Goal: Task Accomplishment & Management: Use online tool/utility

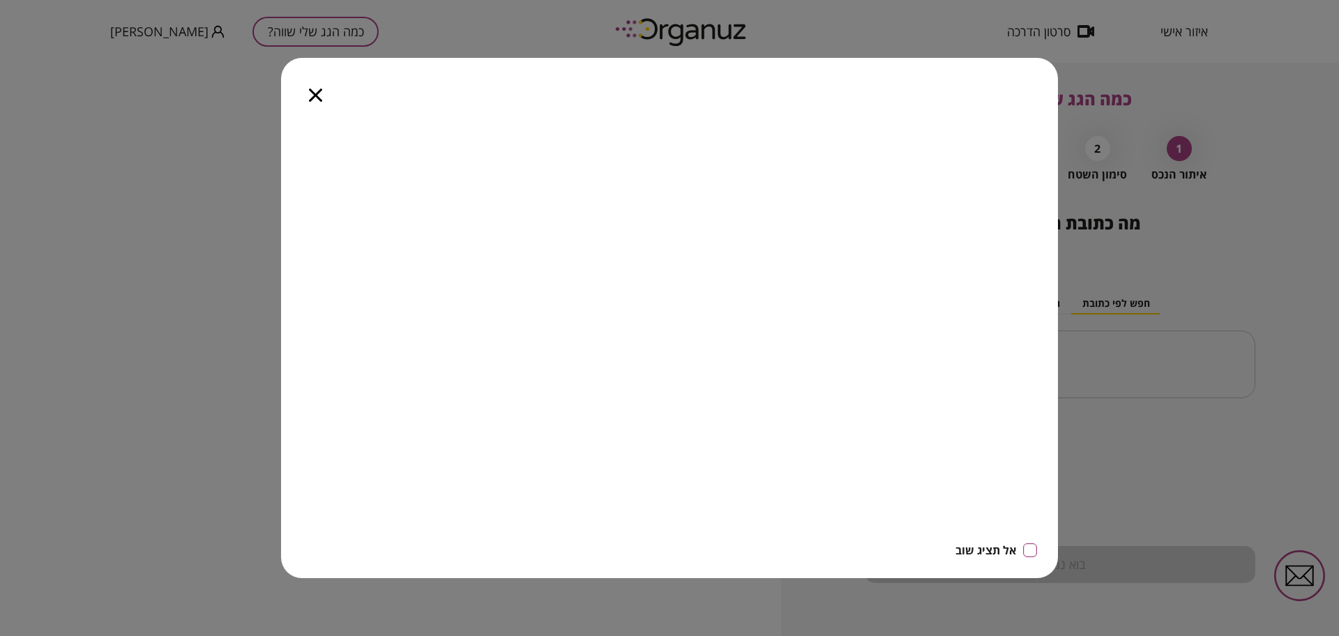
click at [308, 97] on div at bounding box center [315, 87] width 69 height 59
click at [317, 94] on icon "button" at bounding box center [315, 95] width 13 height 13
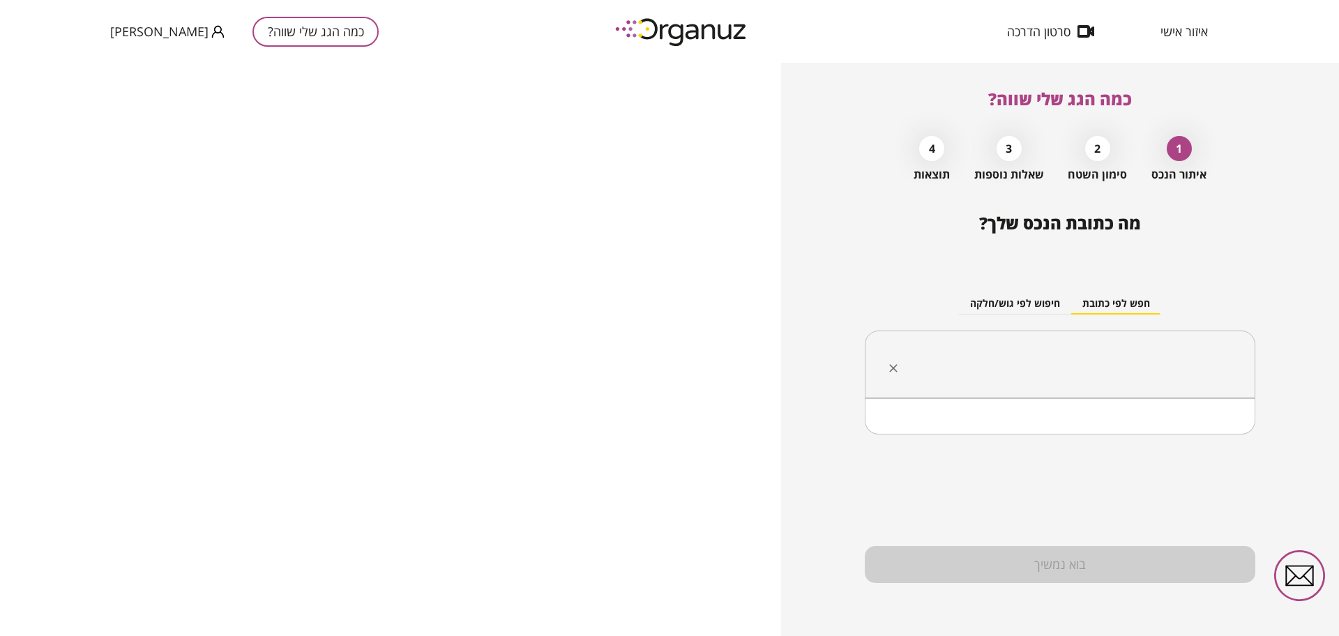
click at [1118, 361] on input "text" at bounding box center [1065, 364] width 347 height 35
paste input "**********"
click at [1173, 437] on li "גוש 13388 חלקה 77" at bounding box center [1060, 434] width 354 height 25
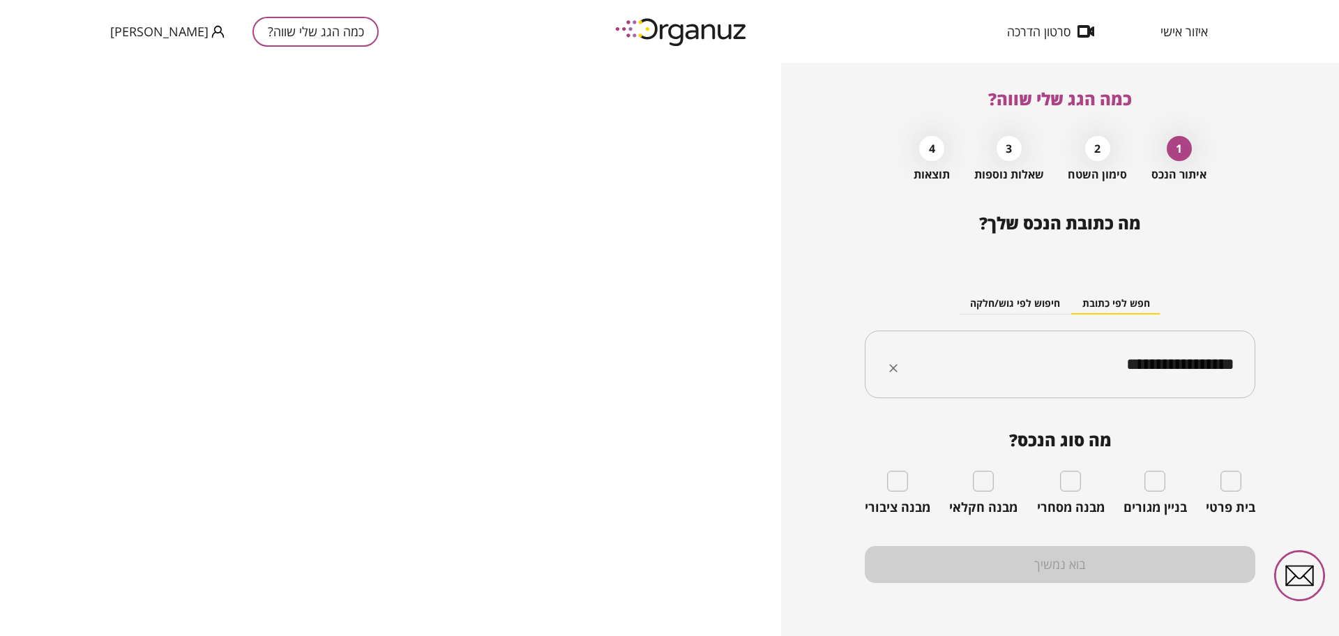
type input "**********"
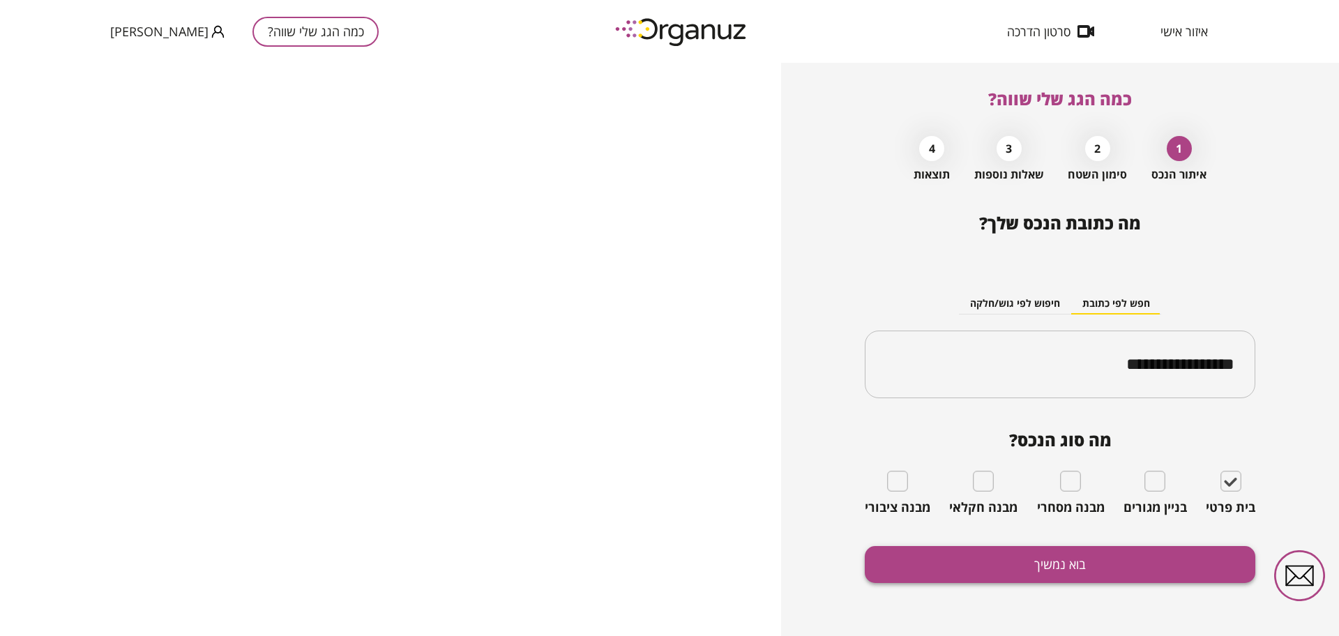
click at [1075, 561] on button "בוא נמשיך" at bounding box center [1060, 564] width 391 height 37
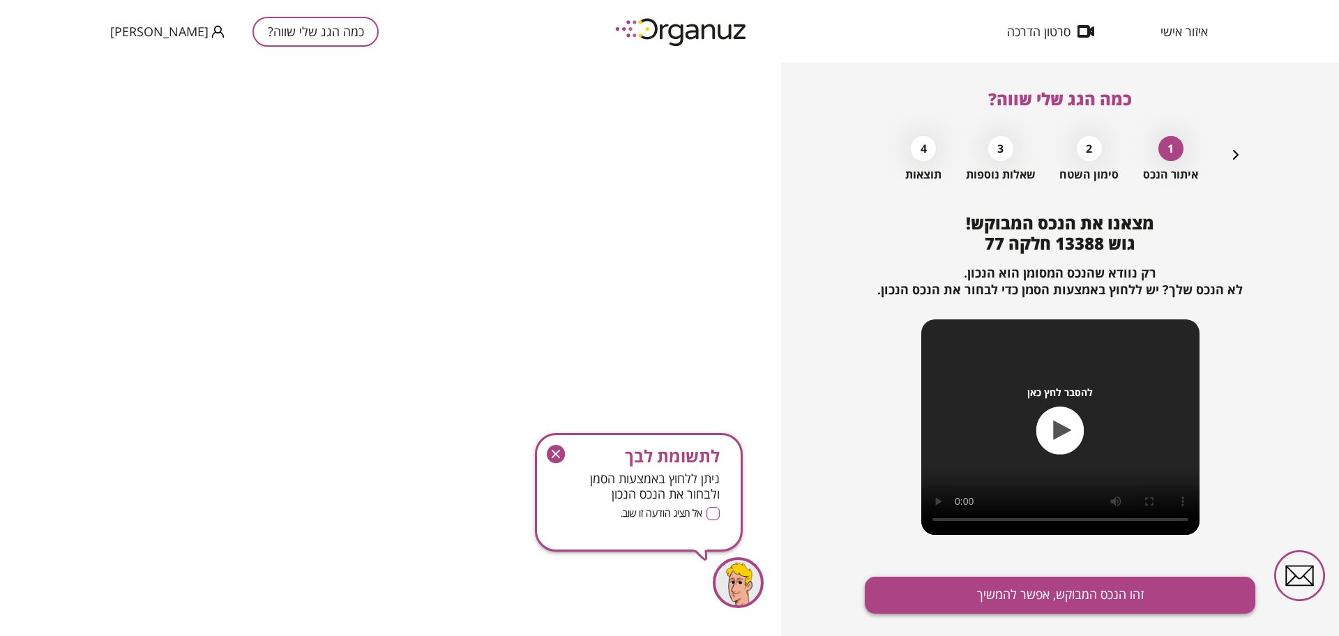
click at [1068, 594] on button "זהו הנכס המבוקש, אפשר להמשיך" at bounding box center [1060, 595] width 391 height 37
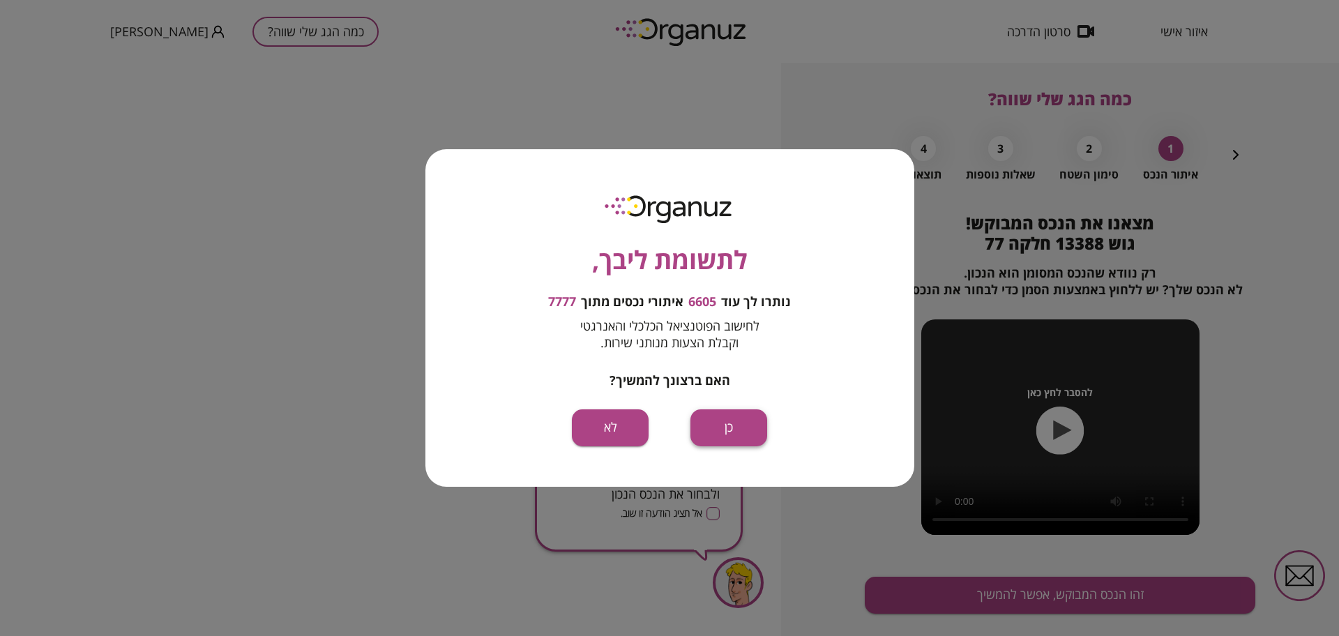
click at [705, 430] on button "כן" at bounding box center [729, 427] width 77 height 37
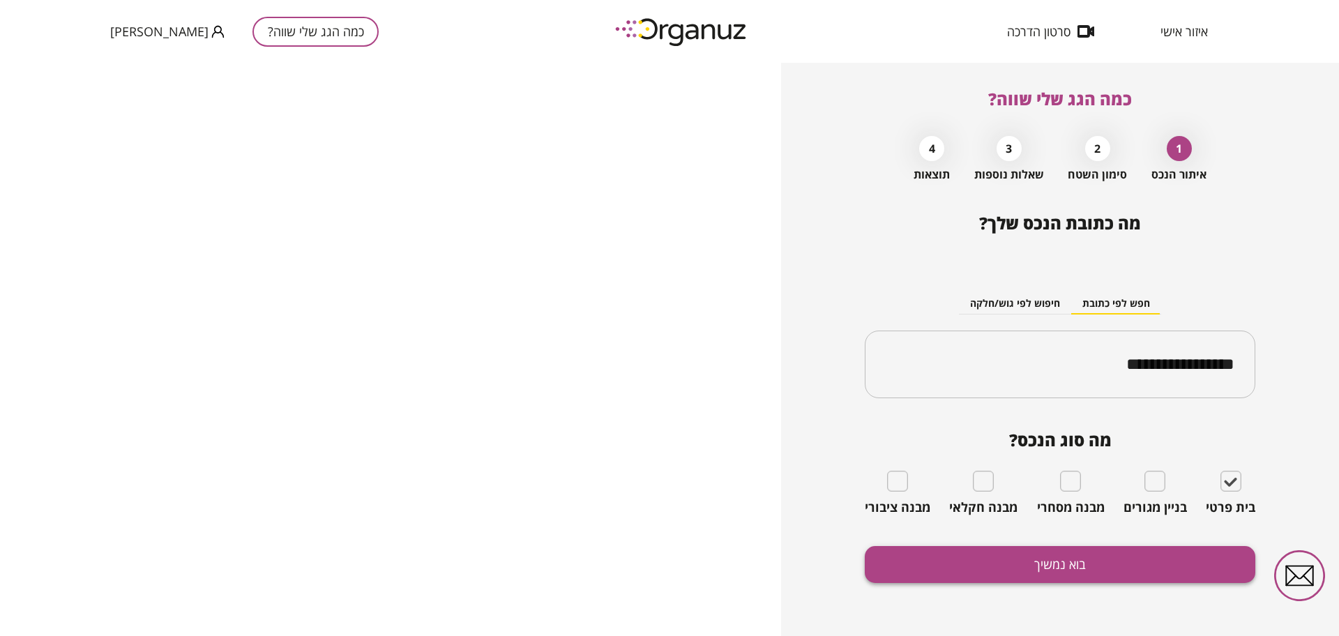
click at [1035, 568] on button "בוא נמשיך" at bounding box center [1060, 564] width 391 height 37
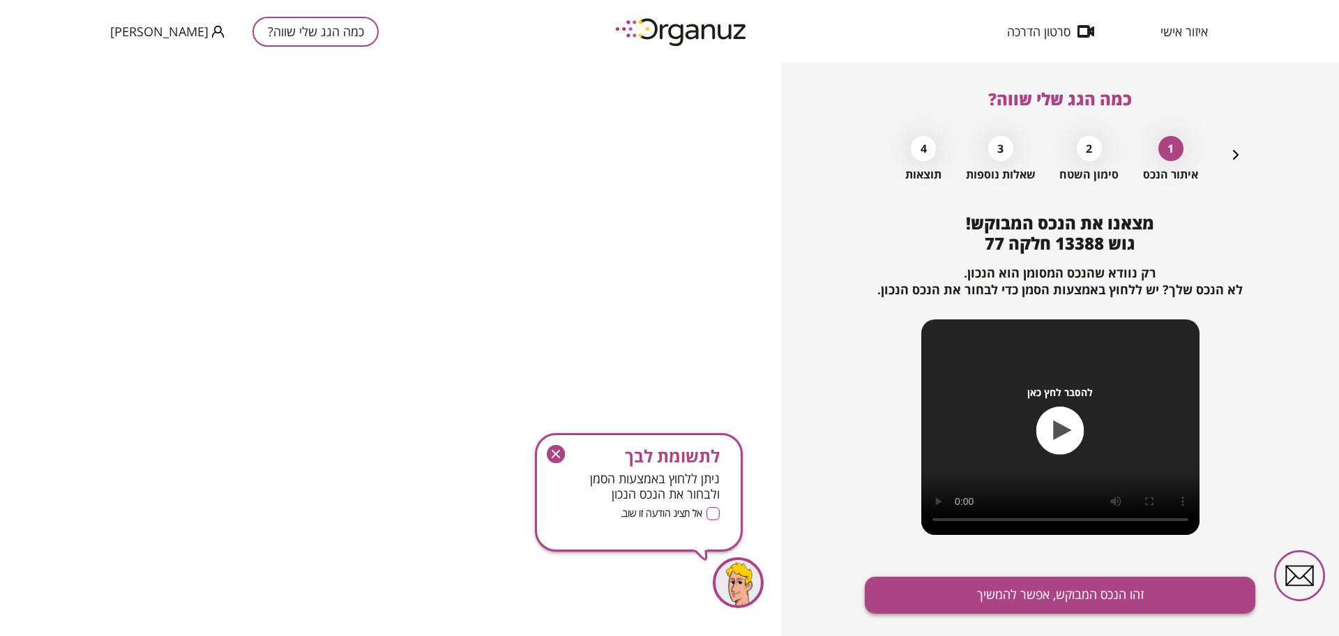
click at [949, 598] on button "זהו הנכס המבוקש, אפשר להמשיך" at bounding box center [1060, 595] width 391 height 37
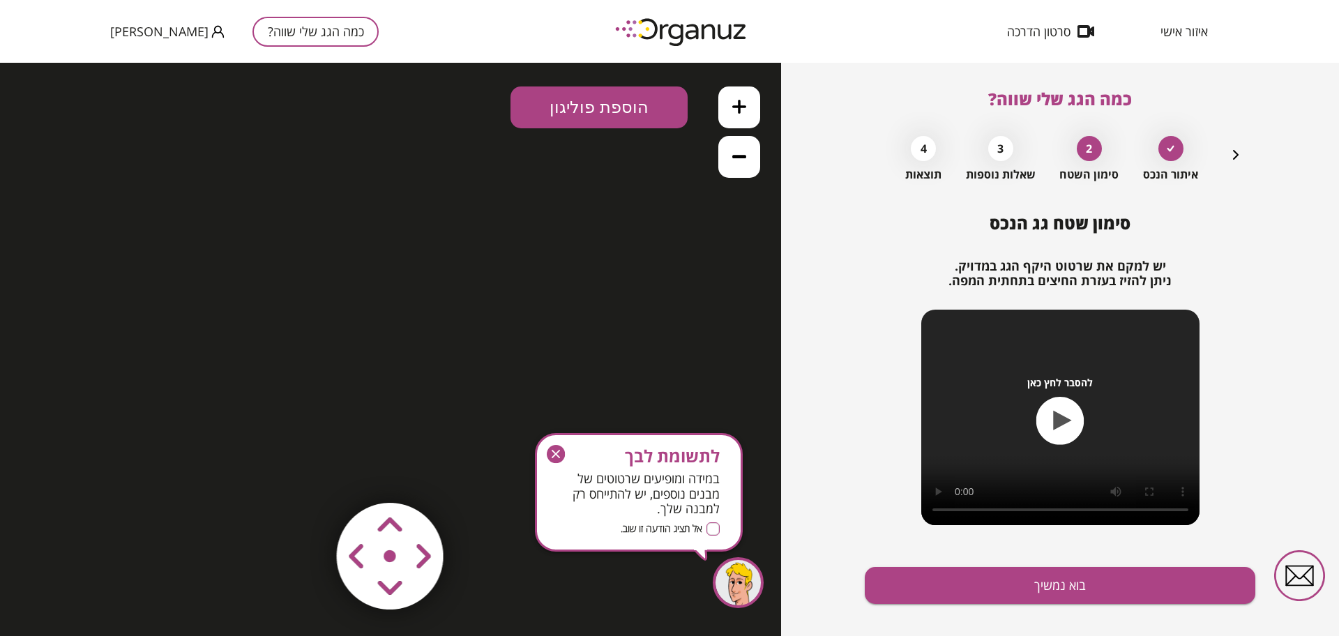
click at [554, 453] on icon "button" at bounding box center [556, 454] width 18 height 18
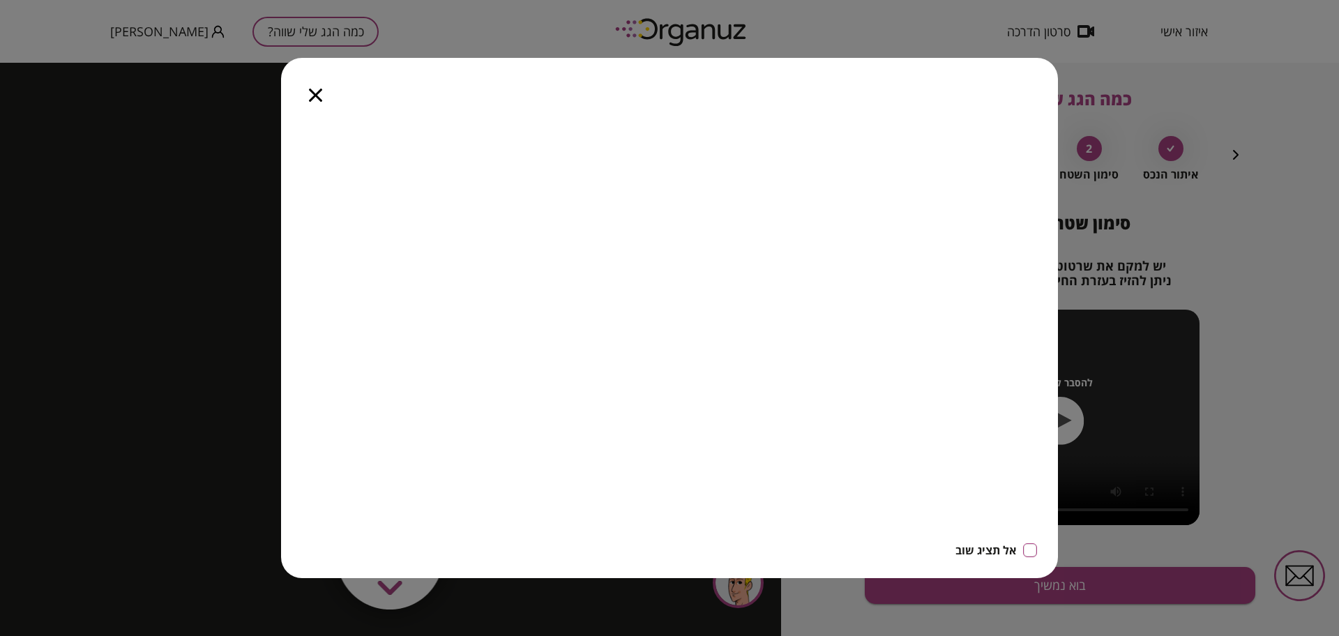
click at [315, 96] on icon "button" at bounding box center [315, 95] width 13 height 13
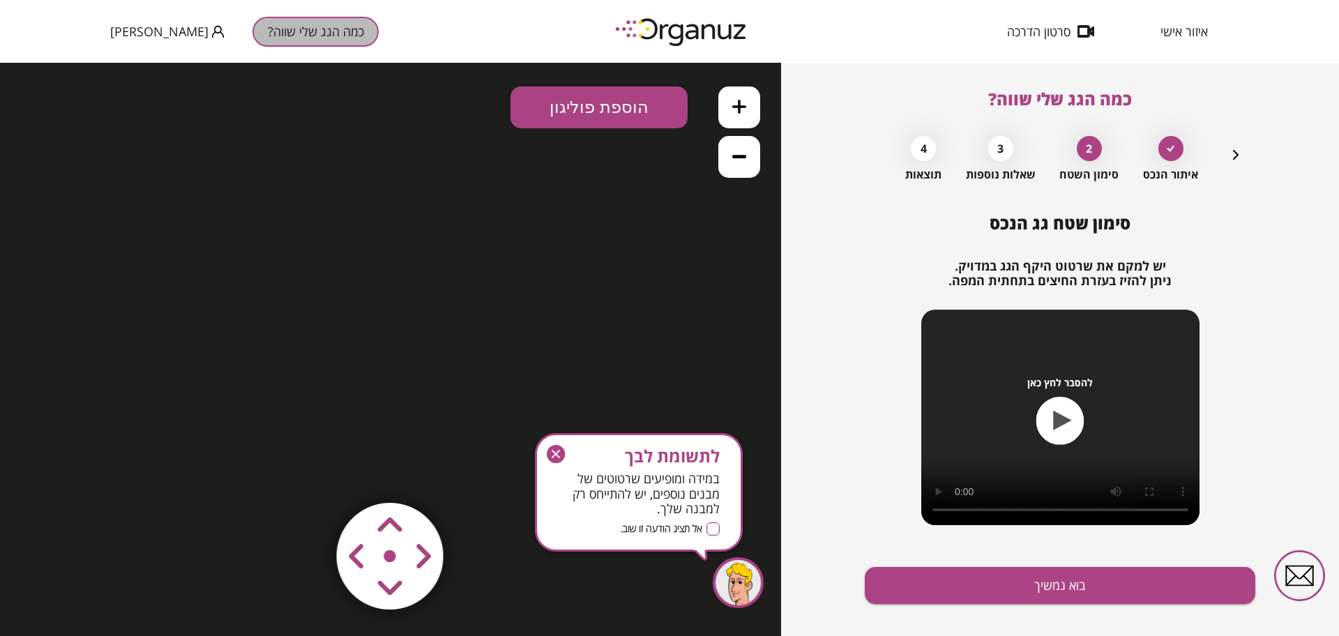
click at [285, 37] on button "כמה הגג שלי שווה?" at bounding box center [316, 32] width 126 height 30
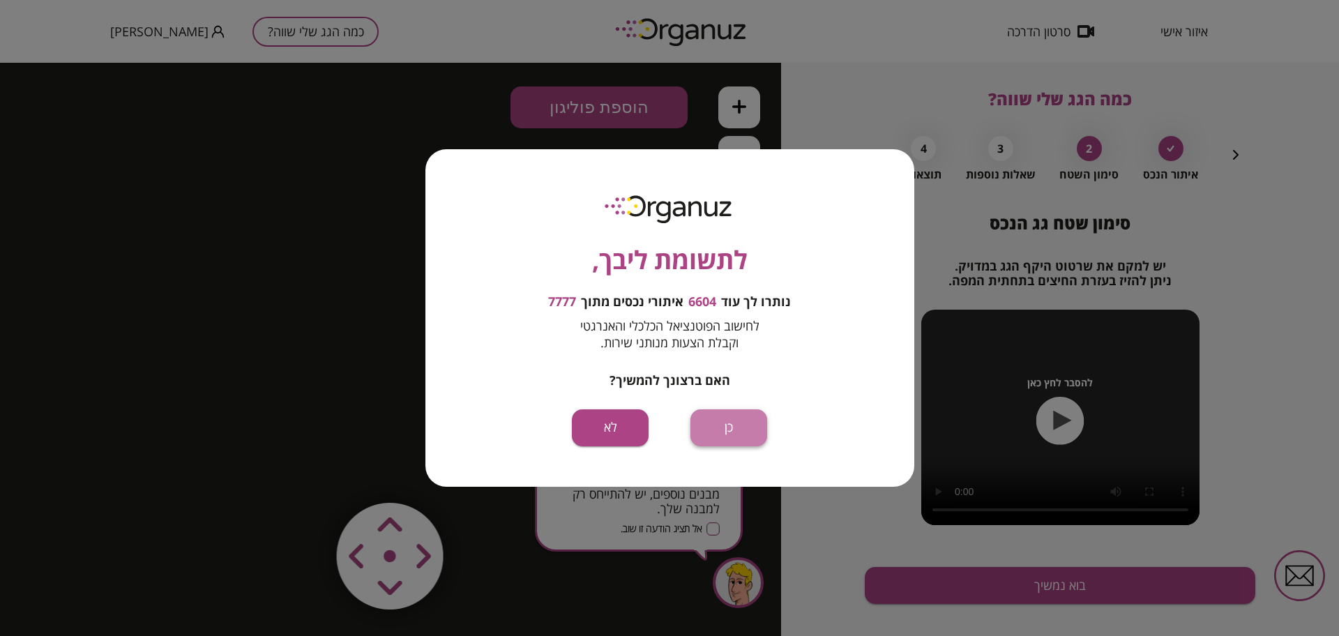
click at [753, 415] on button "כן" at bounding box center [729, 427] width 77 height 37
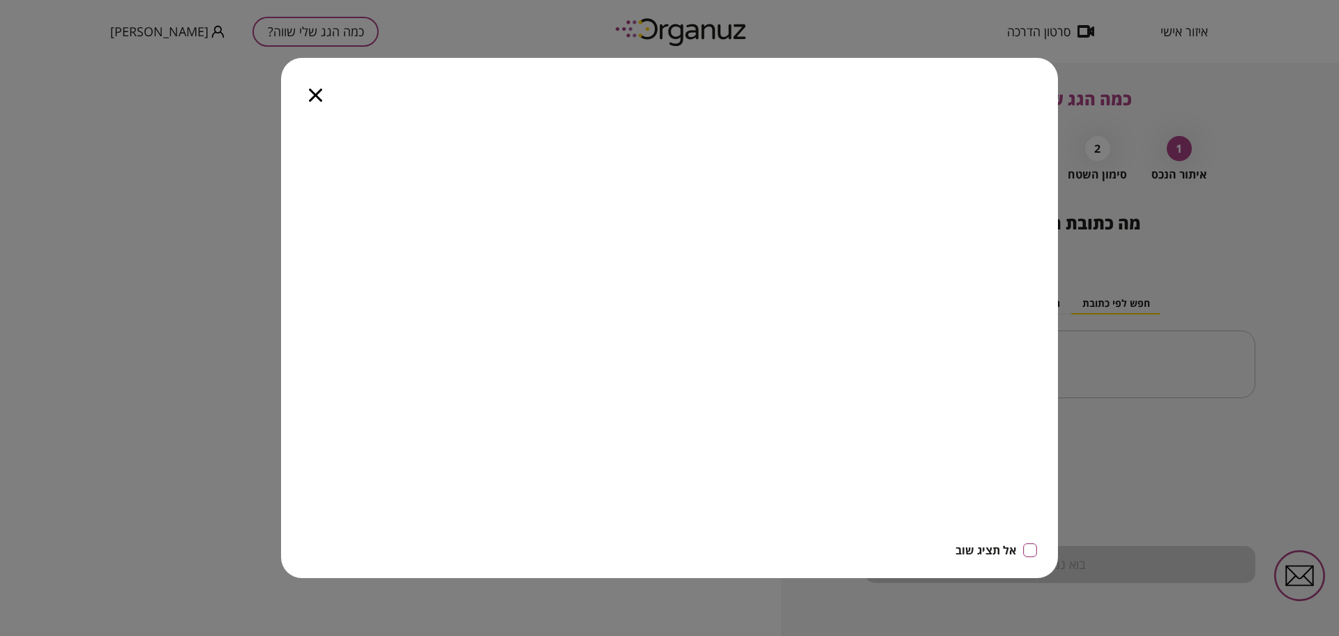
click at [310, 93] on icon "button" at bounding box center [315, 95] width 13 height 13
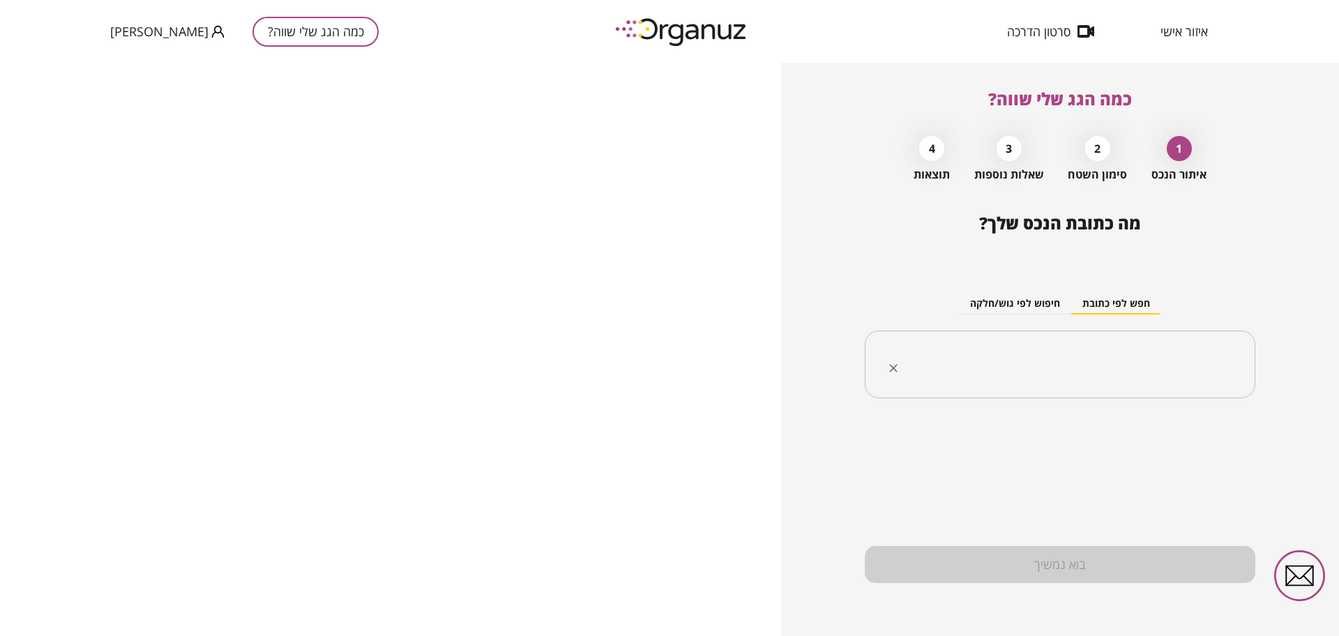
click at [1074, 363] on input "text" at bounding box center [1065, 364] width 347 height 35
paste input "**********"
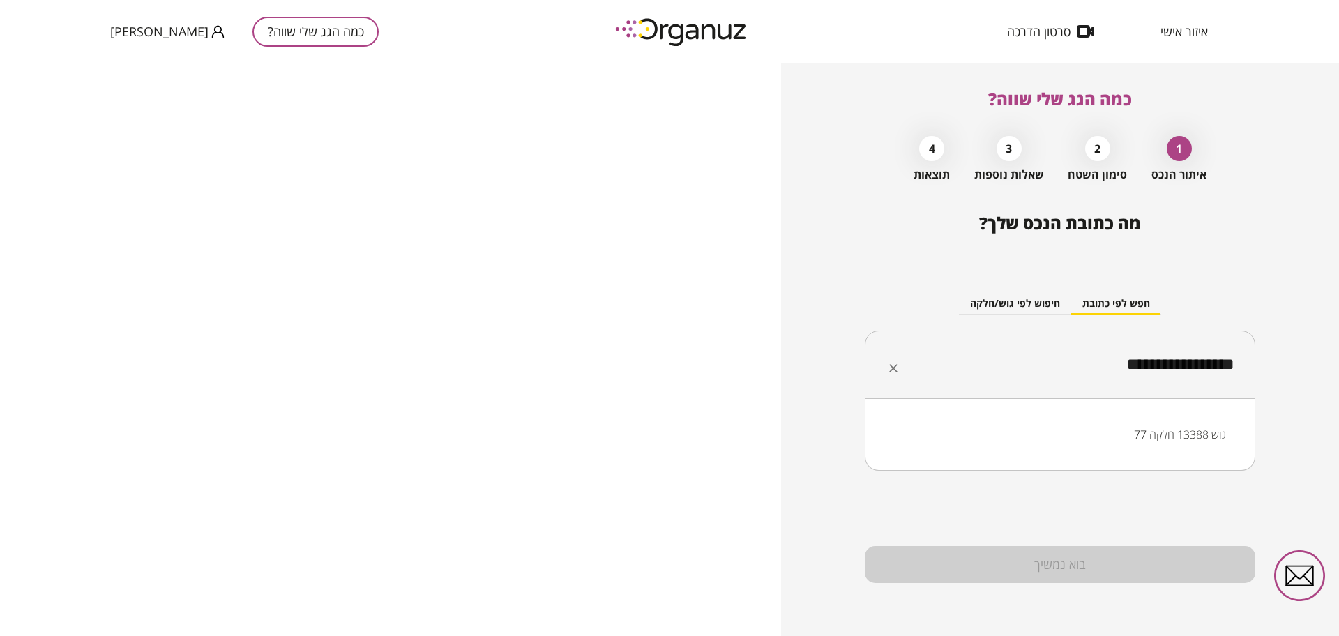
click at [1192, 437] on li "גוש 13388 חלקה 77" at bounding box center [1060, 434] width 354 height 25
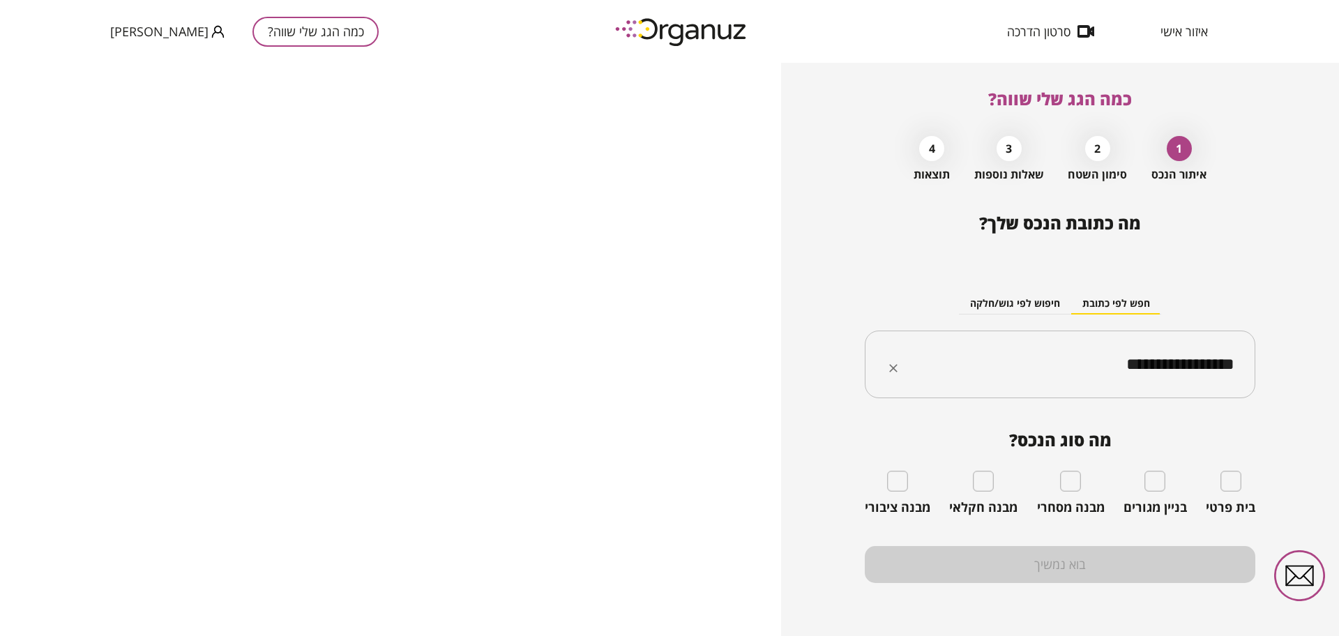
type input "**********"
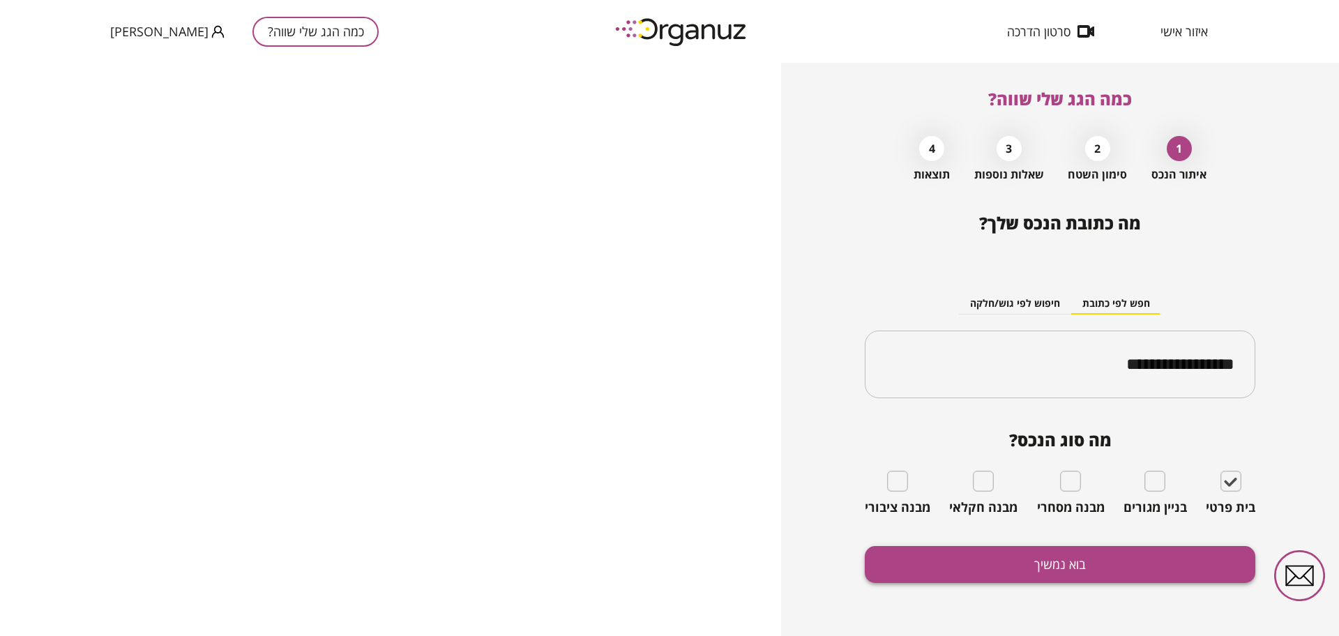
click at [1163, 564] on button "בוא נמשיך" at bounding box center [1060, 564] width 391 height 37
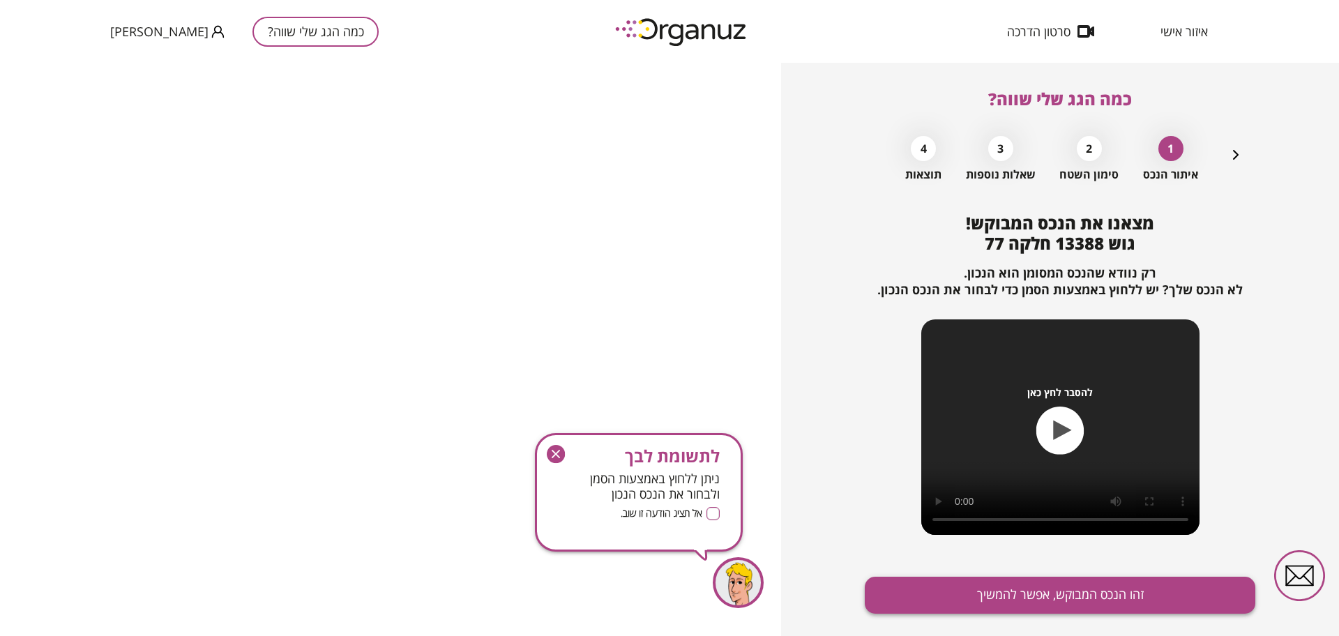
click at [1152, 597] on button "זהו הנכס המבוקש, אפשר להמשיך" at bounding box center [1060, 595] width 391 height 37
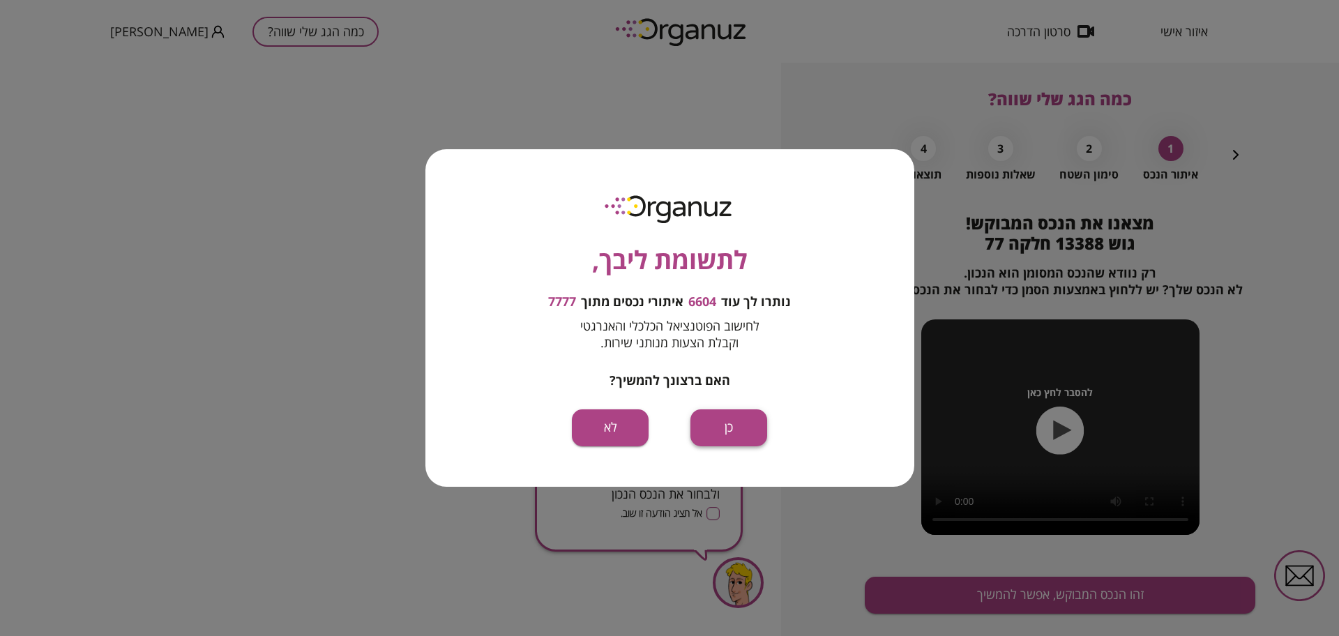
click at [720, 426] on button "כן" at bounding box center [729, 427] width 77 height 37
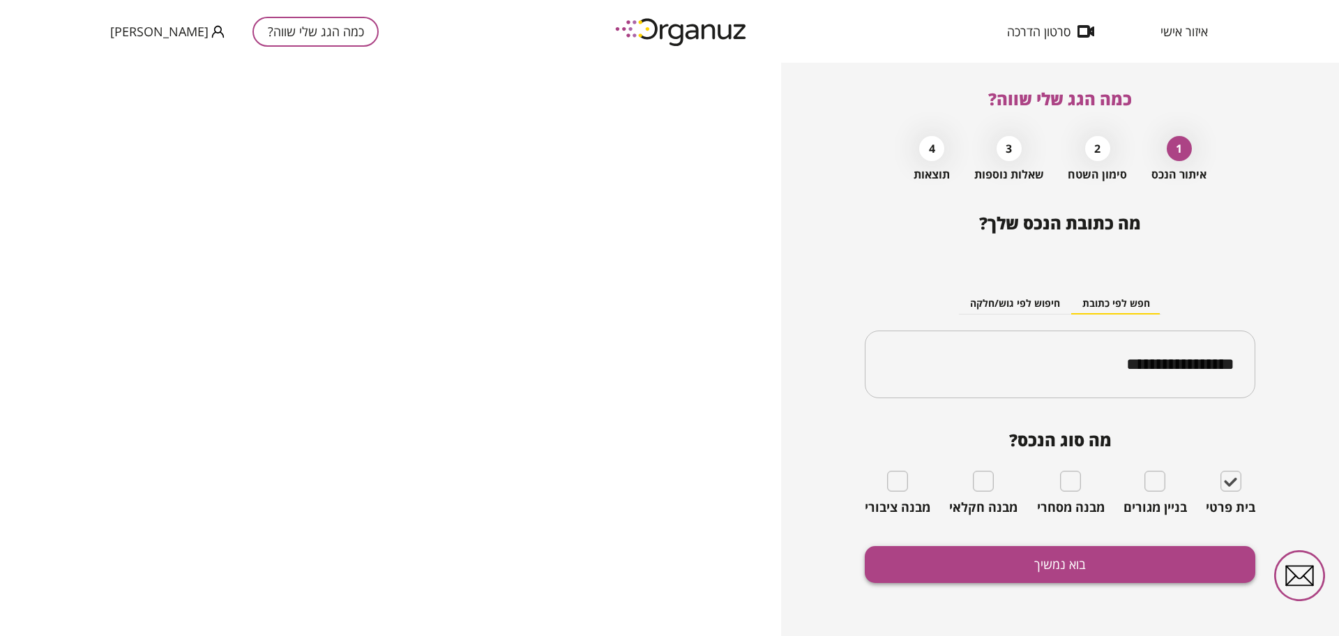
click at [1023, 563] on button "בוא נמשיך" at bounding box center [1060, 564] width 391 height 37
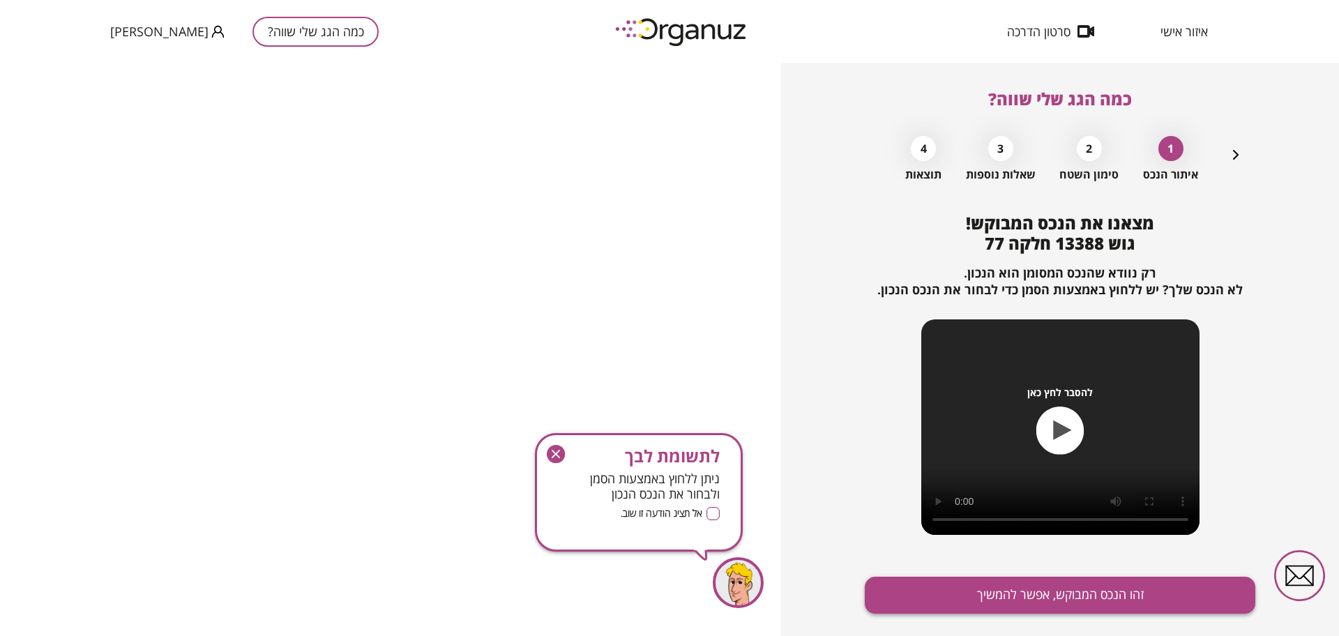
click at [1011, 596] on button "זהו הנכס המבוקש, אפשר להמשיך" at bounding box center [1060, 595] width 391 height 37
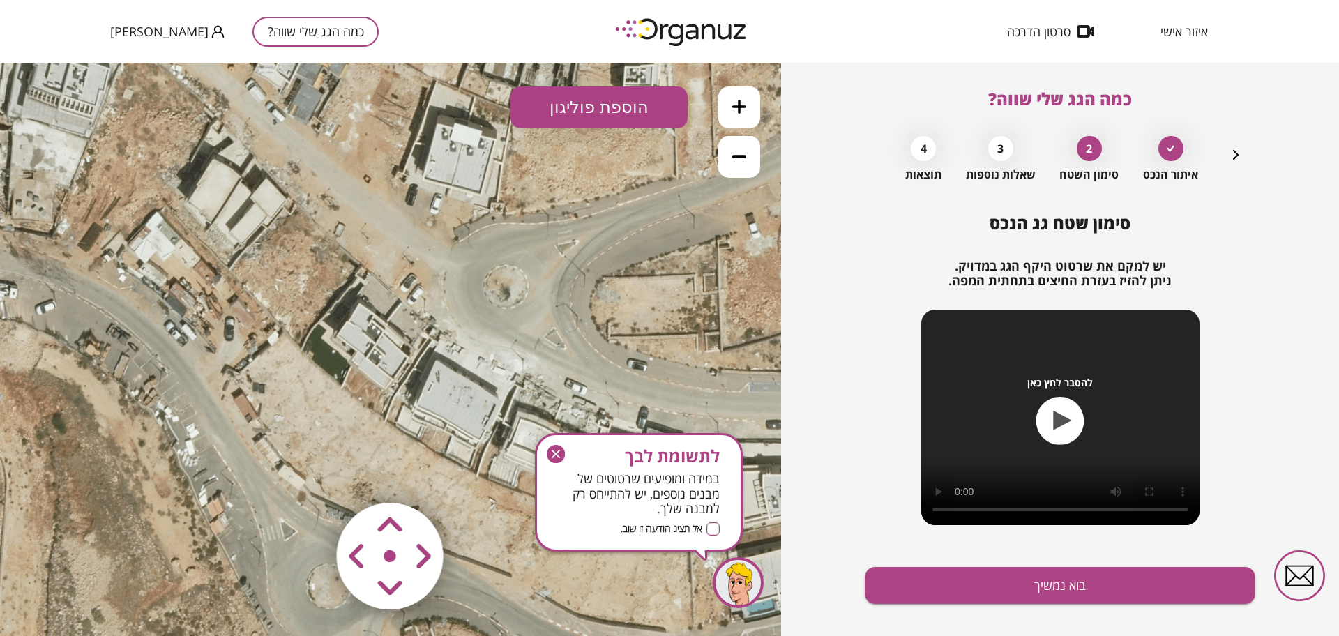
click at [734, 104] on icon at bounding box center [739, 107] width 14 height 14
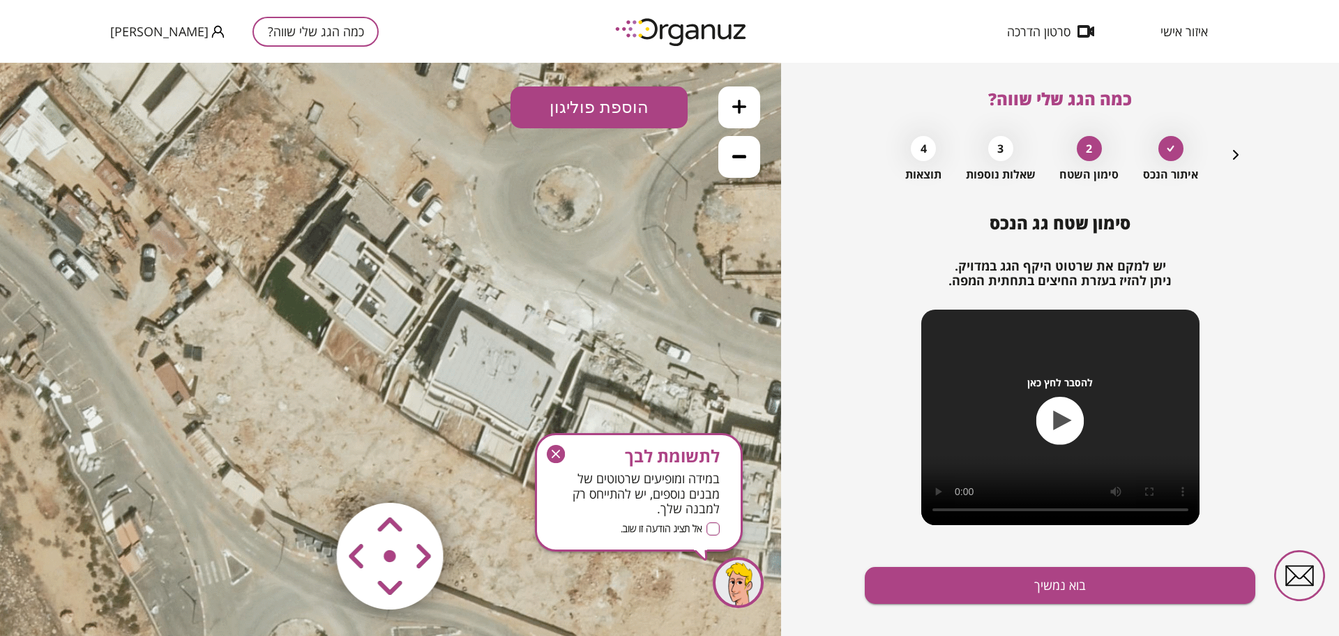
drag, startPoint x: 617, startPoint y: 250, endPoint x: 617, endPoint y: 175, distance: 74.6
click at [617, 175] on icon at bounding box center [392, 294] width 1395 height 1395
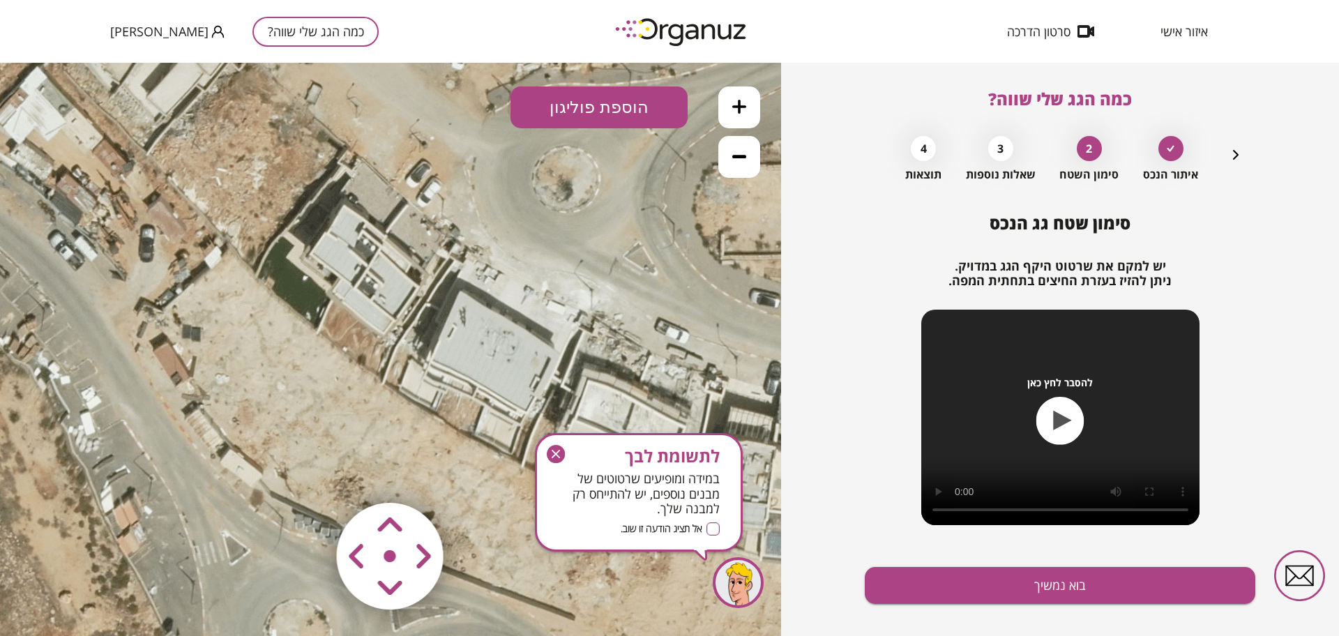
click at [736, 110] on icon at bounding box center [739, 107] width 14 height 14
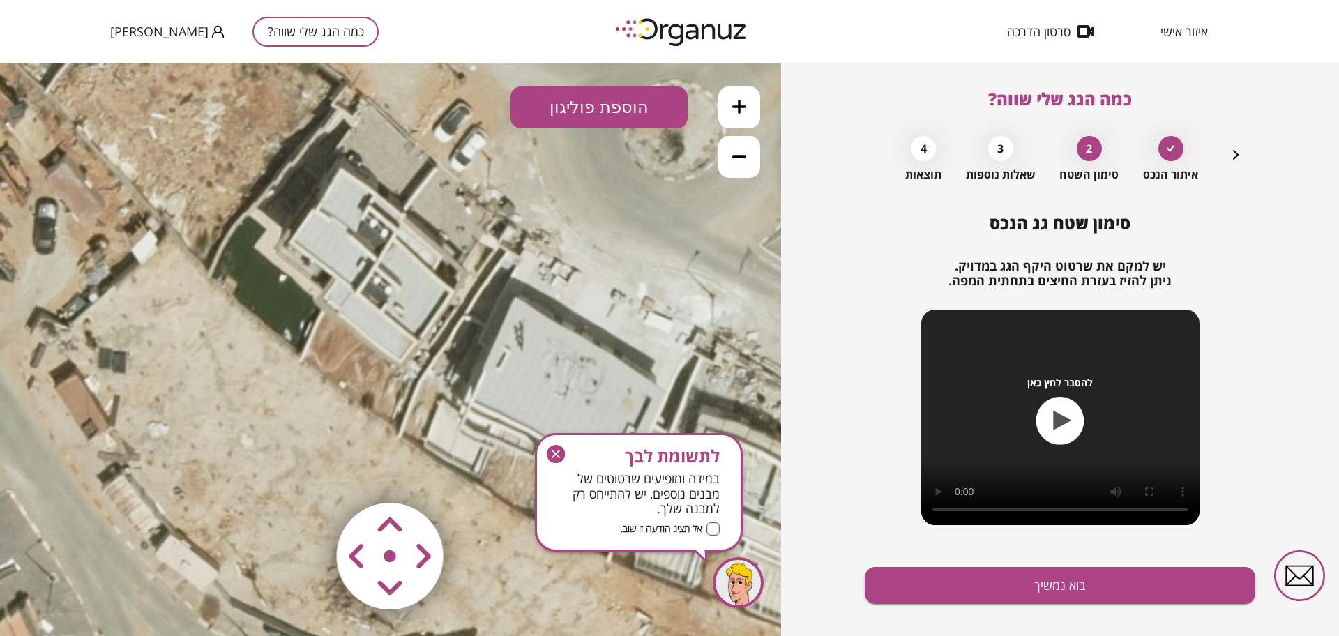
drag, startPoint x: 557, startPoint y: 211, endPoint x: 571, endPoint y: 239, distance: 31.2
click at [571, 240] on icon at bounding box center [412, 273] width 2093 height 2093
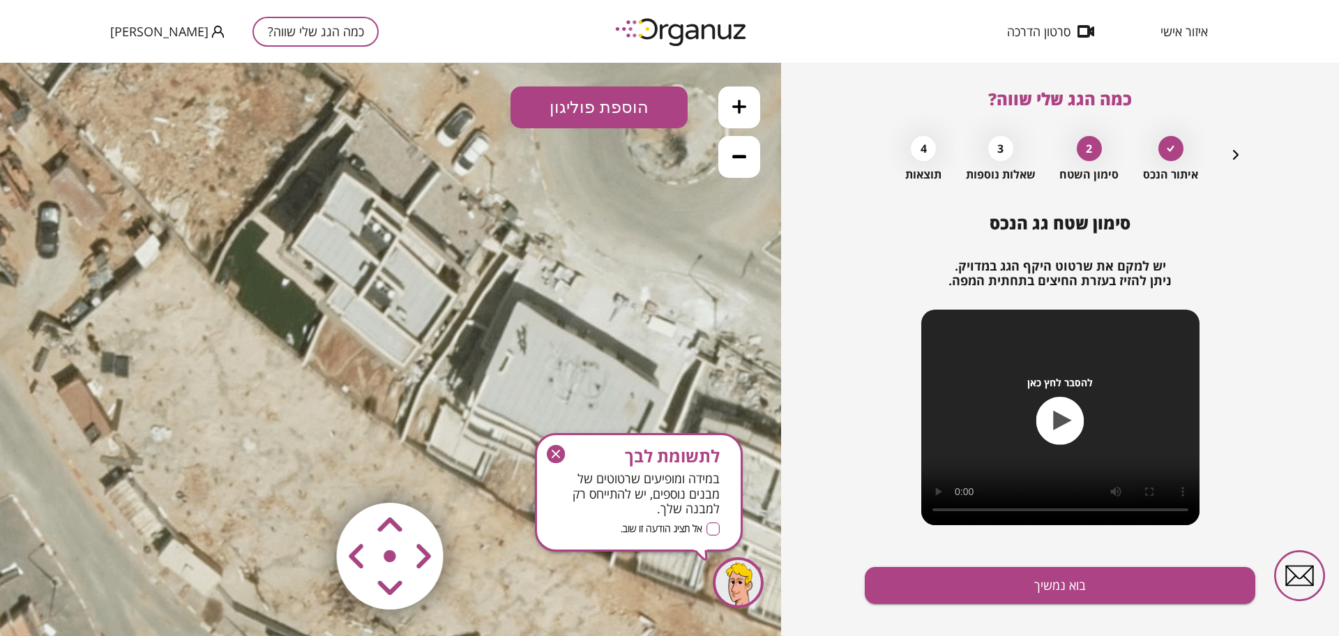
click at [744, 112] on icon at bounding box center [739, 107] width 14 height 14
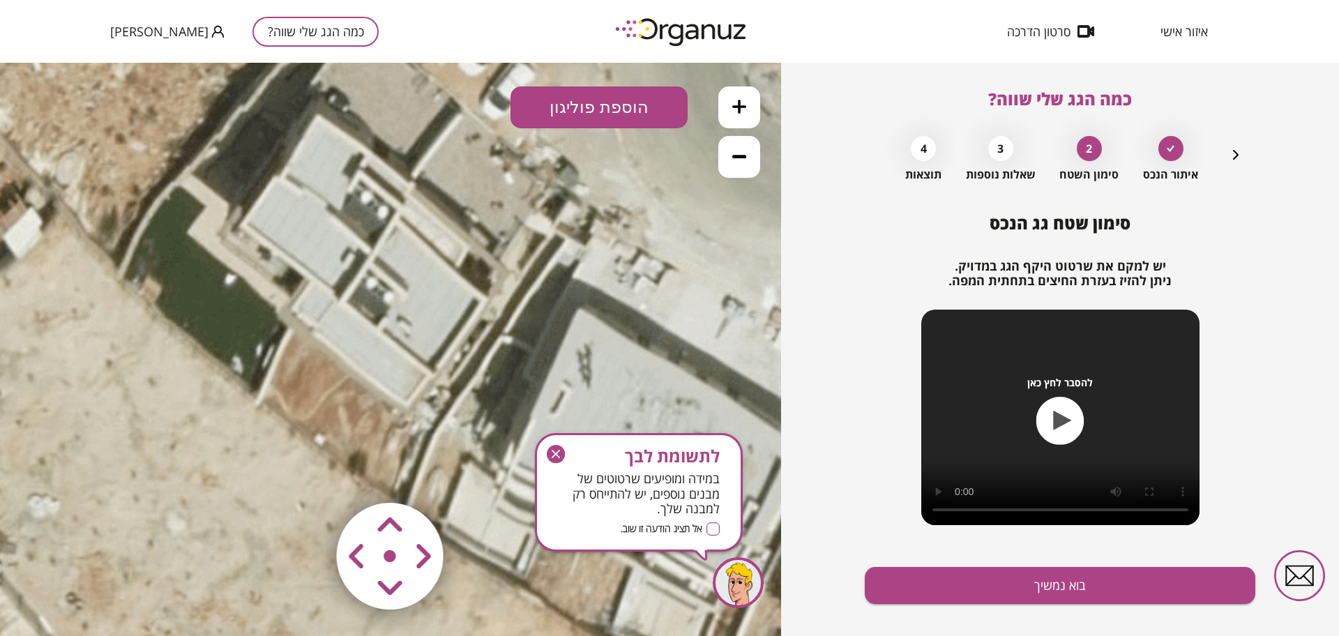
drag, startPoint x: 632, startPoint y: 269, endPoint x: 628, endPoint y: 304, distance: 35.1
click at [628, 304] on icon at bounding box center [424, 272] width 3139 height 3139
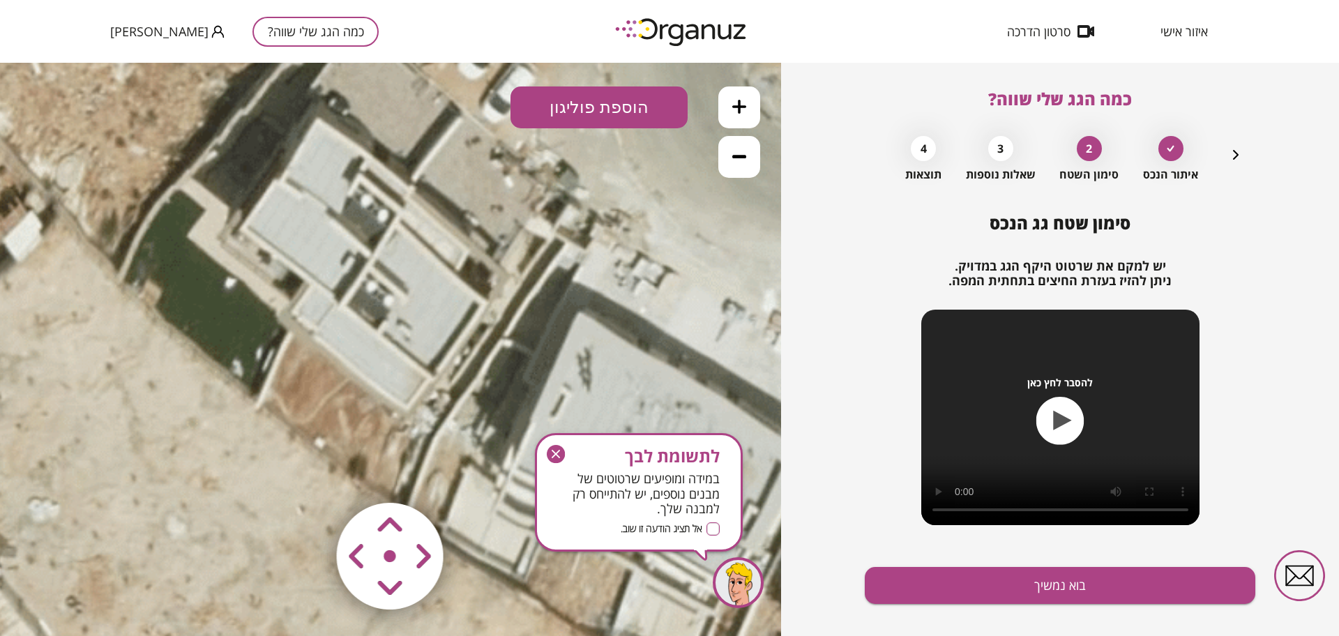
click at [601, 117] on button "הוספת פוליגון" at bounding box center [599, 107] width 177 height 42
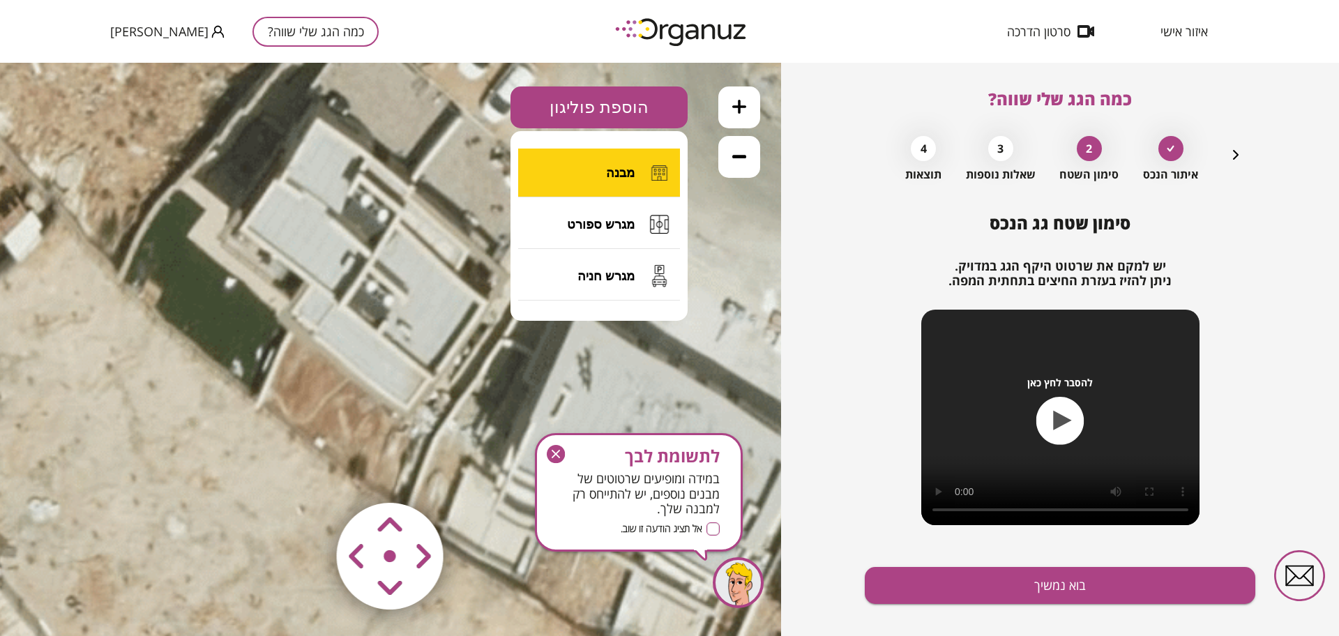
click at [605, 168] on button "מבנה" at bounding box center [599, 173] width 162 height 49
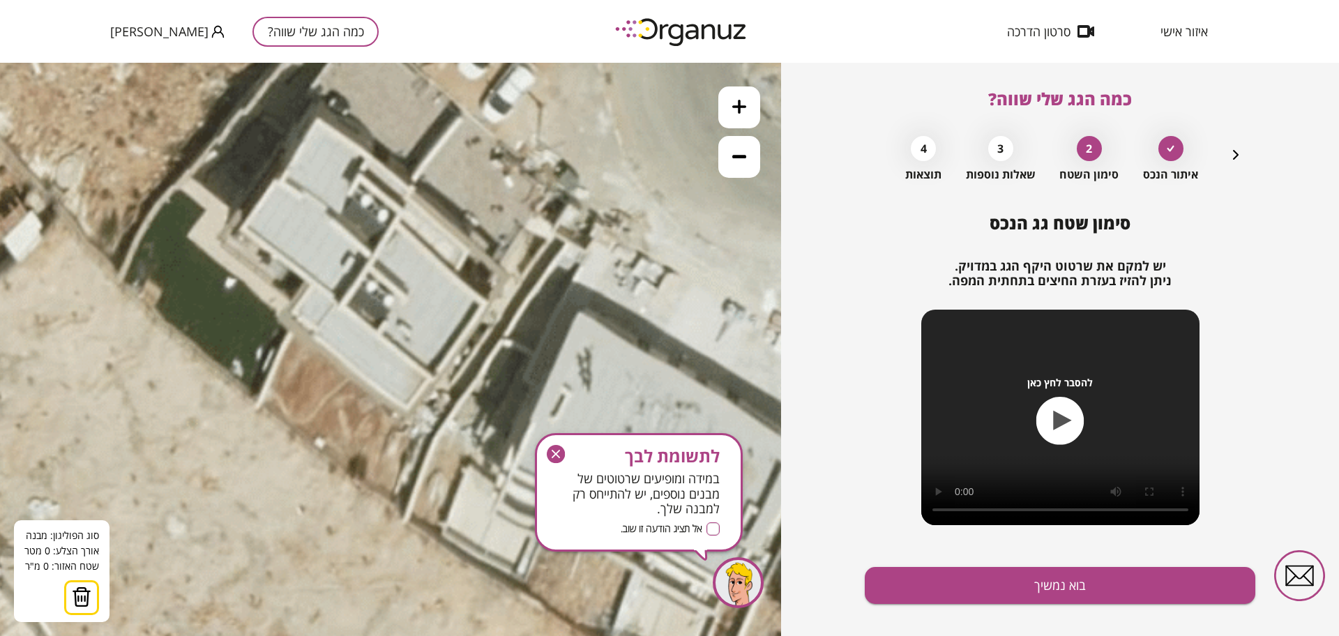
click at [398, 225] on icon at bounding box center [424, 275] width 3139 height 3139
click at [486, 305] on icon at bounding box center [424, 275] width 3139 height 3139
click at [487, 303] on icon at bounding box center [424, 275] width 3139 height 3139
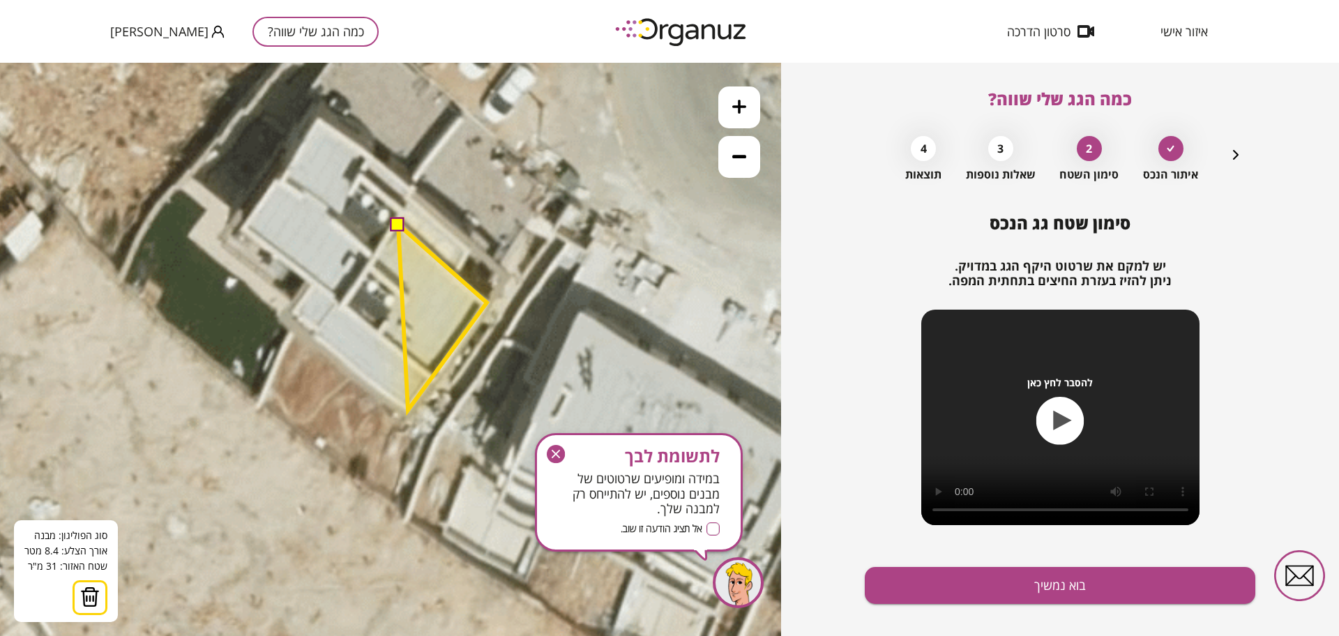
click at [408, 410] on polygon at bounding box center [442, 318] width 89 height 186
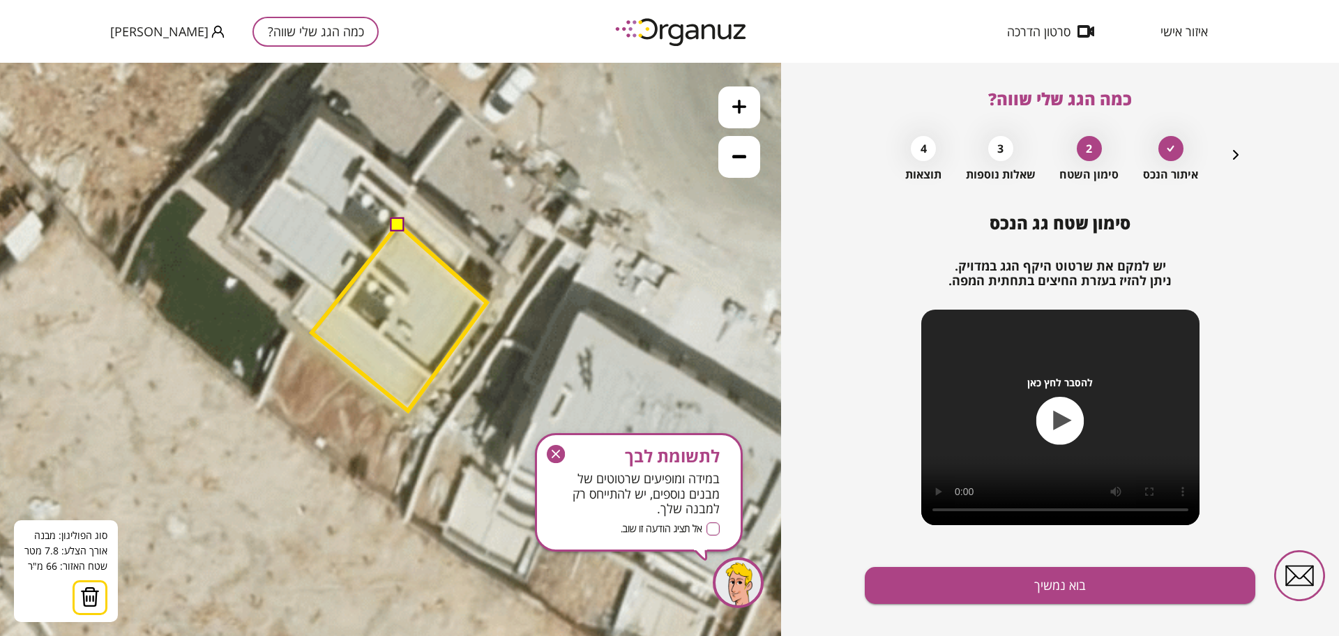
click at [312, 333] on polygon at bounding box center [399, 318] width 175 height 186
click at [399, 220] on button at bounding box center [398, 224] width 14 height 14
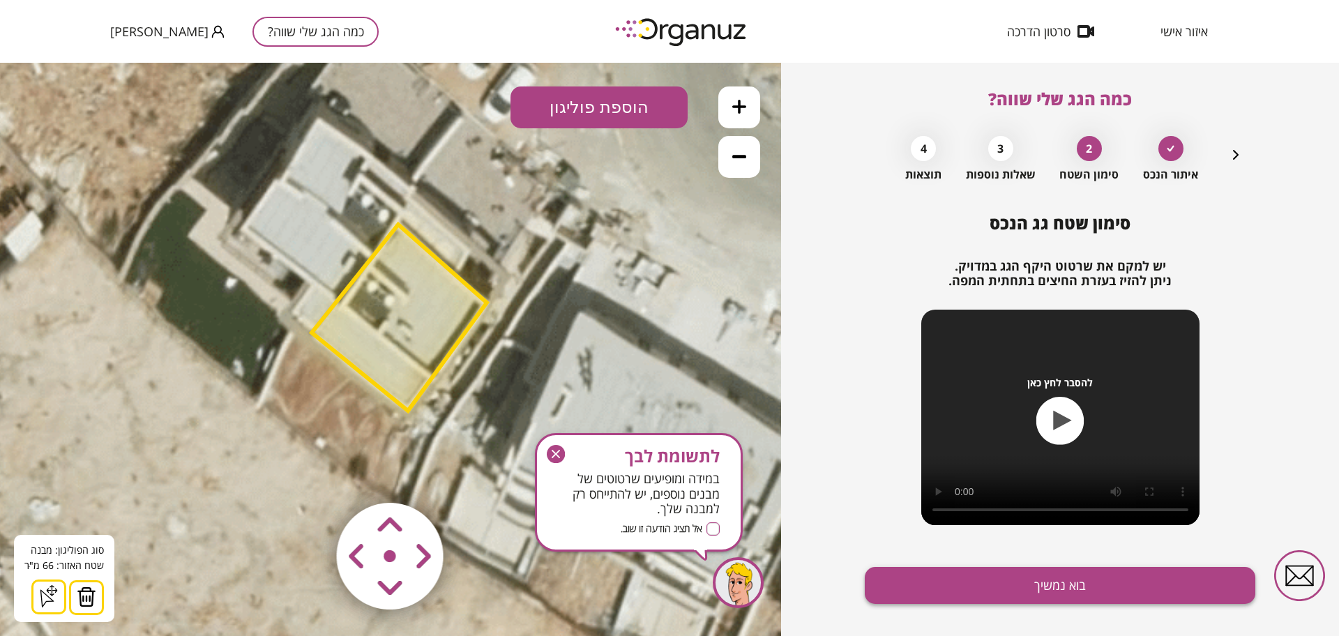
click at [1048, 578] on button "בוא נמשיך" at bounding box center [1060, 585] width 391 height 37
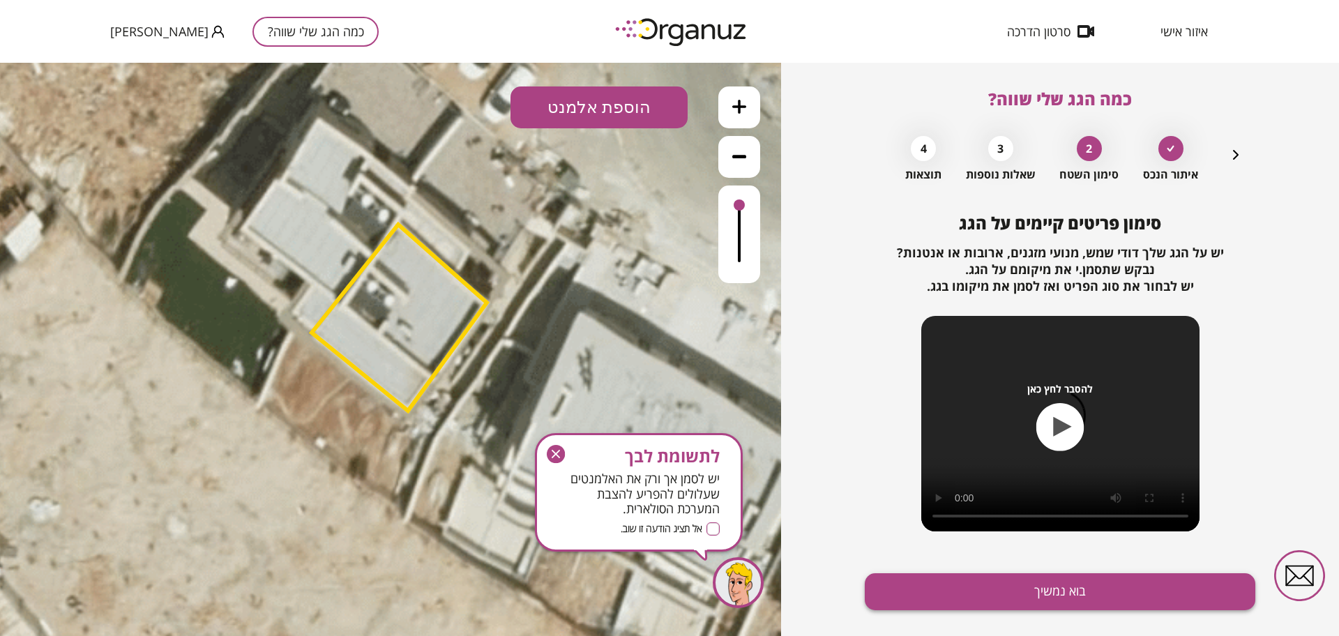
click at [1055, 592] on button "בוא נמשיך" at bounding box center [1060, 591] width 391 height 37
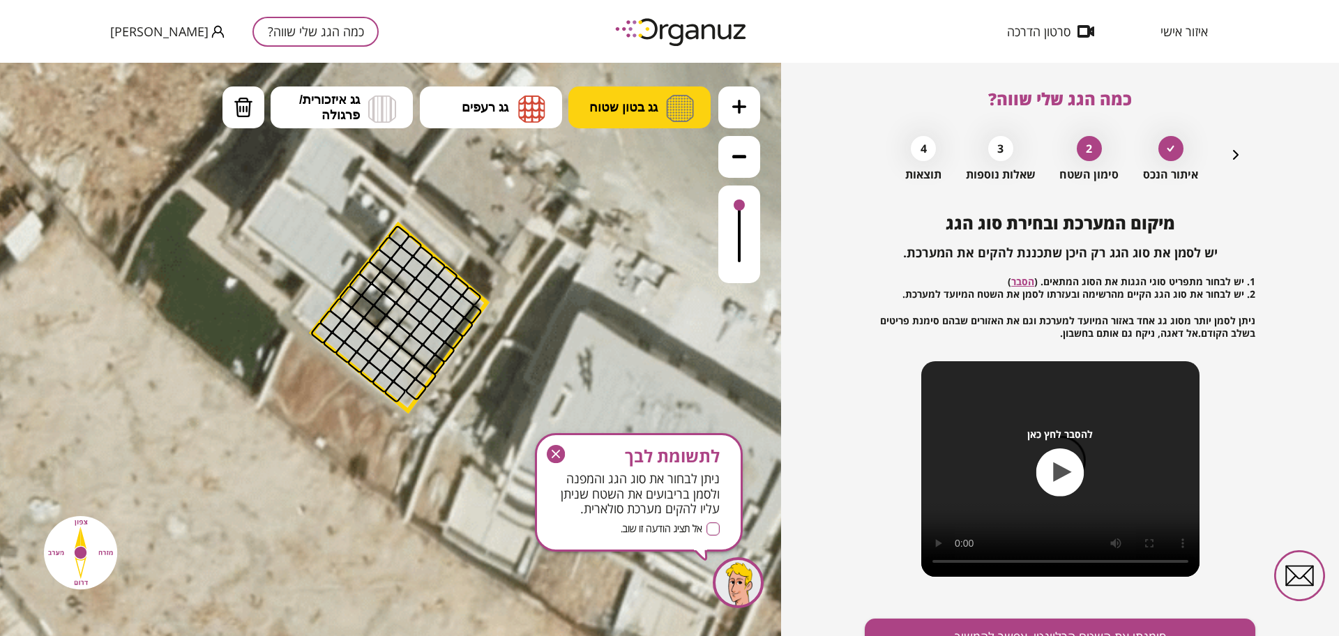
click at [641, 111] on span "גג בטון שטוח" at bounding box center [623, 107] width 68 height 15
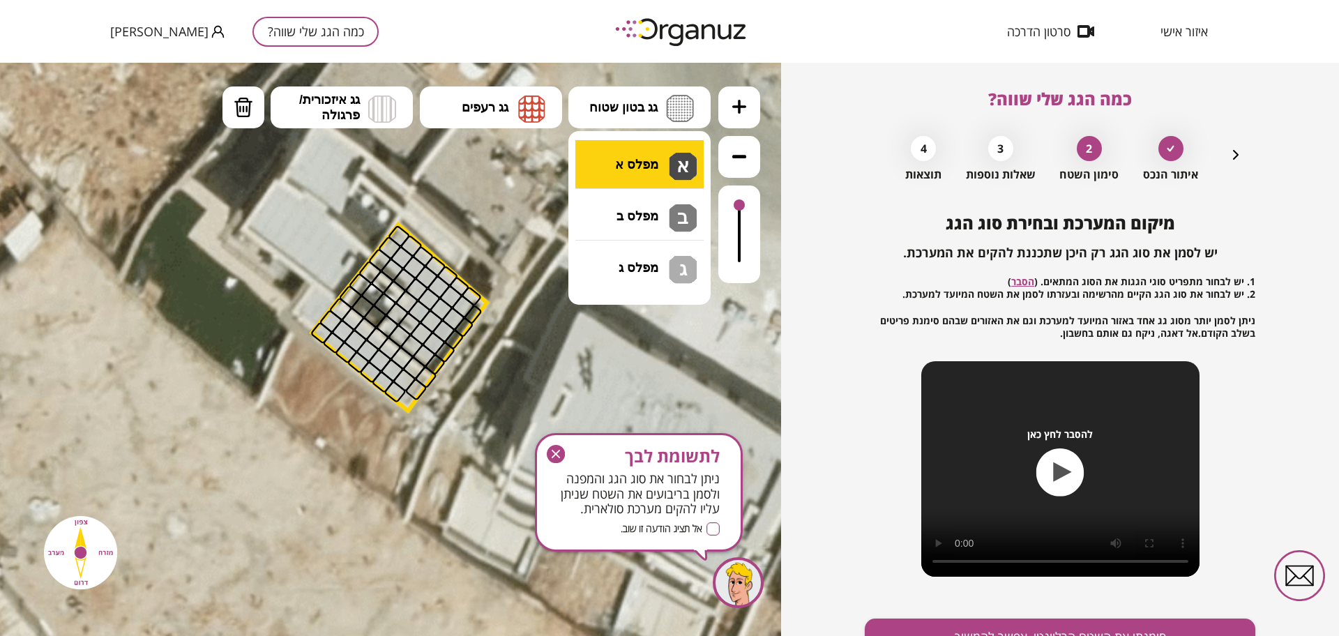
click at [648, 168] on div ".st0 { fill: #FFFFFF; } 66" at bounding box center [390, 349] width 781 height 573
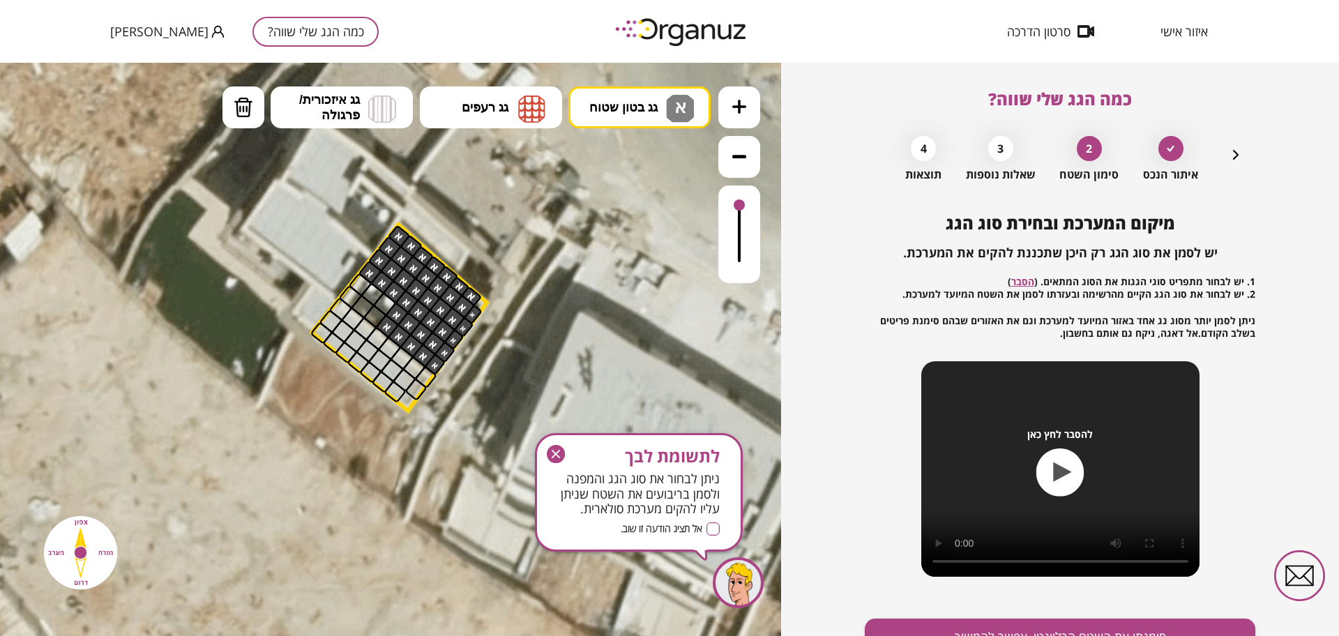
drag, startPoint x: 375, startPoint y: 255, endPoint x: 488, endPoint y: 288, distance: 117.0
click at [488, 288] on div ".st0 { fill: #FFFFFF; }" at bounding box center [424, 275] width 3139 height 3139
click at [656, 94] on button "גג בטון שטוח א" at bounding box center [639, 107] width 142 height 42
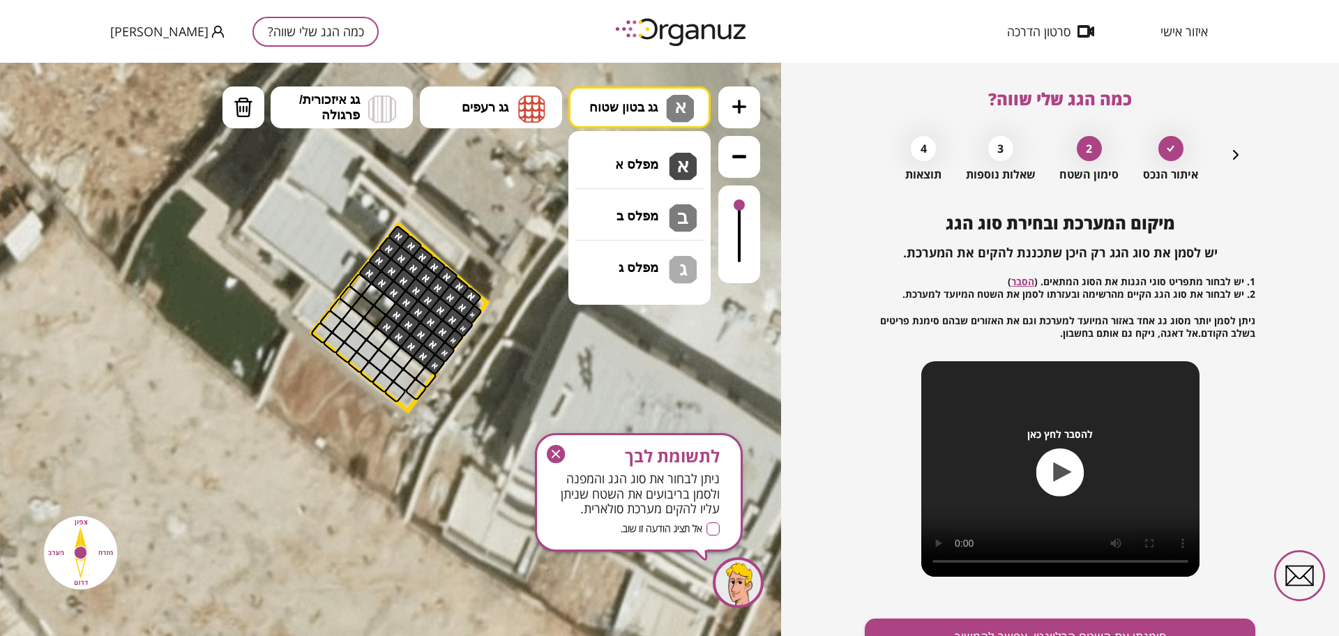
click at [656, 218] on div ".st0 { fill: #FFFFFF; } 66" at bounding box center [390, 349] width 781 height 573
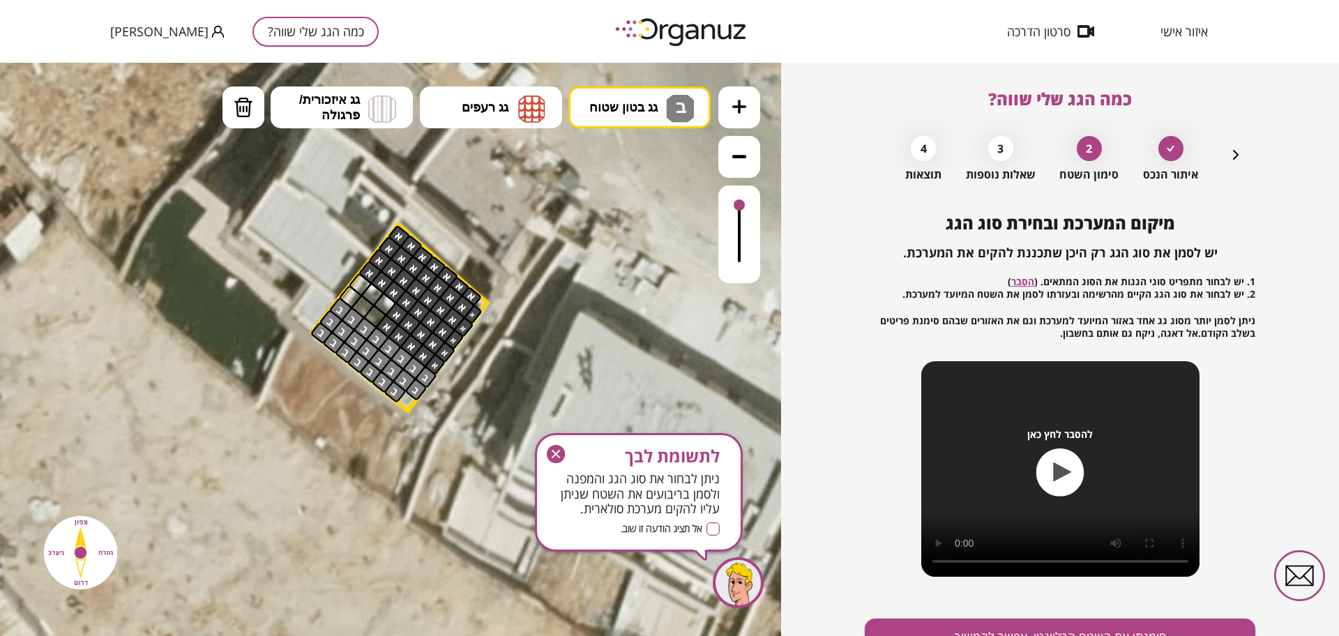
drag, startPoint x: 338, startPoint y: 307, endPoint x: 567, endPoint y: 437, distance: 263.0
click at [567, 437] on div ".st0 { fill: #FFFFFF; }" at bounding box center [424, 275] width 3139 height 3139
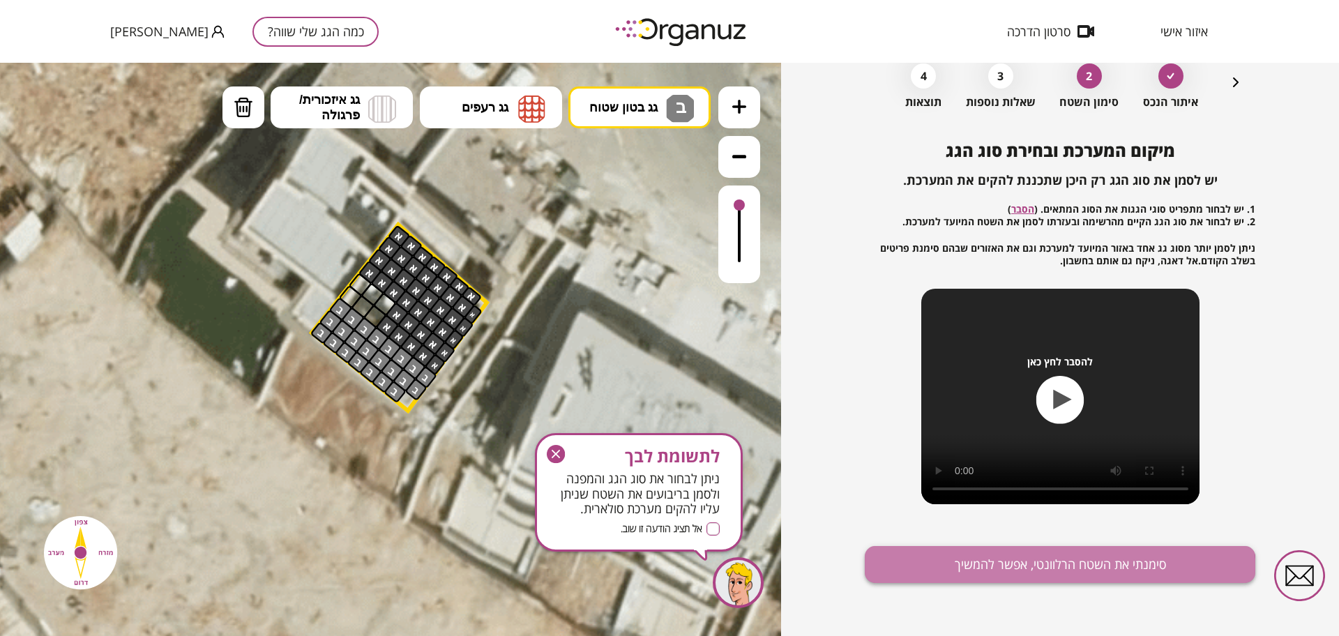
click at [998, 579] on button "סימנתי את השטח הרלוונטי, אפשר להמשיך" at bounding box center [1060, 564] width 391 height 37
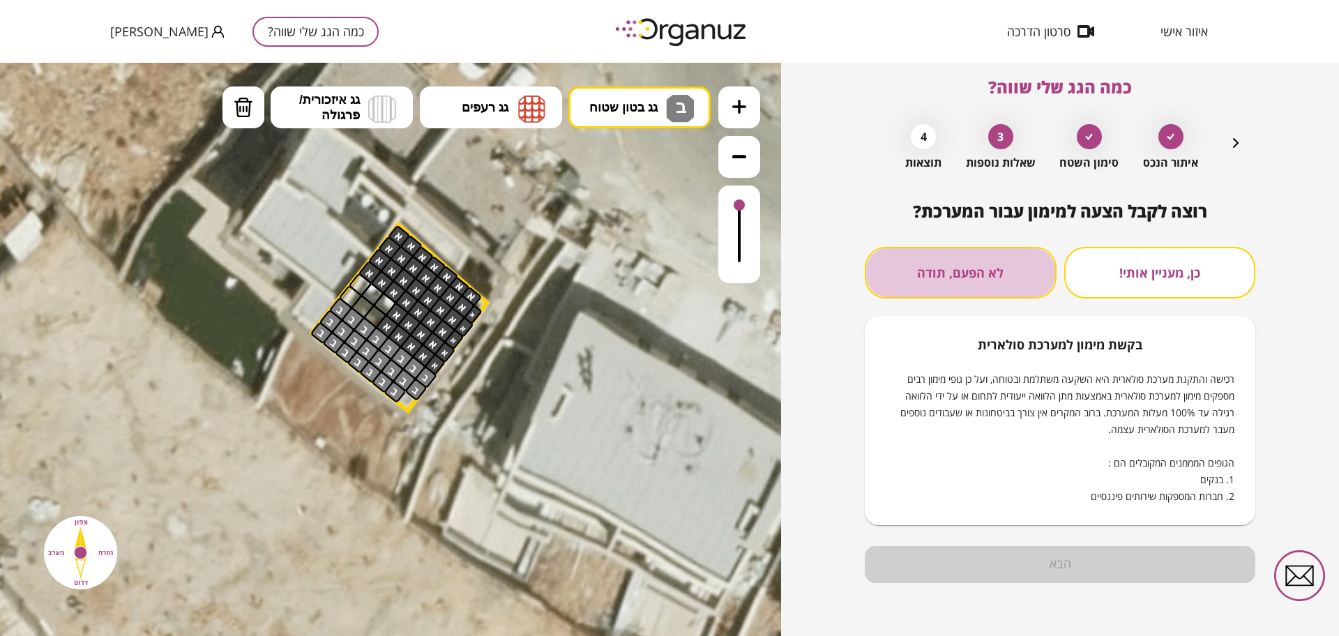
click at [997, 276] on button "לא הפעם, תודה" at bounding box center [961, 273] width 192 height 52
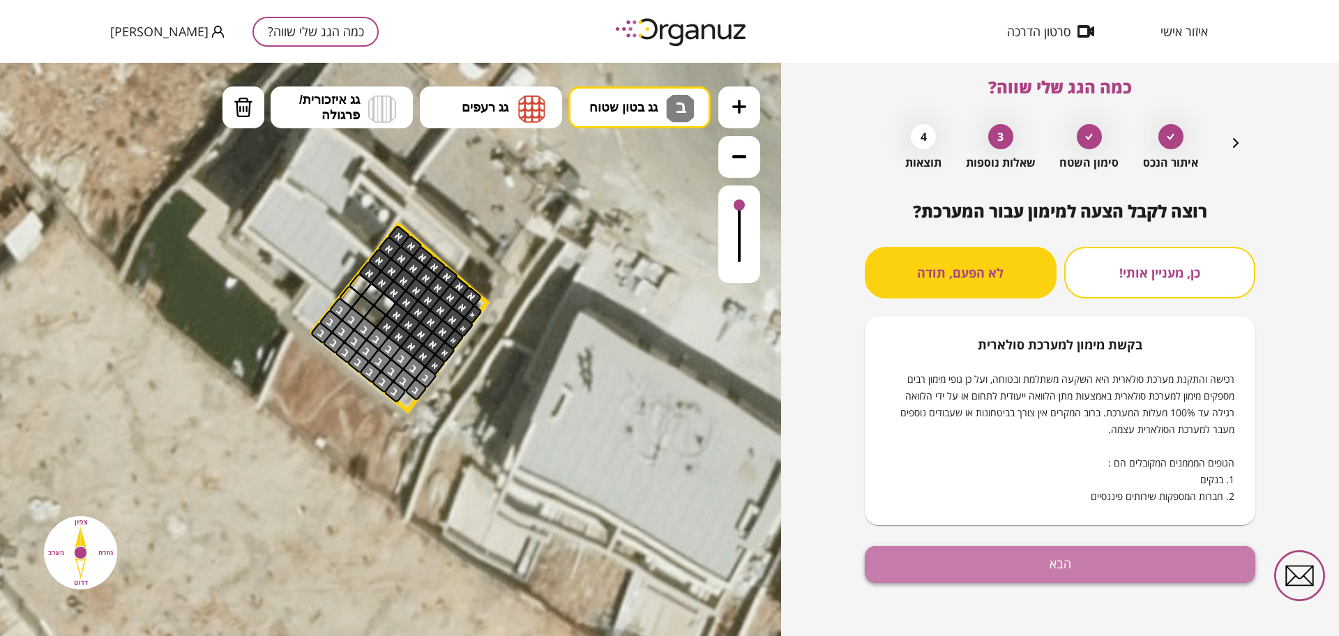
click at [1029, 580] on button "הבא" at bounding box center [1060, 564] width 391 height 37
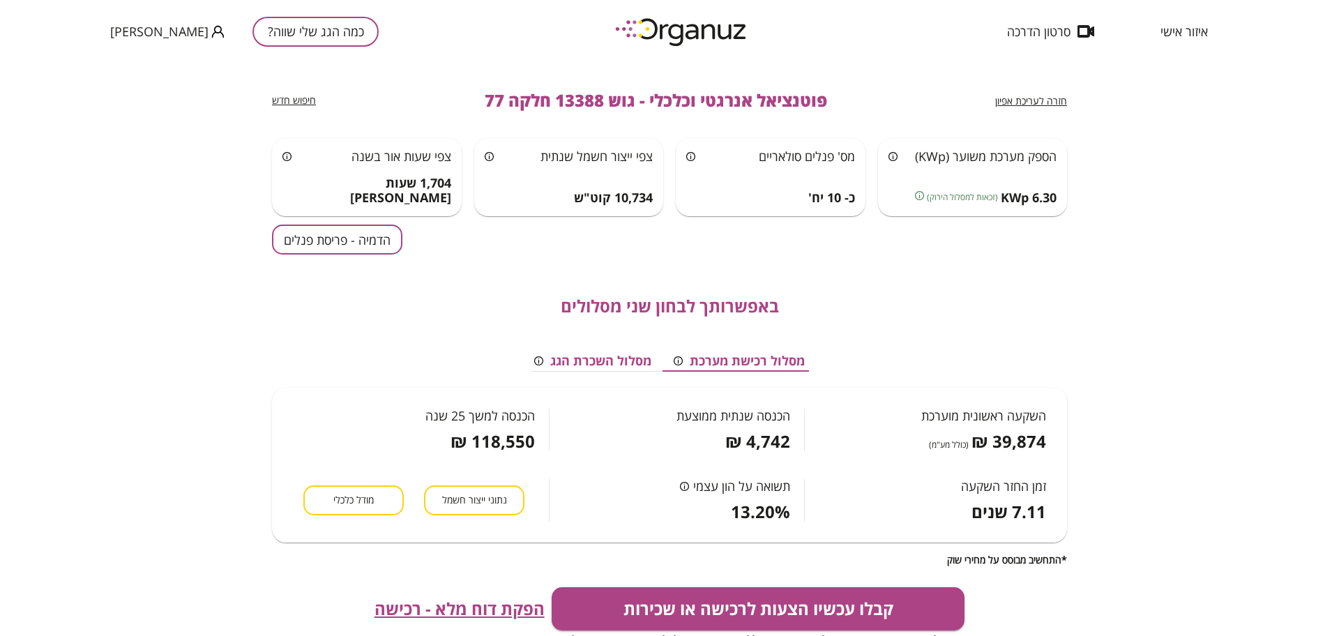
click at [384, 248] on button "הדמיה - פריסת פנלים" at bounding box center [337, 240] width 130 height 30
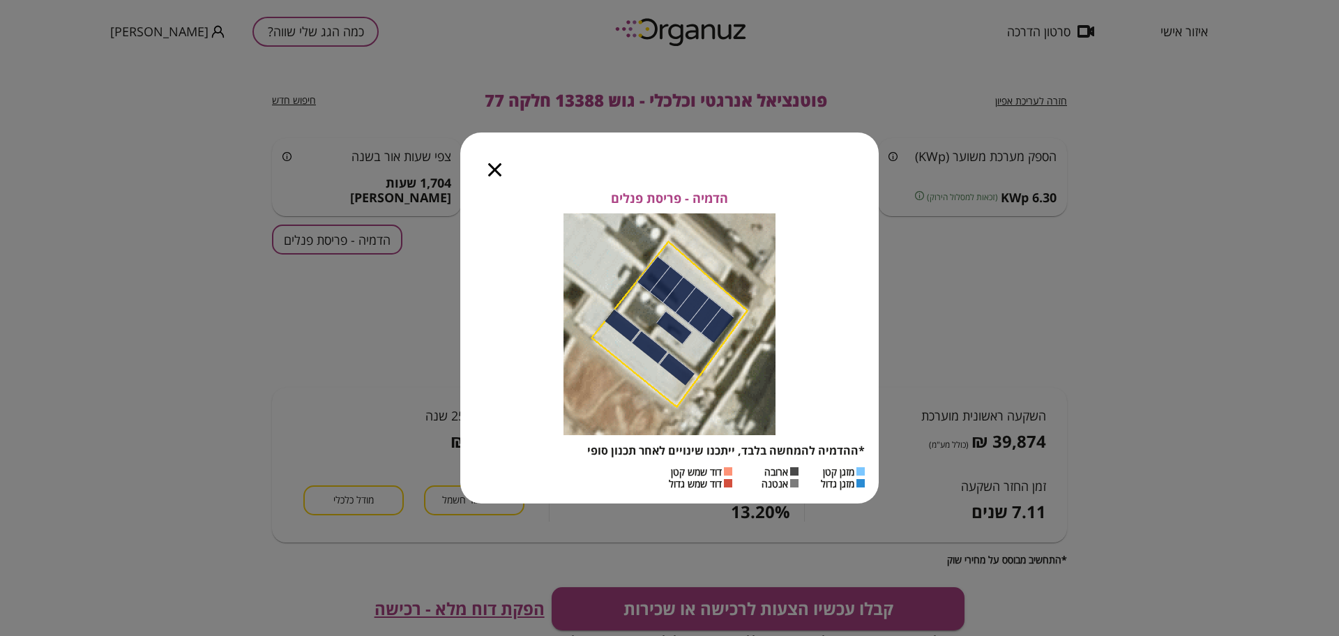
click at [499, 172] on icon "button" at bounding box center [494, 169] width 13 height 13
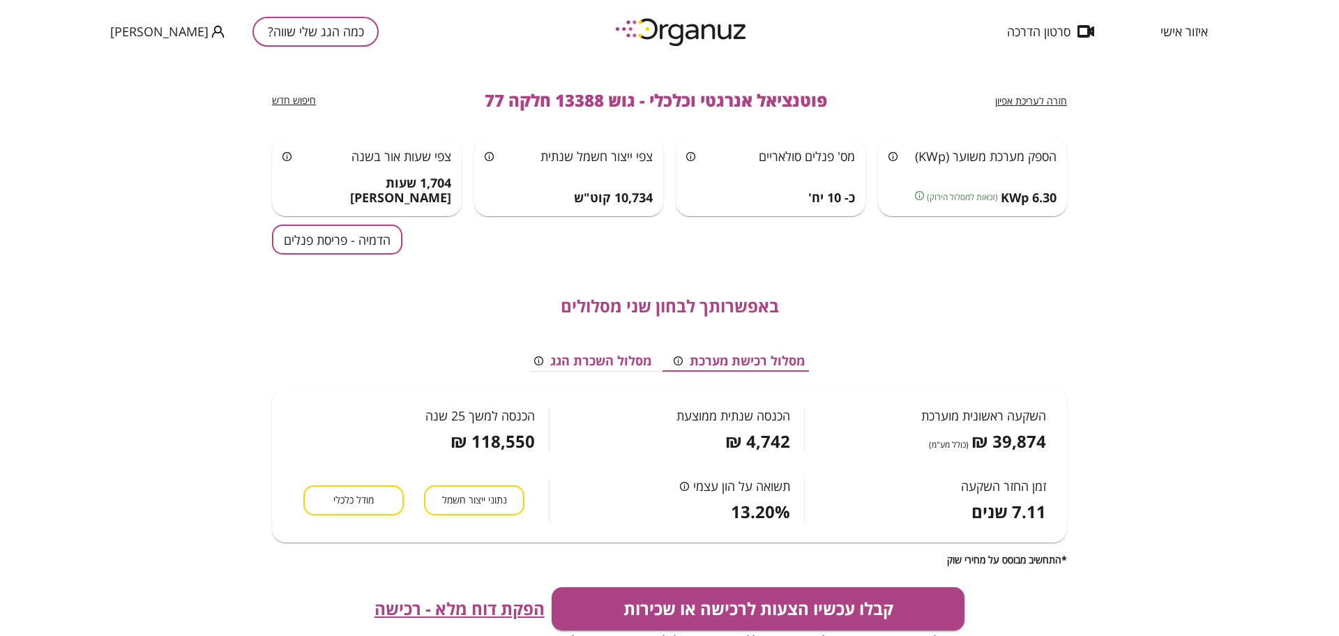
click at [390, 253] on button "הדמיה - פריסת פנלים" at bounding box center [337, 240] width 130 height 30
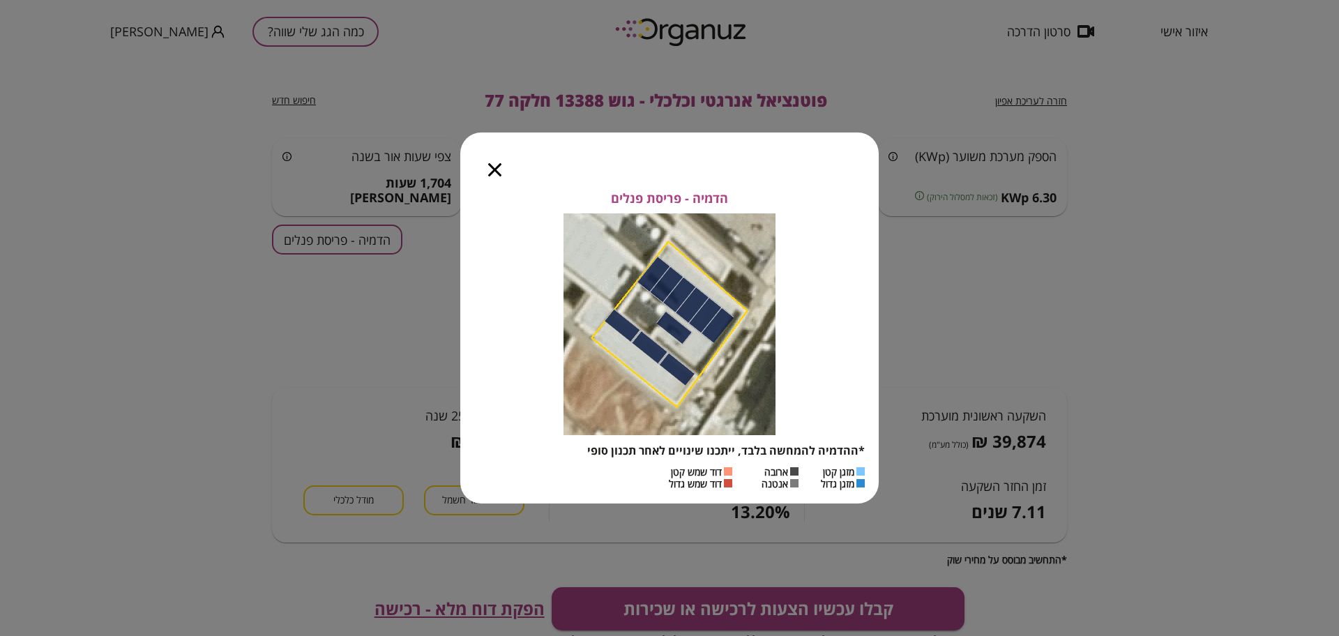
click at [504, 166] on div at bounding box center [494, 162] width 69 height 59
click at [496, 170] on icon "button" at bounding box center [494, 169] width 13 height 13
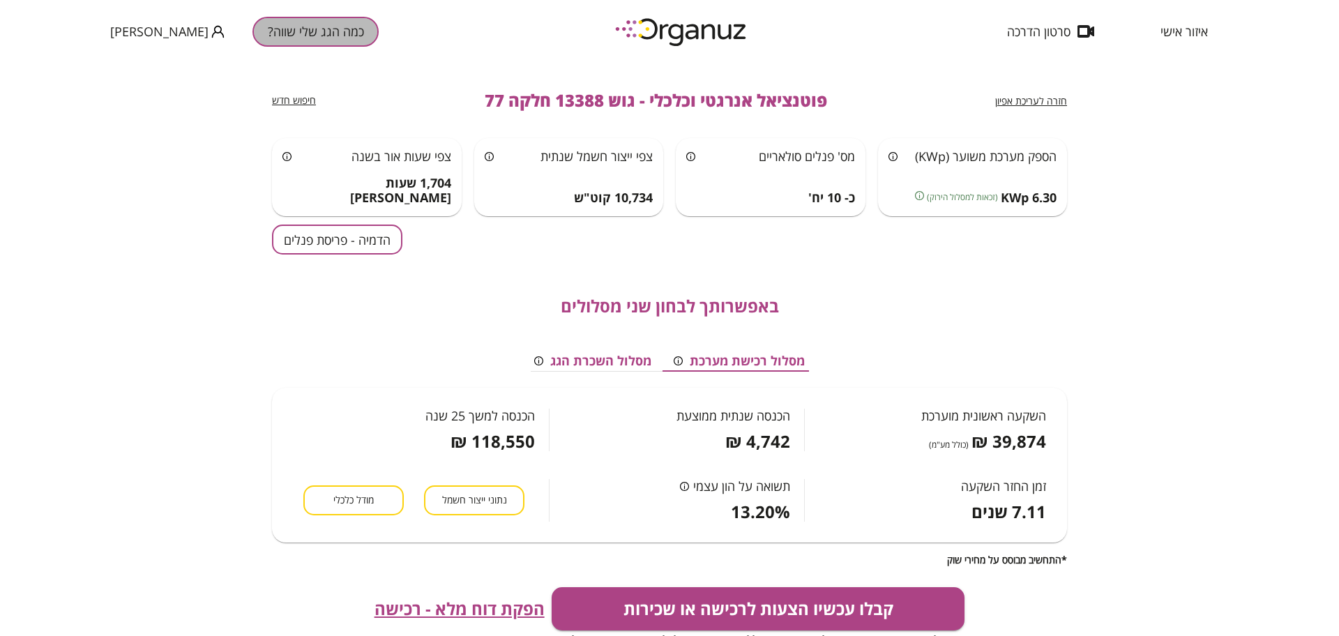
click at [303, 38] on button "כמה הגג שלי שווה?" at bounding box center [316, 32] width 126 height 30
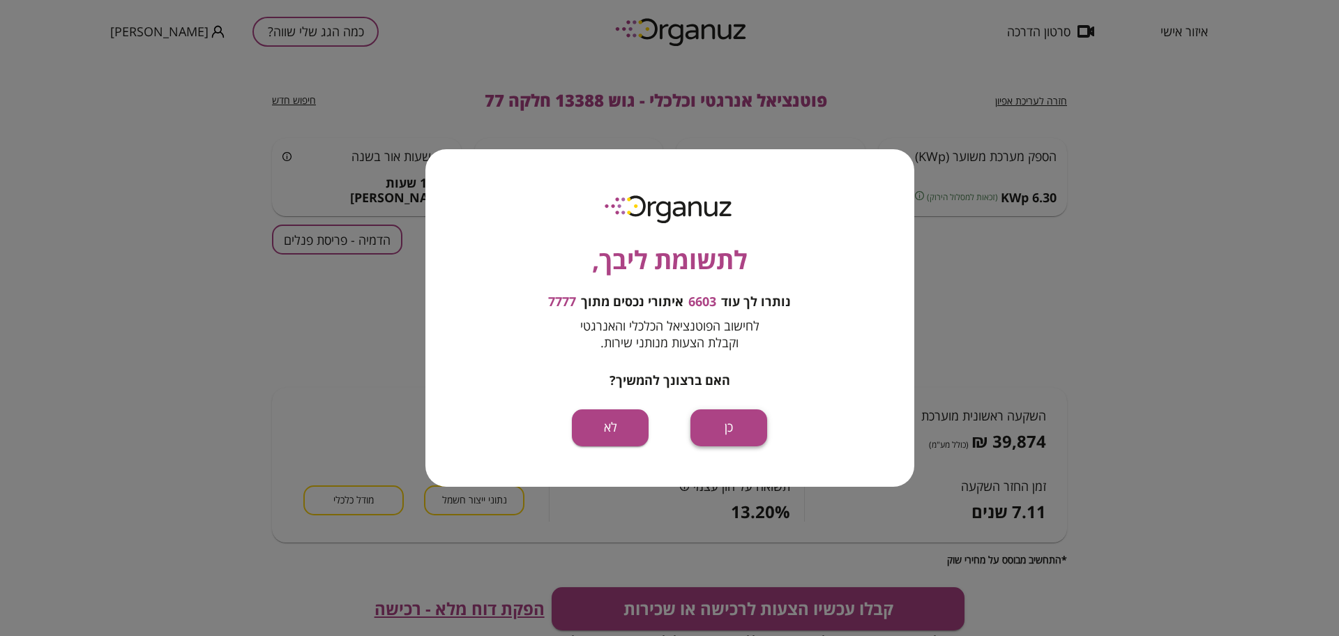
click at [739, 425] on button "כן" at bounding box center [729, 427] width 77 height 37
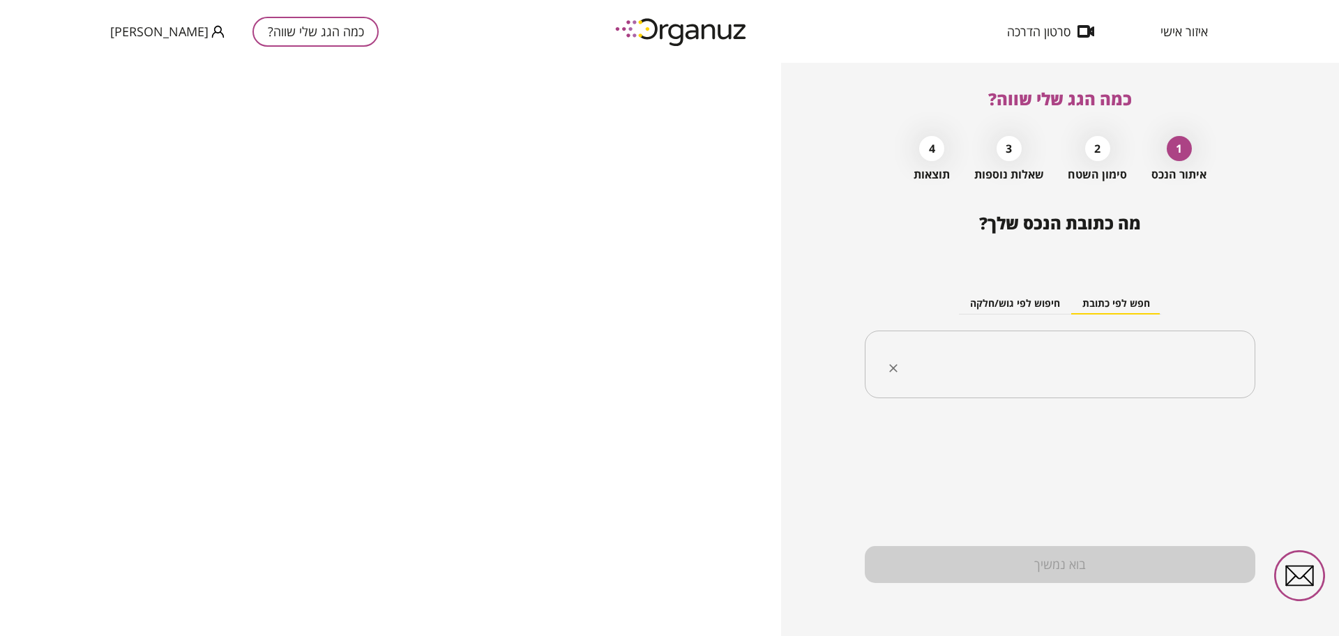
click at [1066, 368] on input "text" at bounding box center [1065, 364] width 347 height 35
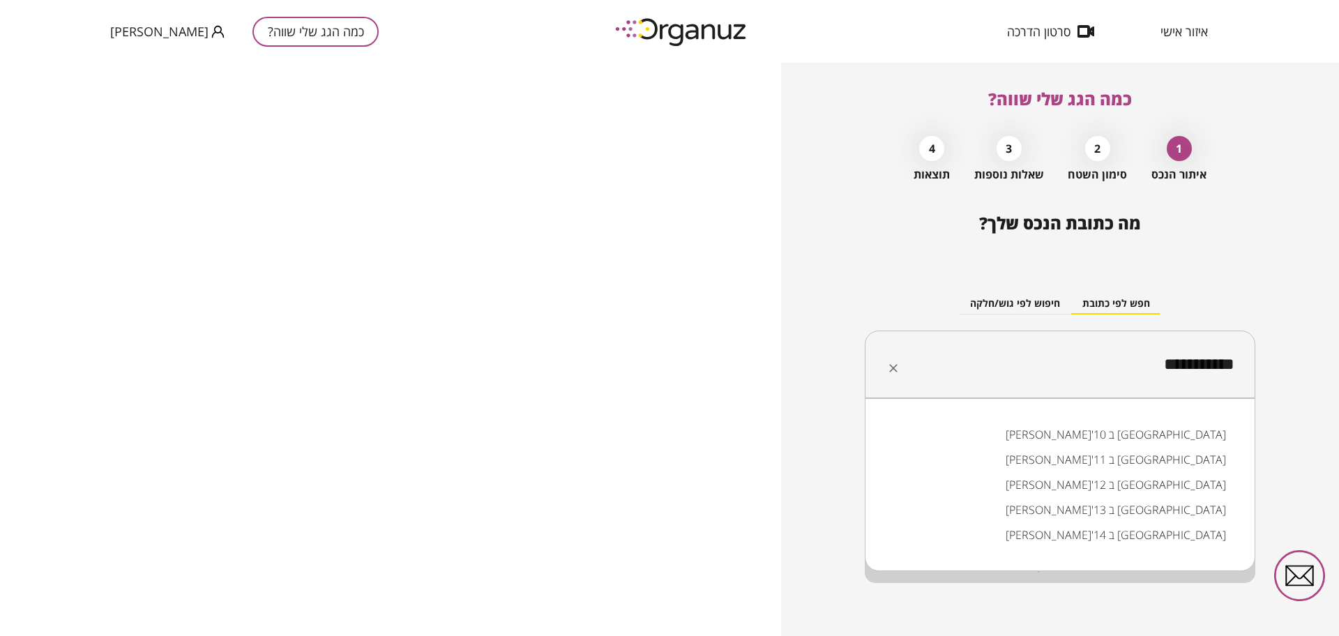
type input "**********"
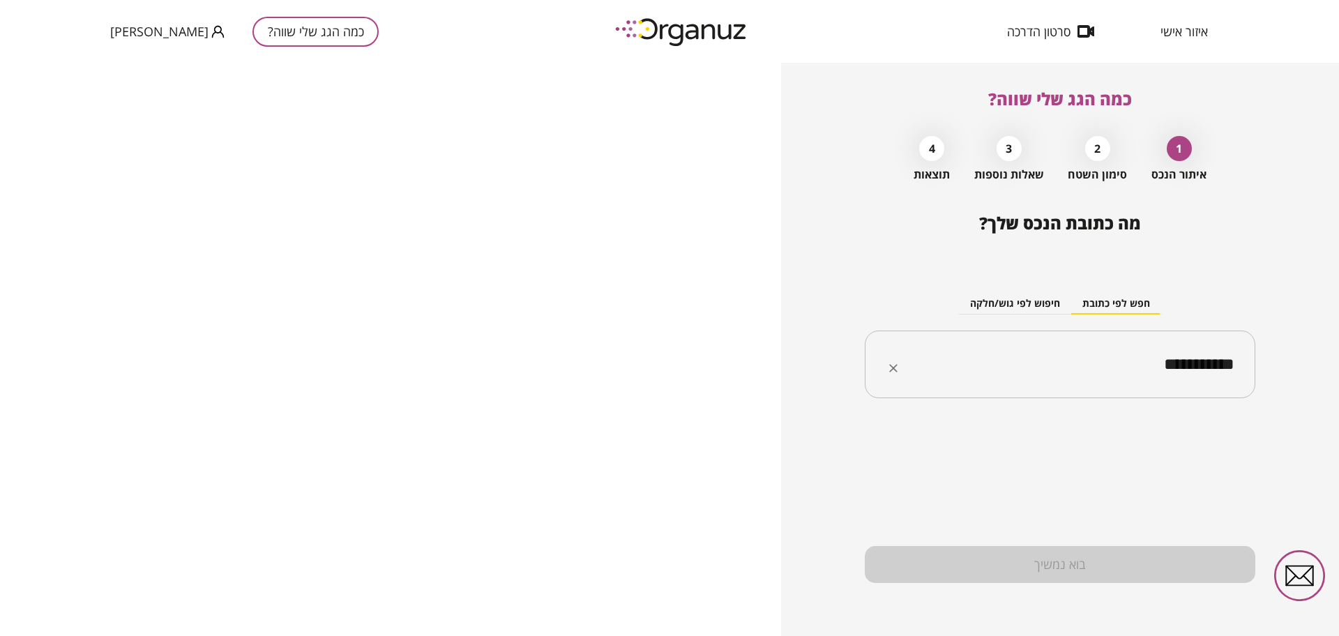
click at [1171, 36] on span "איזור אישי" at bounding box center [1184, 31] width 47 height 14
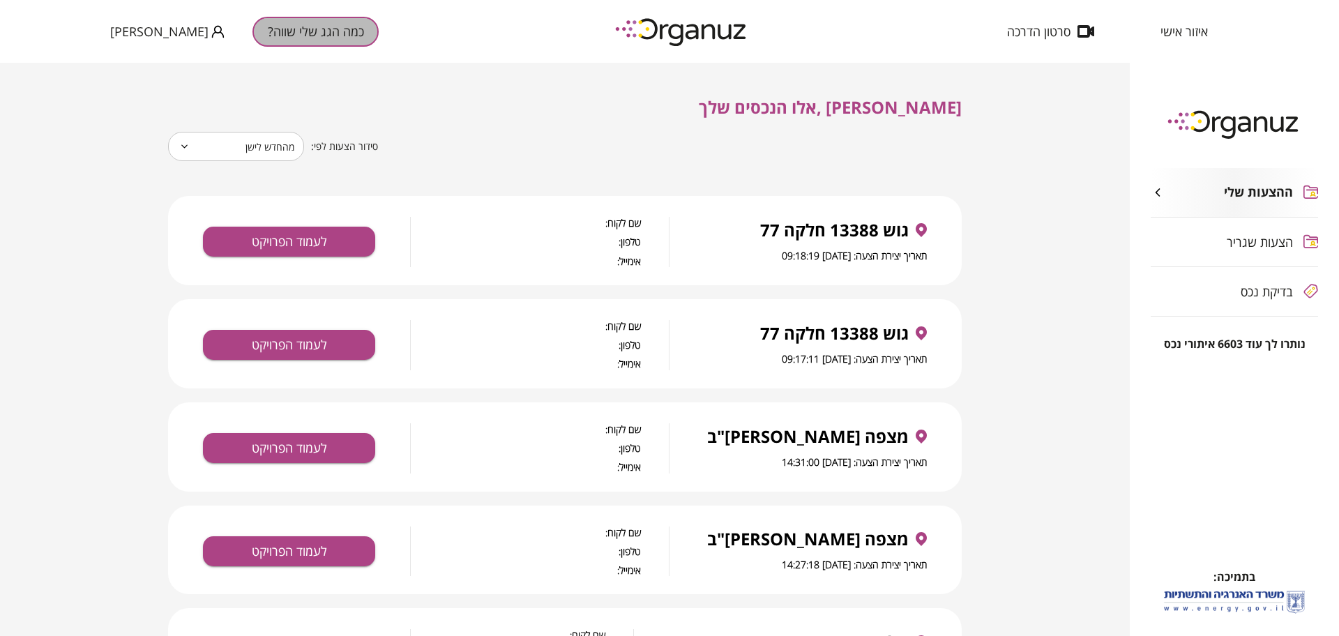
click at [318, 27] on button "כמה הגג שלי שווה?" at bounding box center [316, 32] width 126 height 30
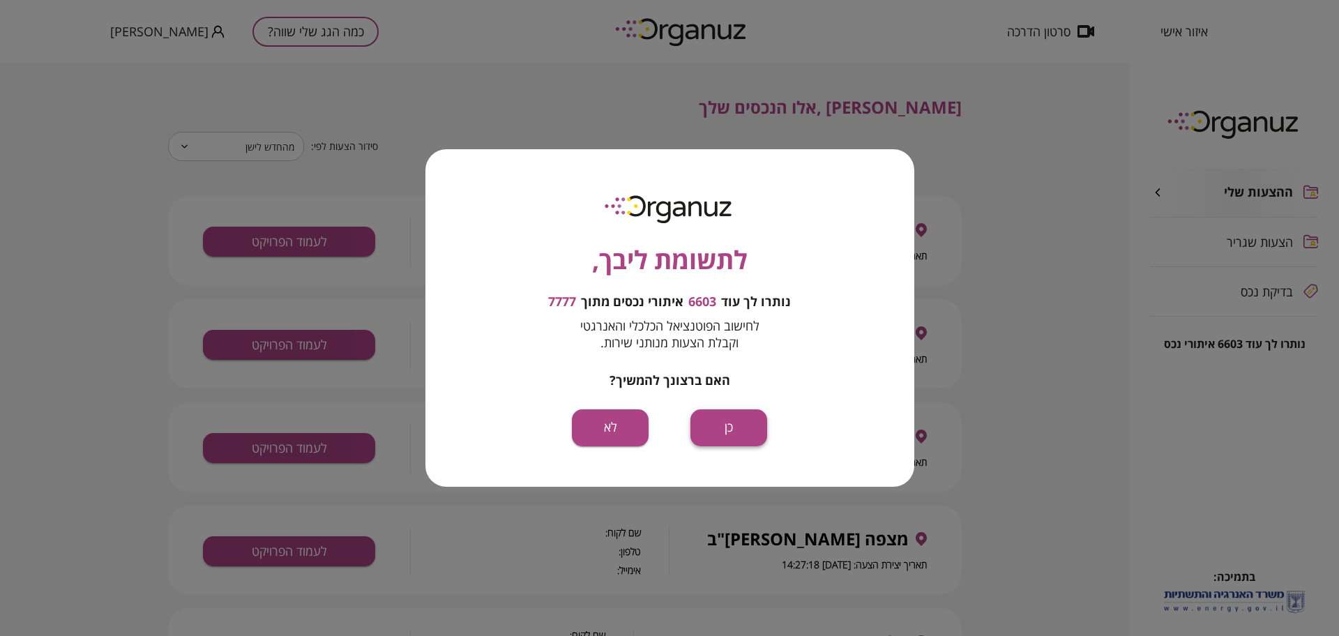
click at [751, 436] on button "כן" at bounding box center [729, 427] width 77 height 37
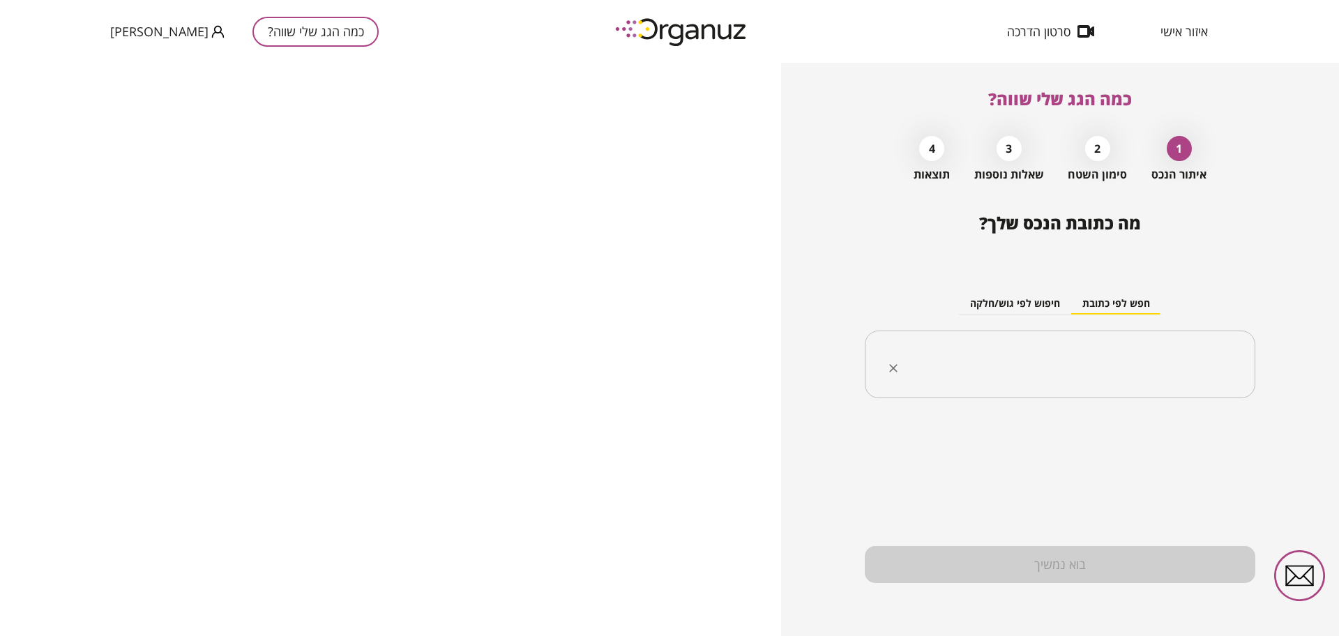
click at [1113, 359] on input "text" at bounding box center [1065, 364] width 347 height 35
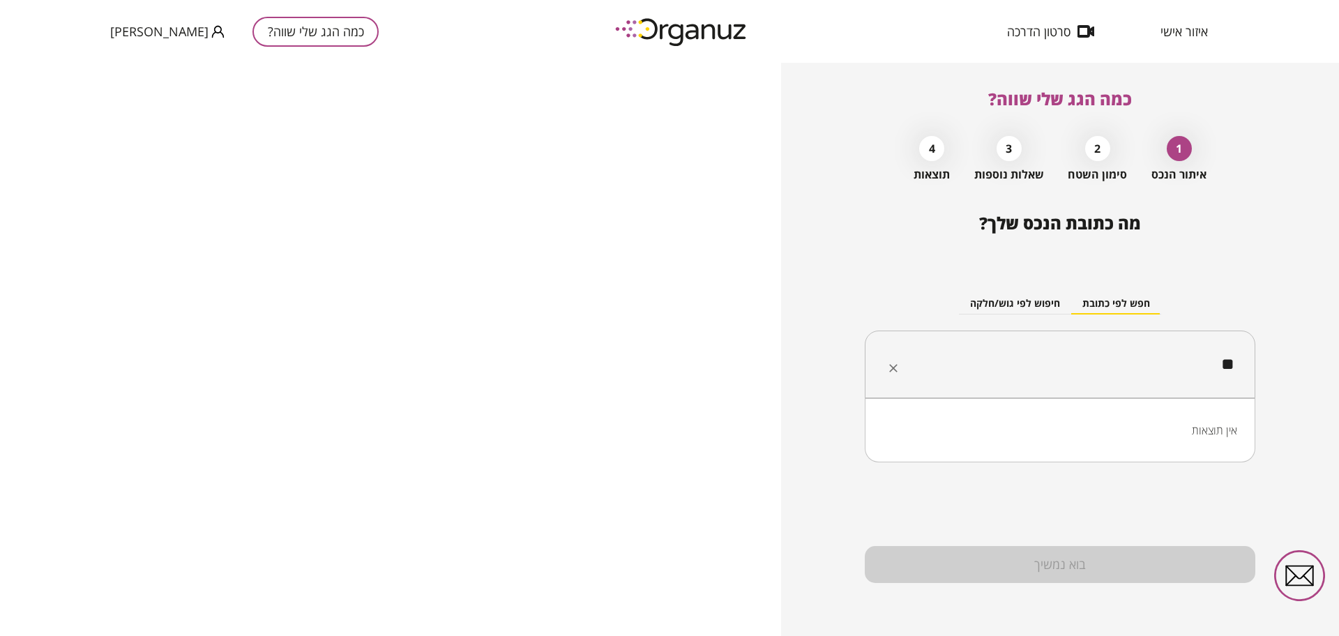
type input "*"
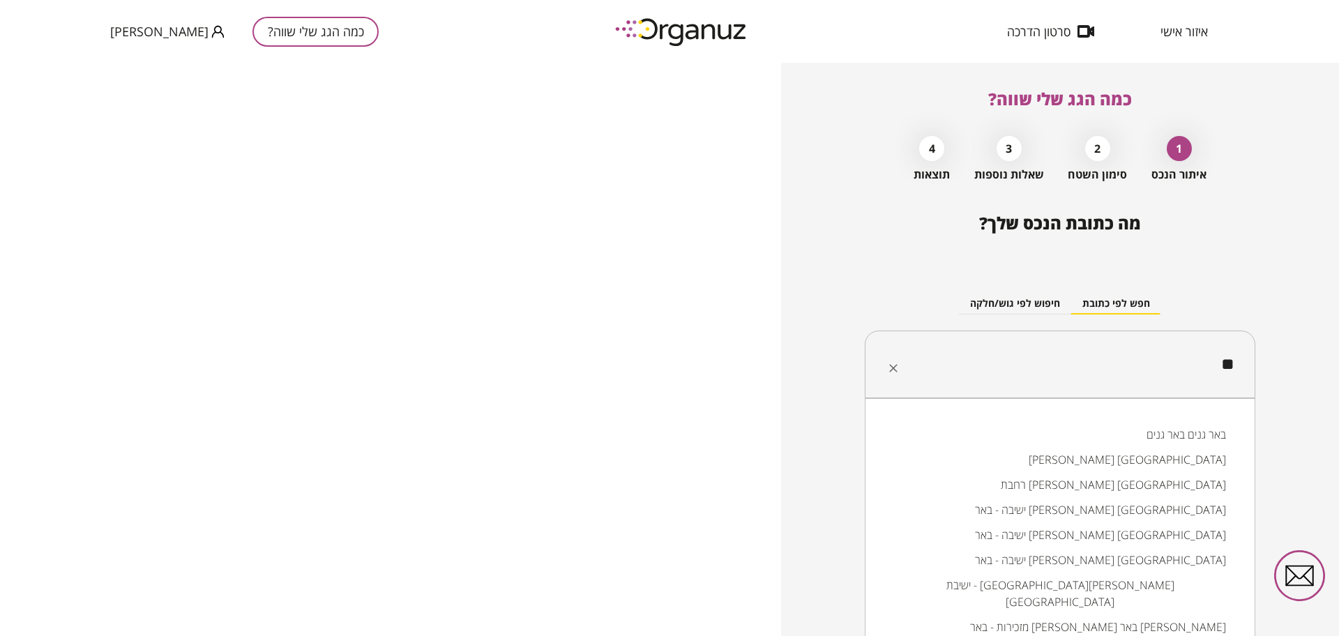
type input "*"
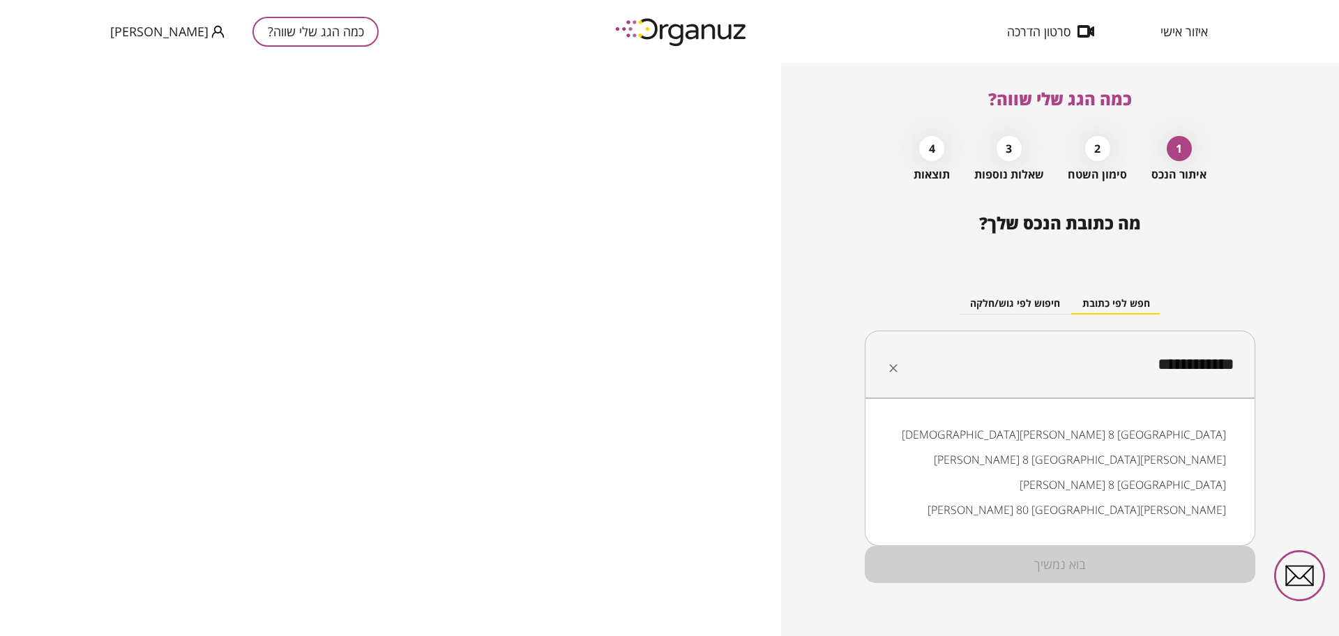
click at [1135, 479] on li "שמואל סלנט 8 באר שבע" at bounding box center [1060, 484] width 354 height 25
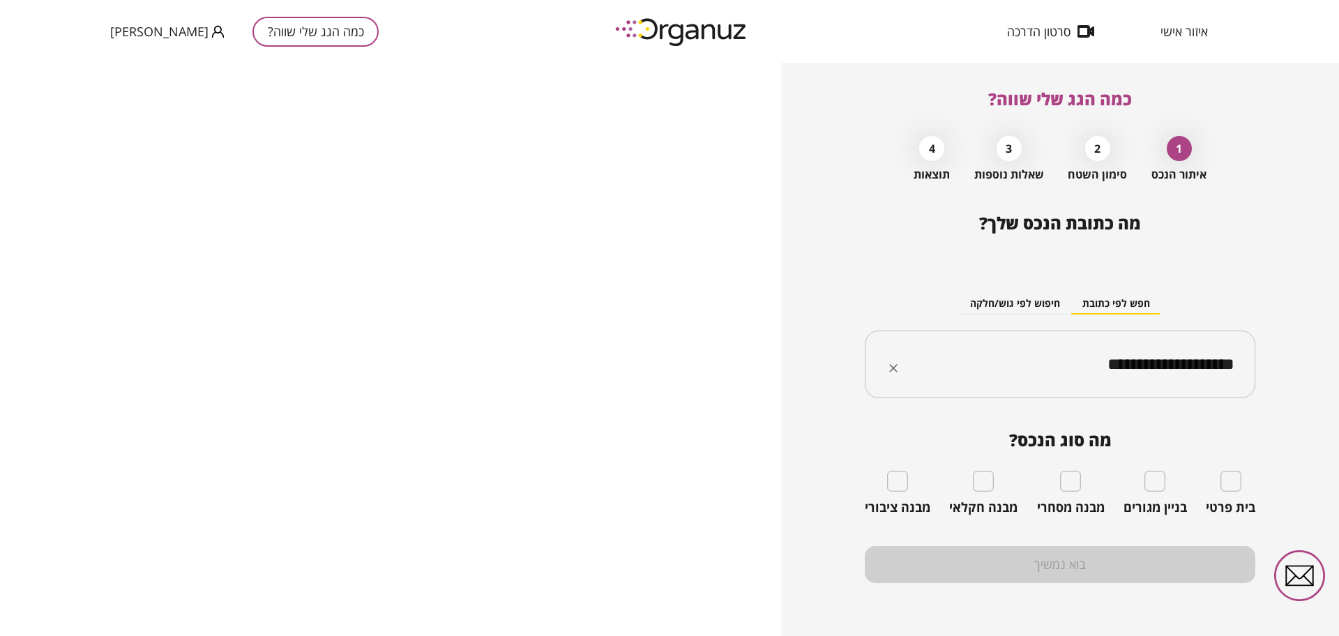
type input "**********"
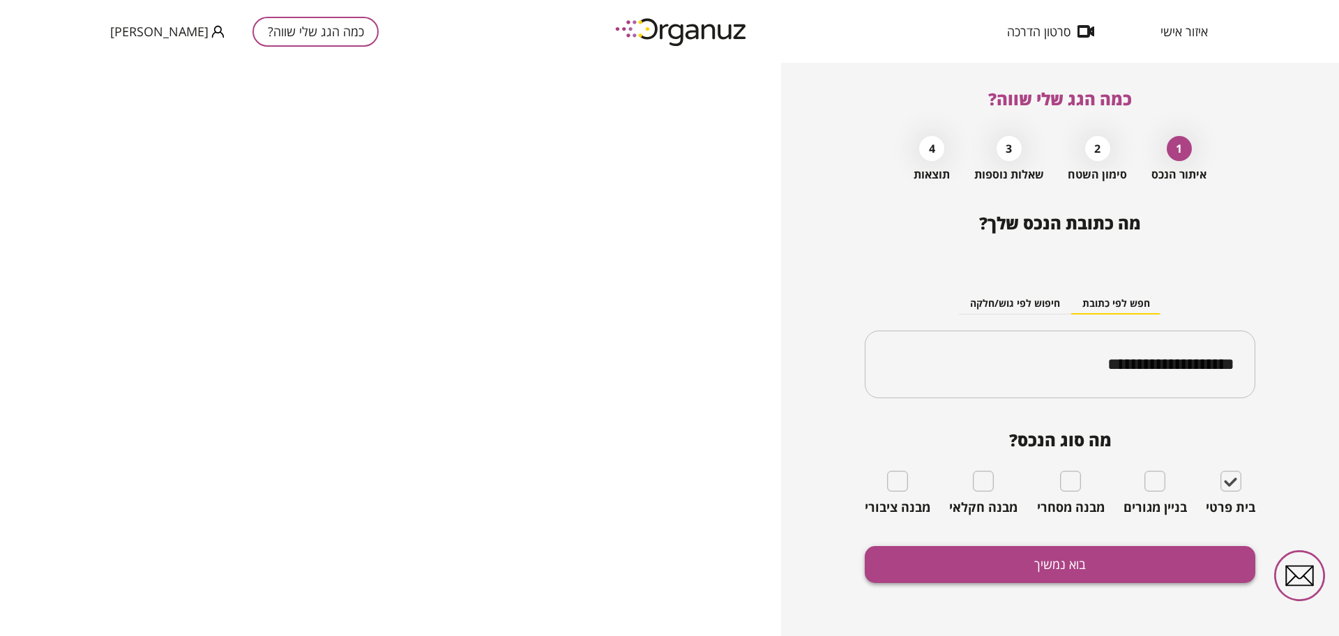
click at [1141, 556] on button "בוא נמשיך" at bounding box center [1060, 564] width 391 height 37
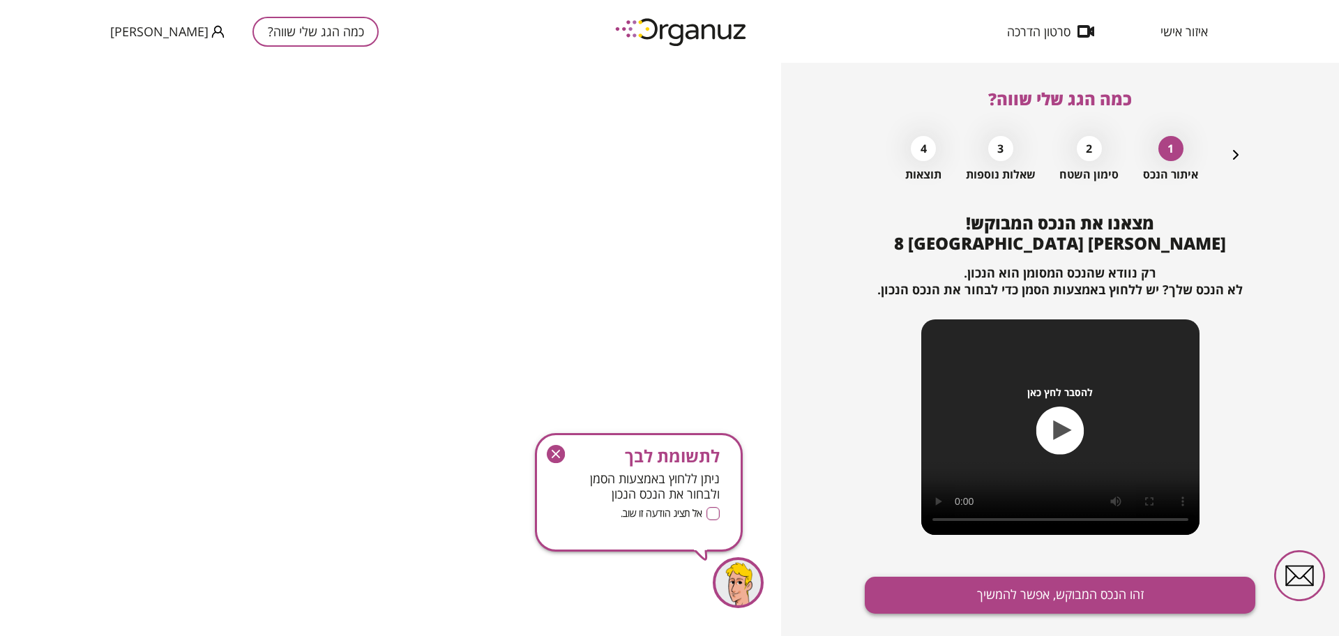
click at [1016, 608] on button "זהו הנכס המבוקש, אפשר להמשיך" at bounding box center [1060, 595] width 391 height 37
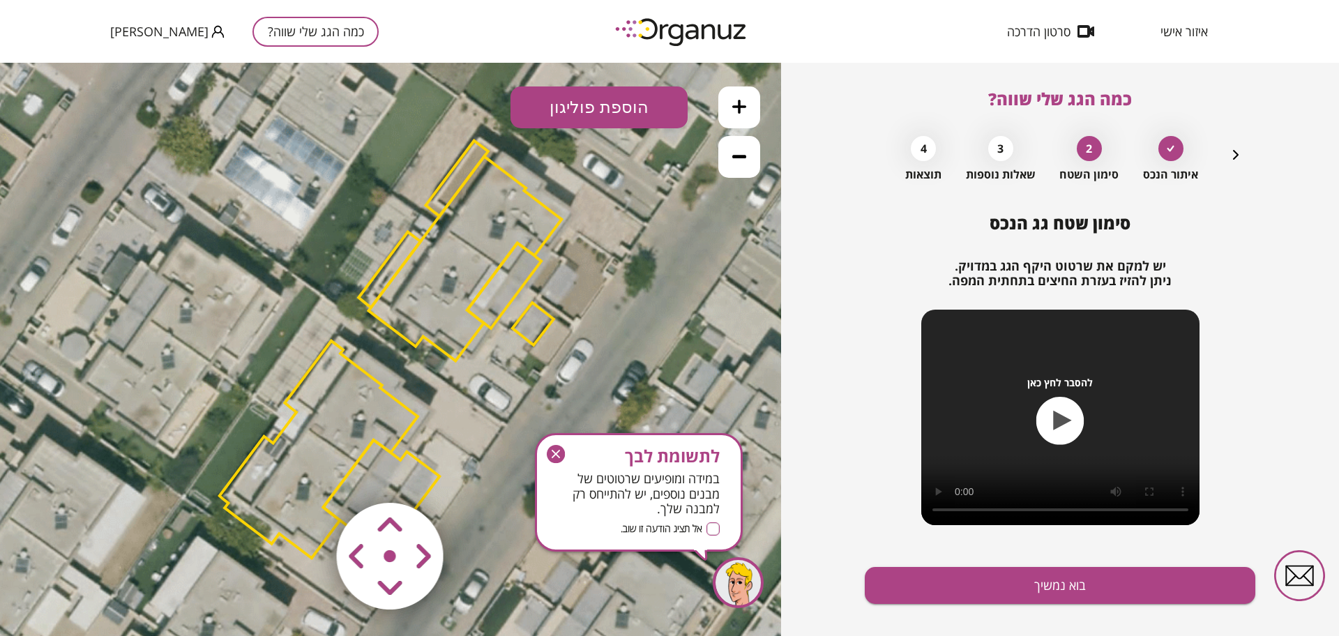
click at [559, 448] on icon "button" at bounding box center [556, 454] width 18 height 18
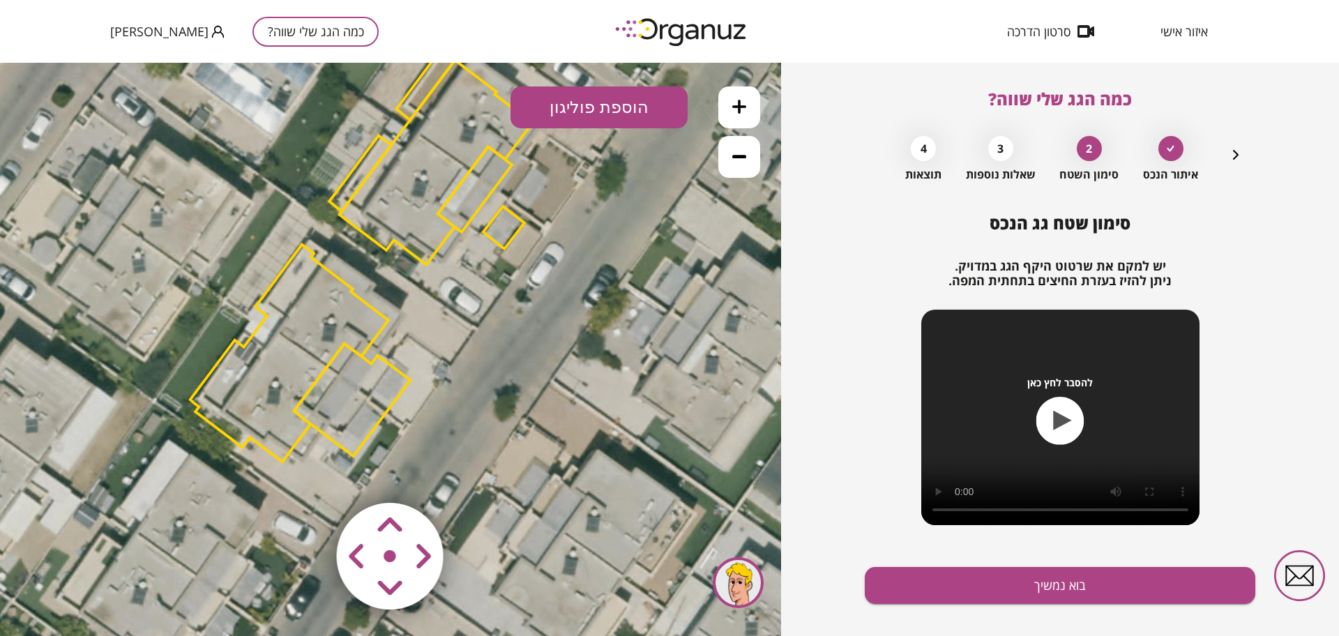
drag, startPoint x: 509, startPoint y: 422, endPoint x: 480, endPoint y: 339, distance: 88.0
click at [480, 339] on icon at bounding box center [362, 254] width 1287 height 1287
click at [308, 474] on area at bounding box center [308, 474] width 0 height 0
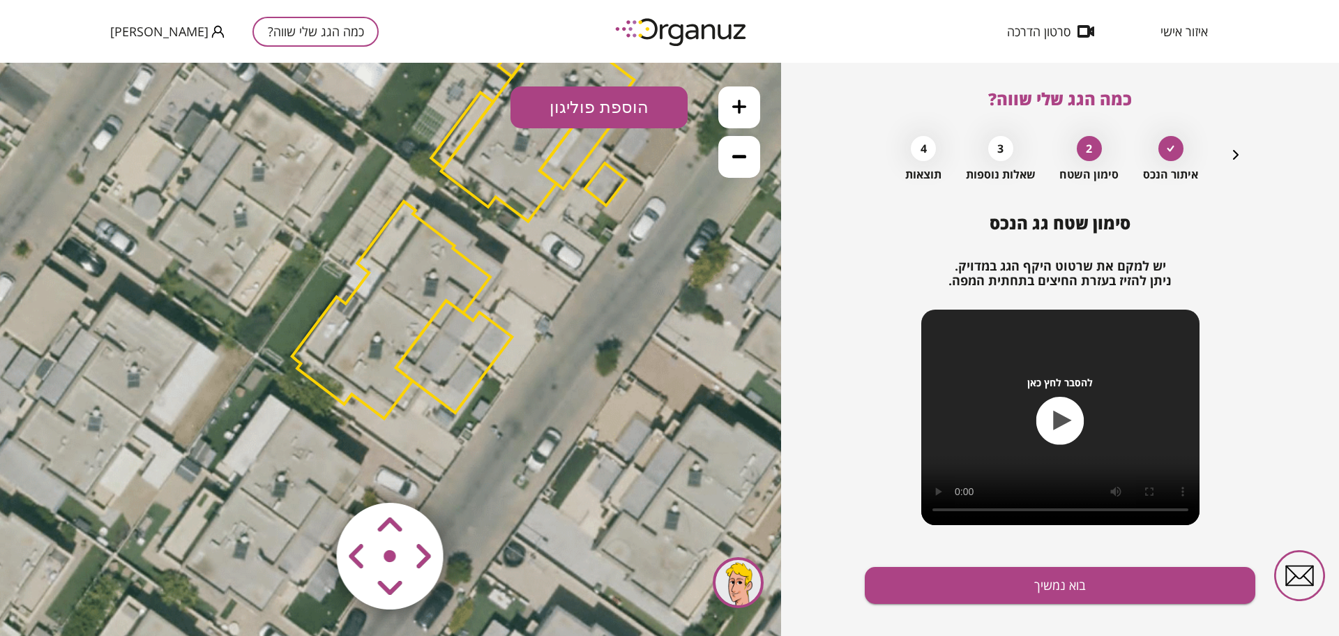
drag, startPoint x: 504, startPoint y: 225, endPoint x: 605, endPoint y: 179, distance: 111.5
click at [605, 179] on polygon at bounding box center [605, 184] width 41 height 43
click at [377, 291] on polygon at bounding box center [391, 310] width 198 height 217
click at [388, 316] on polygon at bounding box center [391, 309] width 198 height 217
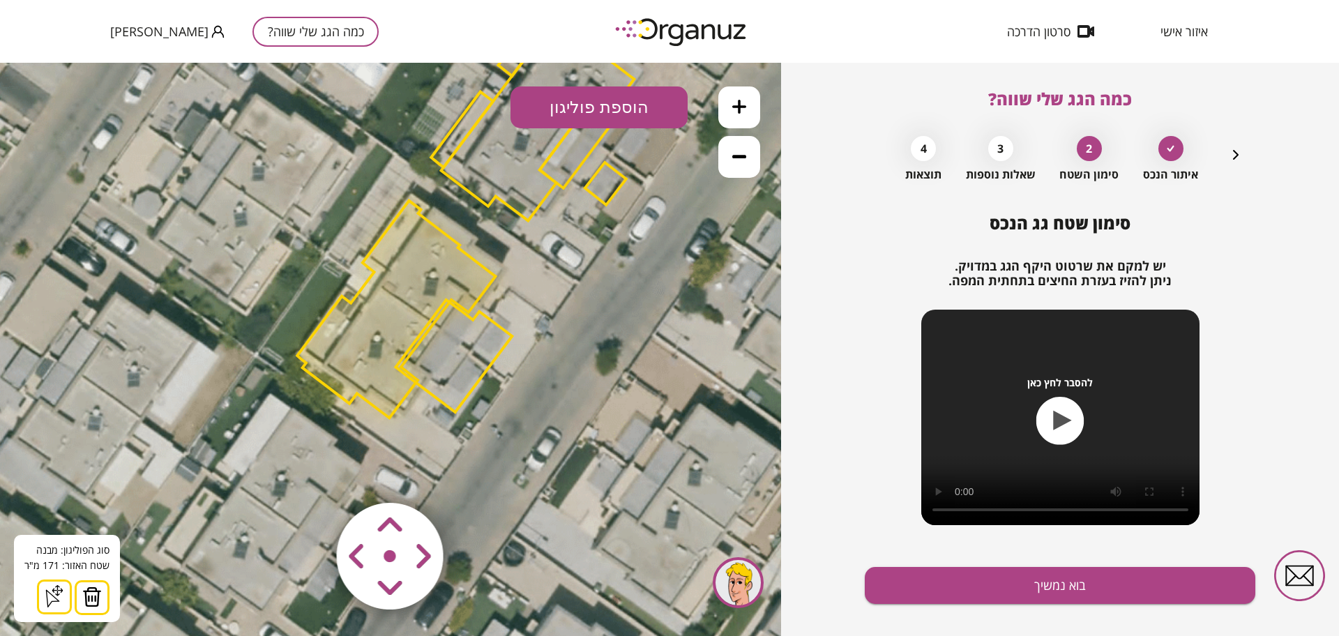
drag, startPoint x: 425, startPoint y: 550, endPoint x: 435, endPoint y: 541, distance: 13.3
click at [308, 474] on area at bounding box center [308, 474] width 0 height 0
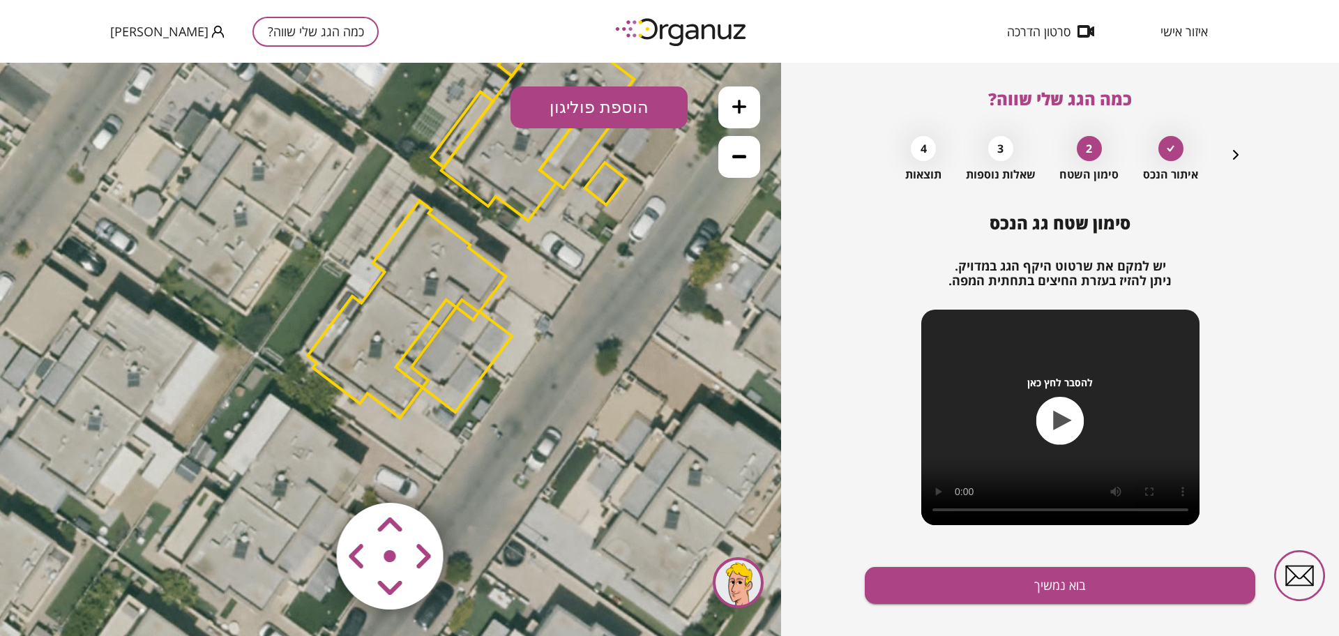
click at [466, 333] on polygon at bounding box center [453, 356] width 116 height 112
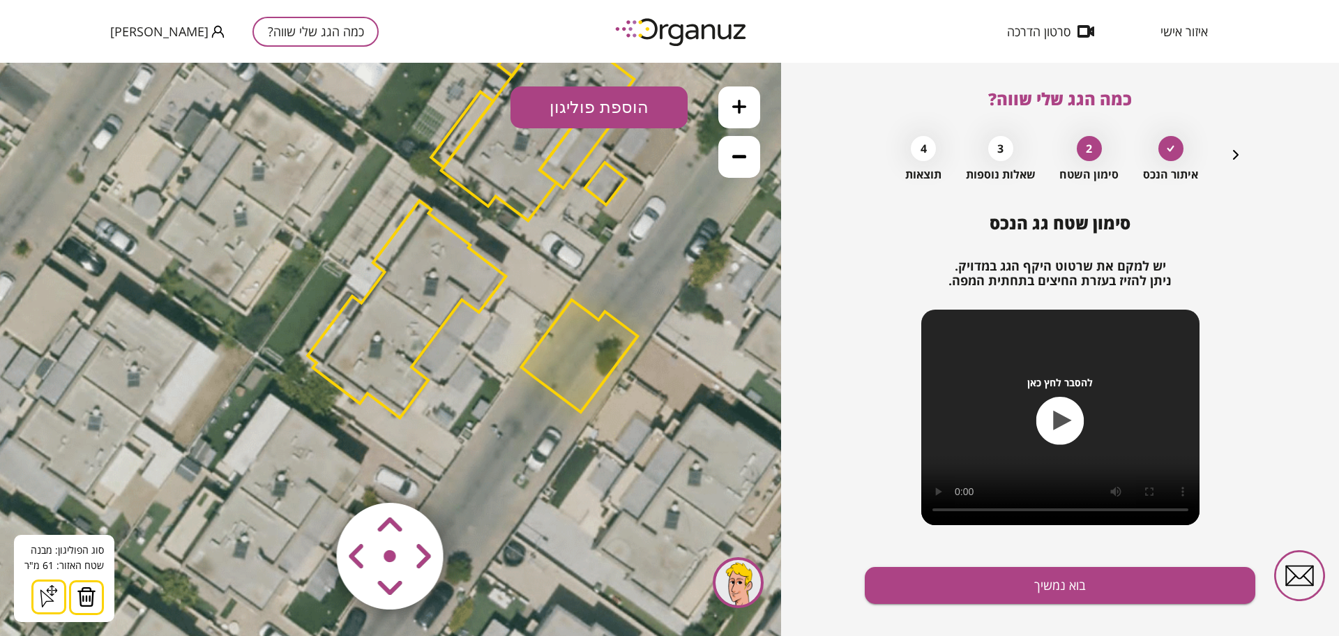
click at [308, 474] on area at bounding box center [308, 474] width 0 height 0
click at [436, 273] on polygon at bounding box center [407, 309] width 198 height 217
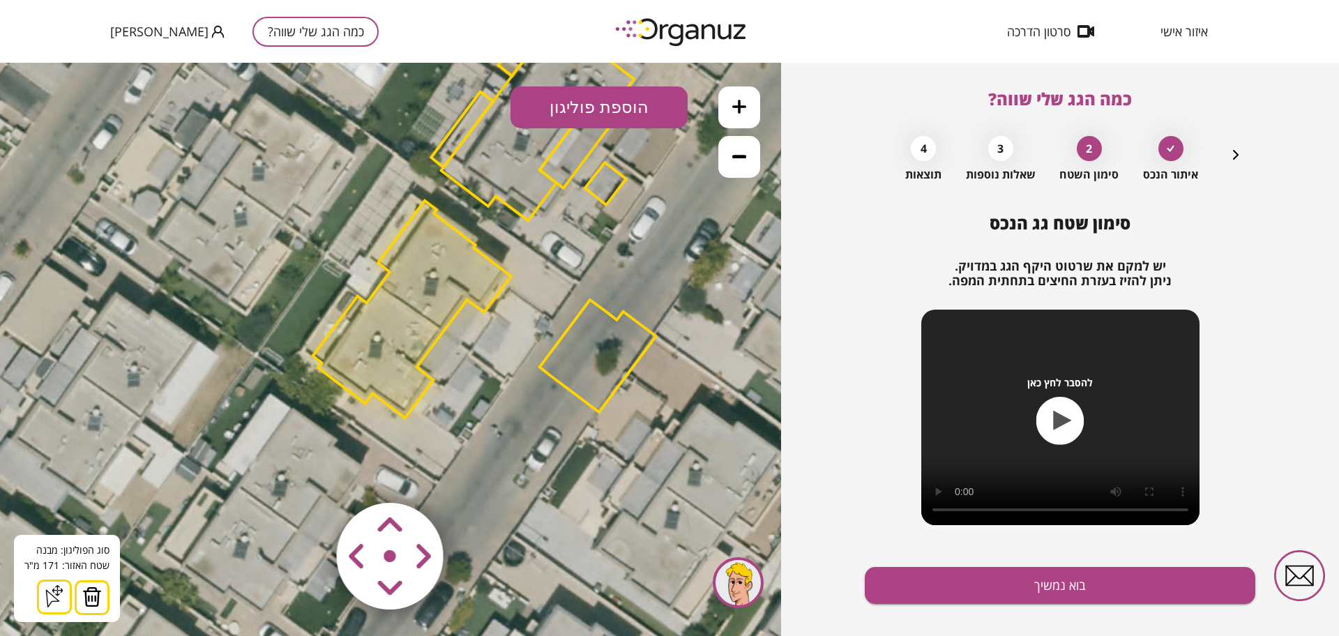
click at [308, 474] on area at bounding box center [308, 474] width 0 height 0
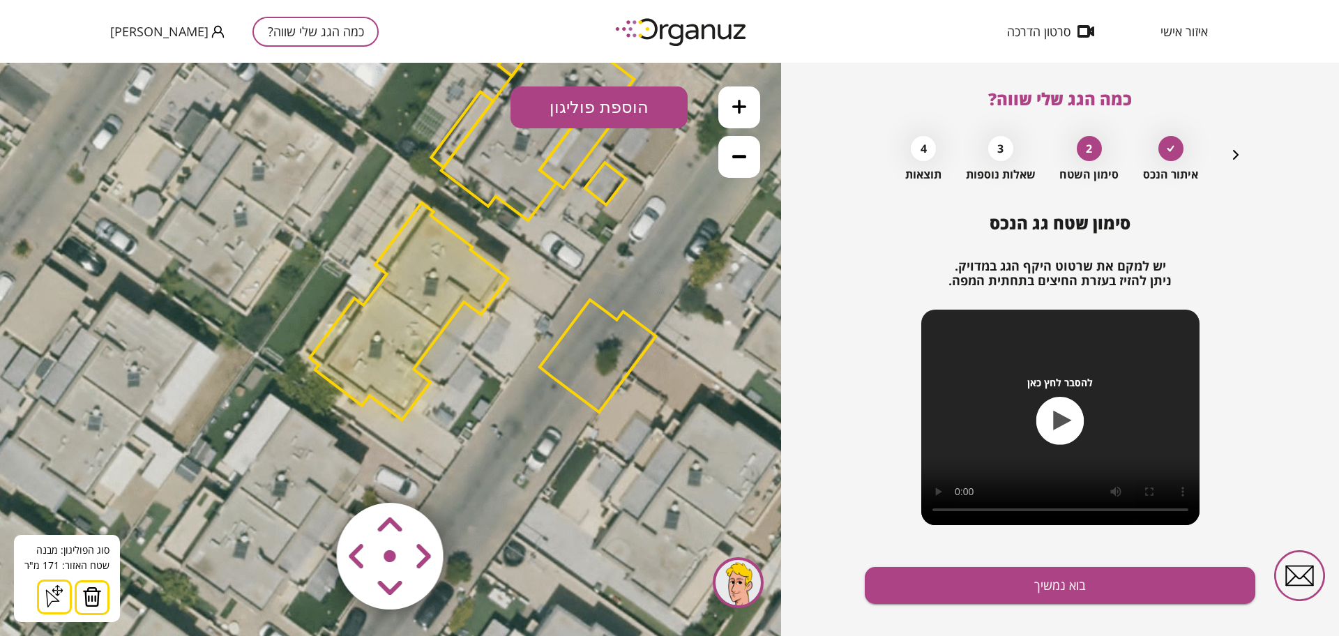
click at [308, 474] on area at bounding box center [308, 474] width 0 height 0
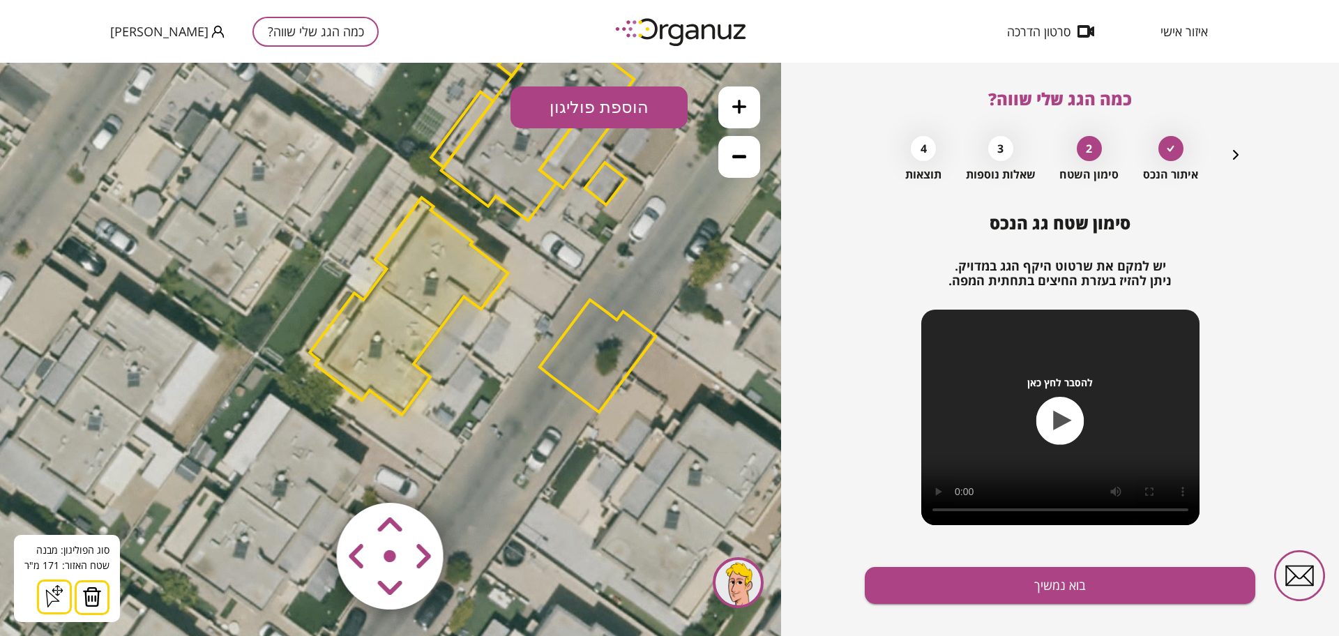
click at [308, 474] on area at bounding box center [308, 474] width 0 height 0
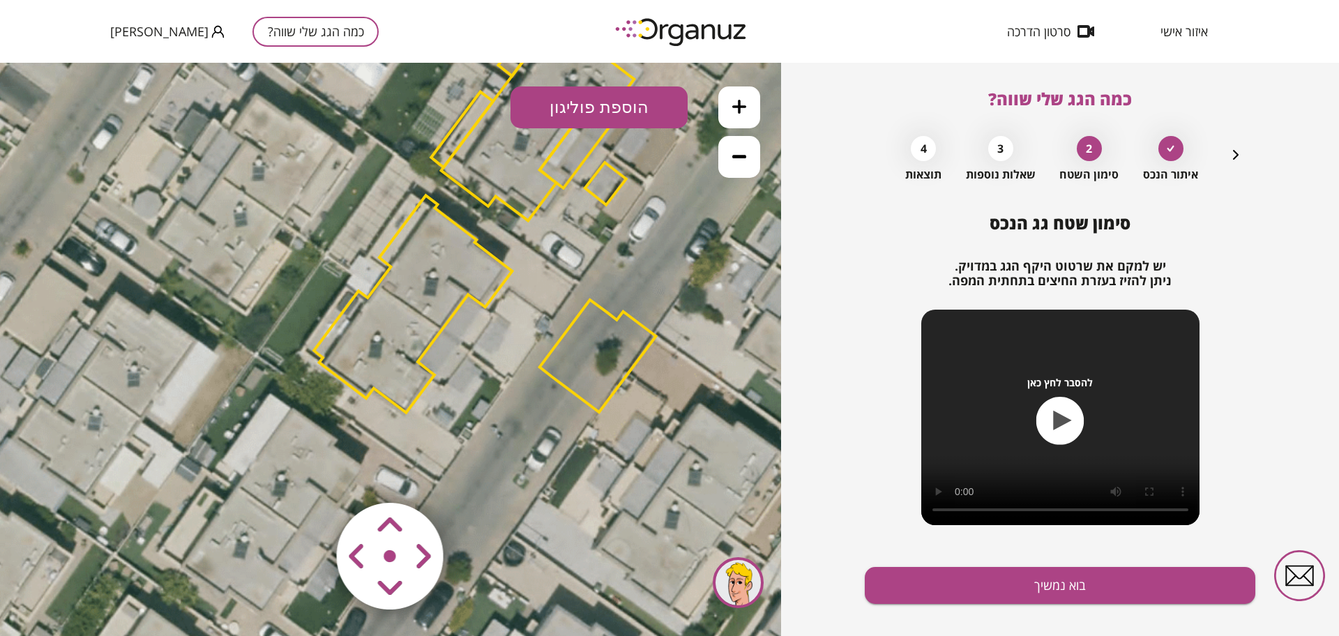
click at [446, 308] on polygon at bounding box center [413, 303] width 198 height 217
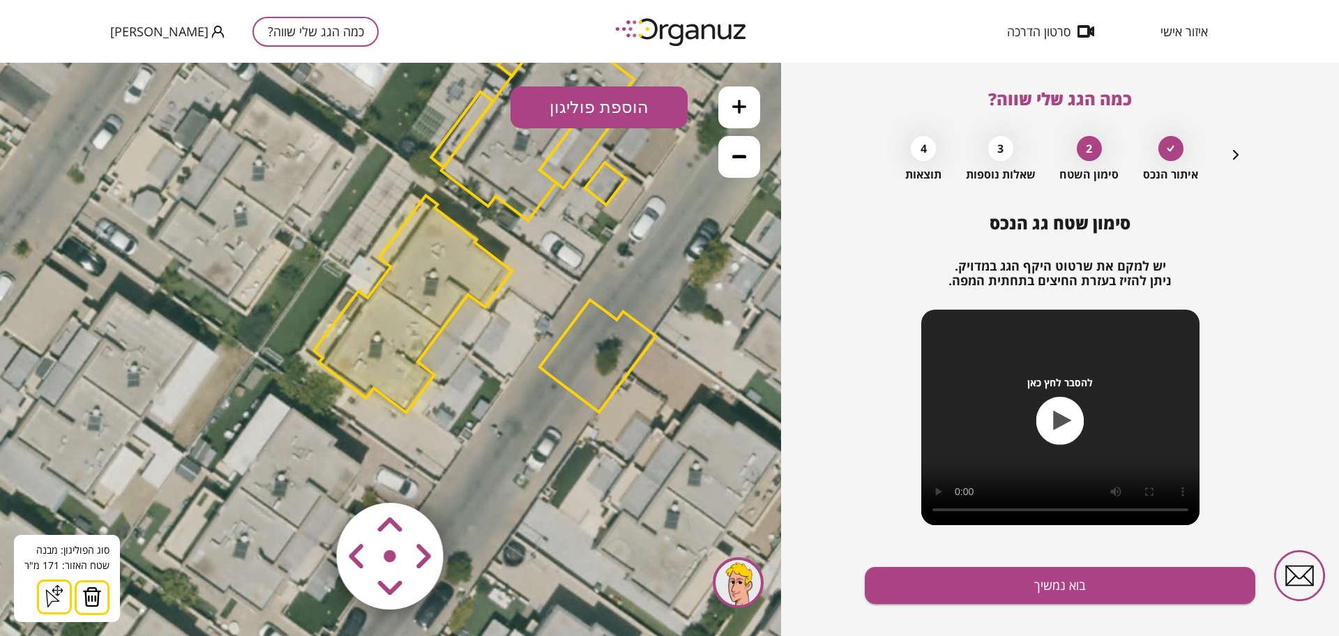
click at [89, 596] on img at bounding box center [92, 597] width 20 height 21
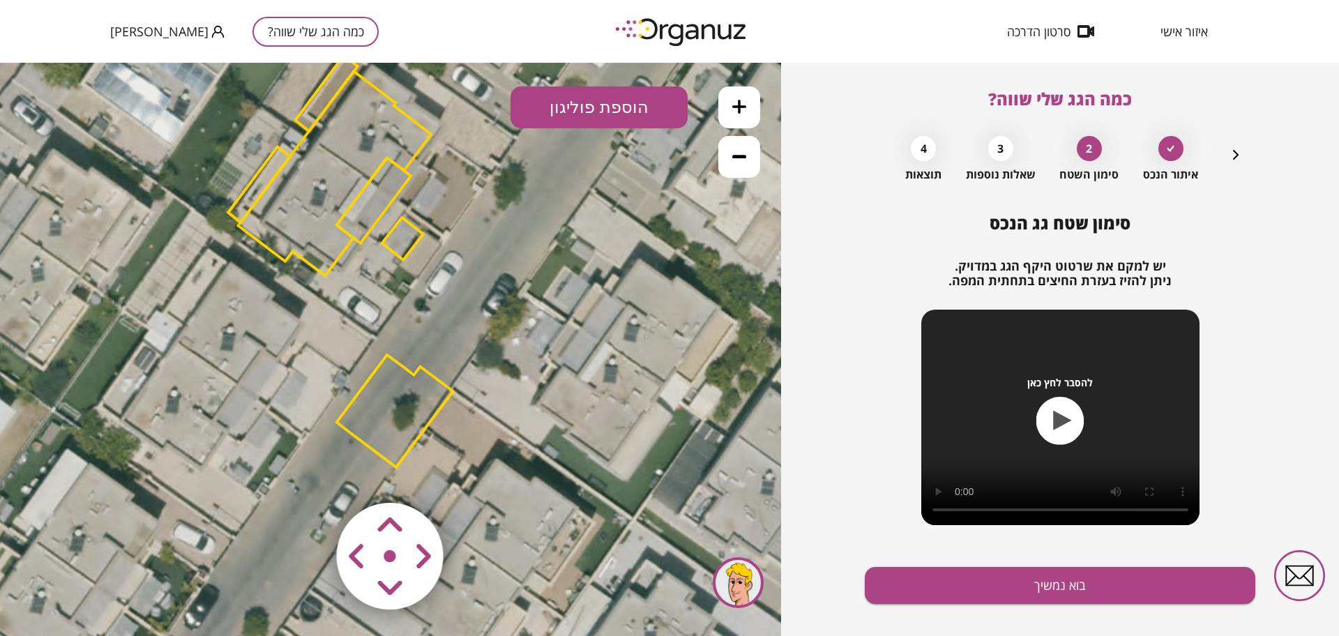
drag, startPoint x: 604, startPoint y: 264, endPoint x: 401, endPoint y: 319, distance: 210.3
click at [401, 319] on icon at bounding box center [261, 263] width 1287 height 1287
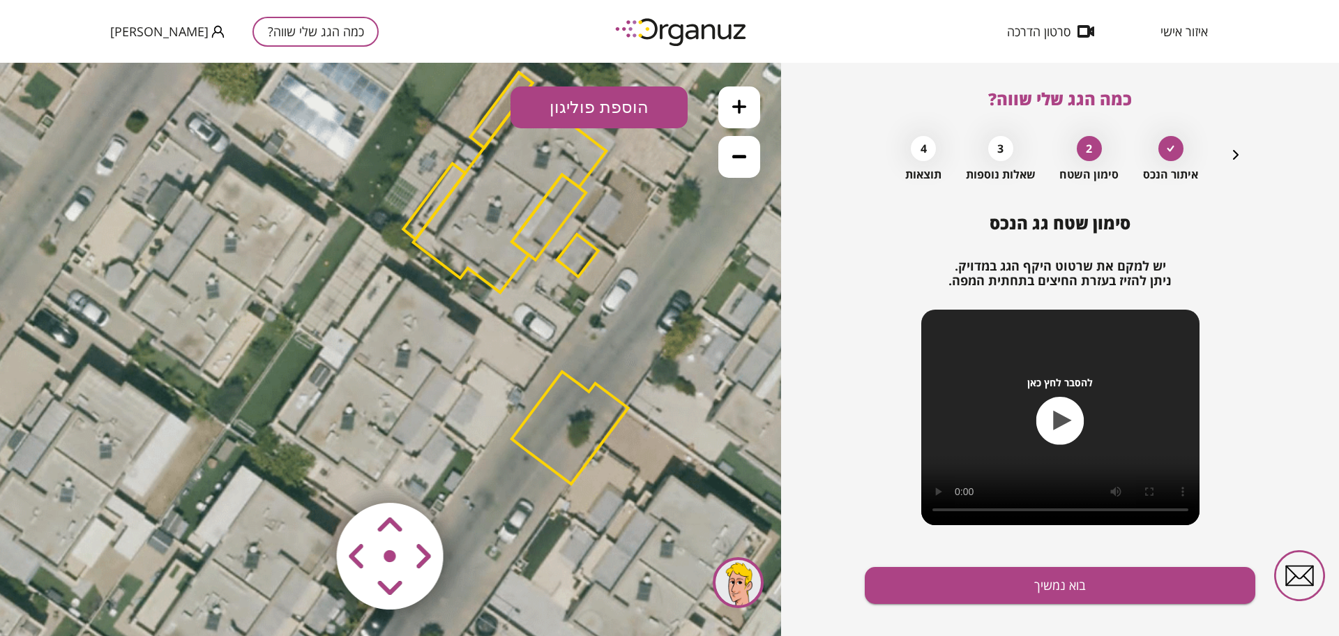
drag, startPoint x: 335, startPoint y: 416, endPoint x: 511, endPoint y: 432, distance: 177.3
click at [511, 432] on icon at bounding box center [436, 280] width 1287 height 1287
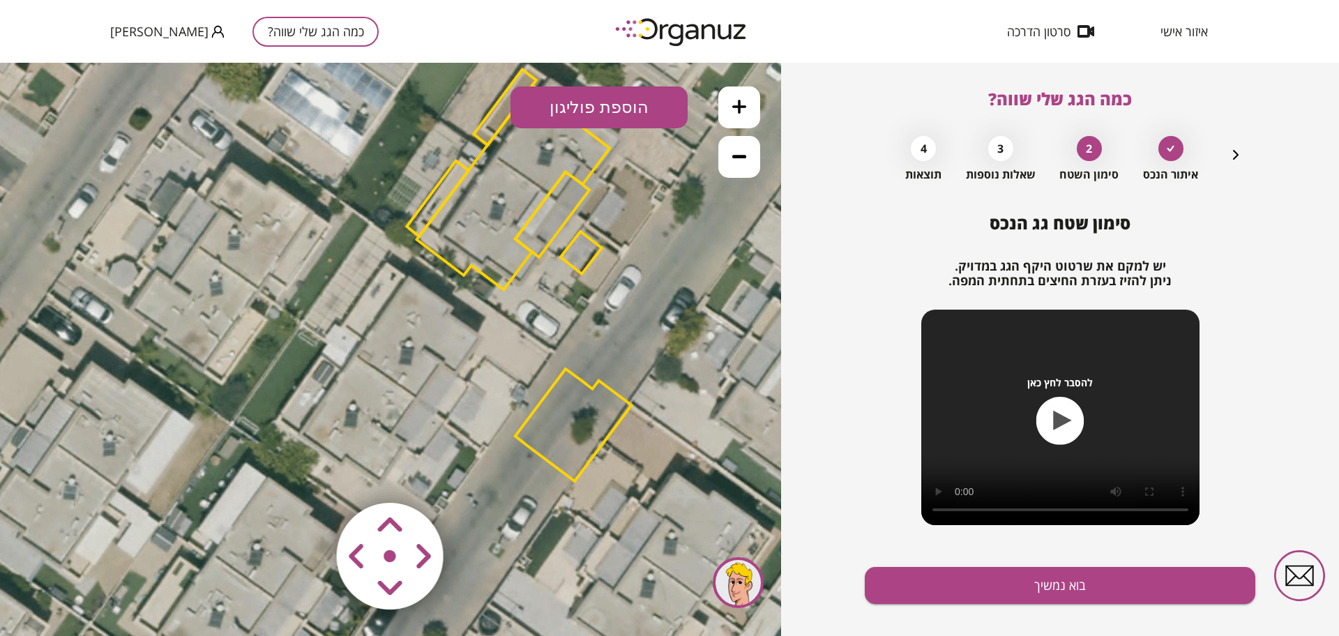
click at [729, 107] on button at bounding box center [739, 107] width 42 height 42
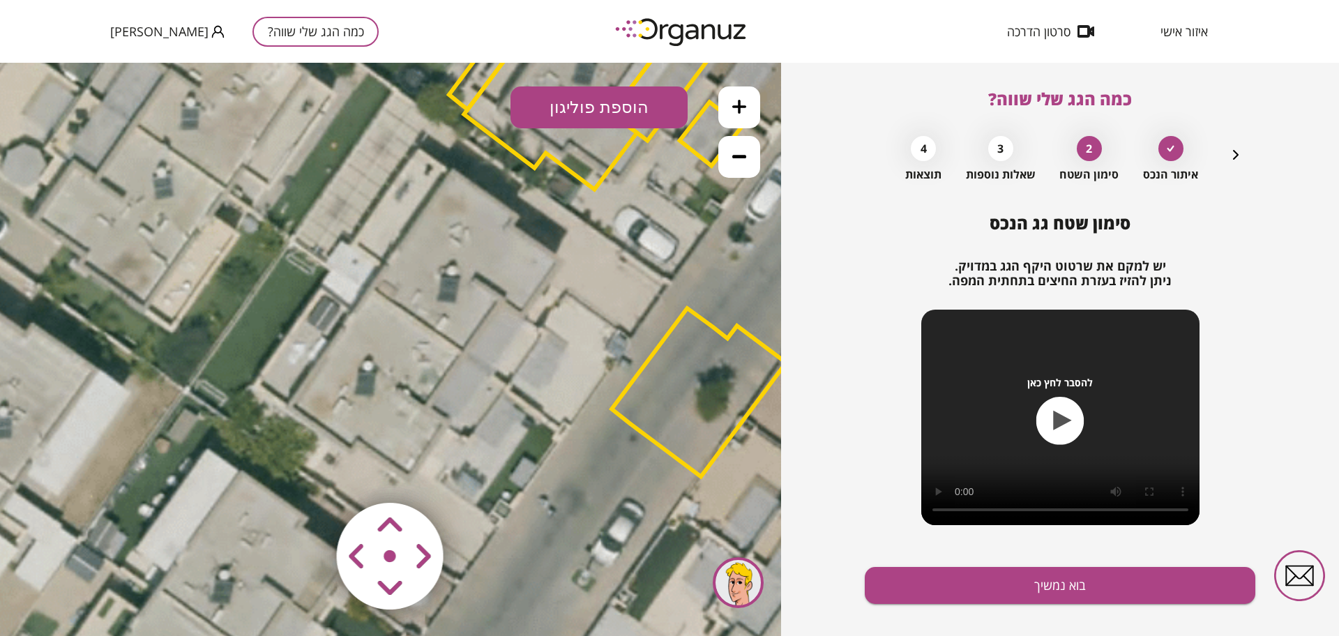
drag, startPoint x: 455, startPoint y: 460, endPoint x: 490, endPoint y: 390, distance: 78.3
click at [490, 390] on icon at bounding box center [498, 171] width 1931 height 1931
click at [631, 112] on button "הוספת פוליגון" at bounding box center [599, 107] width 177 height 42
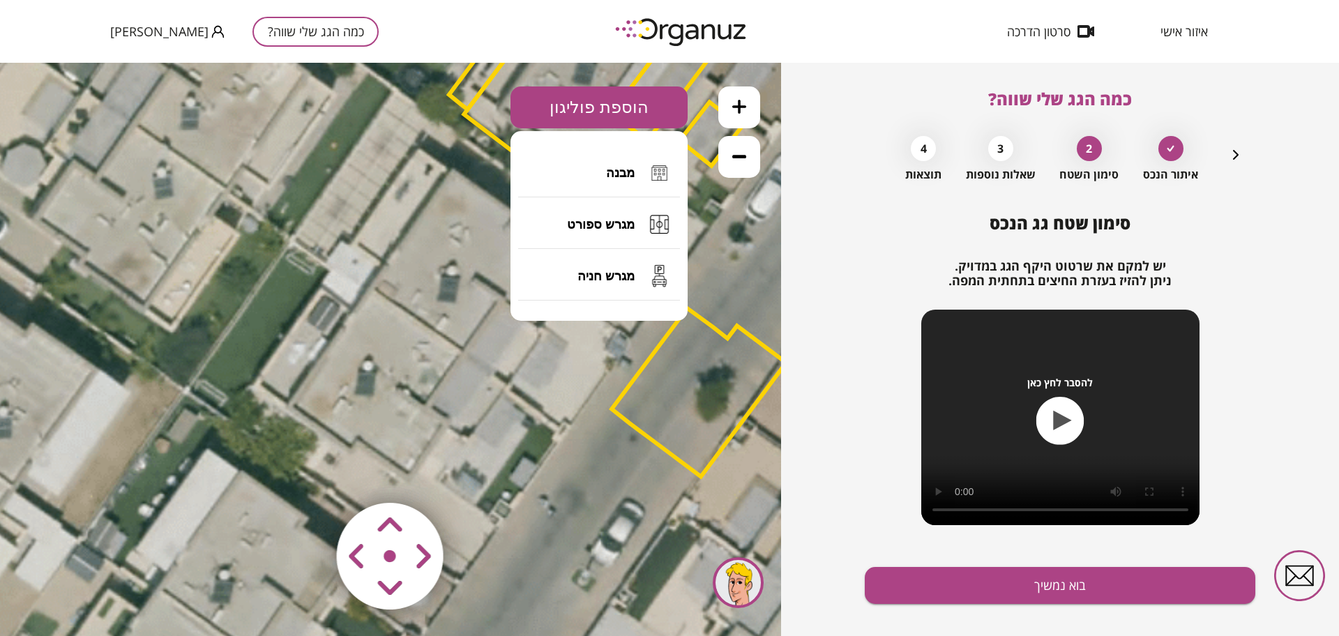
click at [628, 181] on button "מבנה" at bounding box center [599, 173] width 162 height 49
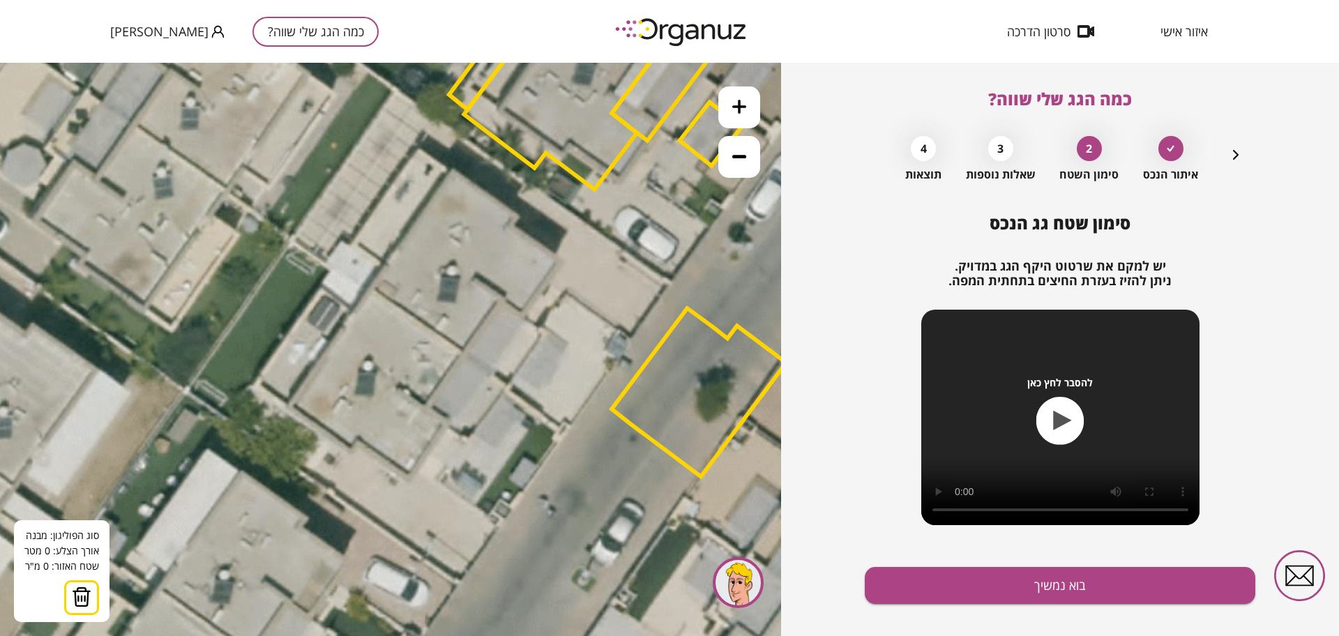
click at [371, 286] on icon at bounding box center [498, 171] width 1931 height 1931
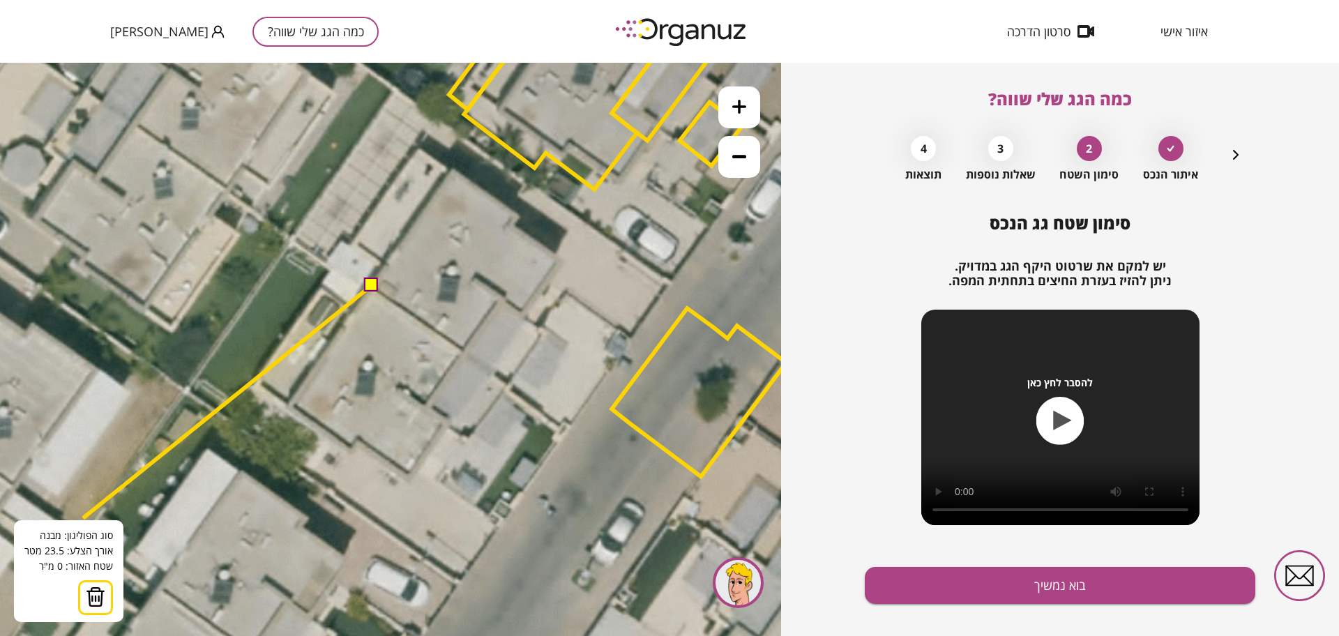
click at [83, 593] on button at bounding box center [95, 597] width 35 height 35
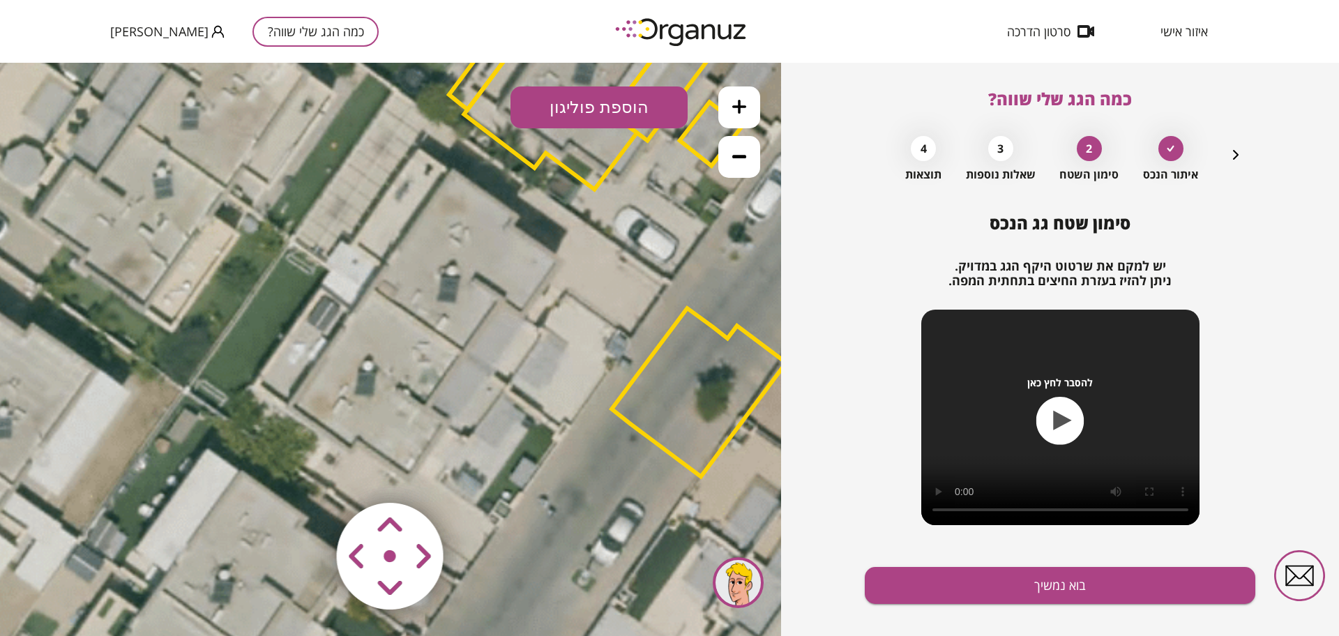
click at [605, 114] on button "הוספת פוליגון" at bounding box center [599, 107] width 177 height 42
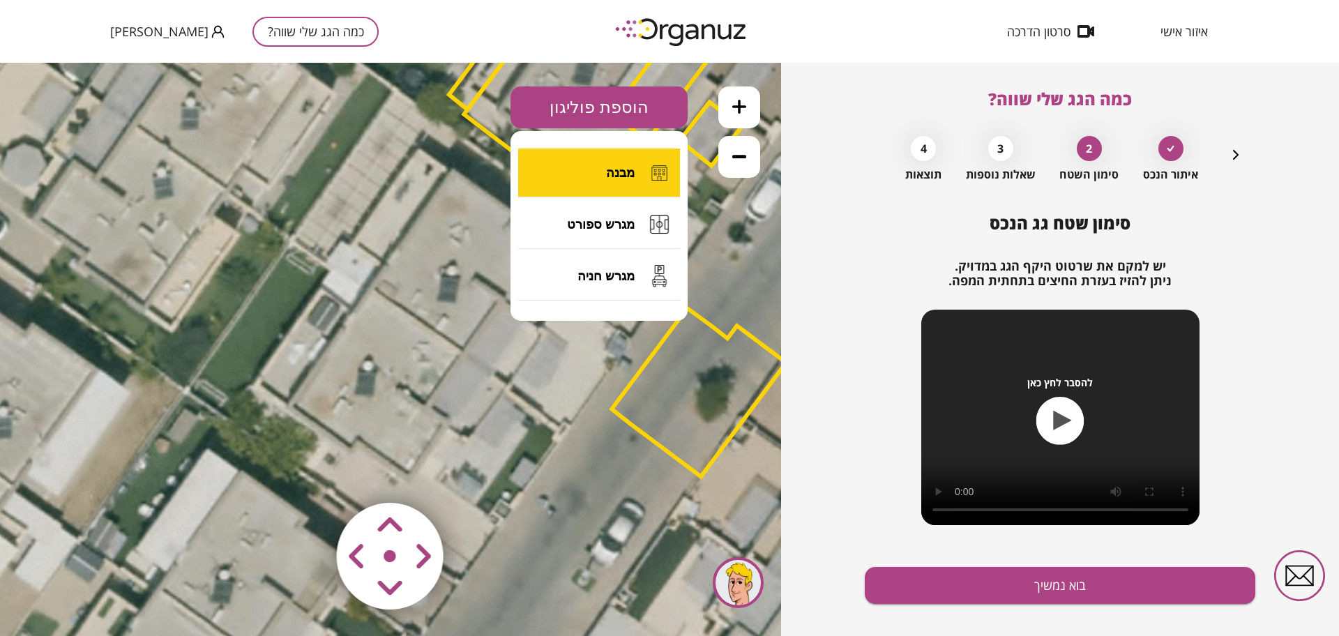
click at [609, 168] on span "מבנה" at bounding box center [620, 172] width 29 height 15
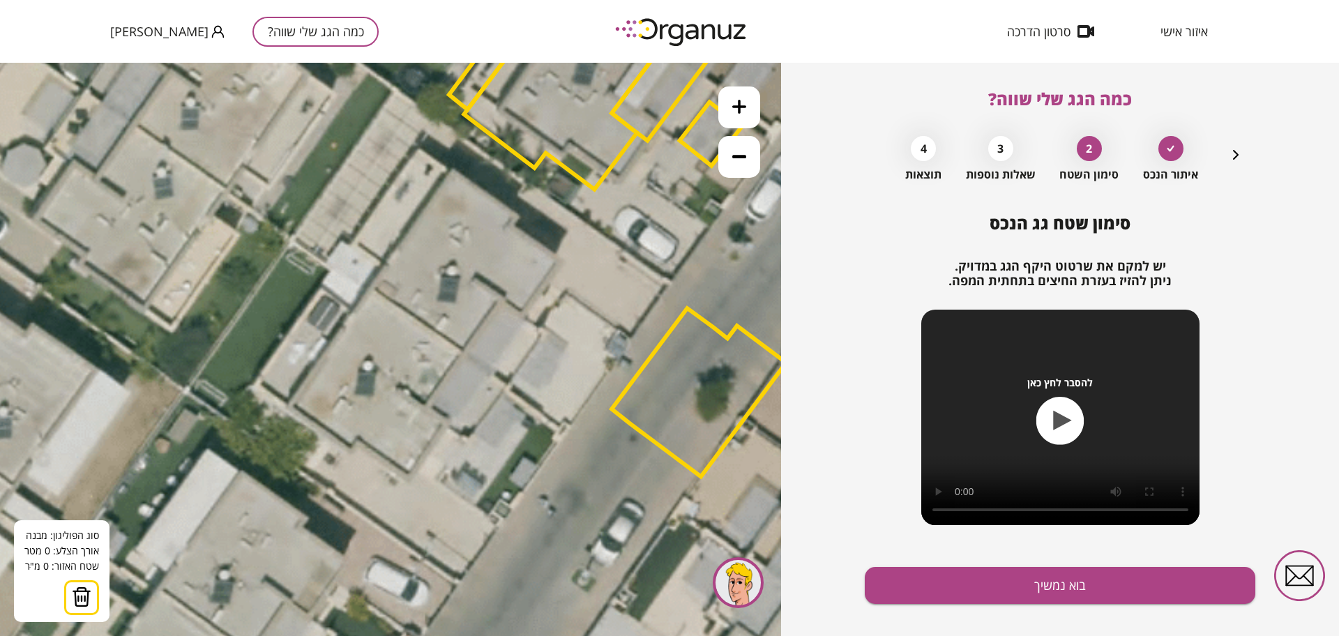
click at [368, 287] on icon at bounding box center [498, 171] width 1931 height 1931
click at [492, 372] on icon at bounding box center [498, 171] width 1931 height 1931
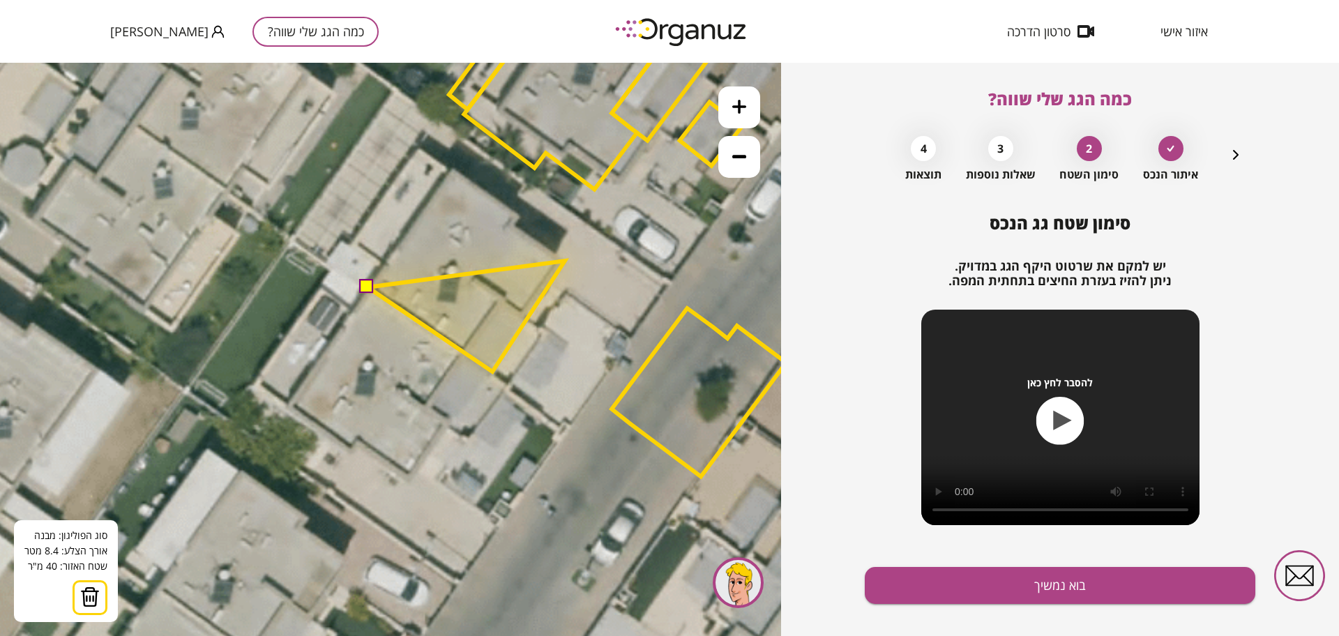
click at [565, 261] on polygon at bounding box center [466, 316] width 197 height 111
click at [511, 229] on polygon at bounding box center [466, 300] width 197 height 143
click at [518, 217] on polygon at bounding box center [466, 294] width 197 height 155
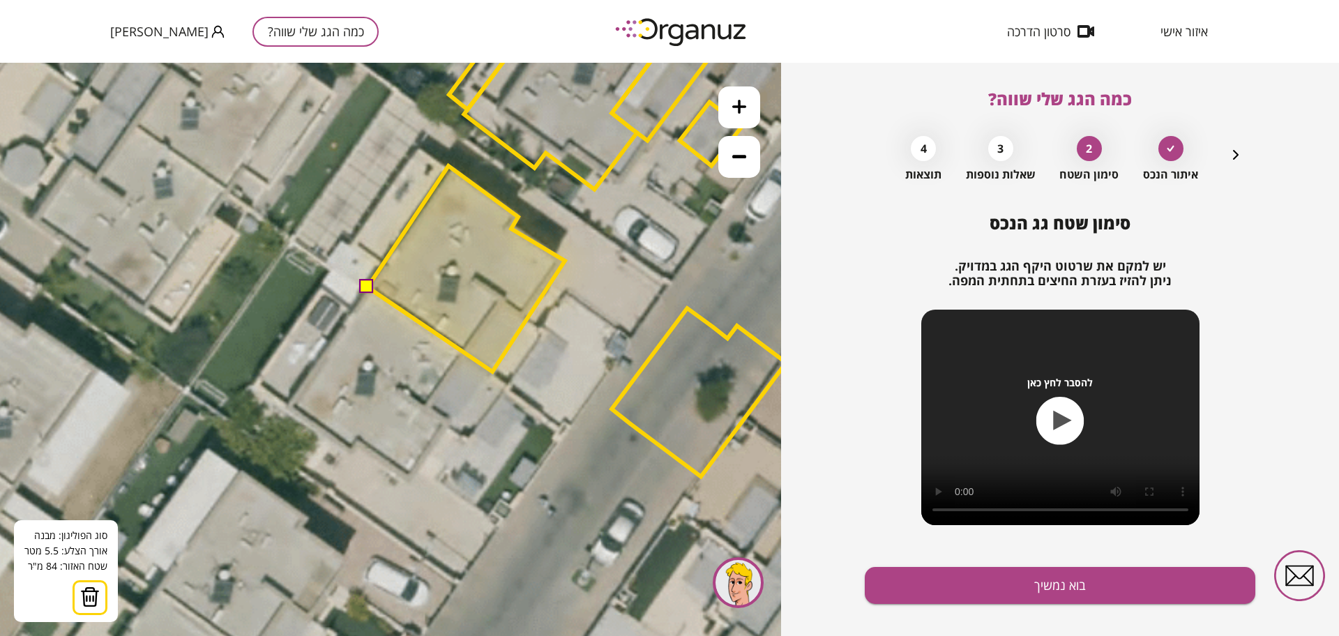
click at [449, 166] on polygon at bounding box center [466, 269] width 197 height 206
click at [370, 284] on button at bounding box center [367, 287] width 14 height 14
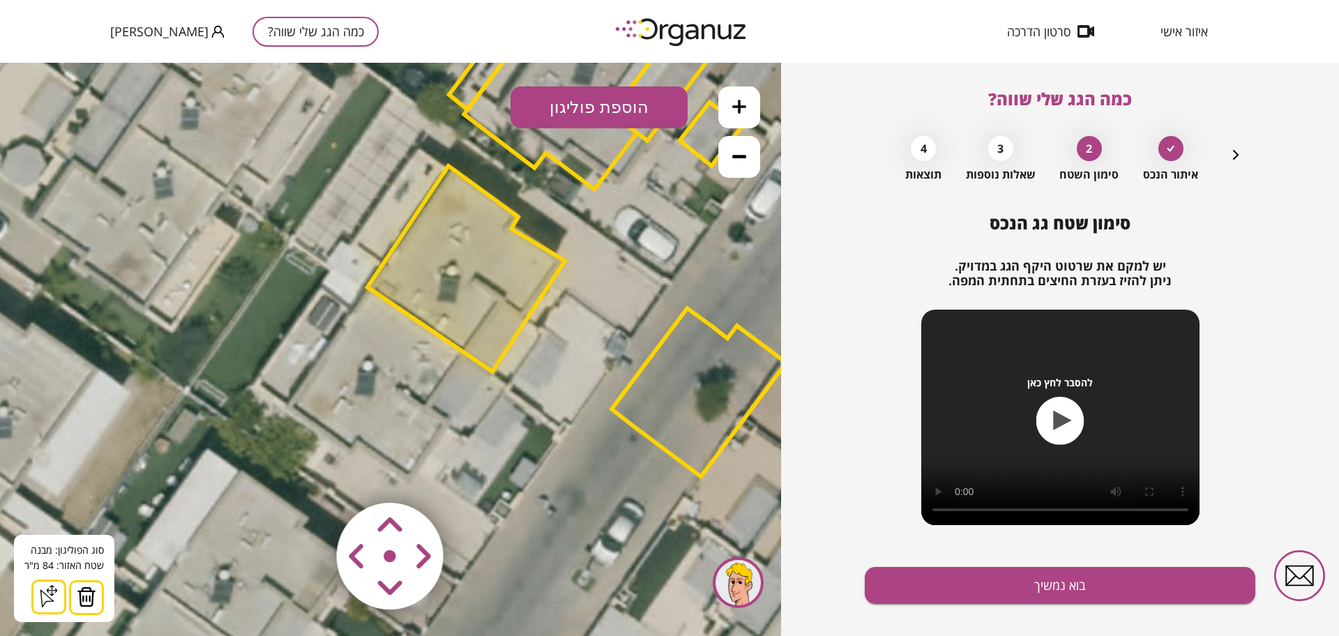
click at [530, 285] on polygon at bounding box center [466, 269] width 197 height 206
click at [83, 591] on img at bounding box center [87, 597] width 20 height 21
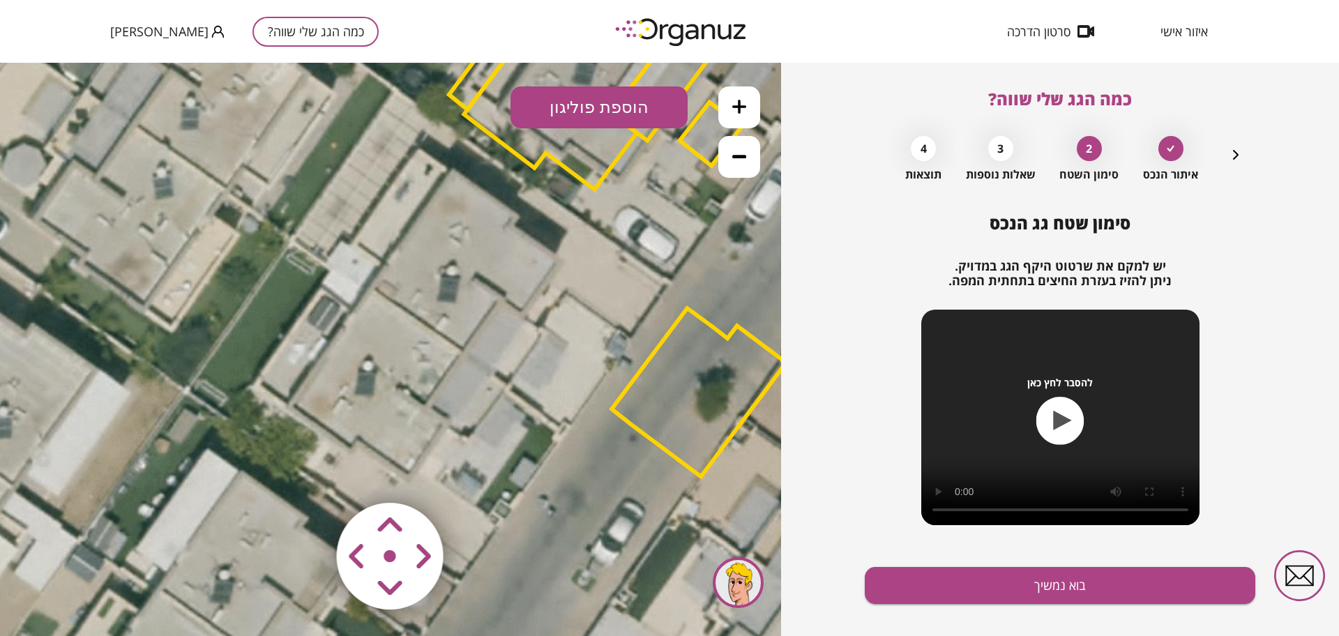
click at [628, 105] on button "הוספת פוליגון" at bounding box center [599, 107] width 177 height 42
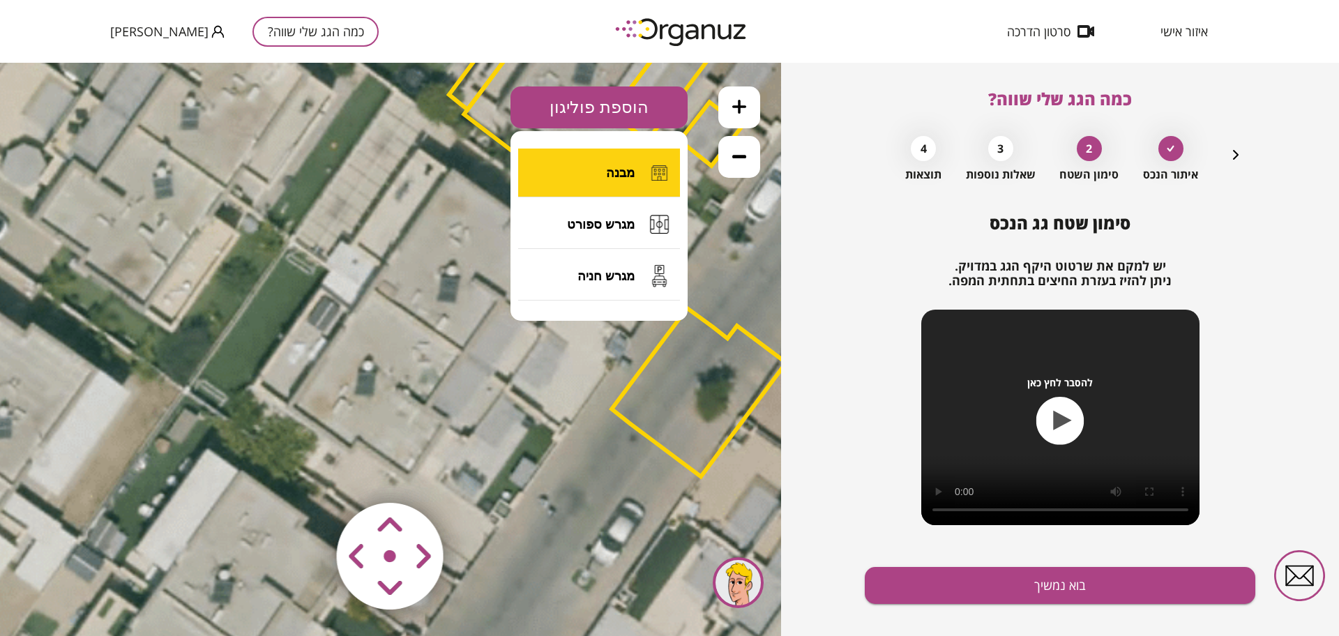
click at [622, 170] on span "מבנה" at bounding box center [620, 172] width 29 height 15
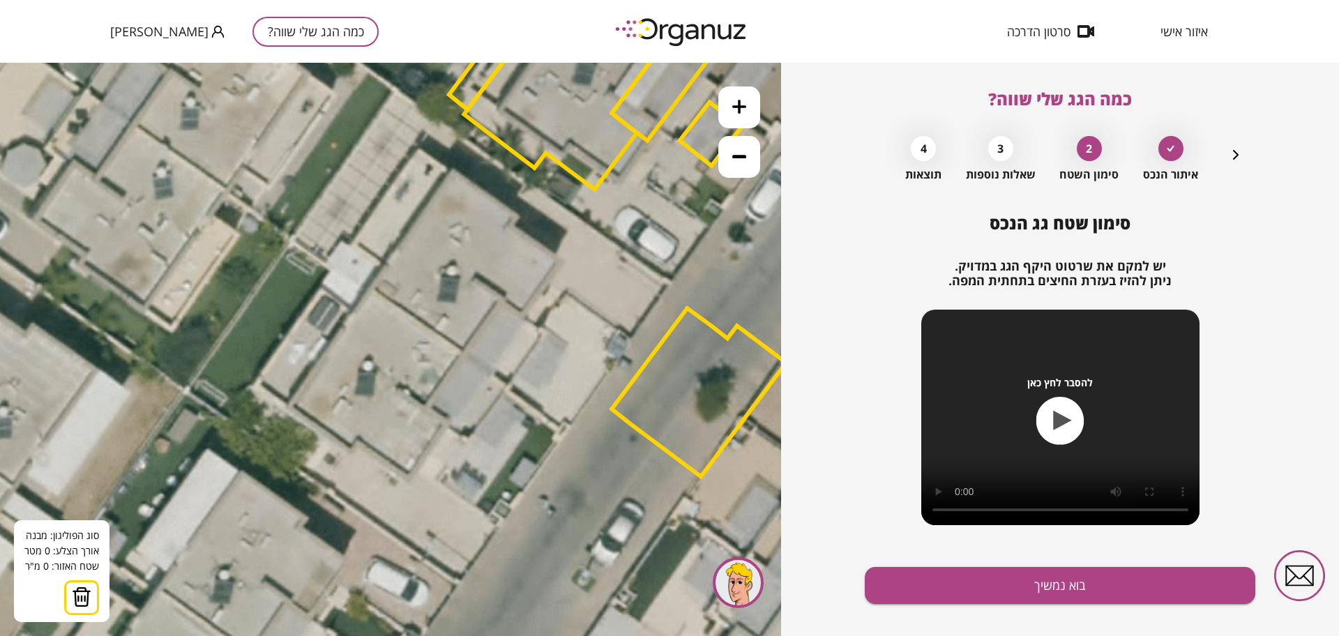
click at [370, 286] on icon at bounding box center [498, 171] width 1931 height 1931
click at [454, 168] on polygon at bounding box center [412, 227] width 84 height 118
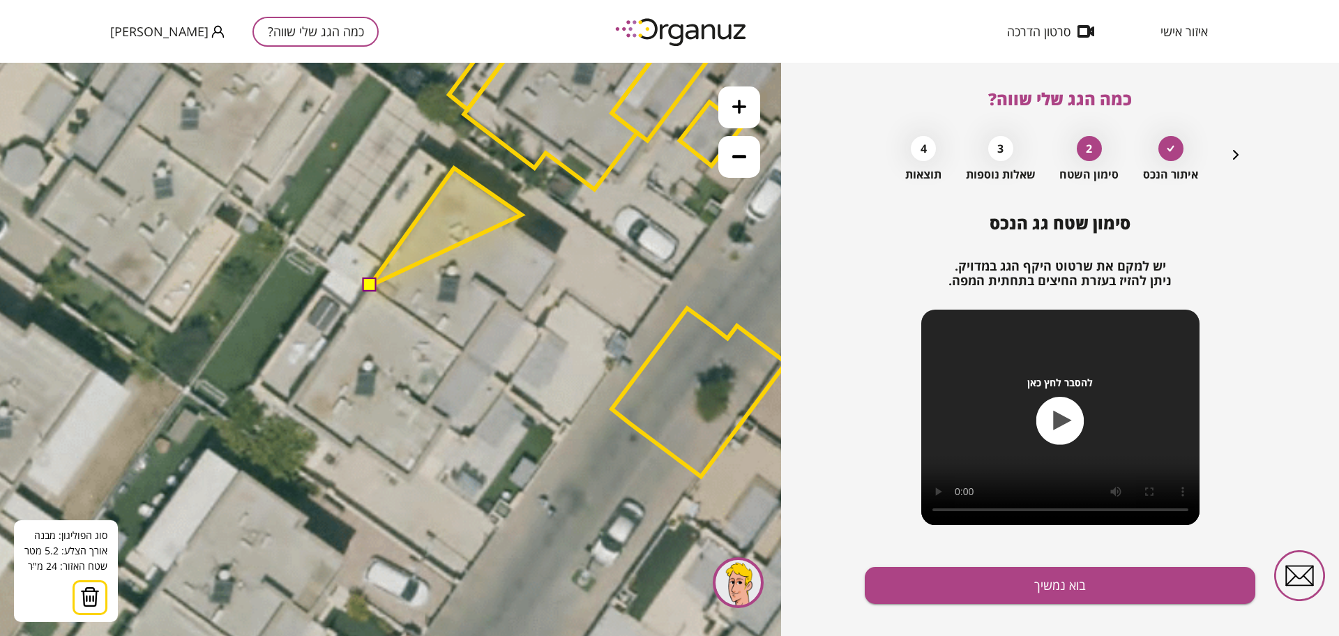
click at [522, 215] on polygon at bounding box center [446, 227] width 152 height 118
click at [515, 225] on polygon at bounding box center [446, 227] width 152 height 118
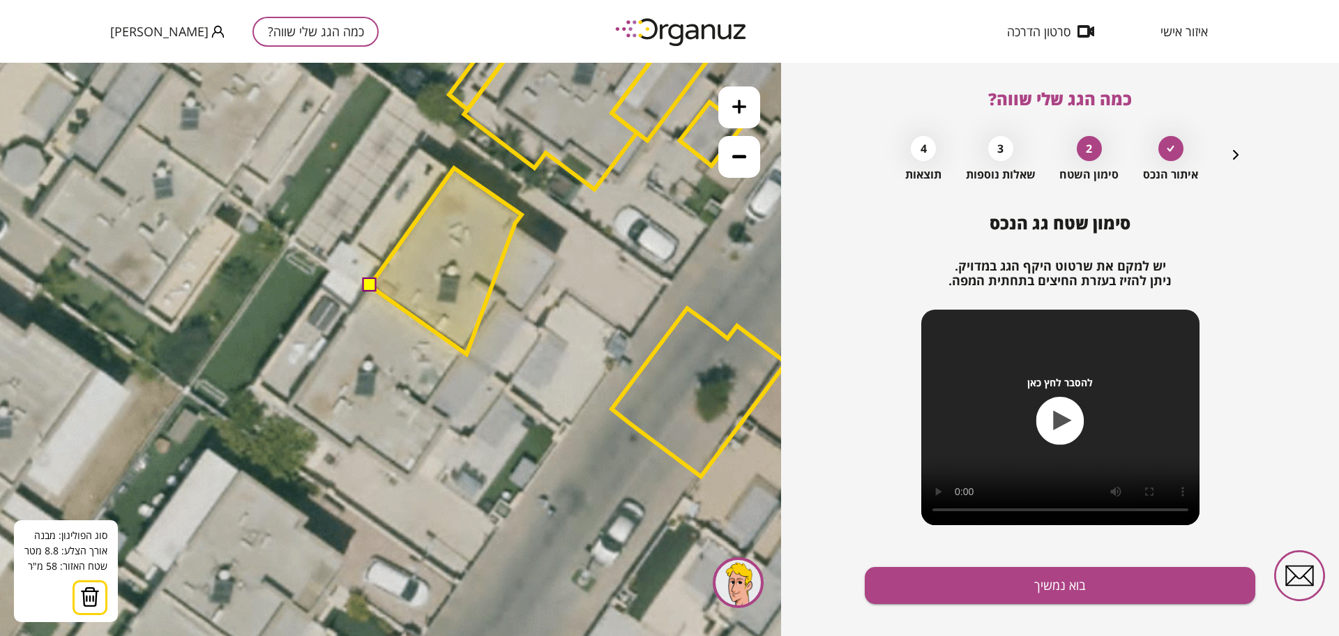
drag, startPoint x: 467, startPoint y: 354, endPoint x: 472, endPoint y: 348, distance: 8.4
click at [467, 354] on polygon at bounding box center [446, 261] width 152 height 186
click at [461, 352] on polygon at bounding box center [446, 260] width 152 height 184
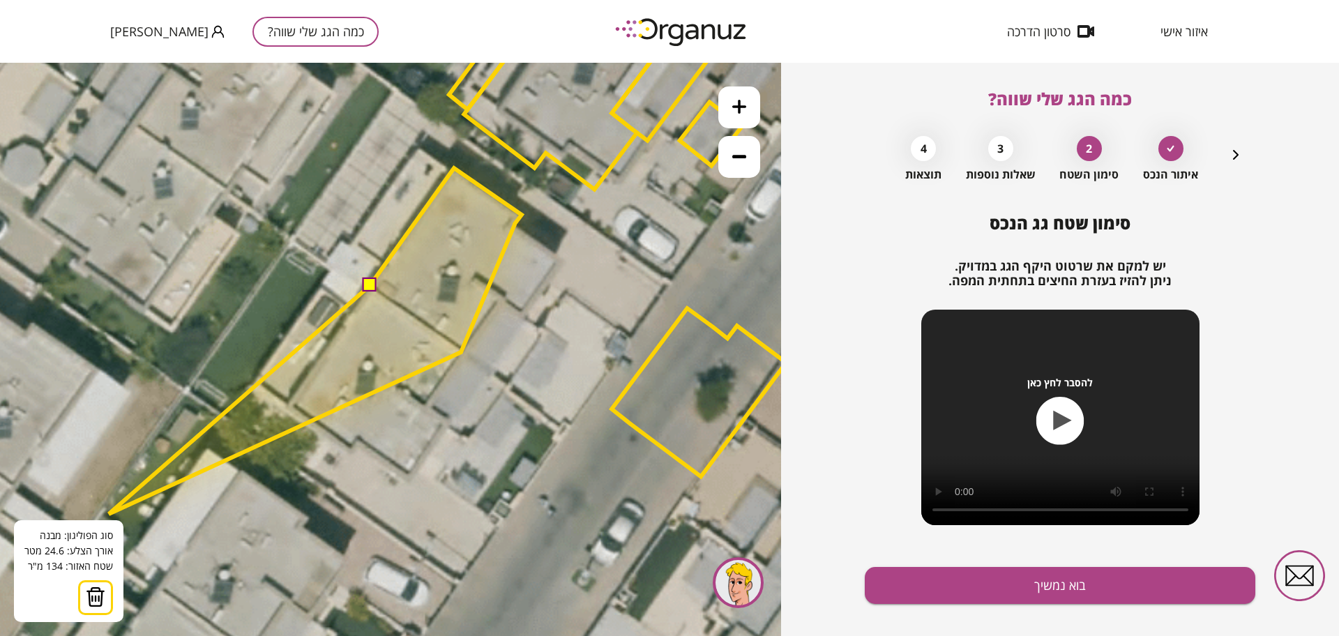
click at [90, 594] on img at bounding box center [96, 597] width 20 height 21
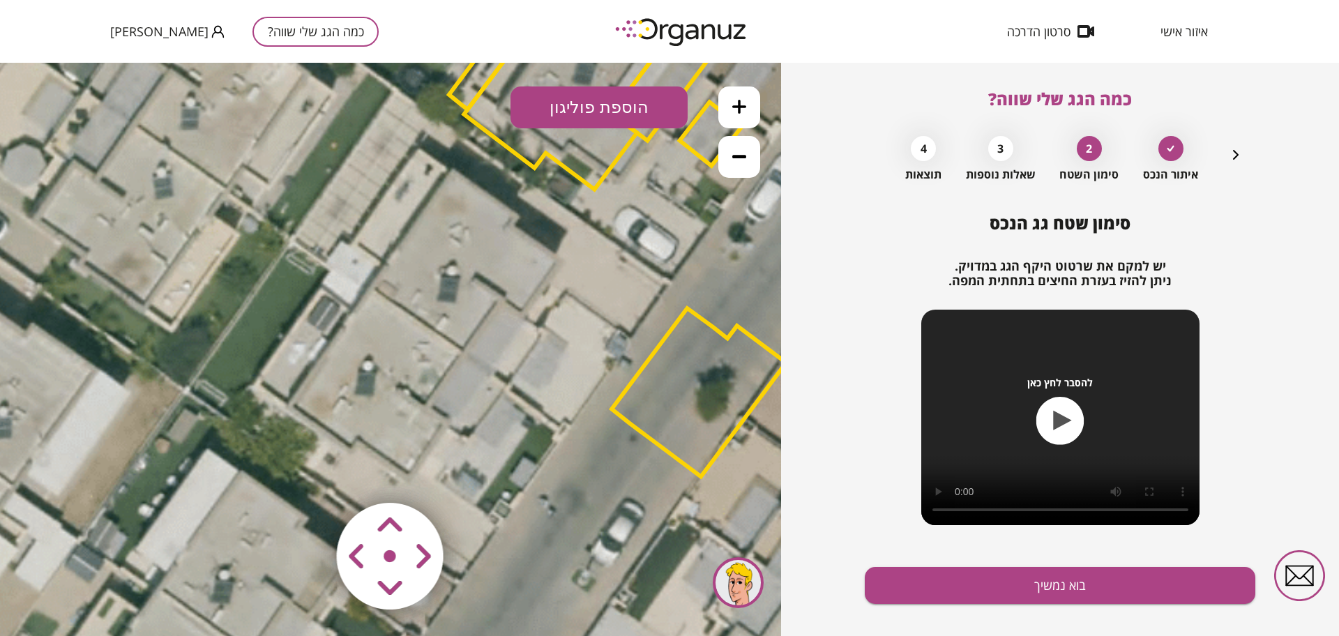
click at [751, 113] on button at bounding box center [739, 107] width 42 height 42
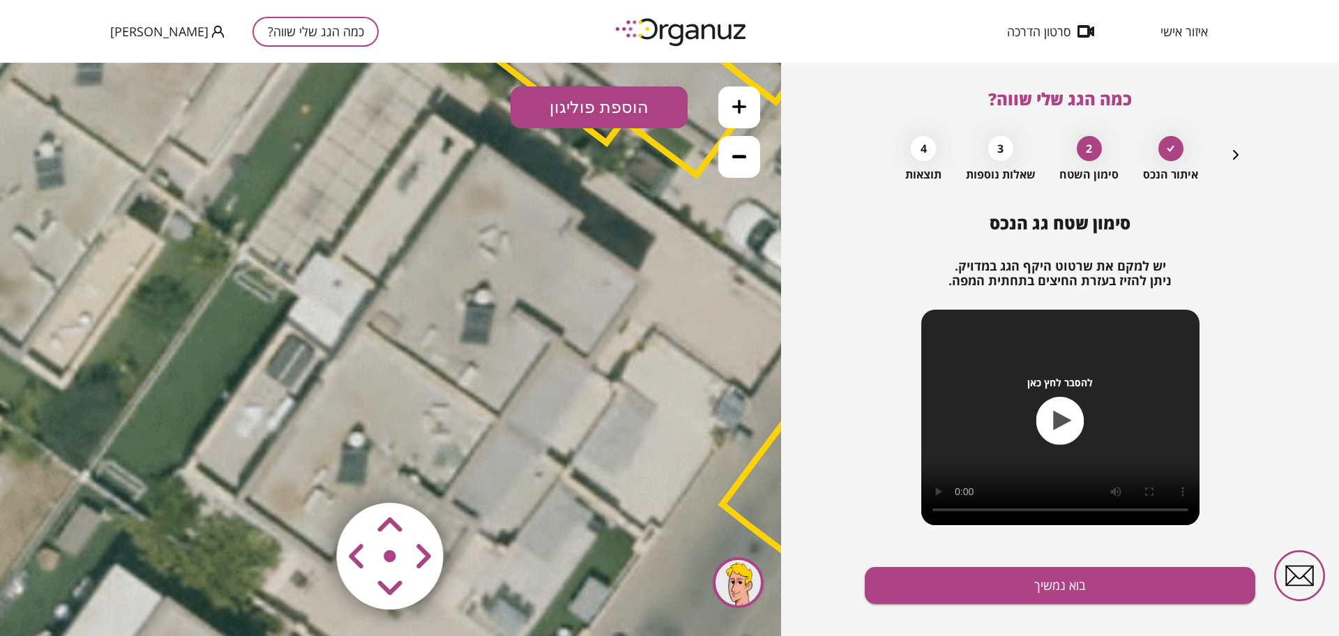
drag, startPoint x: 583, startPoint y: 405, endPoint x: 568, endPoint y: 441, distance: 39.1
click at [568, 441] on icon at bounding box center [552, 146] width 2895 height 2895
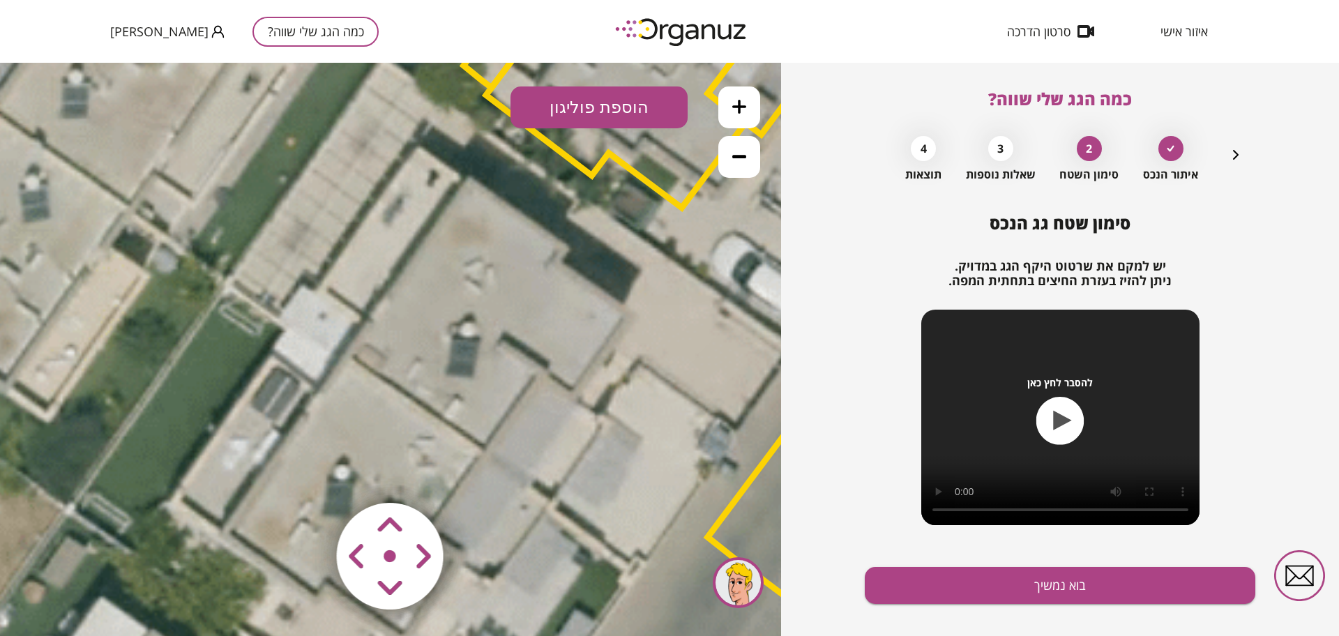
click at [553, 116] on button "הוספת פוליגון" at bounding box center [599, 107] width 177 height 42
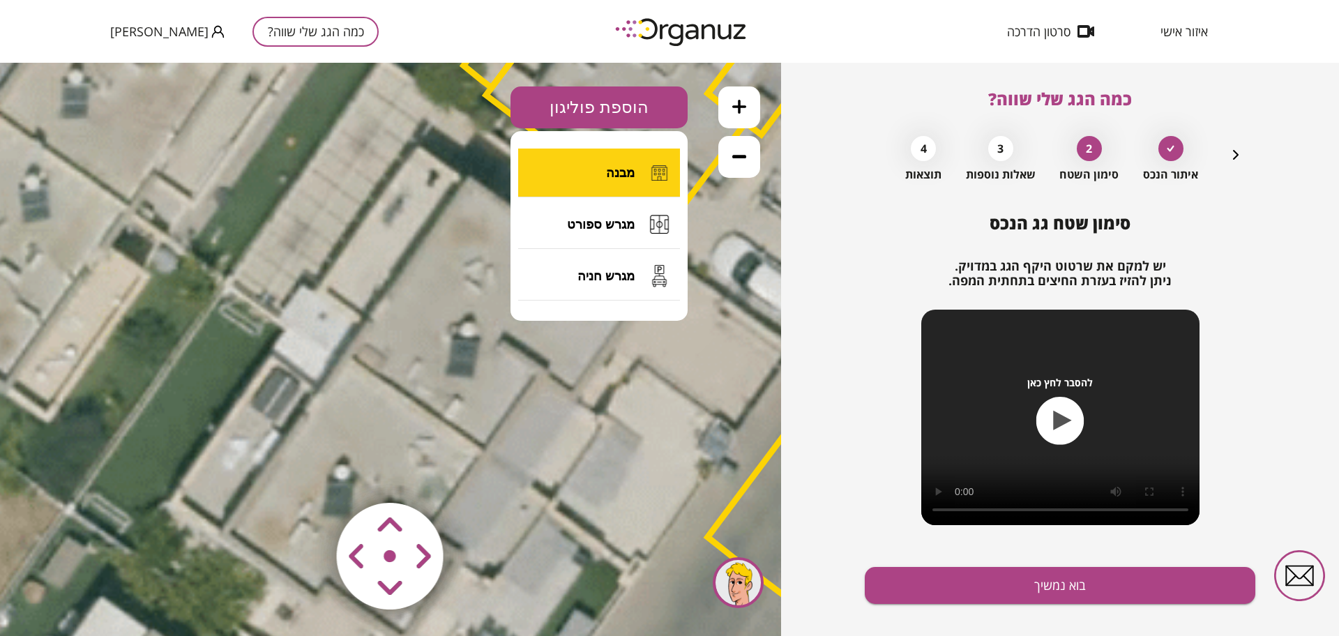
click at [554, 176] on button "מבנה" at bounding box center [599, 173] width 162 height 49
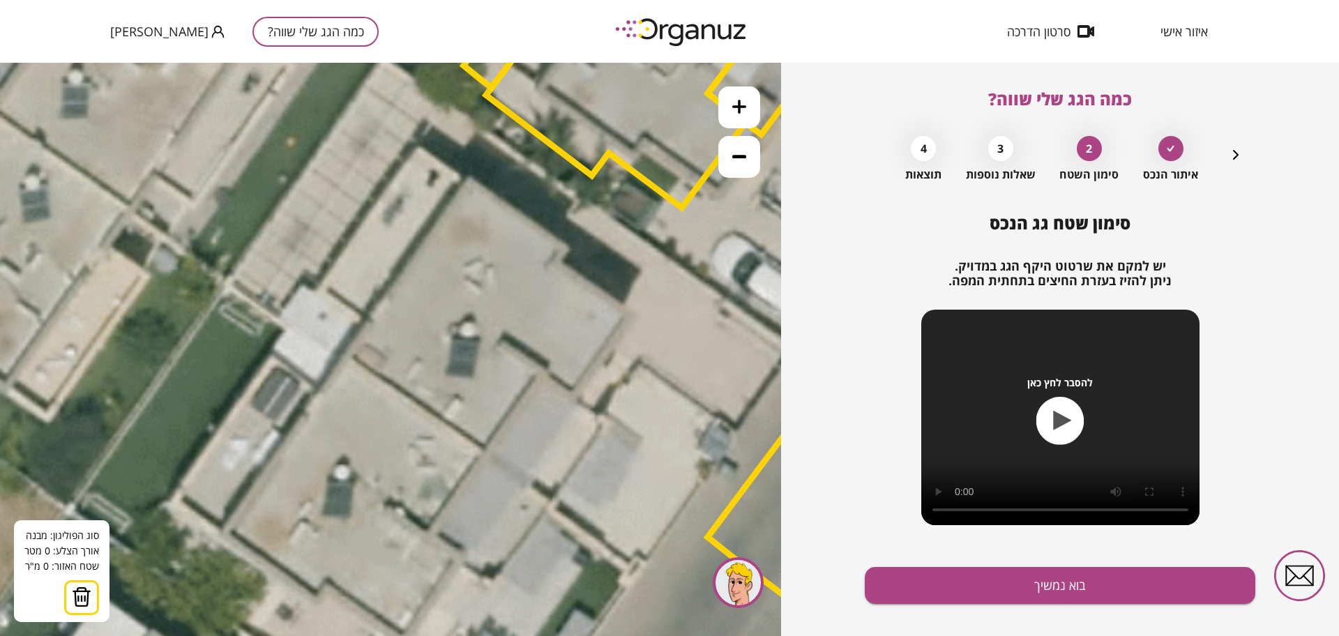
click at [350, 356] on icon at bounding box center [537, 179] width 2895 height 2895
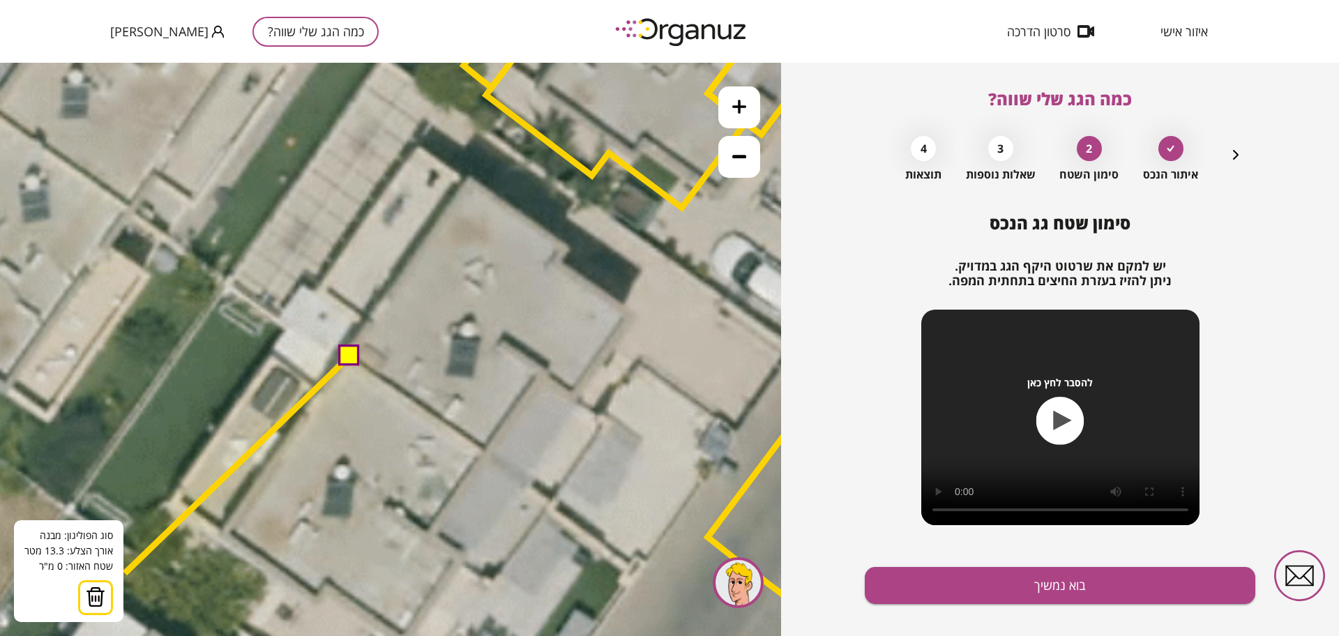
drag, startPoint x: 90, startPoint y: 591, endPoint x: 142, endPoint y: 565, distance: 58.3
click at [90, 590] on img at bounding box center [96, 597] width 20 height 21
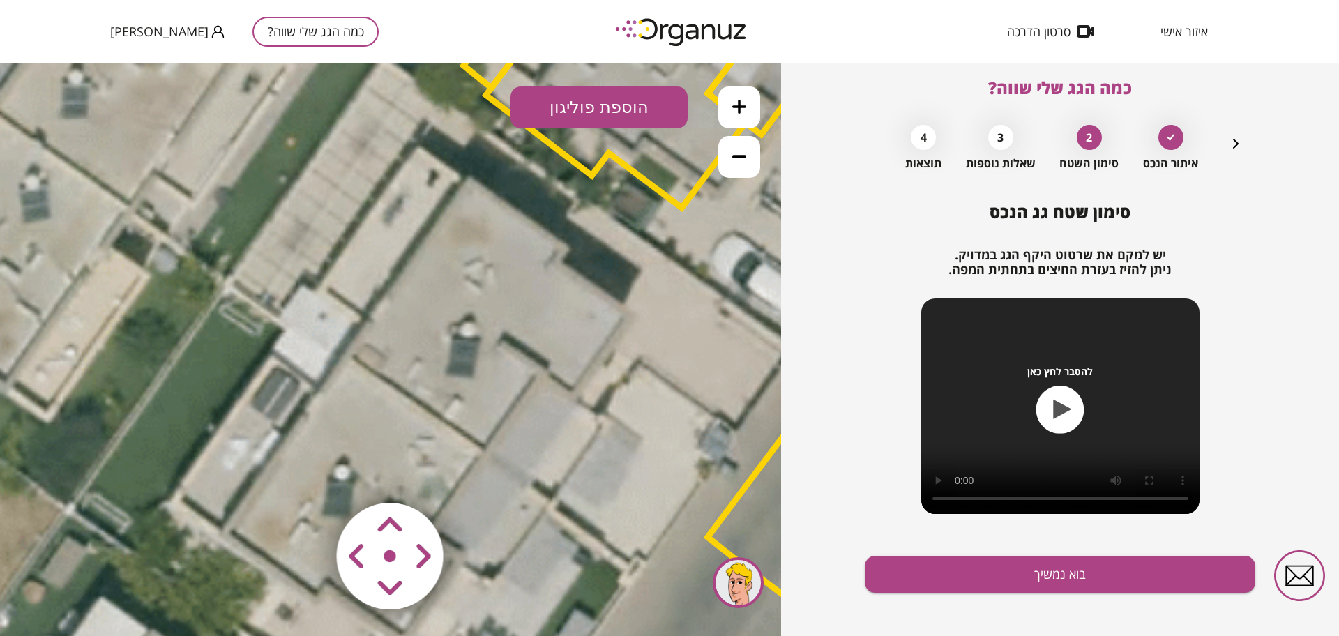
scroll to position [21, 0]
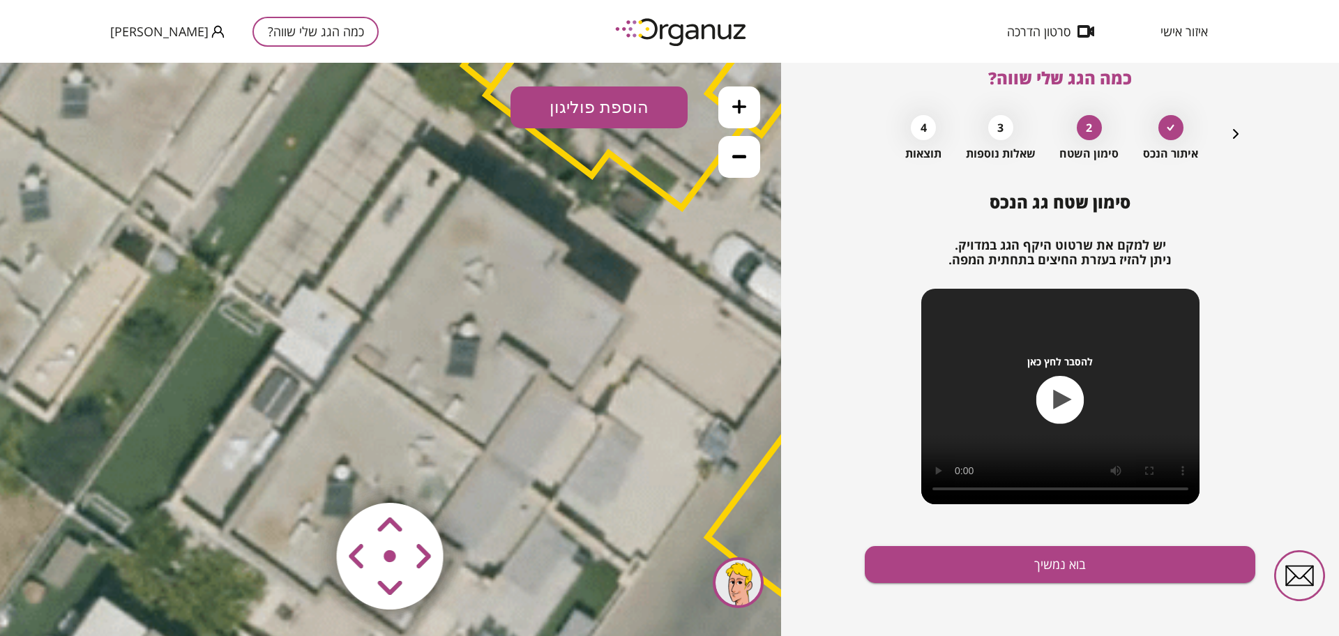
click at [536, 105] on button "הוספת פוליגון" at bounding box center [599, 107] width 177 height 42
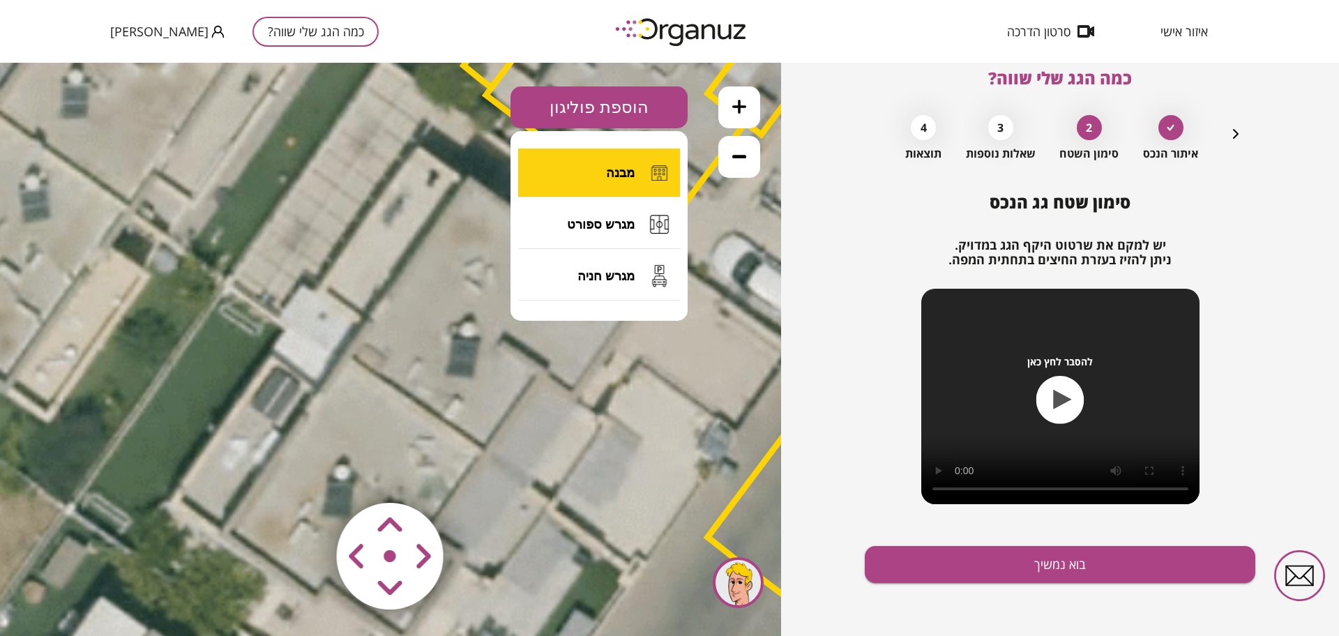
click at [592, 160] on button "מבנה" at bounding box center [599, 173] width 162 height 49
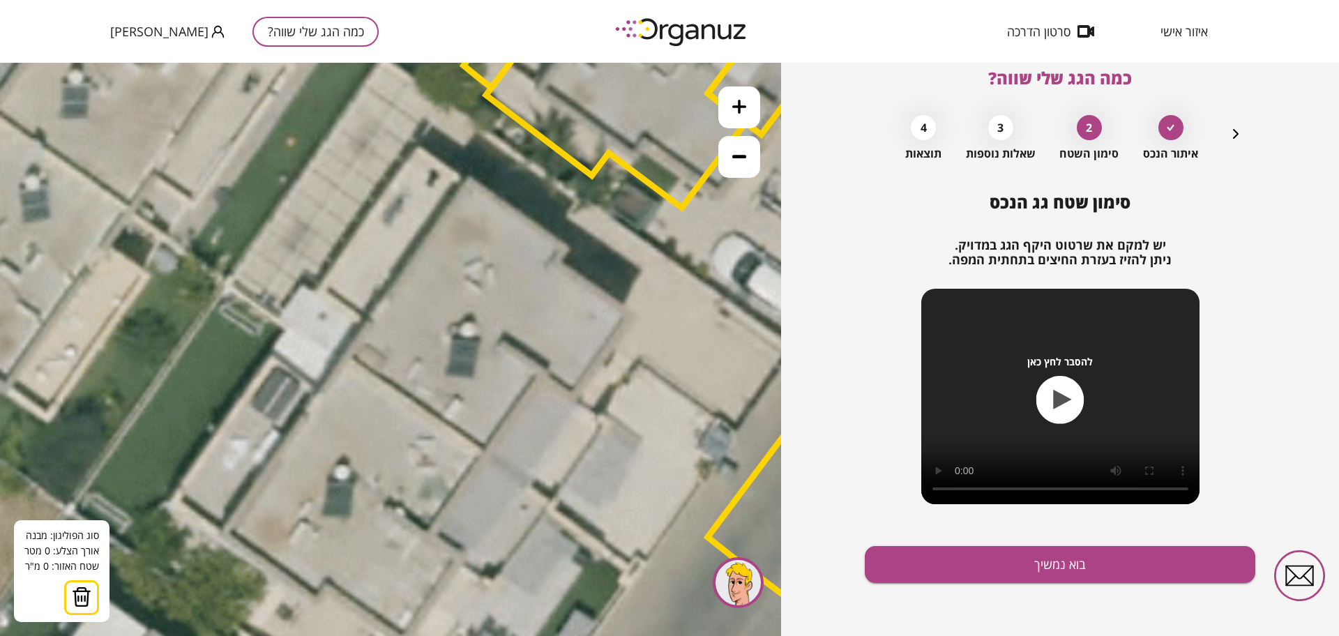
click at [472, 179] on icon at bounding box center [537, 179] width 2895 height 2895
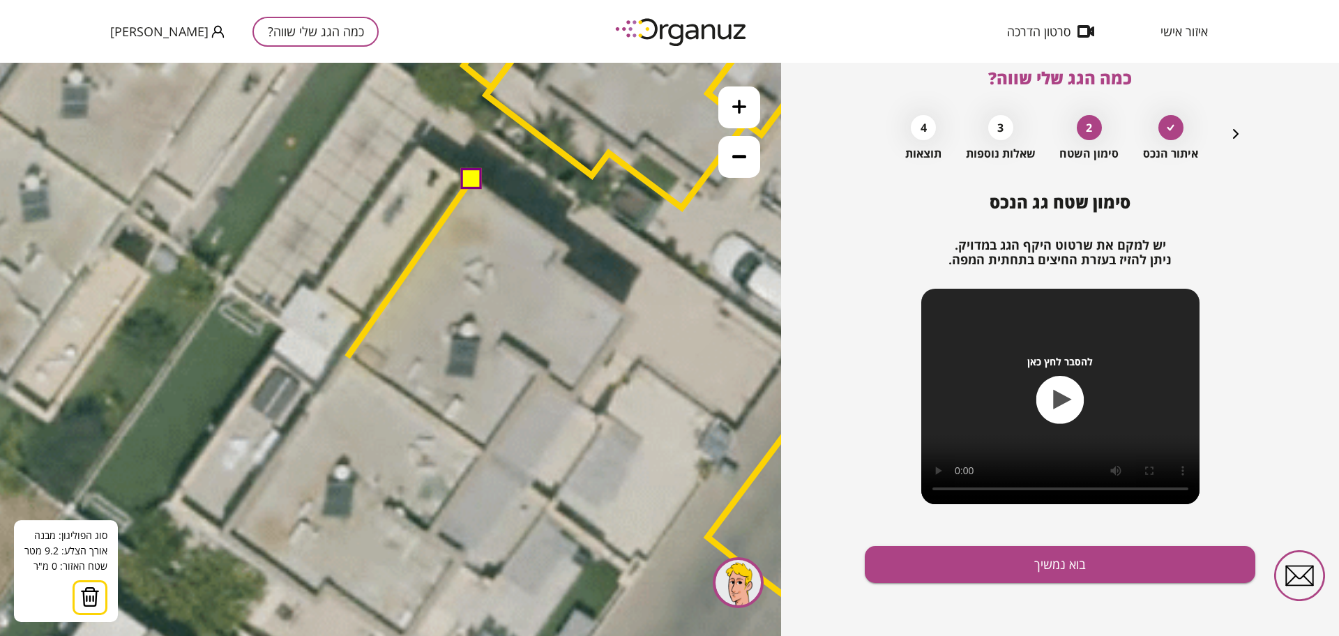
click at [347, 357] on icon at bounding box center [537, 179] width 2895 height 2895
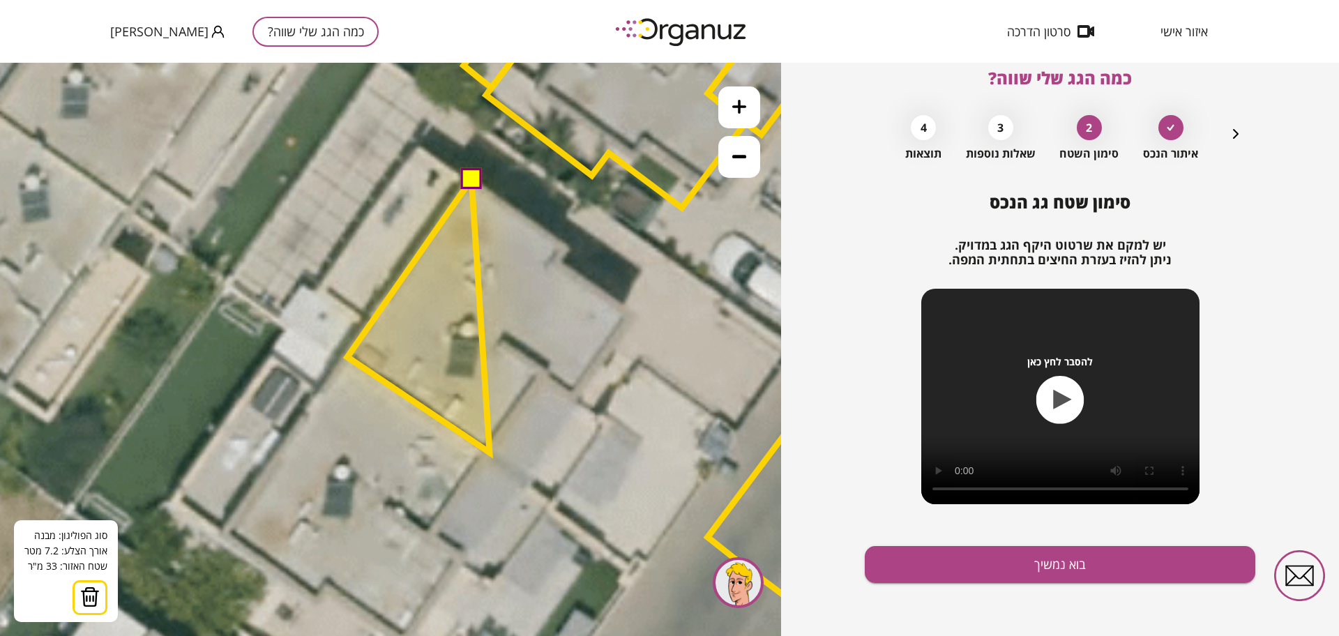
click at [490, 453] on polygon at bounding box center [418, 315] width 142 height 273
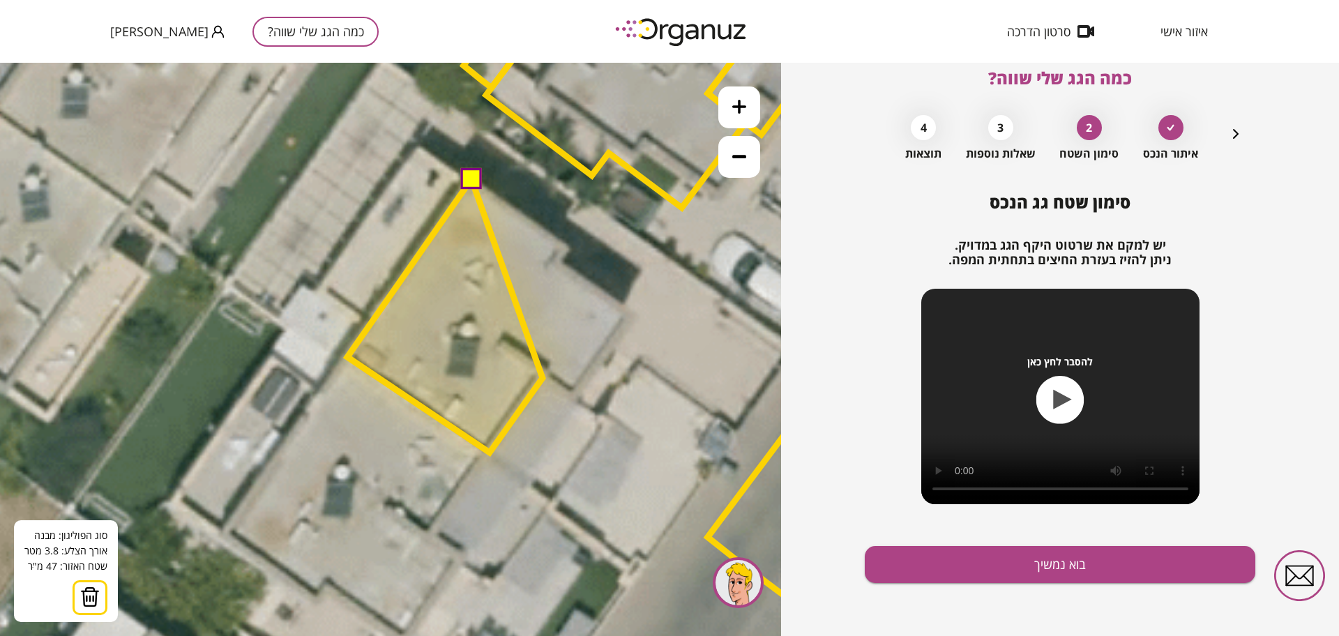
click at [543, 377] on polygon at bounding box center [444, 315] width 195 height 273
click at [575, 400] on polygon at bounding box center [460, 315] width 227 height 273
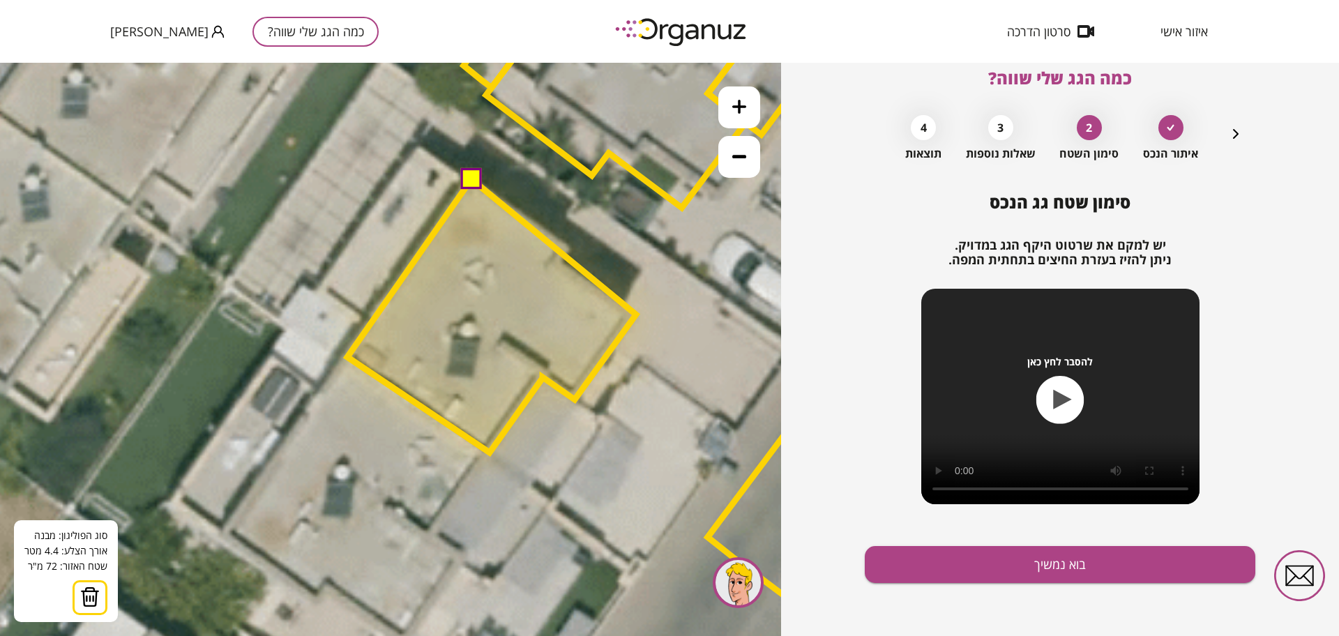
click at [636, 315] on polygon at bounding box center [491, 315] width 289 height 273
click at [556, 264] on polygon at bounding box center [491, 315] width 289 height 273
click at [569, 239] on polygon at bounding box center [491, 315] width 289 height 273
click at [479, 181] on button at bounding box center [470, 177] width 21 height 21
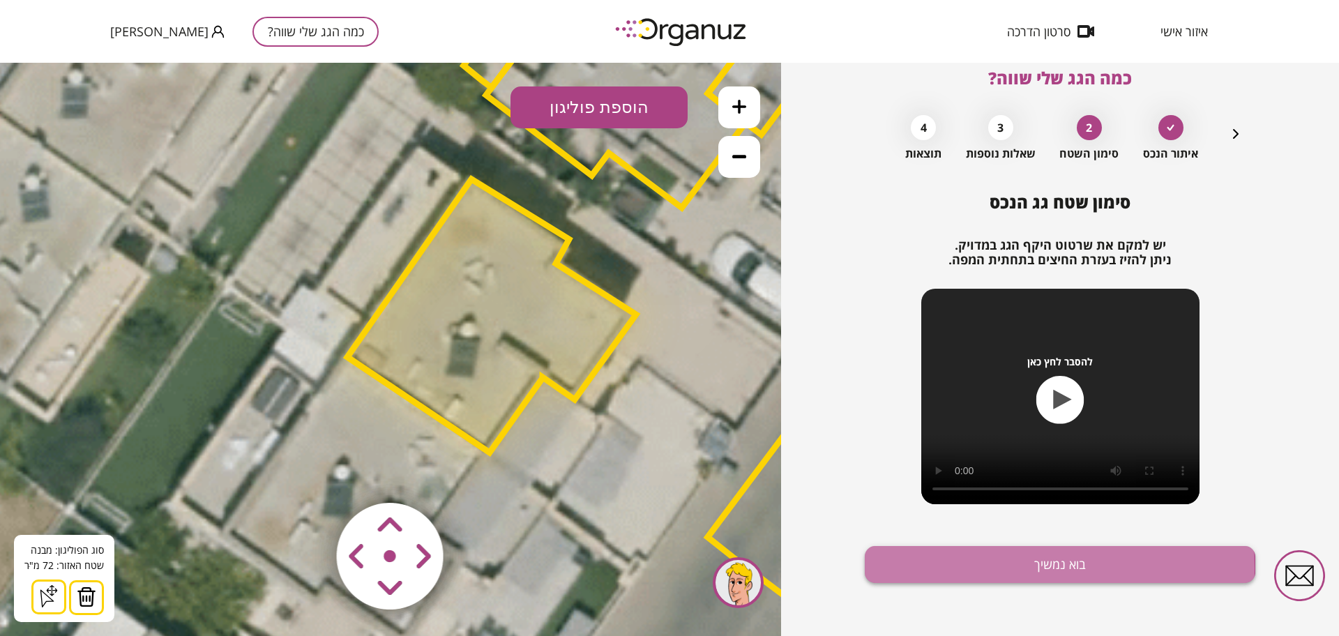
click at [940, 567] on button "בוא נמשיך" at bounding box center [1060, 564] width 391 height 37
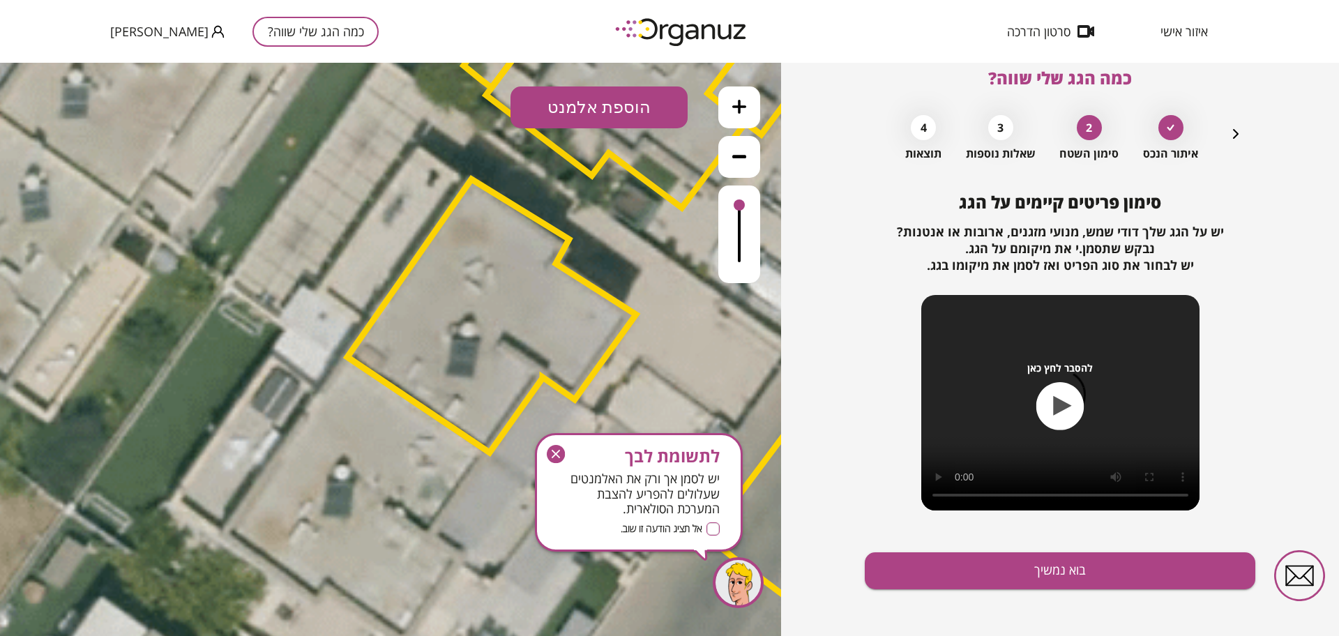
click at [594, 102] on button "הוספת אלמנט" at bounding box center [599, 107] width 177 height 42
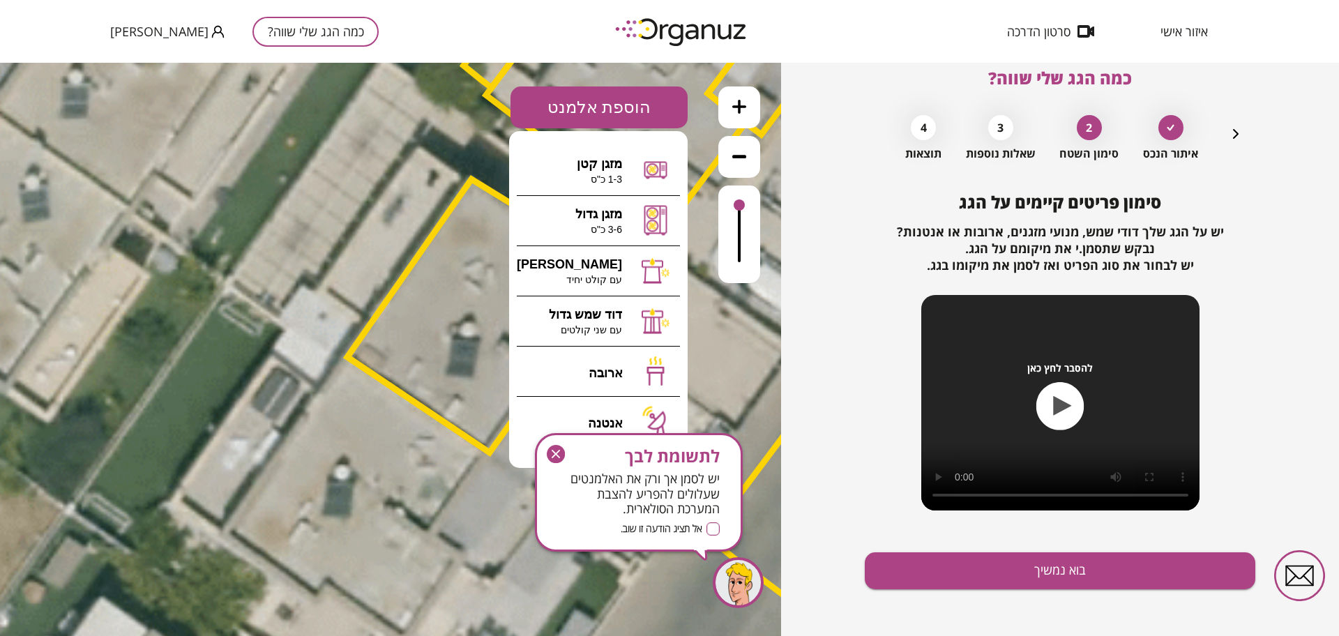
drag, startPoint x: 556, startPoint y: 452, endPoint x: 565, endPoint y: 379, distance: 73.8
click at [556, 452] on icon "button" at bounding box center [556, 454] width 18 height 18
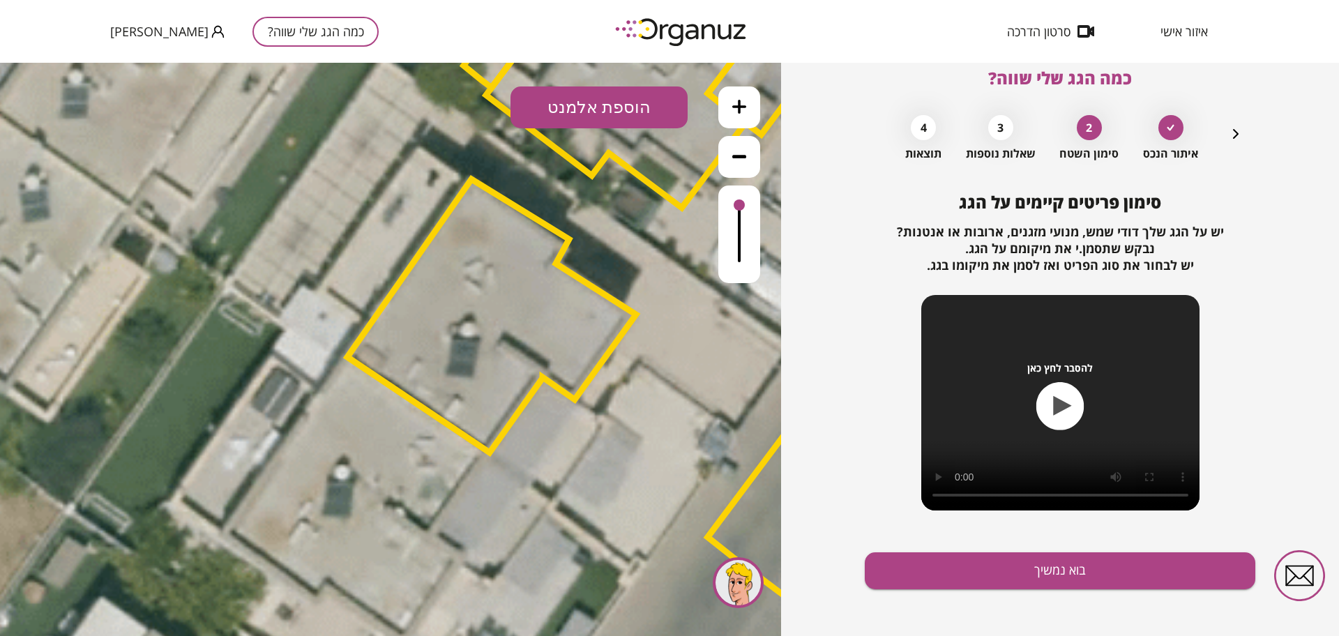
click at [735, 458] on icon at bounding box center [537, 179] width 2895 height 2895
click at [1233, 132] on icon "button" at bounding box center [1236, 134] width 17 height 17
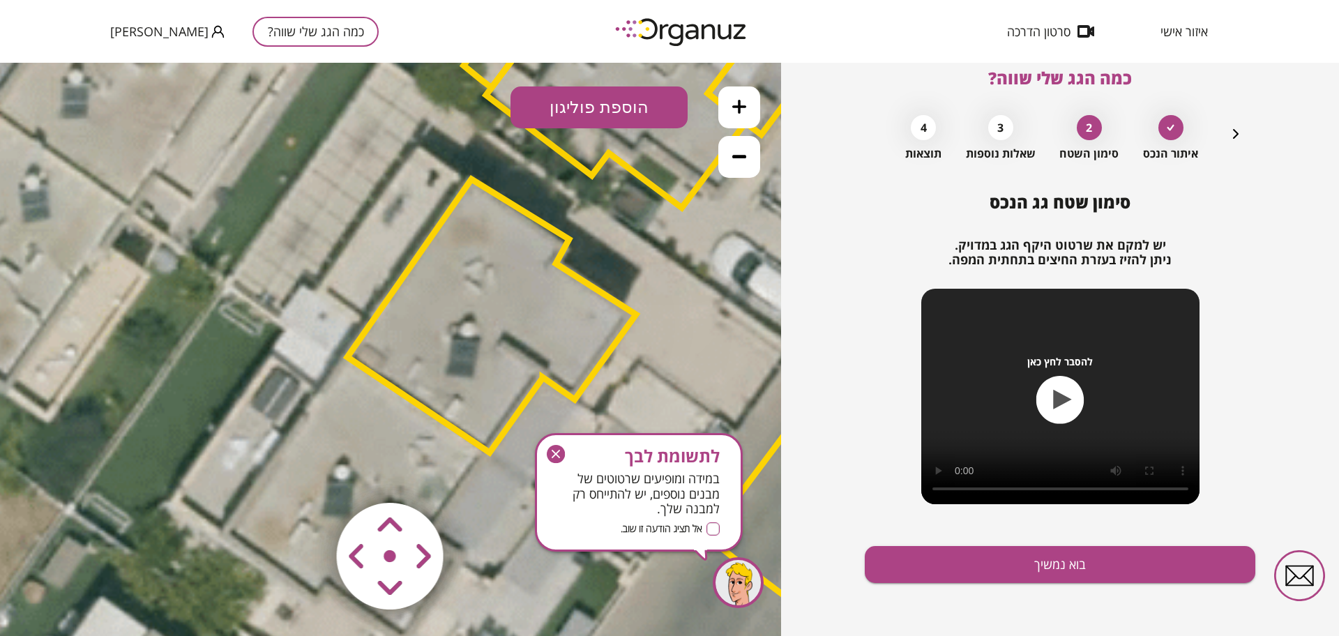
click at [626, 266] on icon at bounding box center [537, 179] width 2895 height 2895
click at [507, 306] on polygon at bounding box center [491, 315] width 289 height 273
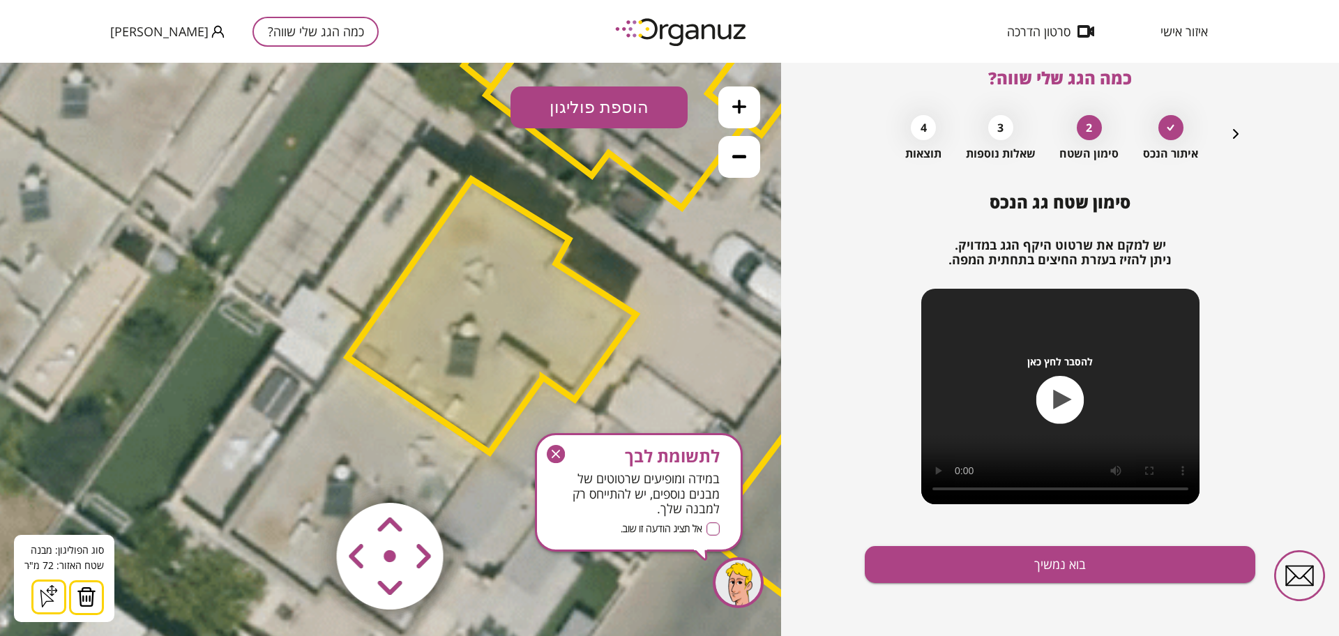
click at [99, 586] on button at bounding box center [86, 597] width 35 height 35
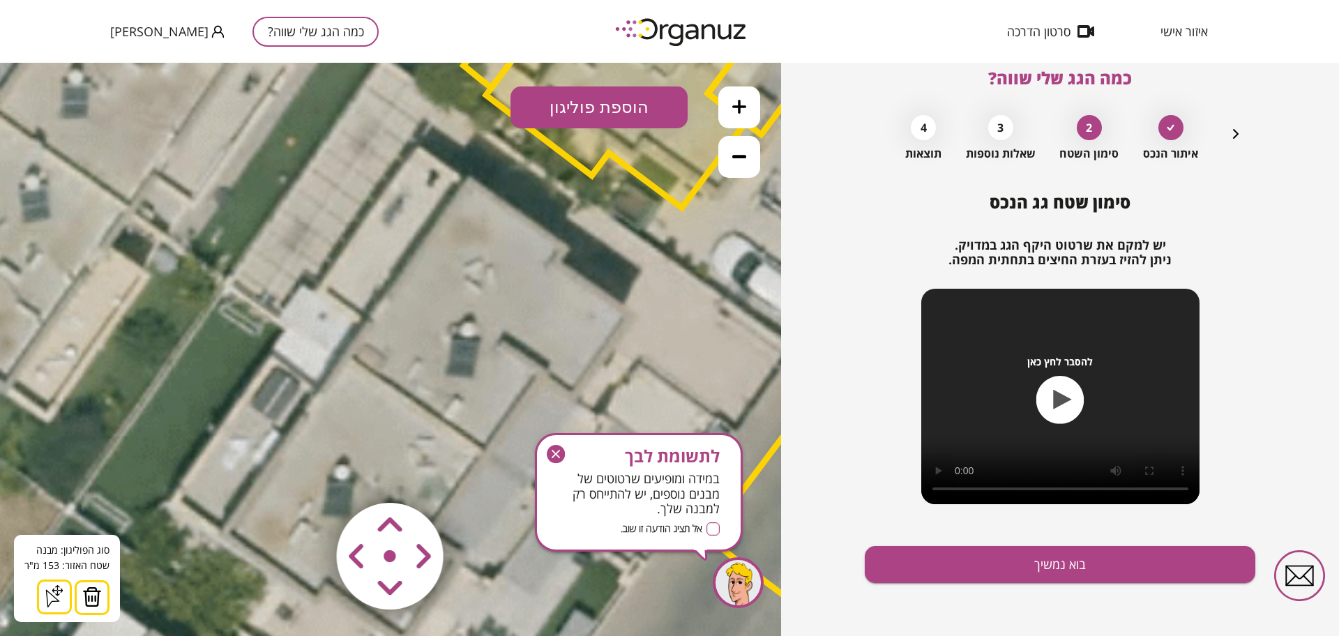
click at [566, 120] on button "הוספת פוליגון" at bounding box center [599, 107] width 177 height 42
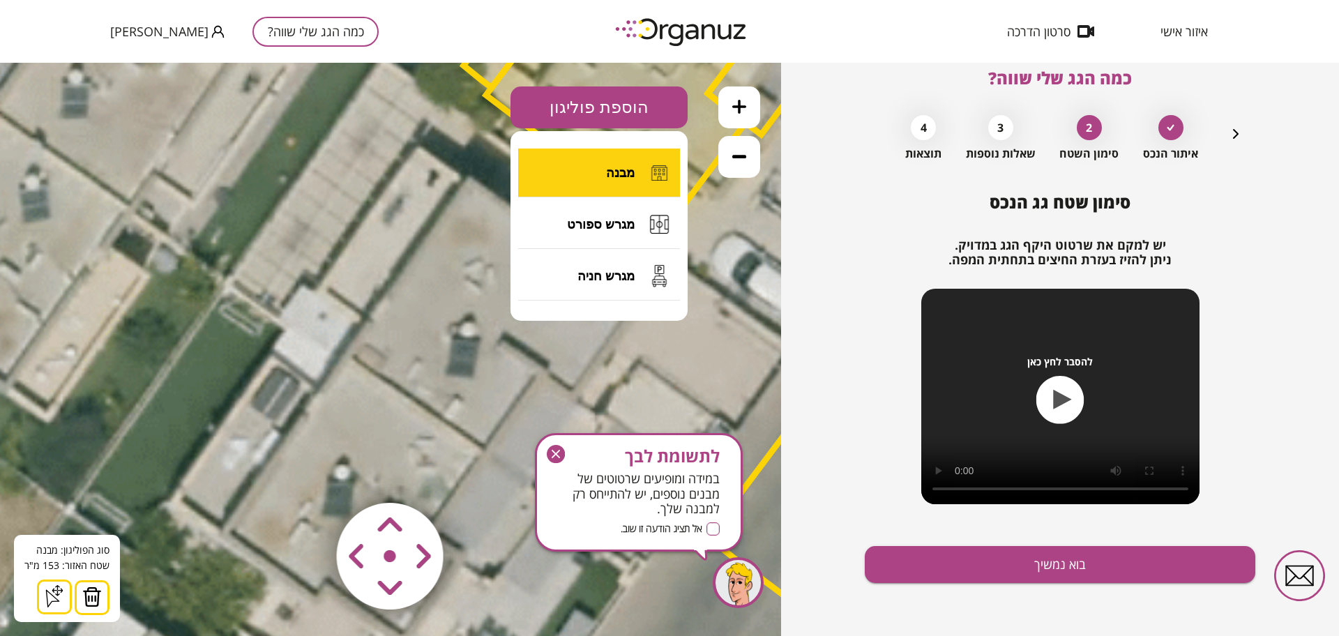
click at [582, 180] on button "מבנה" at bounding box center [599, 173] width 162 height 49
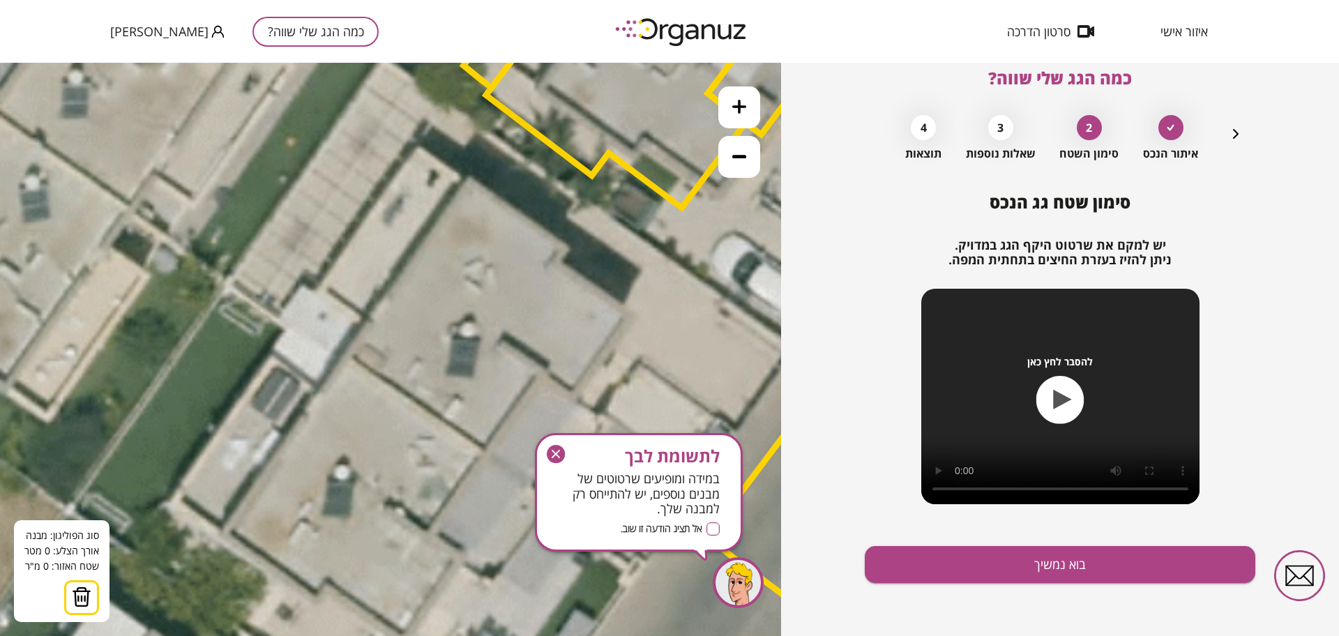
drag, startPoint x: 557, startPoint y: 460, endPoint x: 539, endPoint y: 392, distance: 70.5
click at [557, 460] on icon "button" at bounding box center [556, 454] width 18 height 18
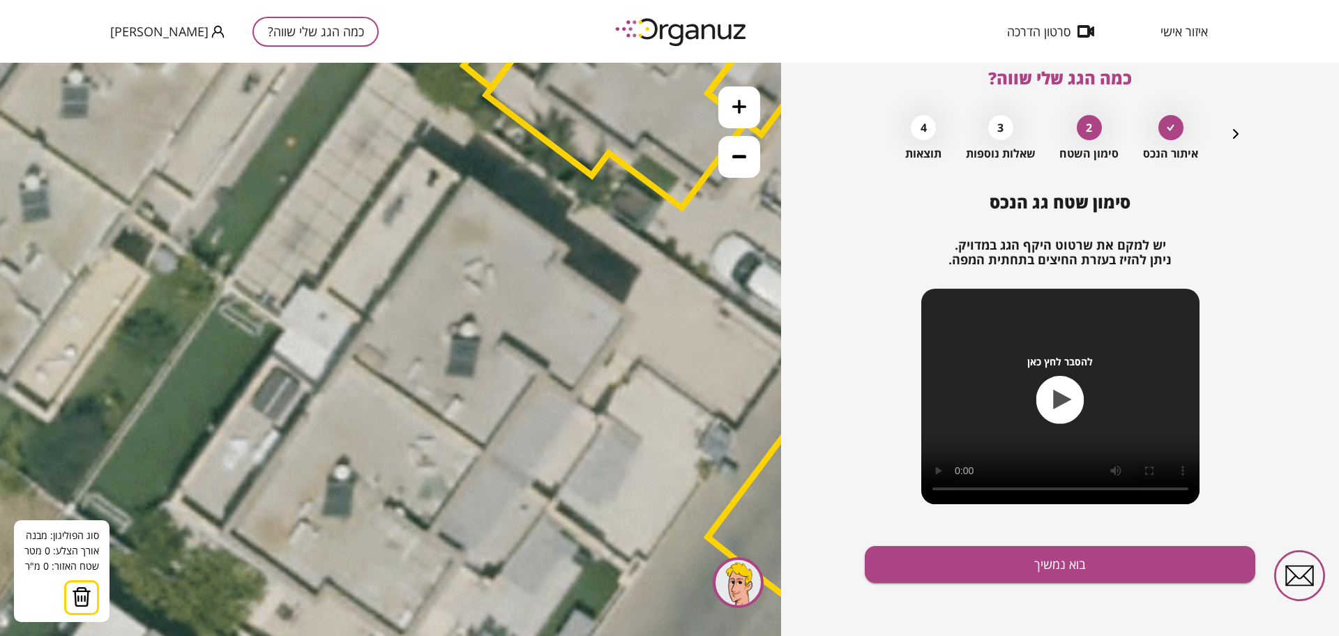
click at [346, 357] on icon at bounding box center [537, 179] width 2895 height 2895
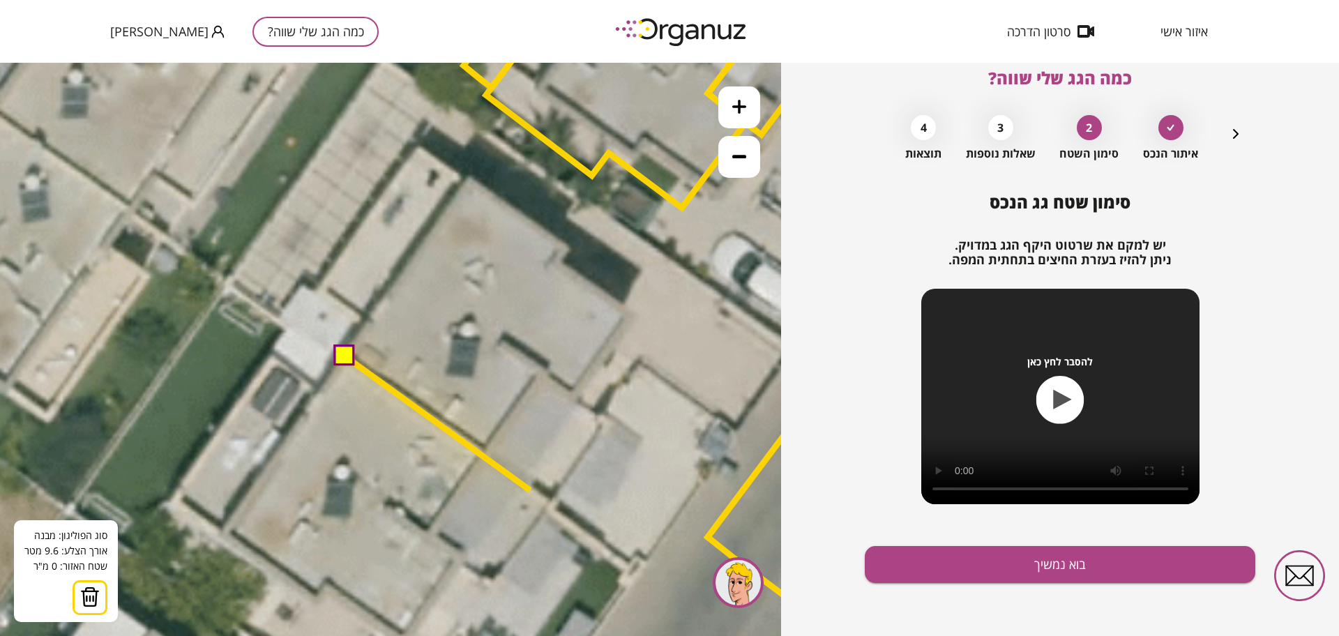
click at [530, 490] on icon at bounding box center [537, 179] width 2895 height 2895
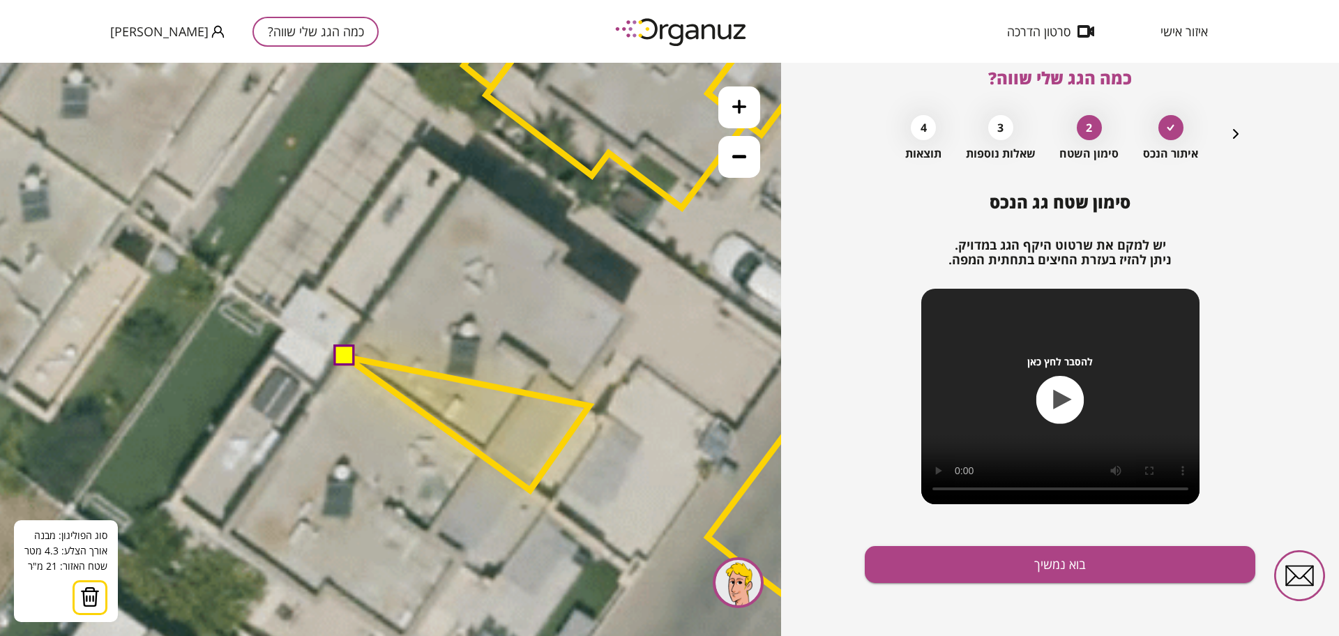
click at [589, 406] on polygon at bounding box center [467, 423] width 243 height 133
click at [575, 398] on polygon at bounding box center [467, 423] width 243 height 133
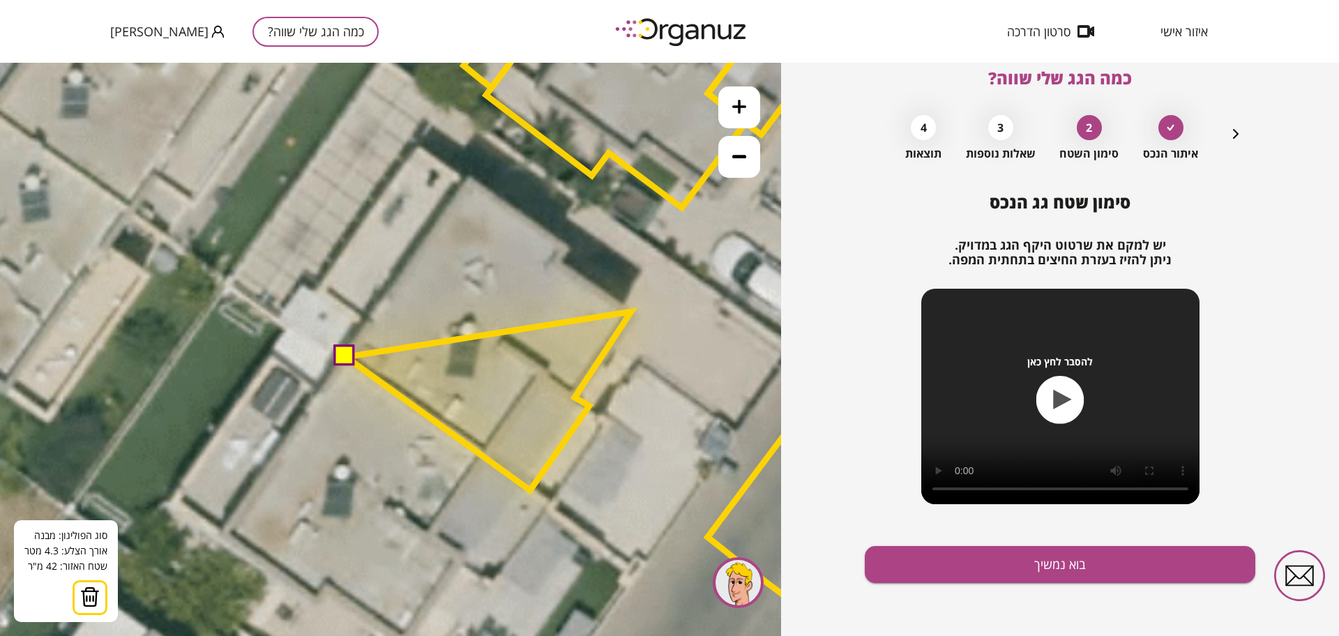
click at [631, 312] on polygon at bounding box center [488, 401] width 285 height 179
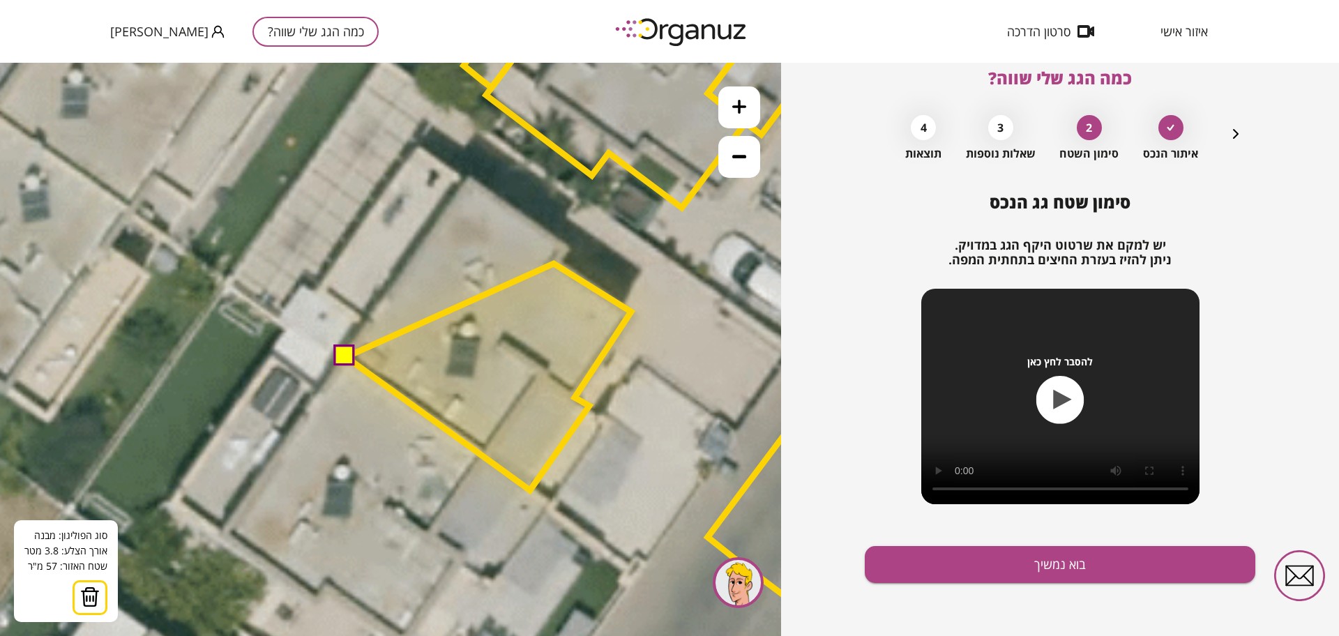
click at [554, 264] on polygon at bounding box center [488, 377] width 285 height 227
click at [566, 246] on polygon at bounding box center [488, 368] width 285 height 245
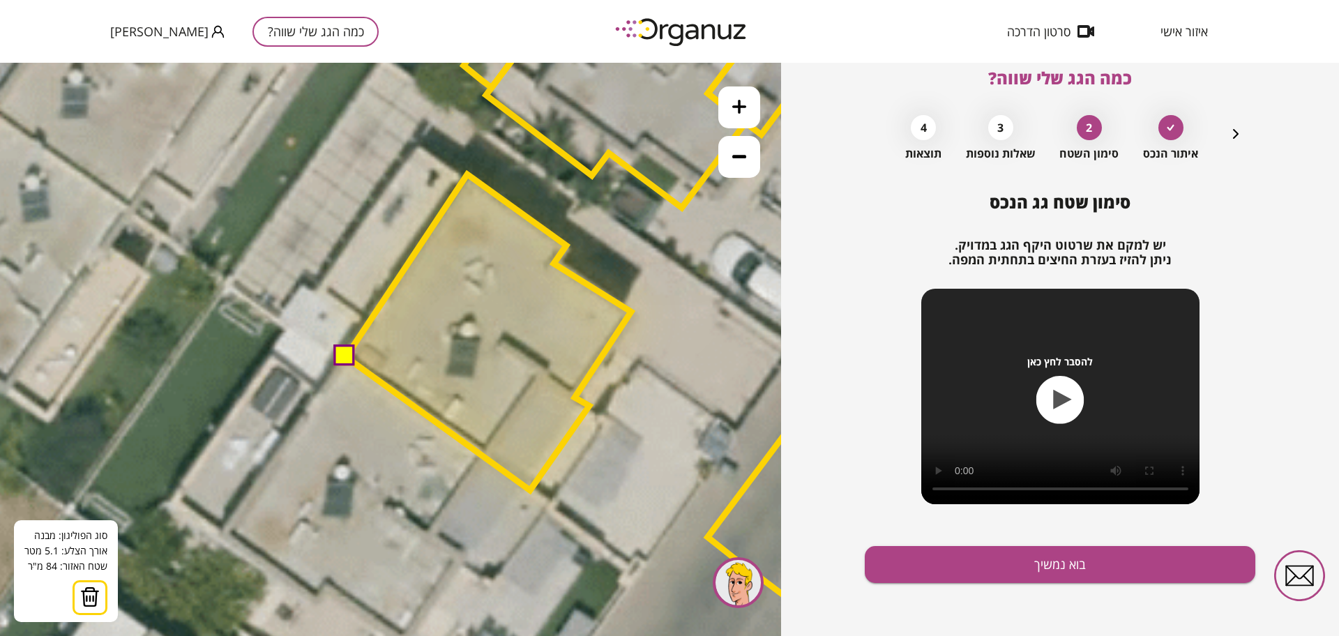
click at [467, 174] on polygon at bounding box center [488, 332] width 285 height 316
click at [343, 359] on button at bounding box center [344, 355] width 21 height 21
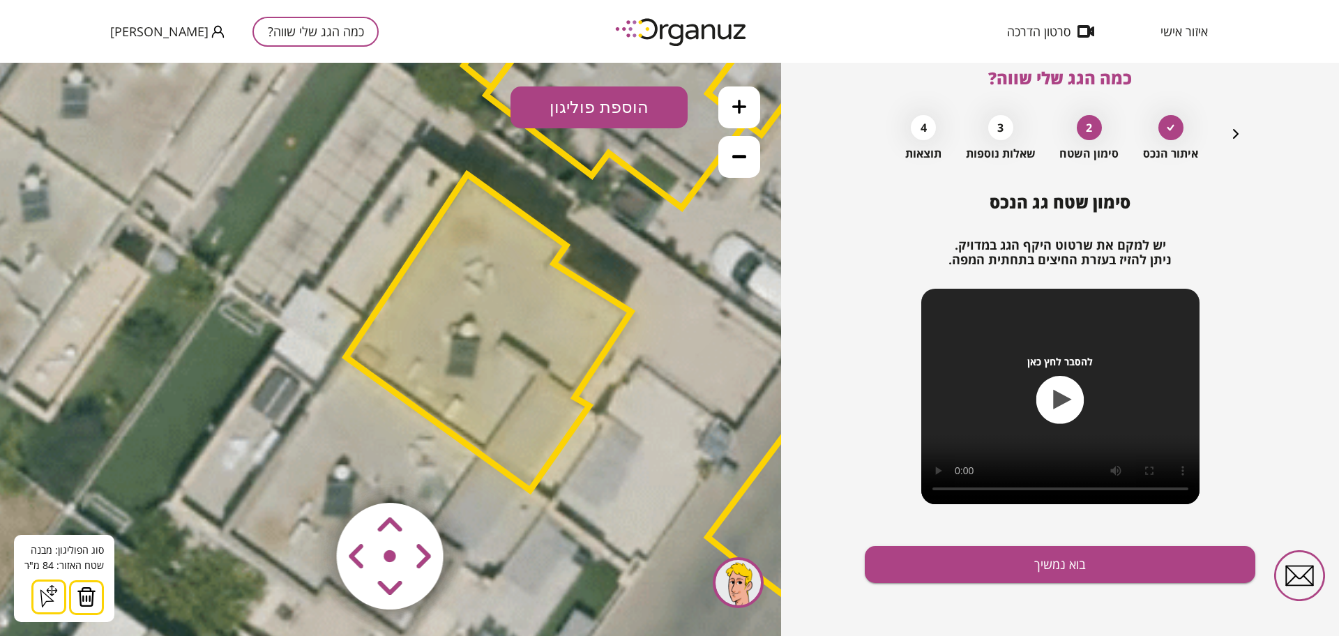
click at [571, 113] on button "הוספת פוליגון" at bounding box center [599, 107] width 177 height 42
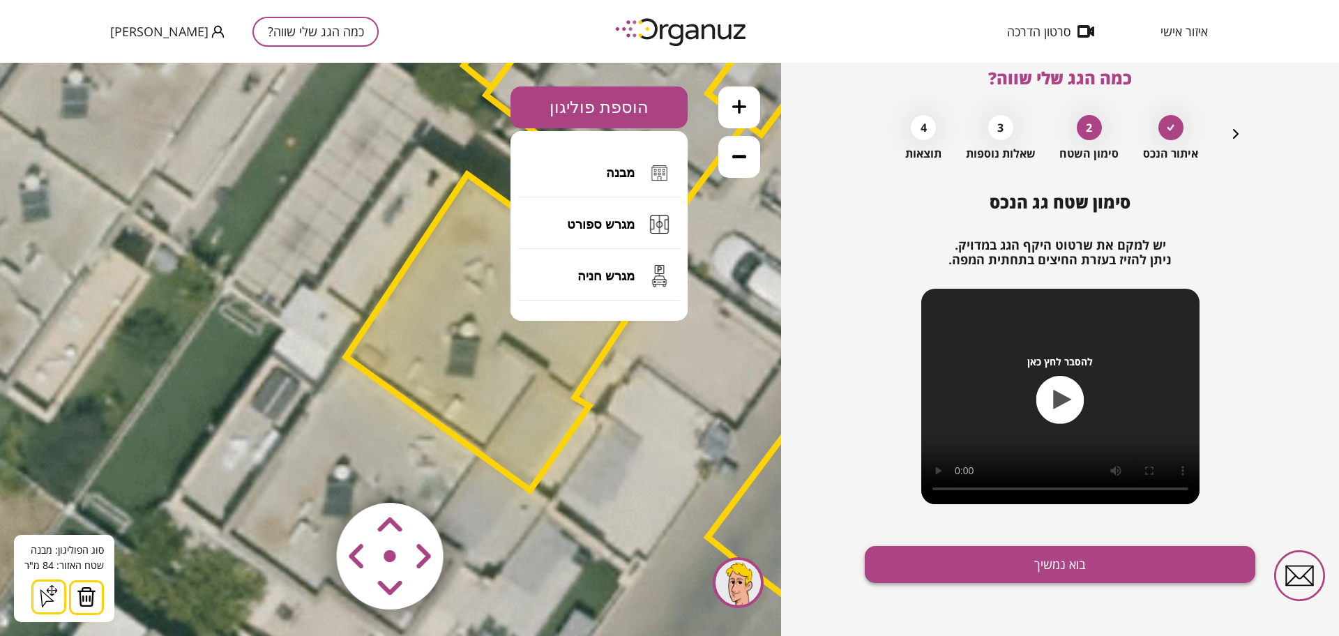
click at [937, 564] on button "בוא נמשיך" at bounding box center [1060, 564] width 391 height 37
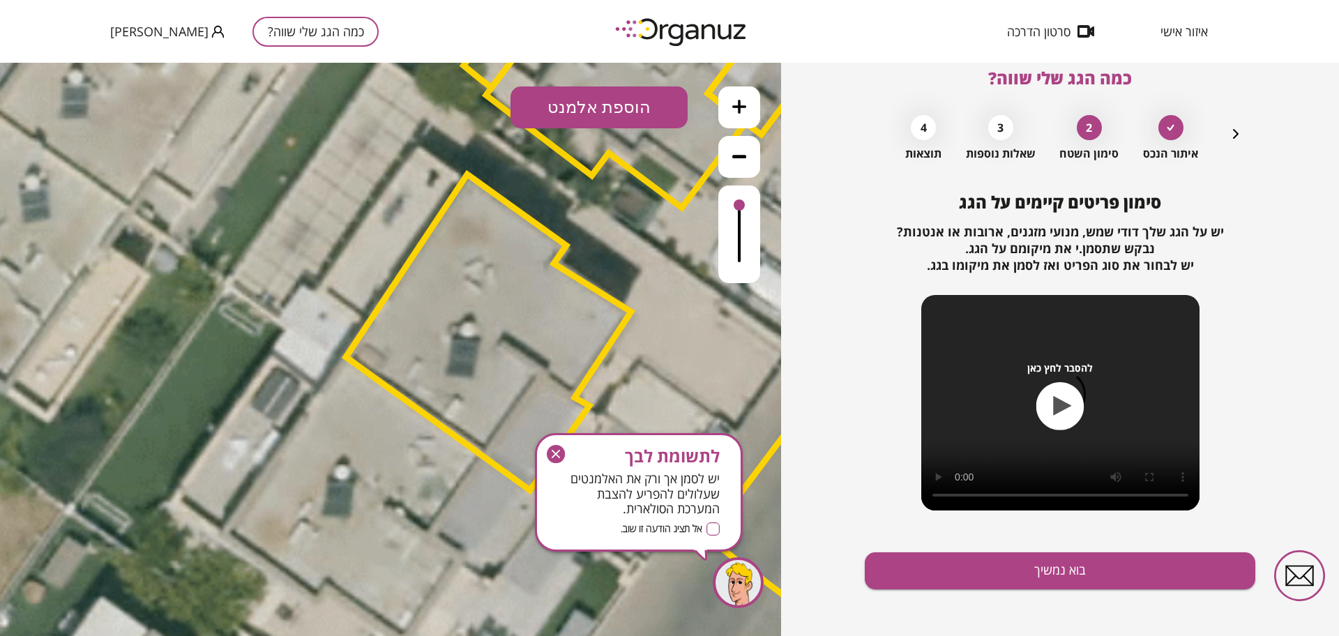
click at [568, 92] on button "הוספת אלמנט" at bounding box center [599, 107] width 177 height 42
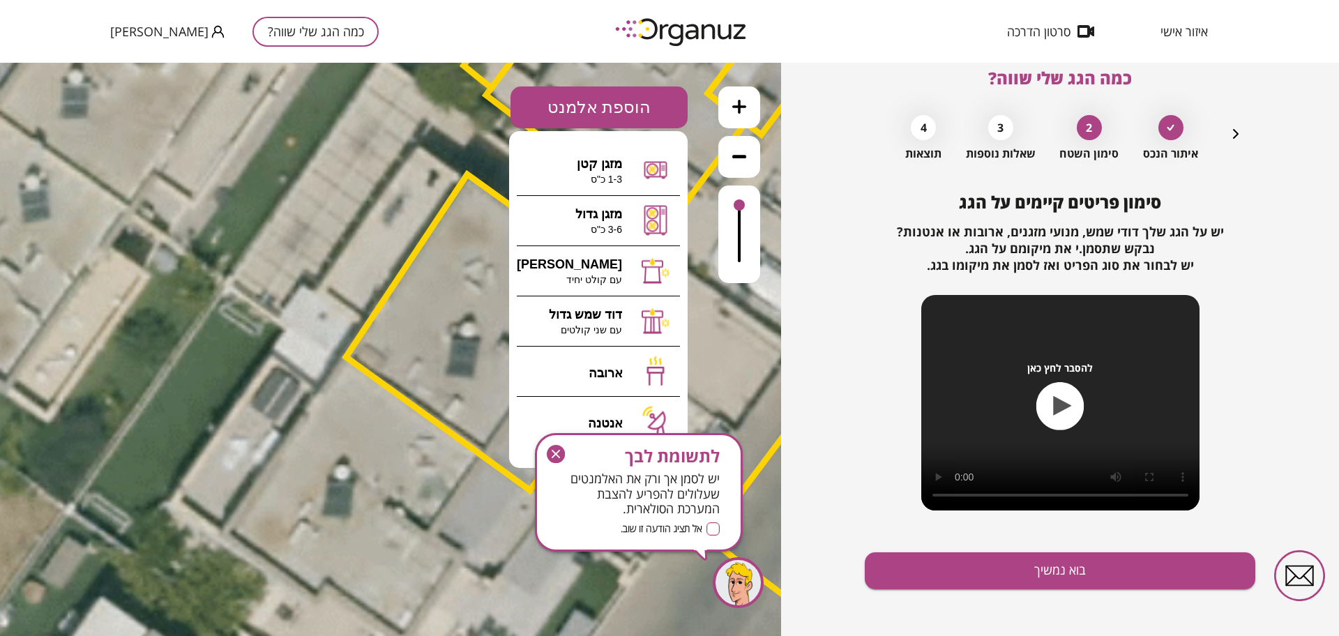
drag, startPoint x: 559, startPoint y: 386, endPoint x: 559, endPoint y: 448, distance: 62.1
click at [559, 448] on icon "button" at bounding box center [556, 454] width 18 height 18
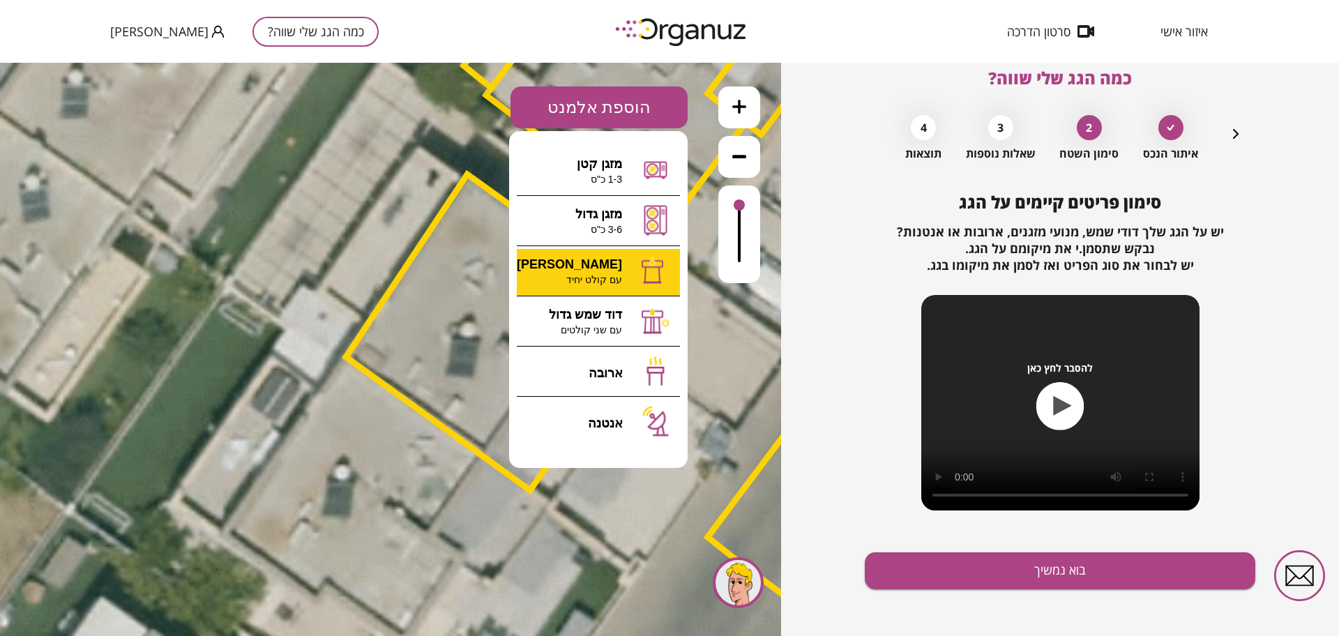
click at [580, 274] on div ".st0 { fill: #FFFFFF; } 84" at bounding box center [390, 349] width 781 height 573
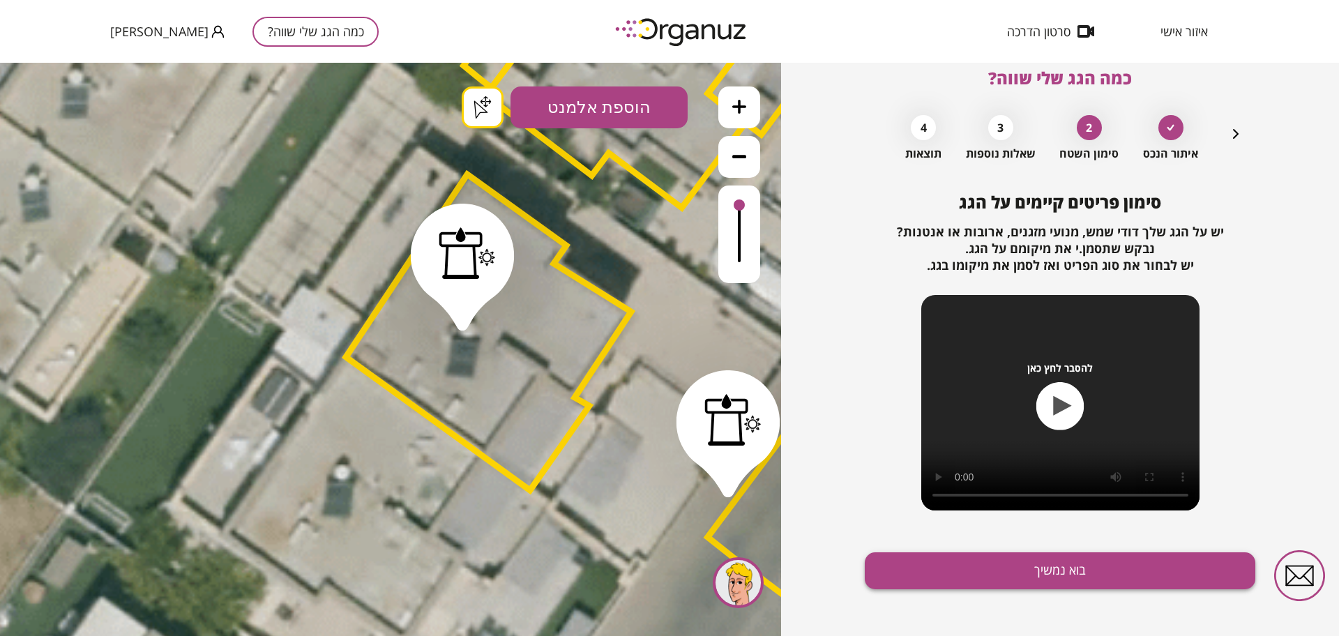
click at [961, 564] on button "בוא נמשיך" at bounding box center [1060, 570] width 391 height 37
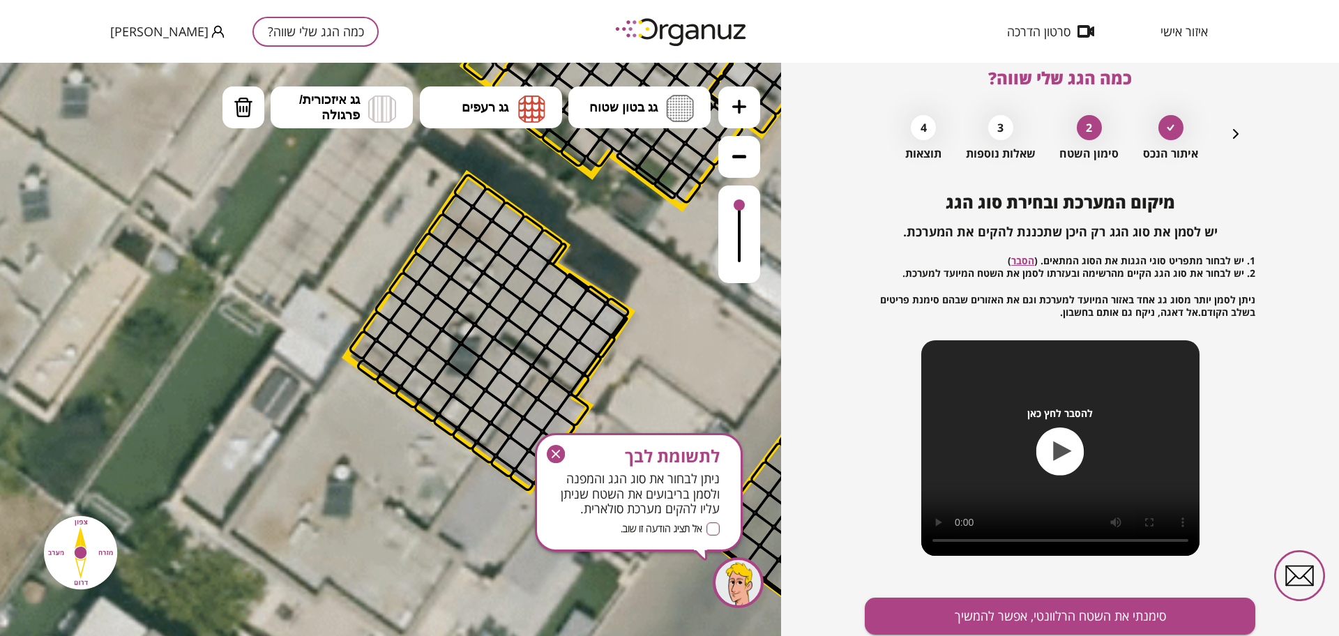
click at [556, 451] on icon "button" at bounding box center [556, 454] width 18 height 18
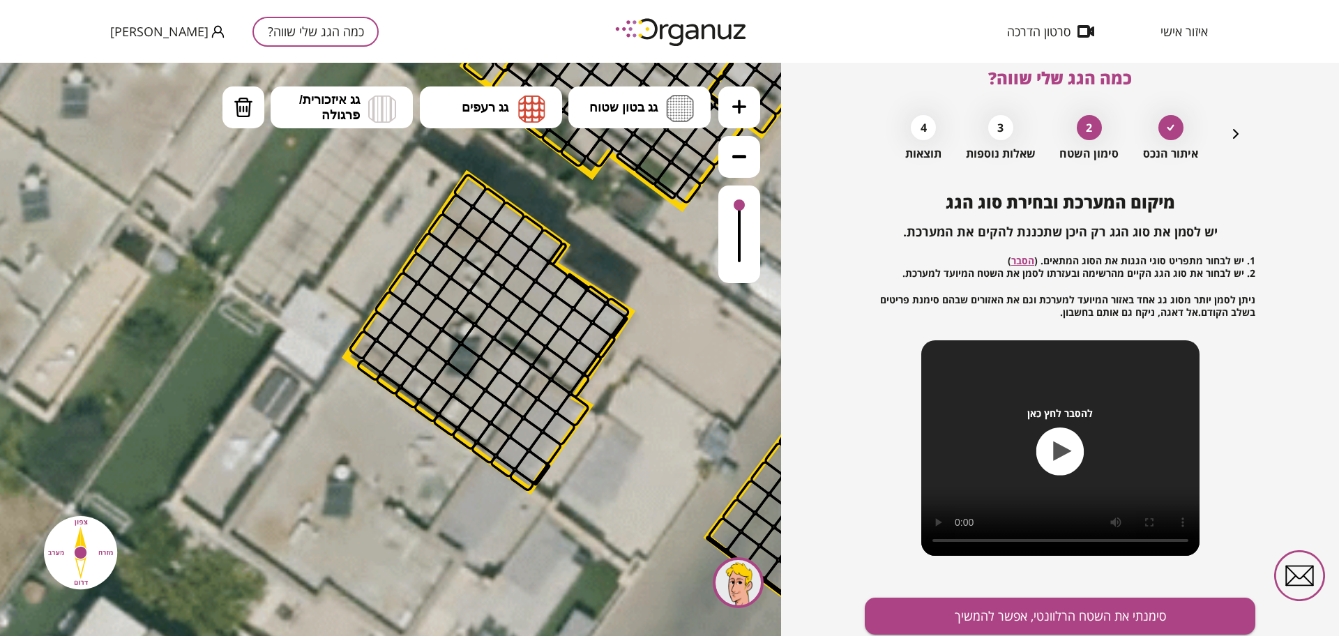
click at [501, 80] on div at bounding box center [508, 84] width 36 height 36
click at [498, 93] on button "גג רעפים" at bounding box center [491, 107] width 142 height 42
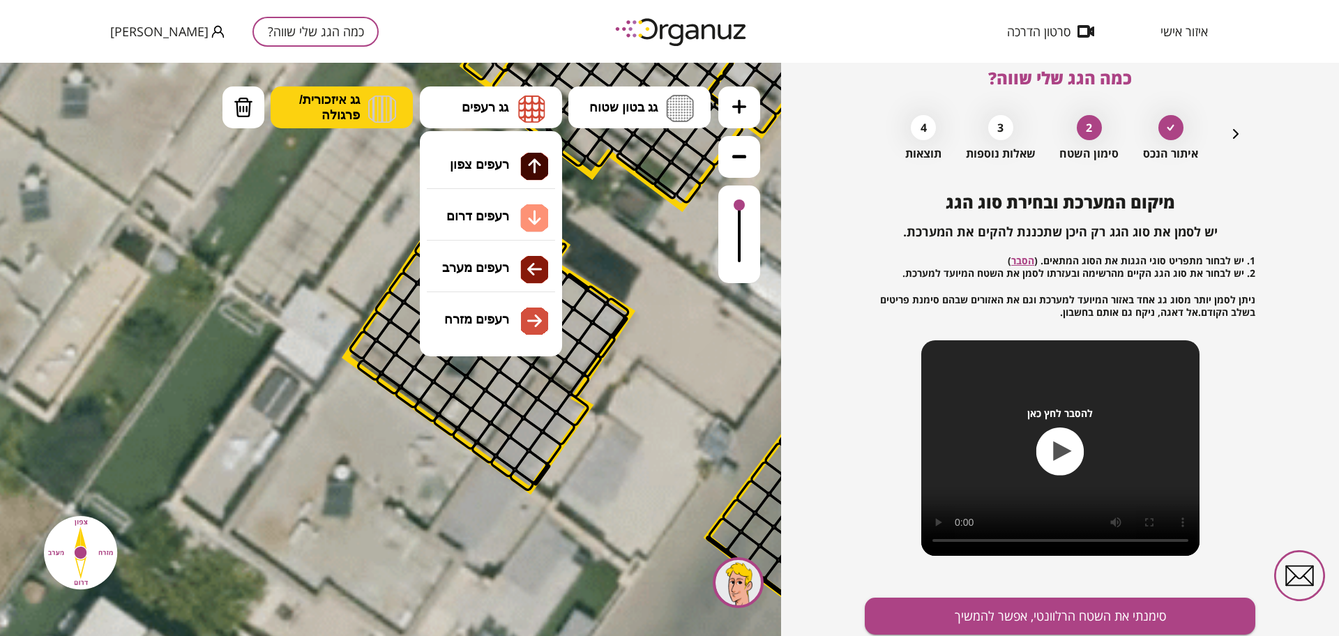
click at [348, 98] on span "גג איזכורית/ פרגולה" at bounding box center [329, 107] width 61 height 31
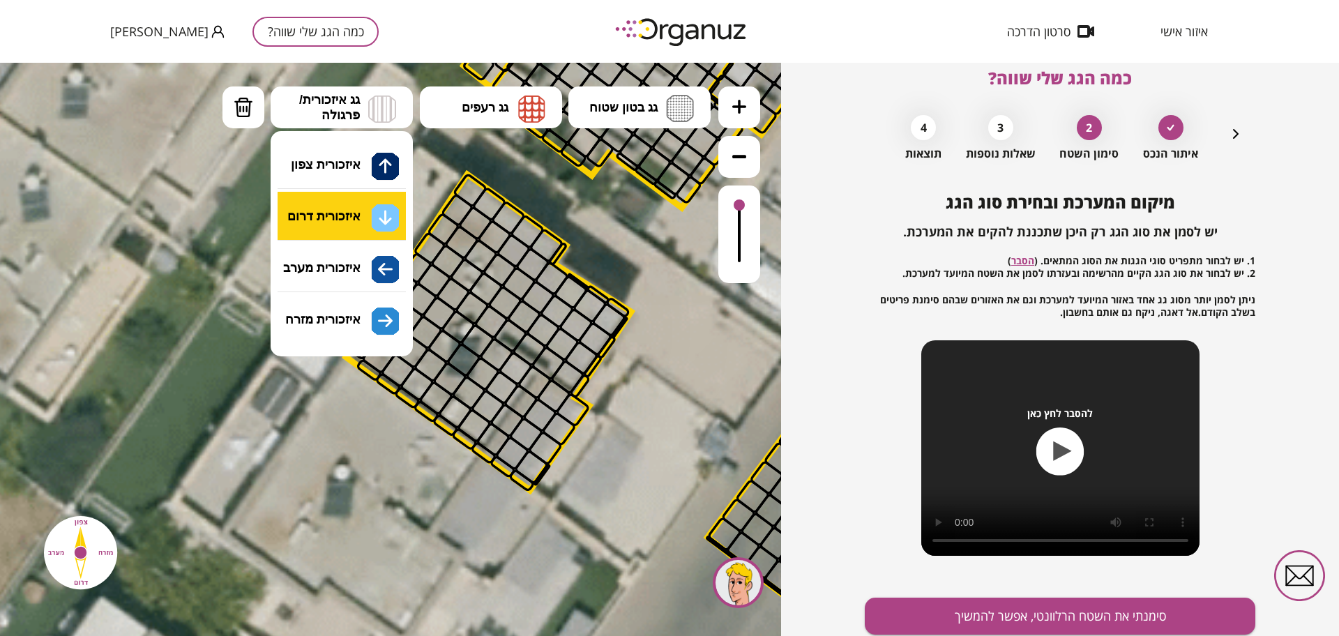
click at [381, 204] on div ".st0 { fill: #FFFFFF; } .st0 { fill: #FFFFFF; }" at bounding box center [390, 349] width 781 height 573
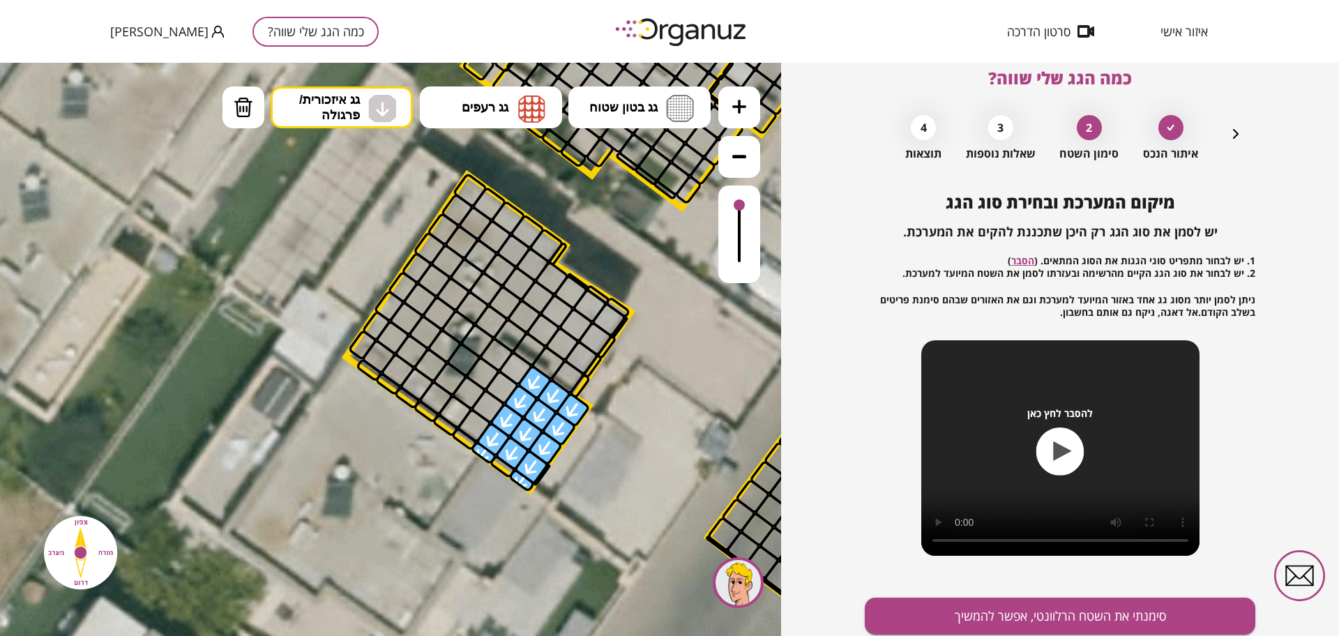
drag, startPoint x: 533, startPoint y: 382, endPoint x: 573, endPoint y: 409, distance: 48.4
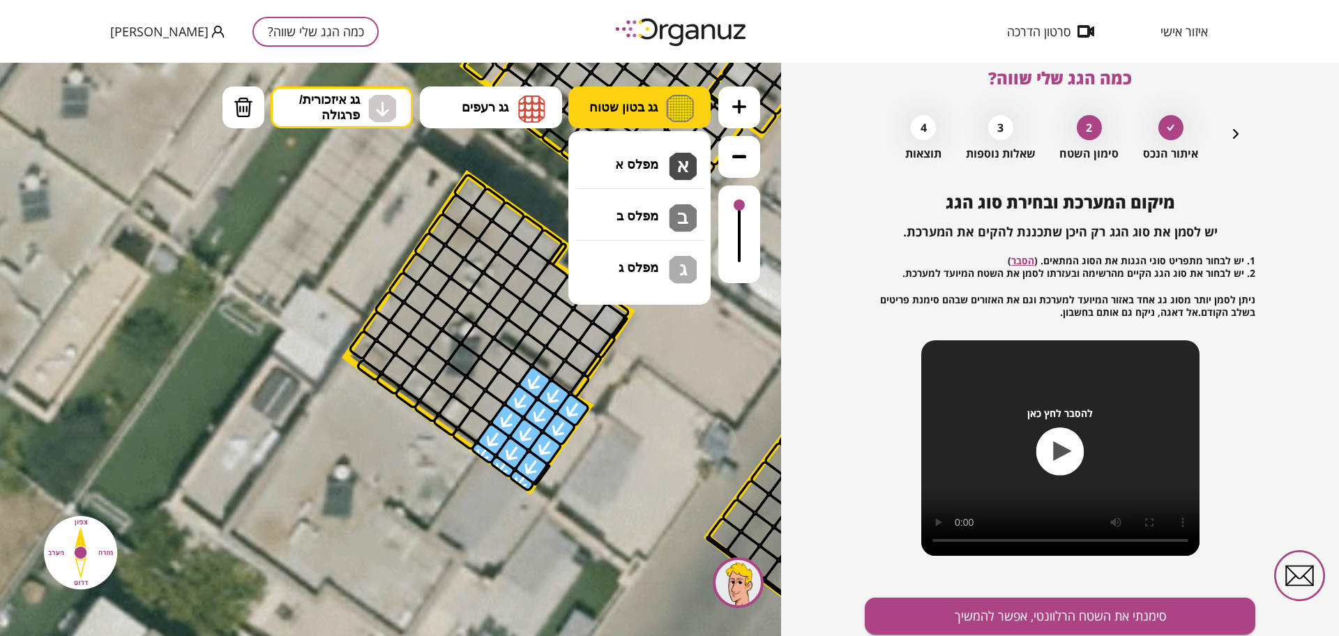
click at [654, 100] on span "גג בטון שטוח" at bounding box center [623, 107] width 68 height 15
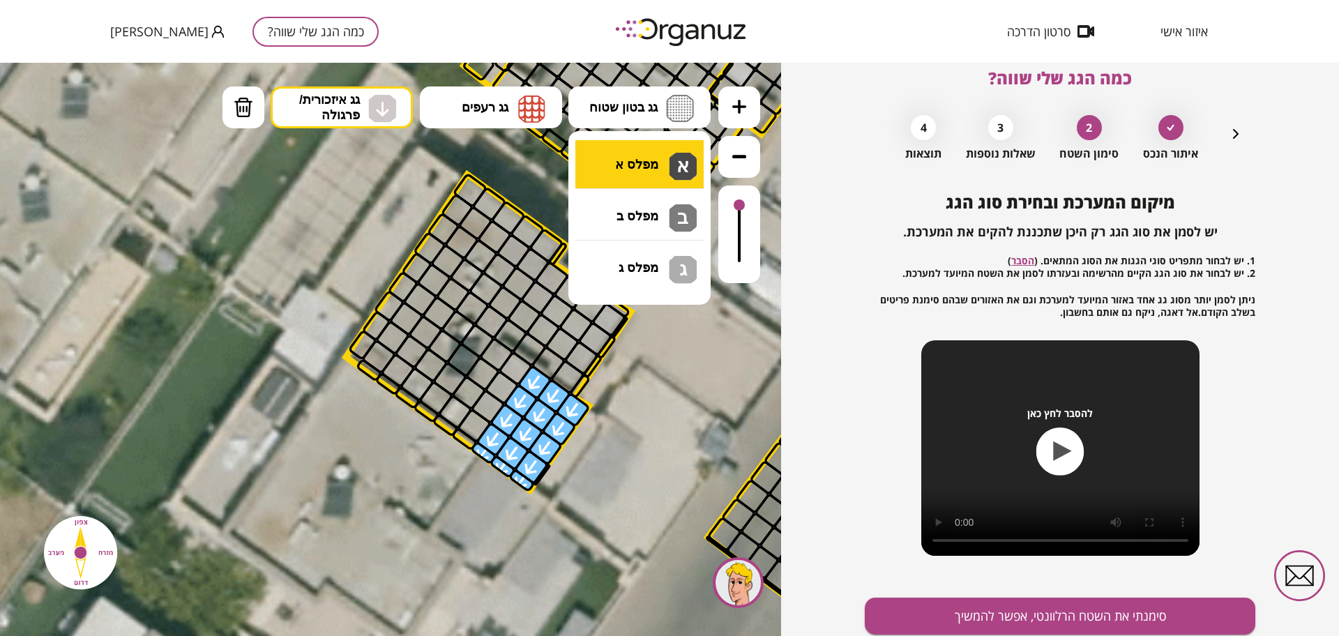
click at [670, 166] on div ".st0 { fill: #FFFFFF; } .st0 { fill: #FFFFFF; }" at bounding box center [390, 349] width 781 height 573
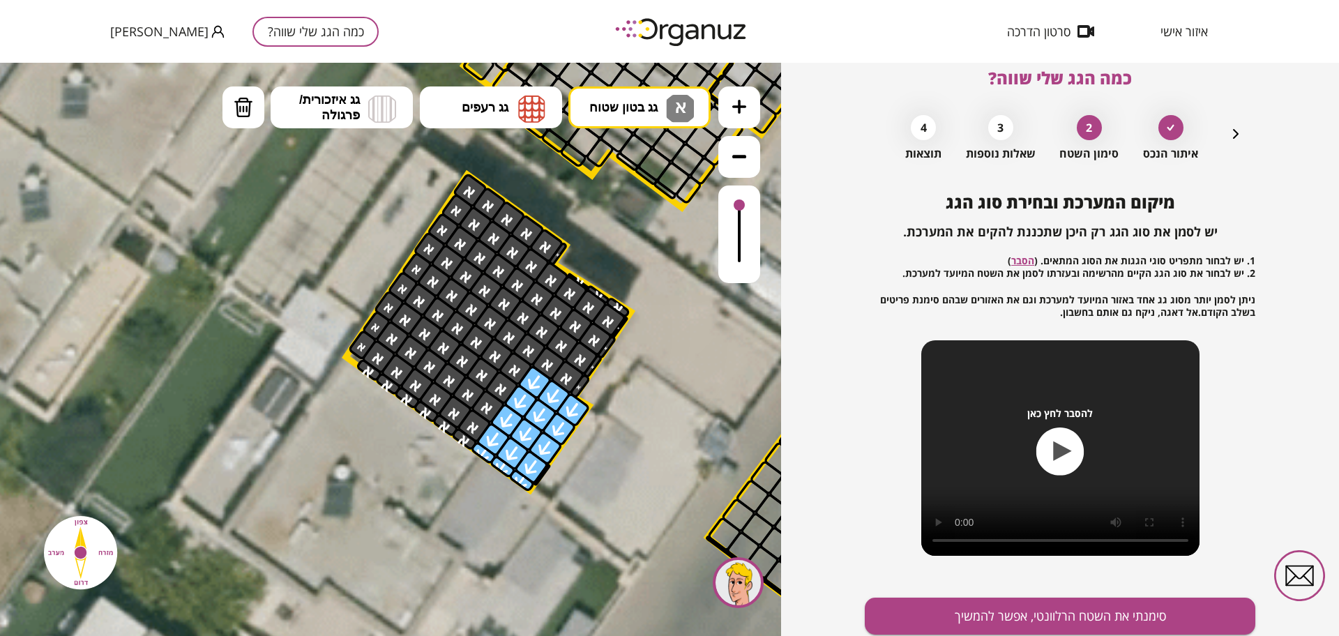
drag, startPoint x: 515, startPoint y: 368, endPoint x: 514, endPoint y: 245, distance: 123.5
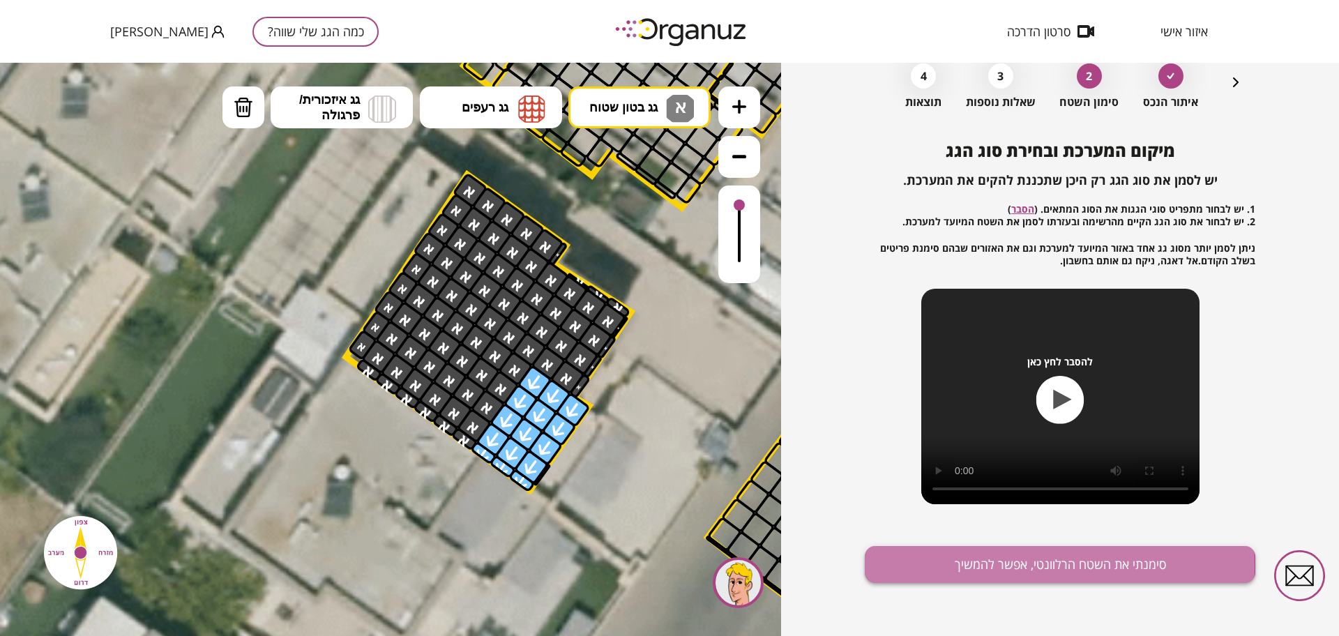
click at [897, 567] on button "סימנתי את השטח הרלוונטי, אפשר להמשיך" at bounding box center [1060, 564] width 391 height 37
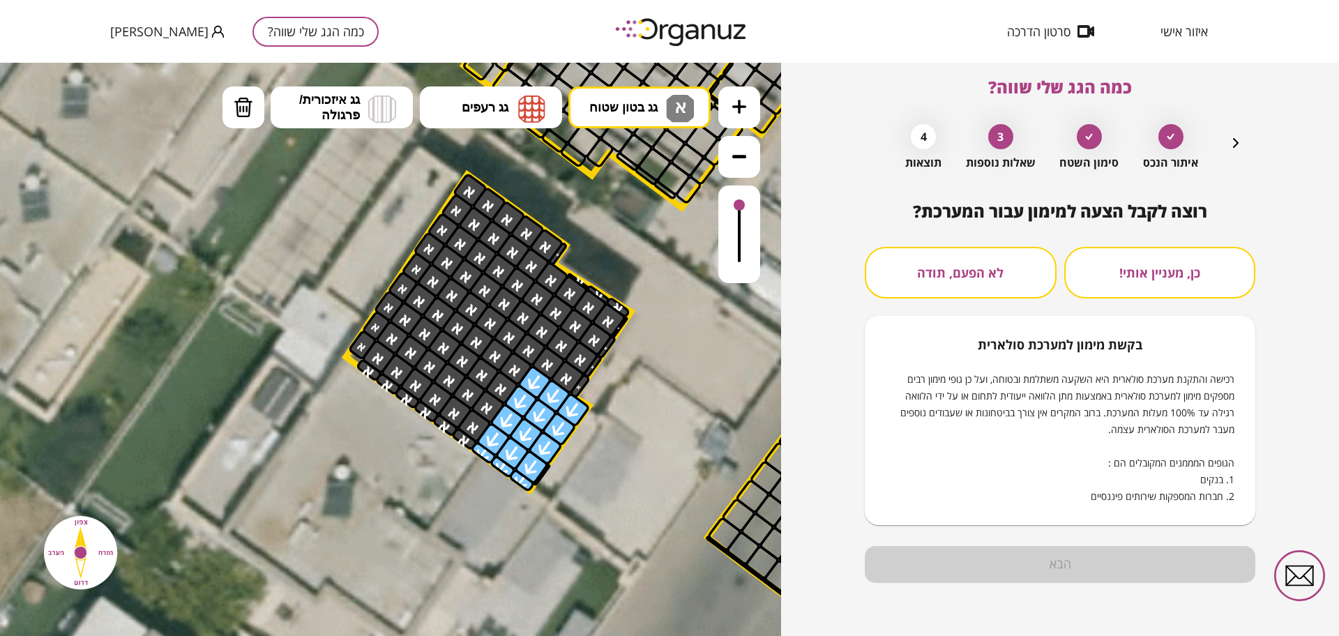
click at [1014, 280] on button "לא הפעם, תודה" at bounding box center [961, 273] width 192 height 52
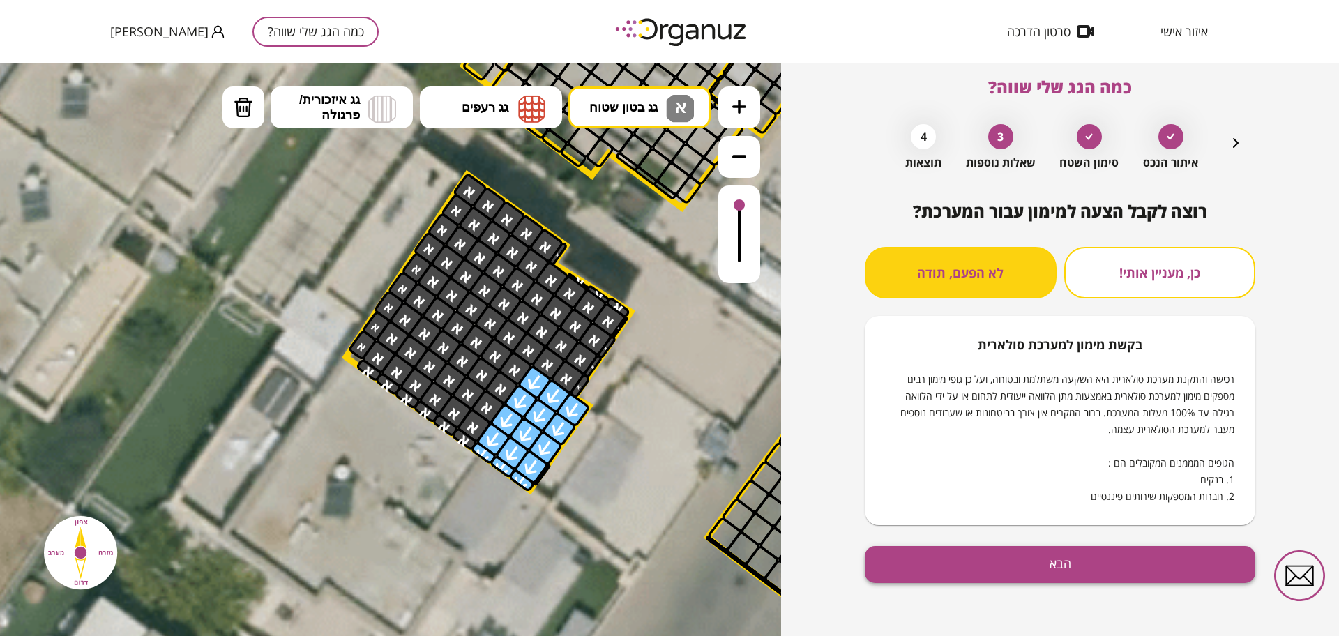
click at [999, 559] on button "הבא" at bounding box center [1060, 564] width 391 height 37
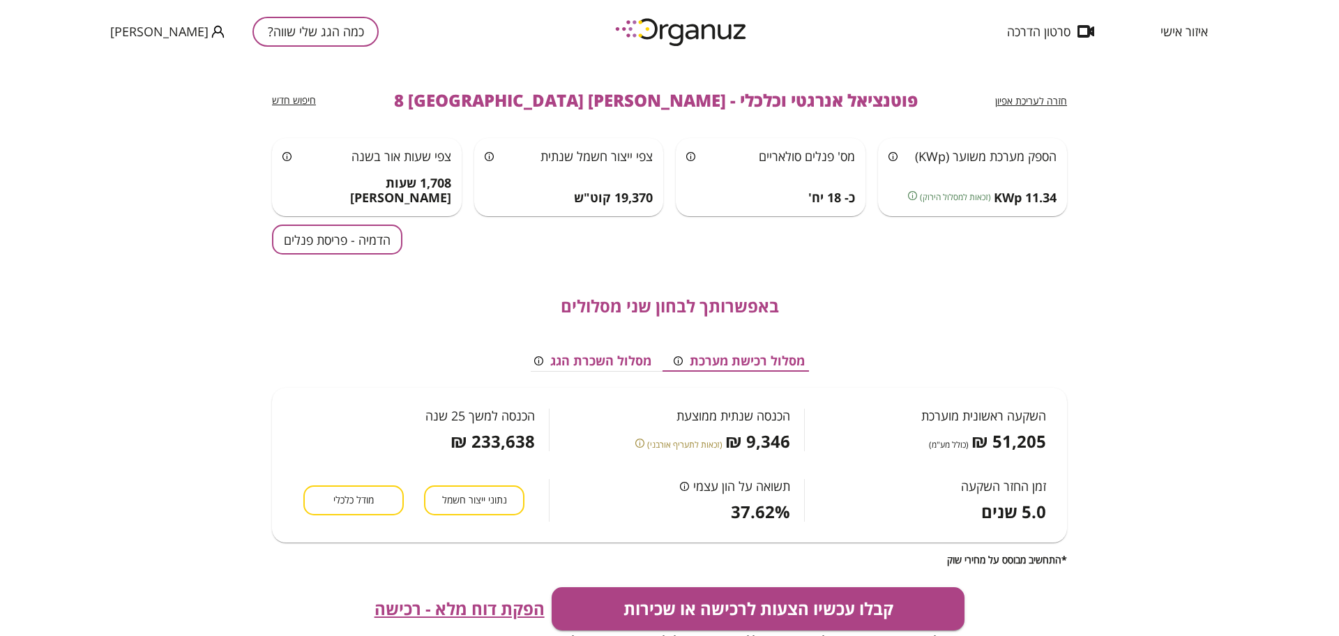
click at [349, 239] on button "הדמיה - פריסת פנלים" at bounding box center [337, 240] width 130 height 30
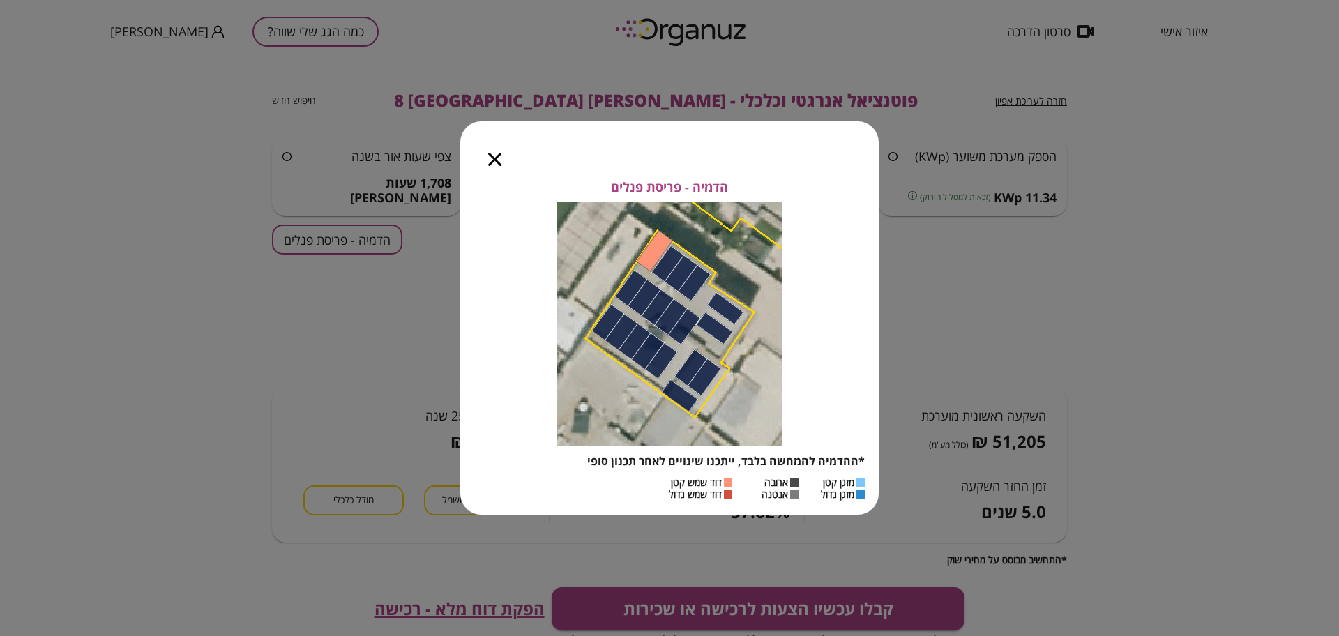
click at [490, 162] on icon "button" at bounding box center [494, 159] width 13 height 13
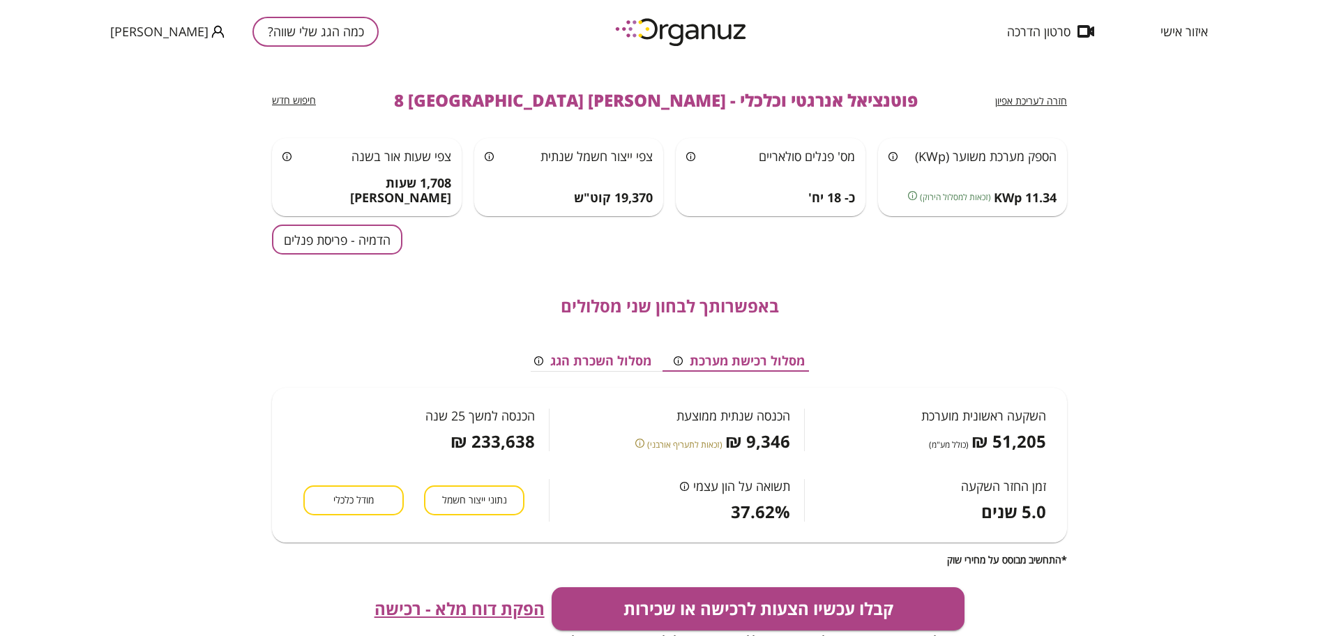
click at [993, 100] on div "חזרה לעריכת אפיון פוטנציאל אנרגטי וכלכלי - שמואל סלנט 8 באר שבע חיפוש חדש" at bounding box center [669, 100] width 795 height 75
click at [1009, 101] on span "חזרה לעריכת אפיון" at bounding box center [1031, 100] width 72 height 13
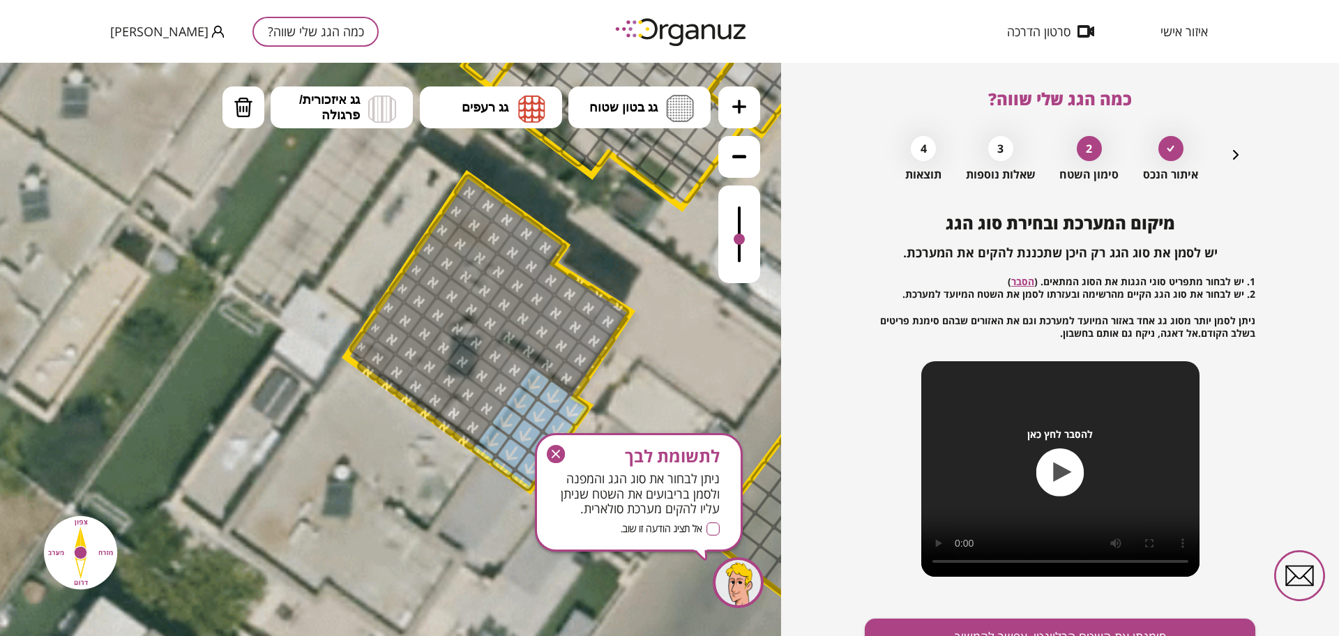
drag, startPoint x: 737, startPoint y: 206, endPoint x: 739, endPoint y: 241, distance: 34.9
click at [739, 241] on div at bounding box center [739, 239] width 11 height 11
click at [639, 126] on button "גג בטון שטוח" at bounding box center [639, 107] width 142 height 42
click at [636, 216] on div ".st0 { fill: #FFFFFF; } .st0 { fill: #FFFFFF; }" at bounding box center [390, 349] width 781 height 573
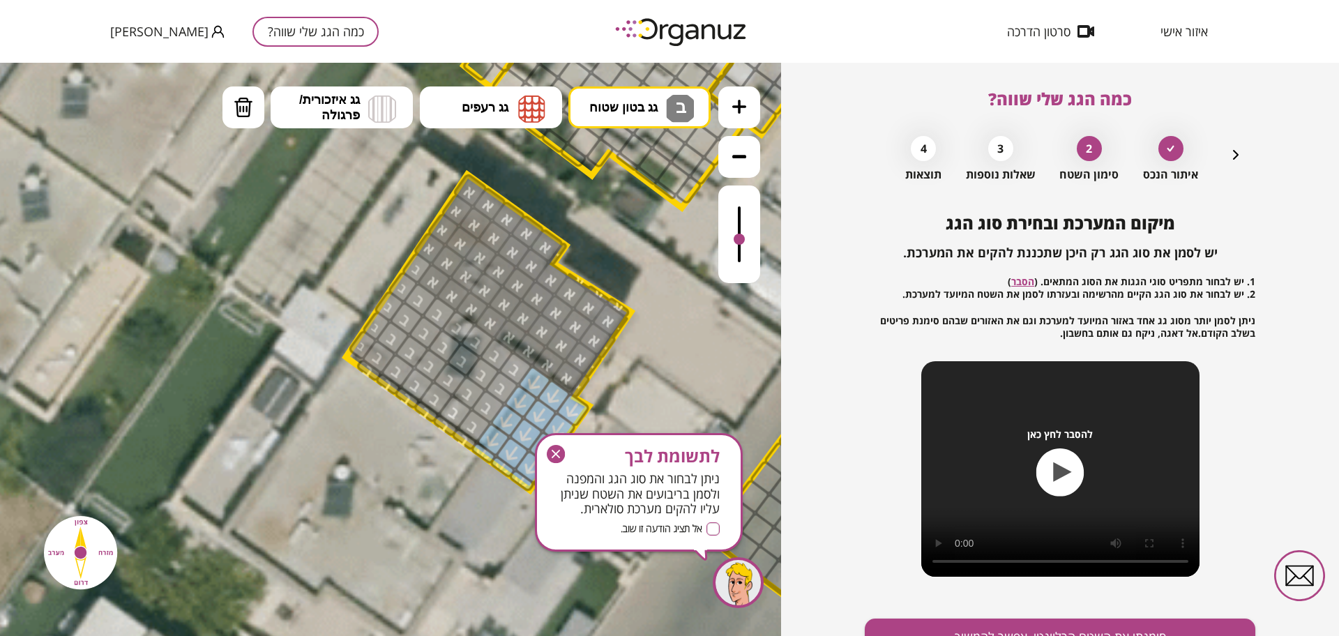
drag, startPoint x: 513, startPoint y: 371, endPoint x: 468, endPoint y: 361, distance: 45.7
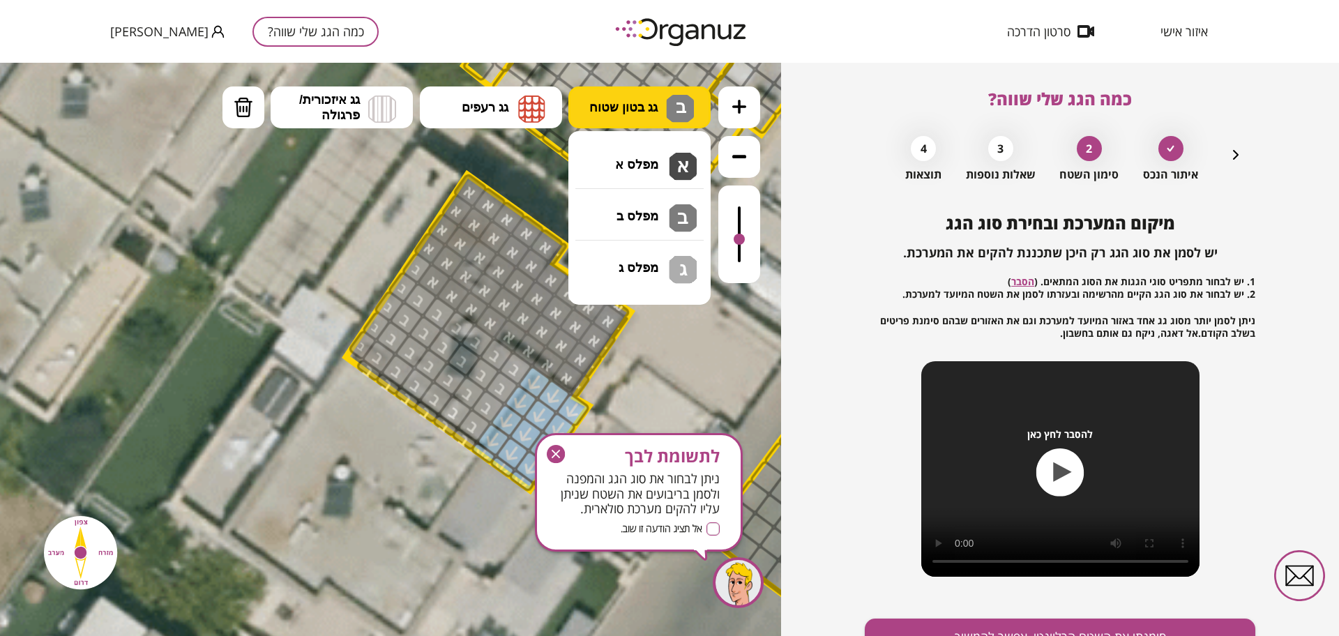
click at [624, 103] on span "גג בטון שטוח" at bounding box center [623, 107] width 68 height 15
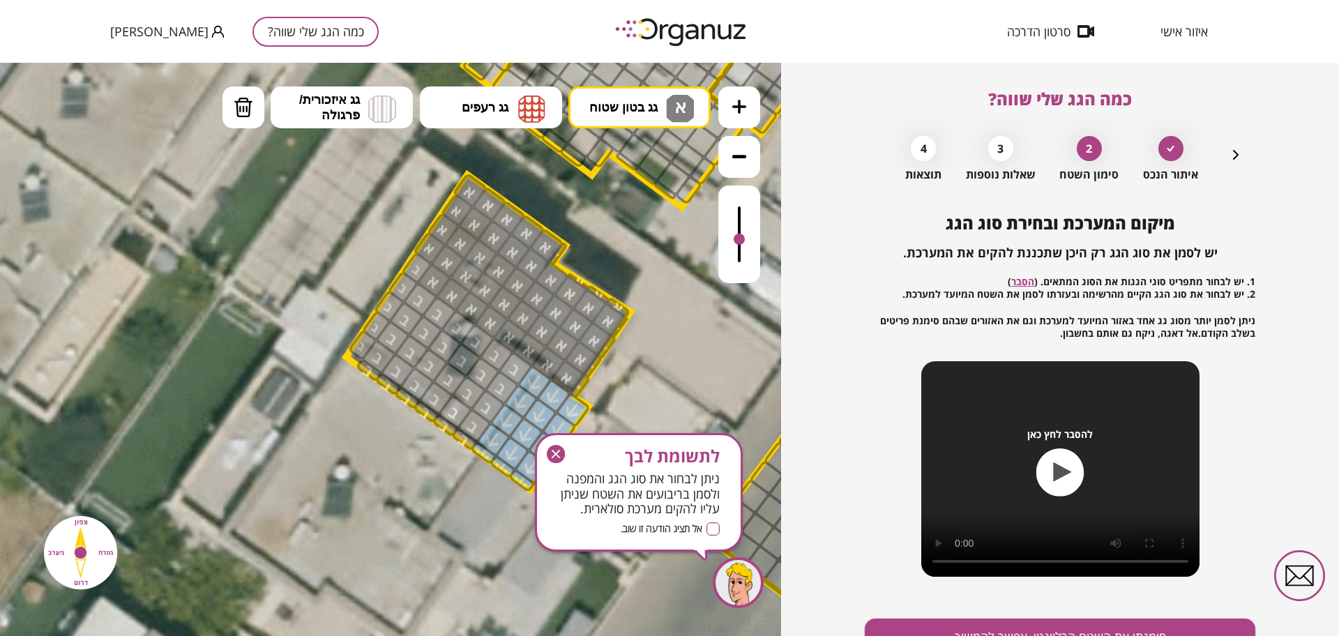
click at [617, 156] on div ".st0 { fill: #FFFFFF; } .st0 { fill: #FFFFFF; }" at bounding box center [390, 349] width 781 height 573
click at [417, 267] on div at bounding box center [417, 267] width 32 height 33
click at [555, 454] on icon "button" at bounding box center [556, 454] width 18 height 18
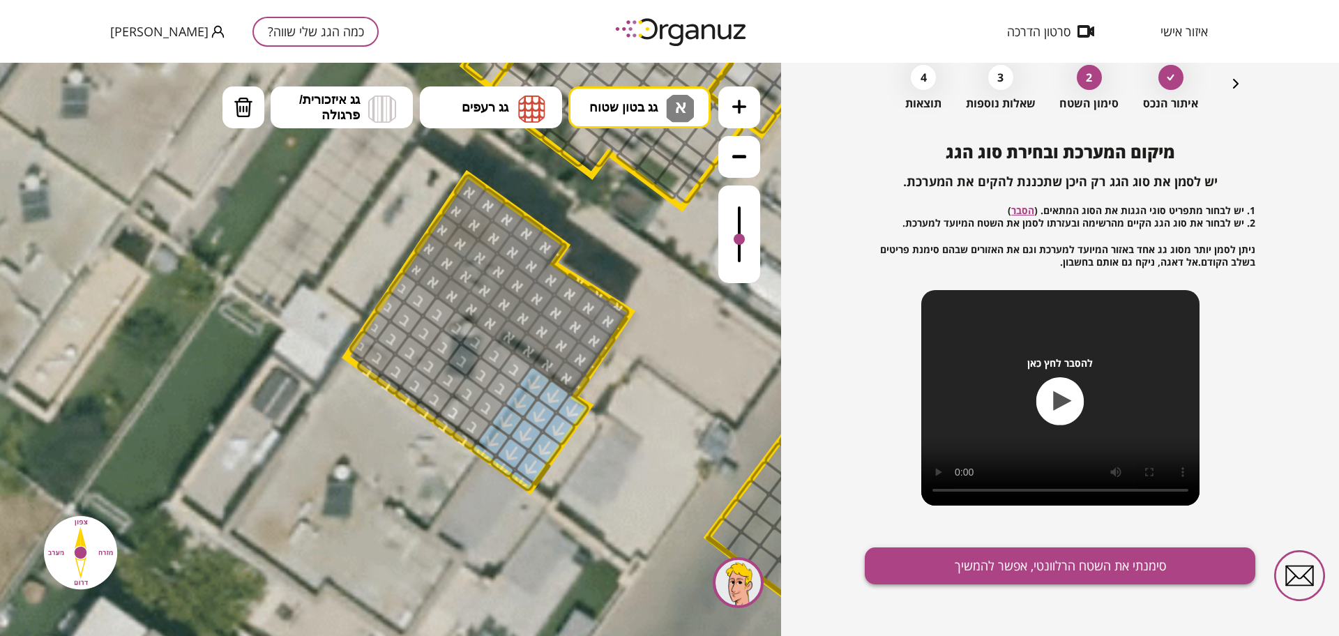
scroll to position [73, 0]
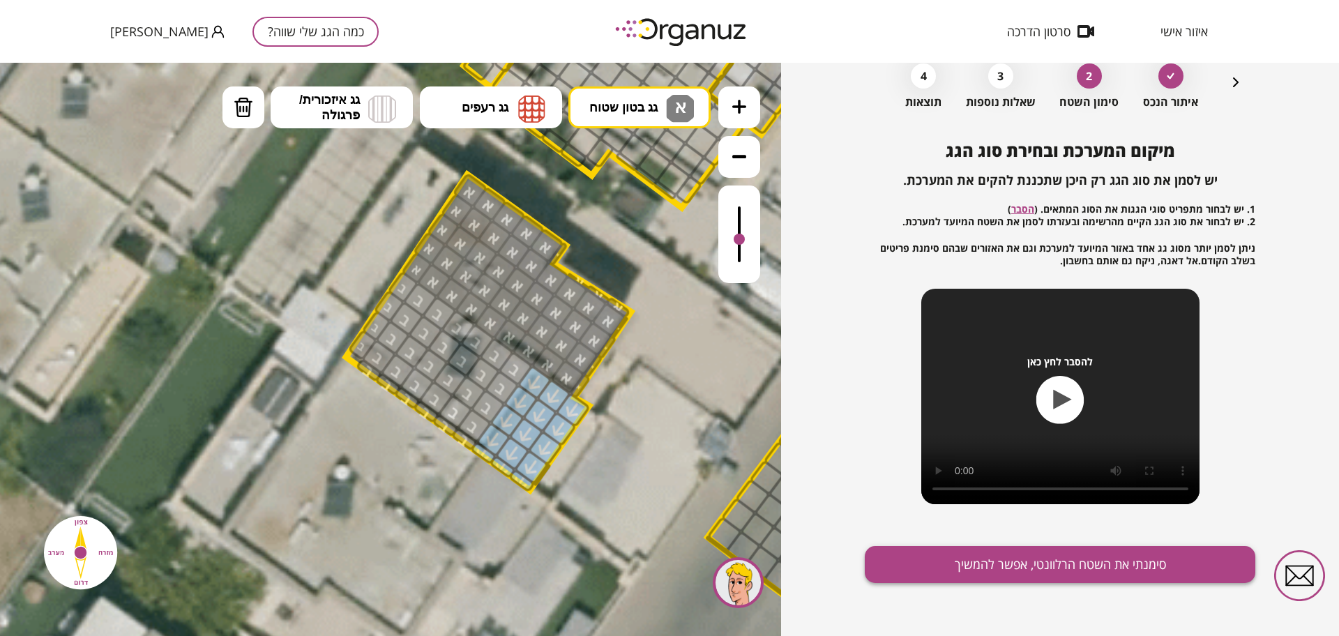
click at [931, 547] on button "סימנתי את השטח הרלוונטי, אפשר להמשיך" at bounding box center [1060, 564] width 391 height 37
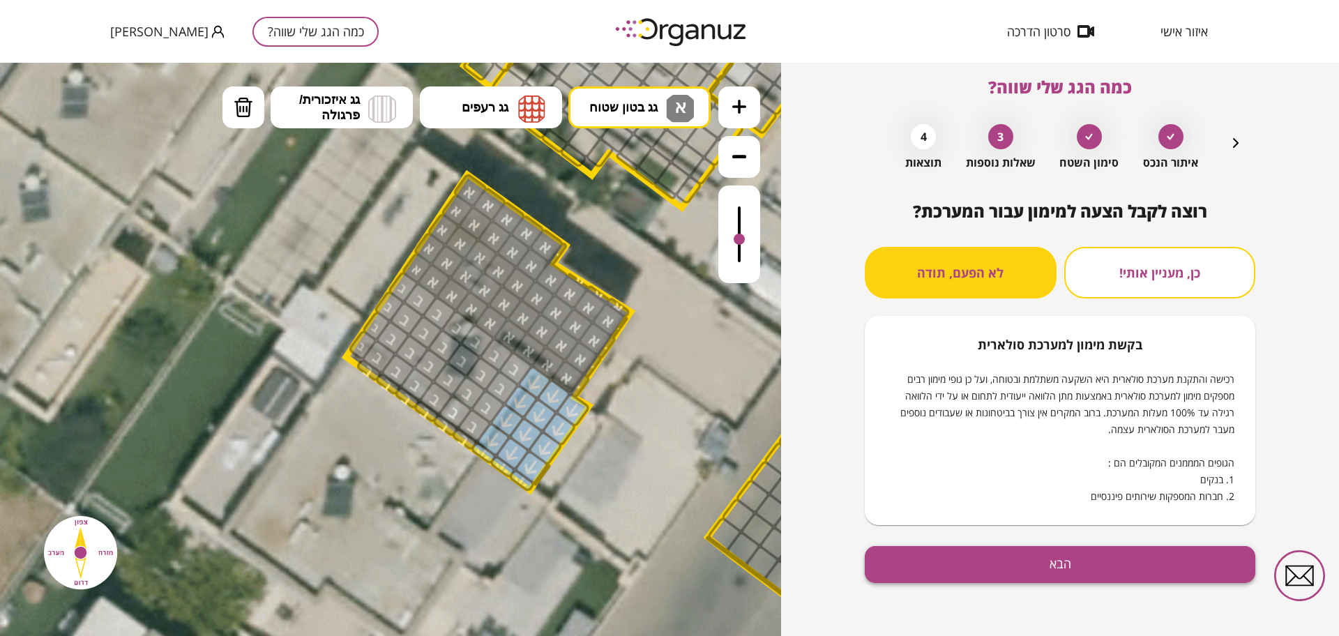
scroll to position [12, 0]
click at [928, 562] on button "הבא" at bounding box center [1060, 564] width 391 height 37
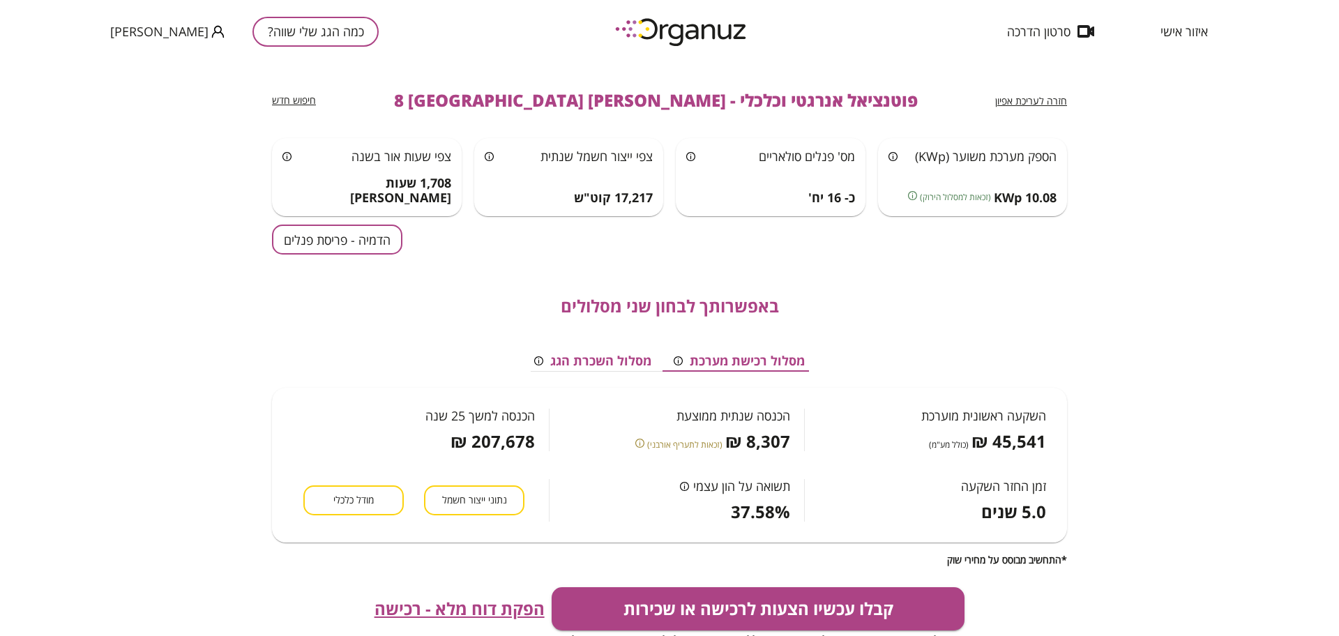
click at [384, 271] on div "באפשרותך לבחון שני מסלולים מסלול רכישת מערכת מסלול השכרת הגג השקעה ראשונית מוער…" at bounding box center [669, 410] width 795 height 311
click at [384, 253] on button "הדמיה - פריסת פנלים" at bounding box center [337, 240] width 130 height 30
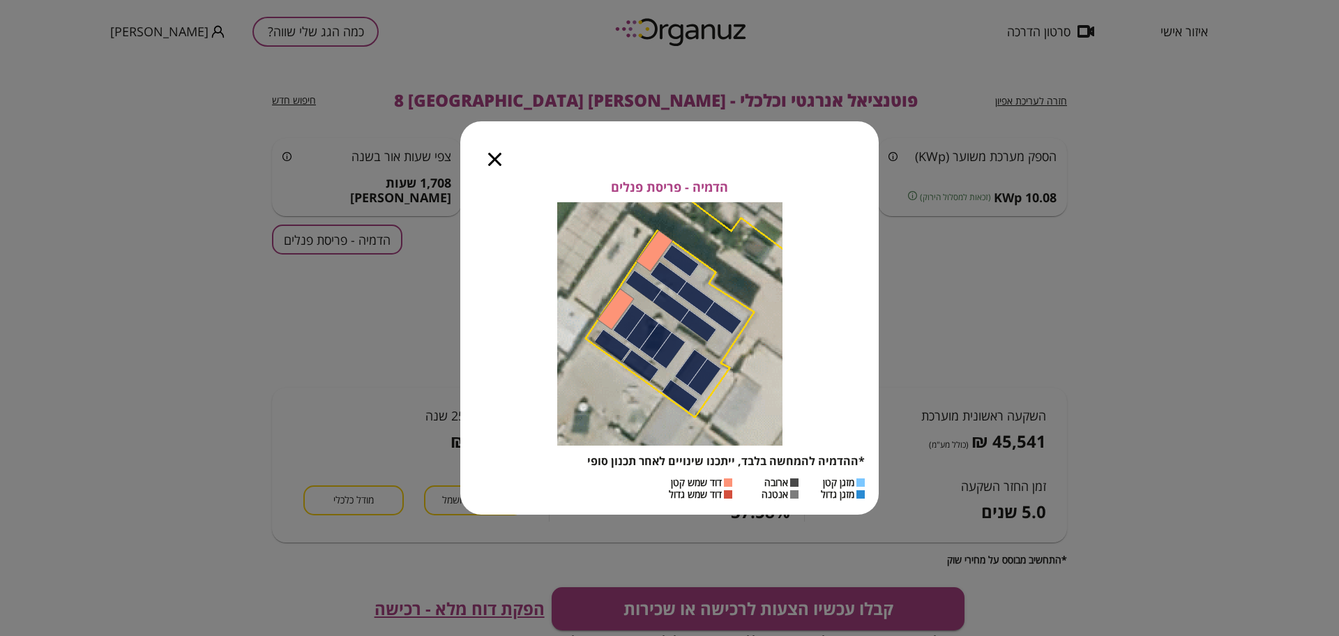
click at [477, 156] on div at bounding box center [494, 150] width 69 height 59
click at [492, 157] on icon "button" at bounding box center [494, 159] width 13 height 13
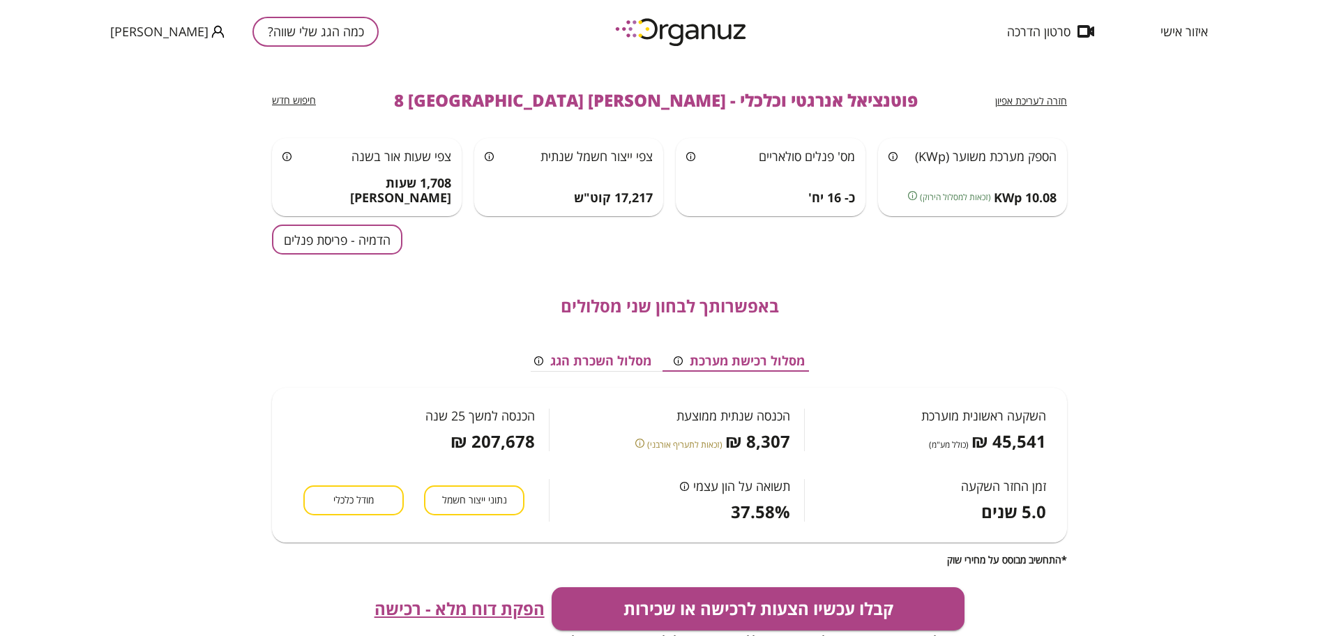
click at [1036, 94] on span "חזרה לעריכת אפיון" at bounding box center [1031, 100] width 72 height 13
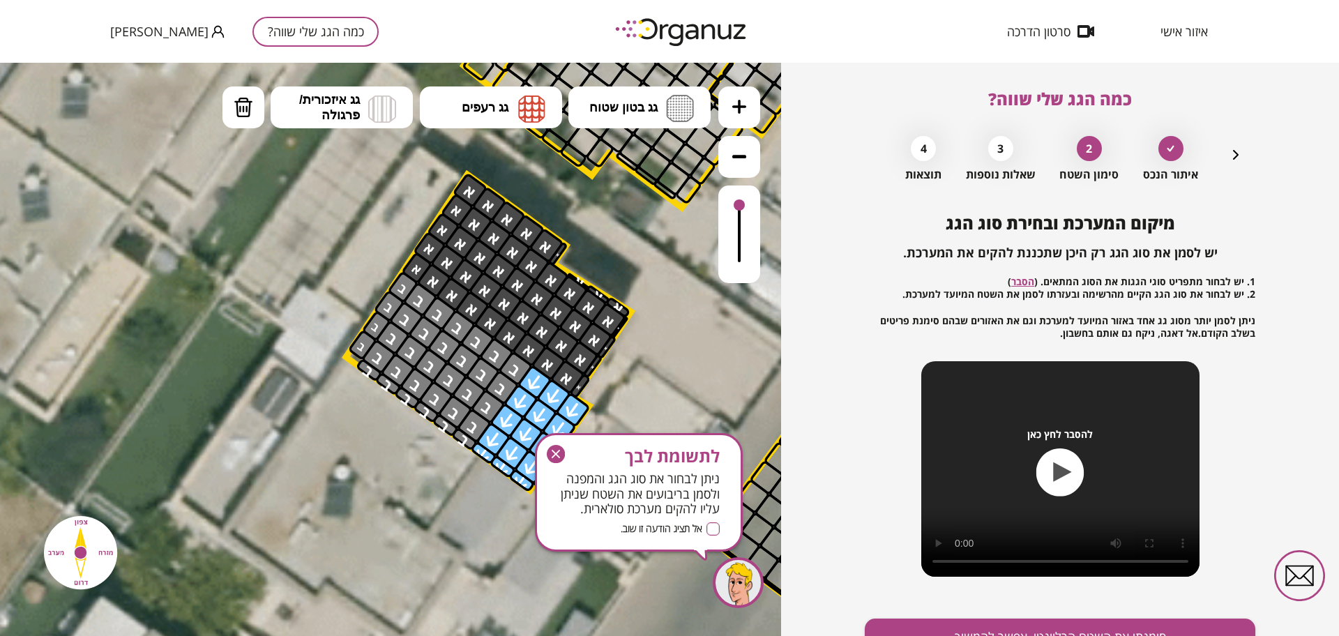
click at [1236, 157] on icon "button" at bounding box center [1236, 154] width 17 height 17
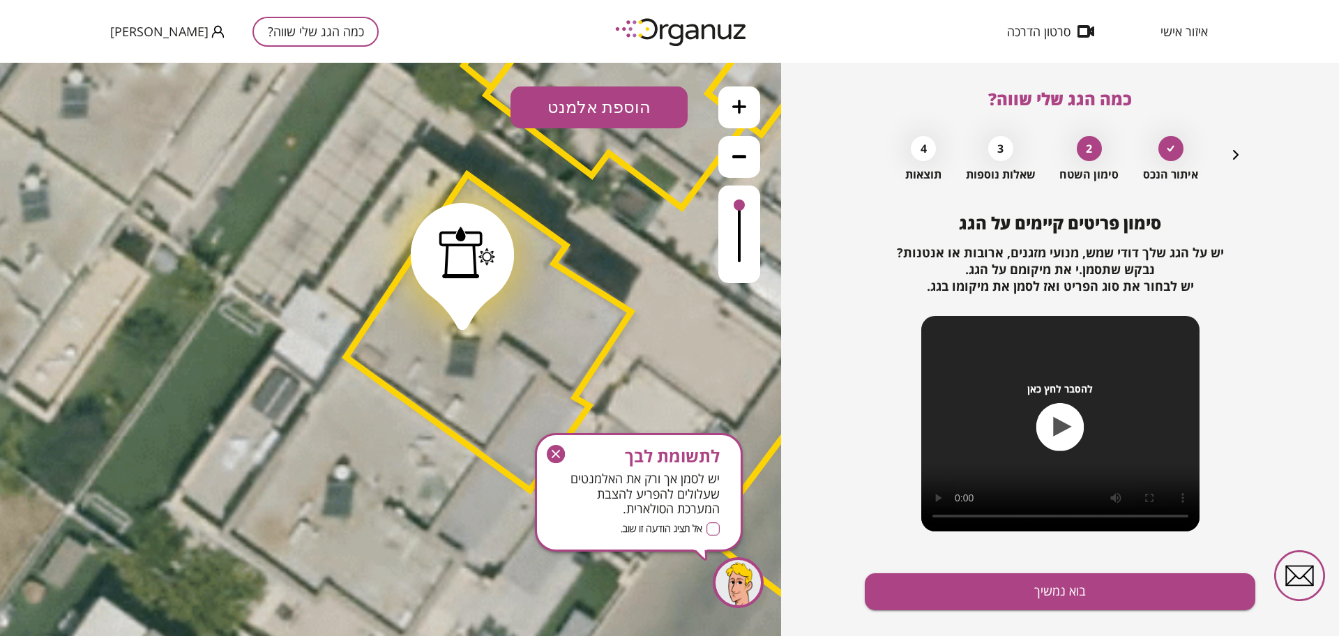
click at [483, 262] on div at bounding box center [467, 253] width 56 height 52
click at [475, 114] on icon at bounding box center [482, 108] width 21 height 20
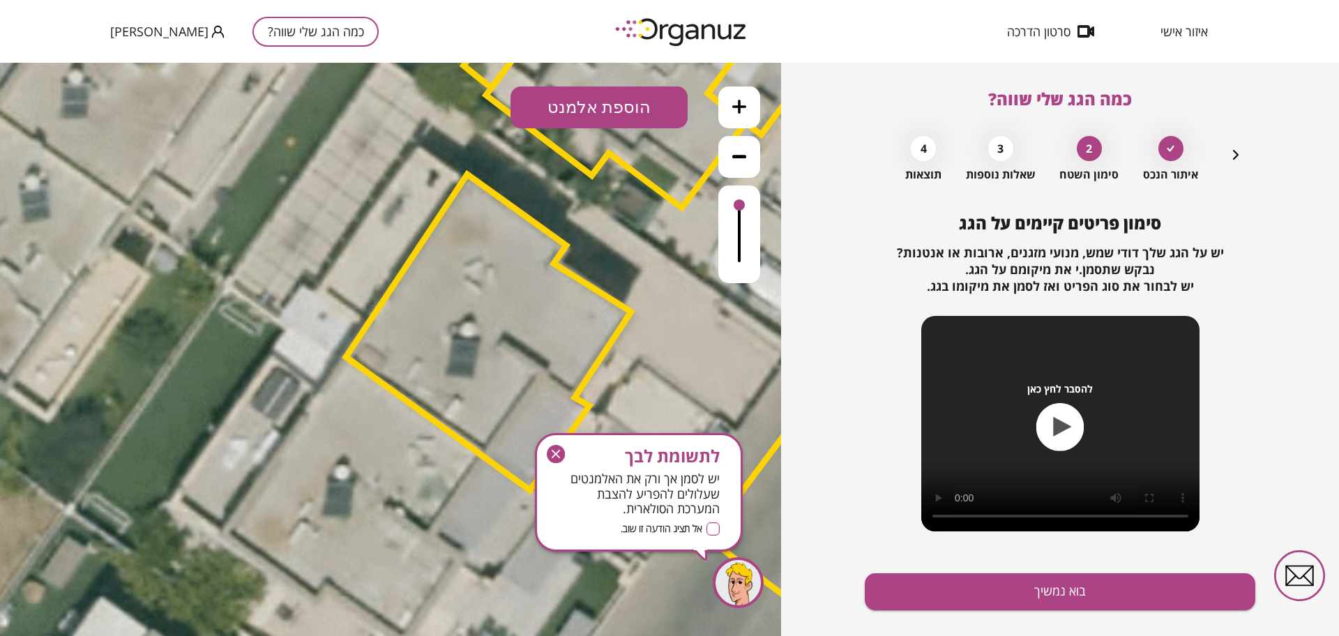
drag, startPoint x: 559, startPoint y: 456, endPoint x: 562, endPoint y: 397, distance: 59.4
click at [559, 456] on icon "button" at bounding box center [556, 454] width 8 height 8
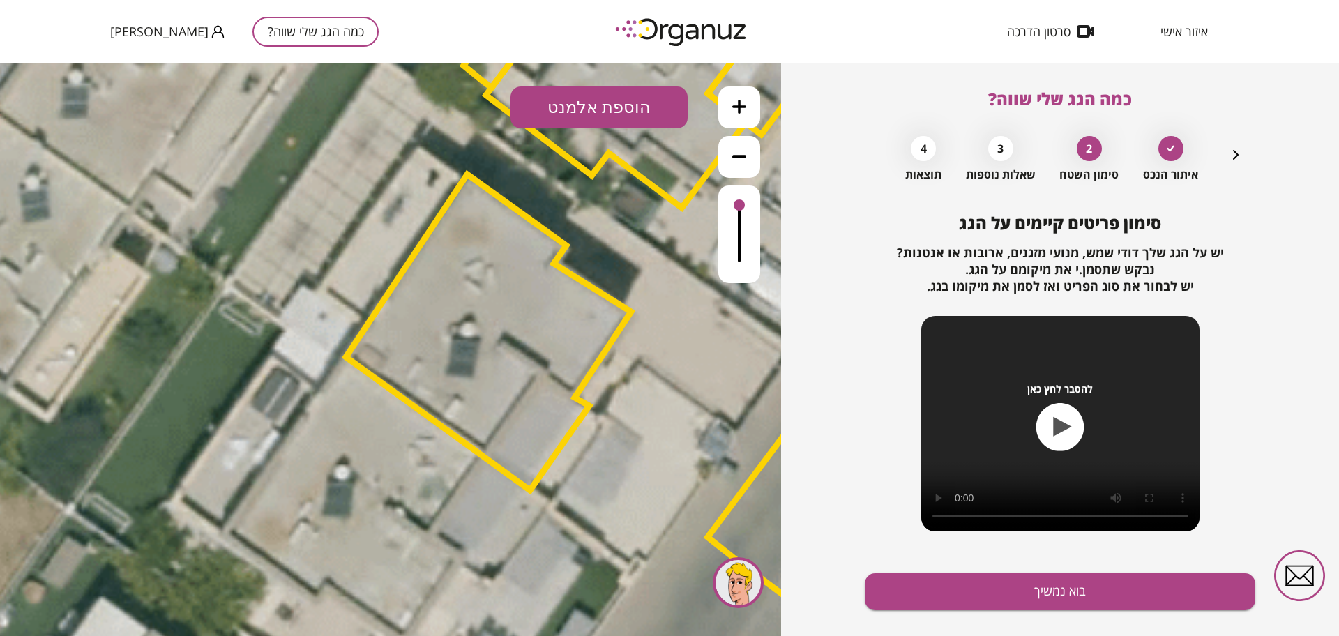
click at [582, 102] on button "הוספת אלמנט" at bounding box center [599, 107] width 177 height 42
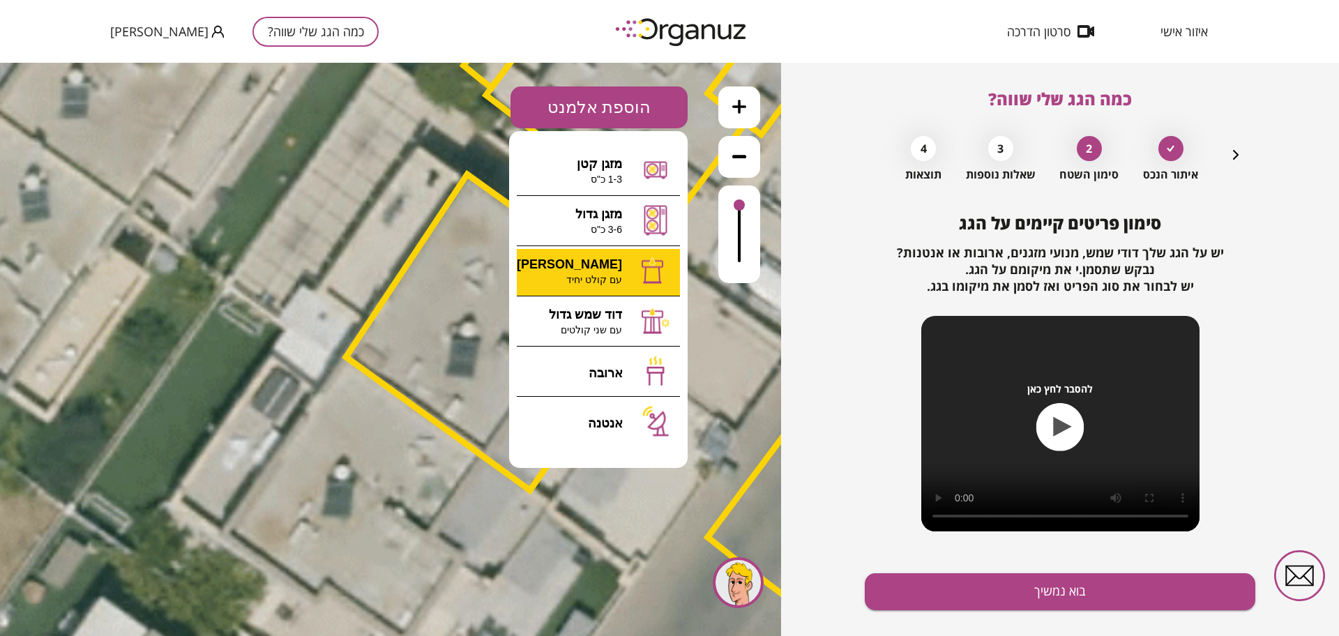
click at [605, 273] on div ".st0 { fill: #FFFFFF; } 10" at bounding box center [390, 349] width 781 height 573
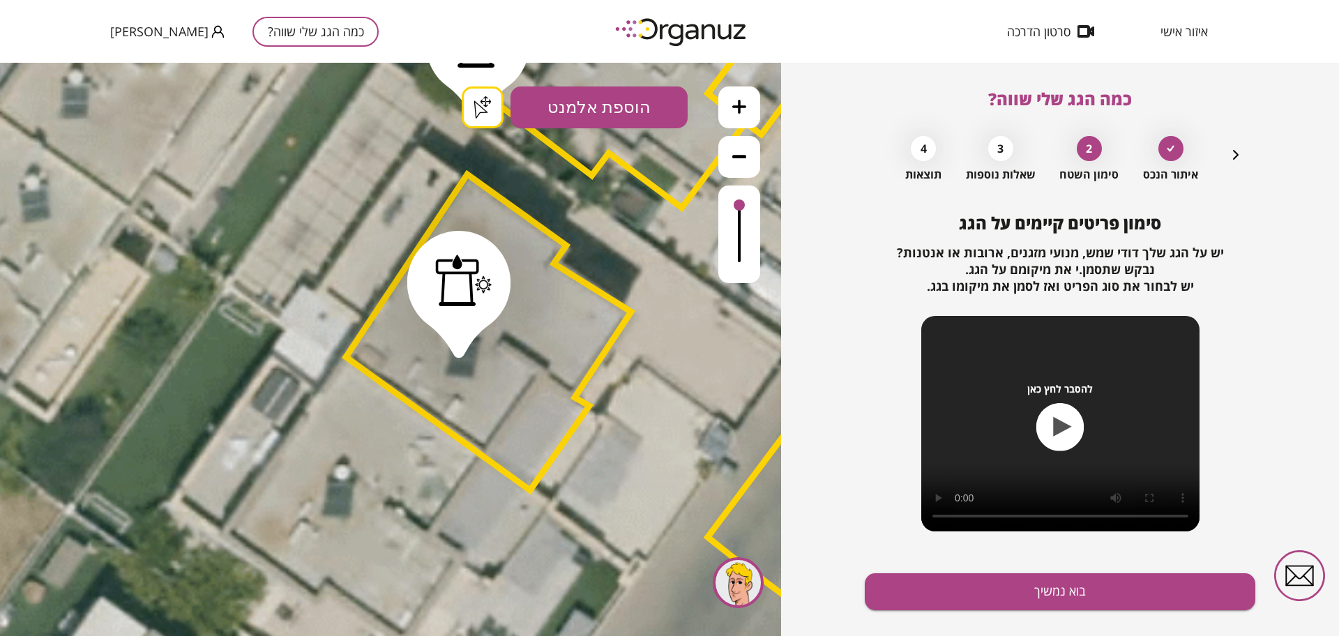
click at [479, 108] on div ".st0 { fill: #FFFFFF; } .st0 { fill: #FFFFFF; }" at bounding box center [390, 349] width 781 height 573
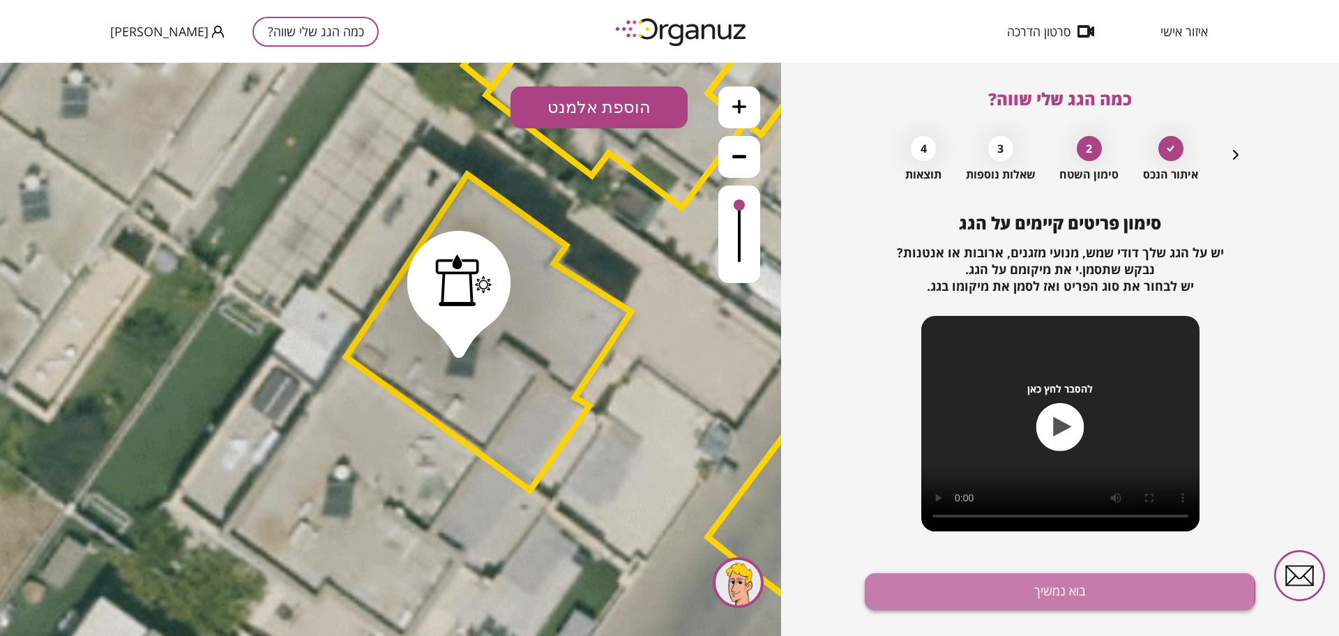
click at [920, 591] on button "בוא נמשיך" at bounding box center [1060, 591] width 391 height 37
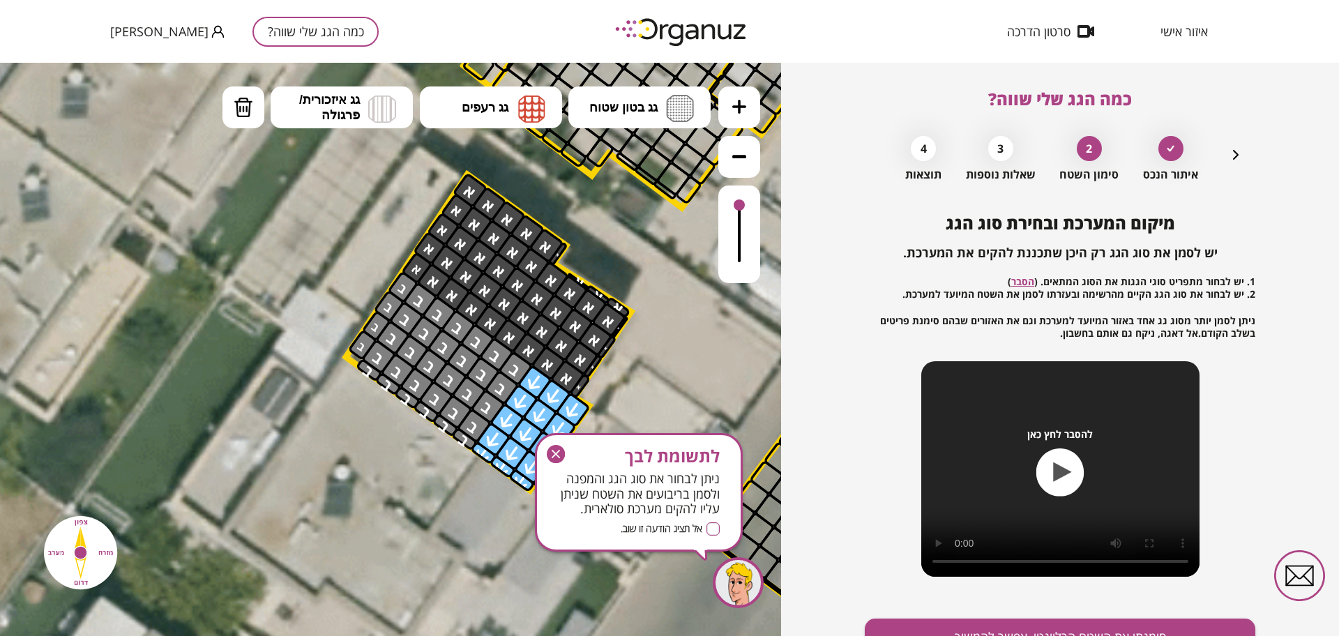
click at [920, 591] on div "מיקום המערכת ובחירת סוג הגג יש לסמן את סוג הגג רק היכן שתכננת להקים את המערכת. …" at bounding box center [1060, 405] width 391 height 384
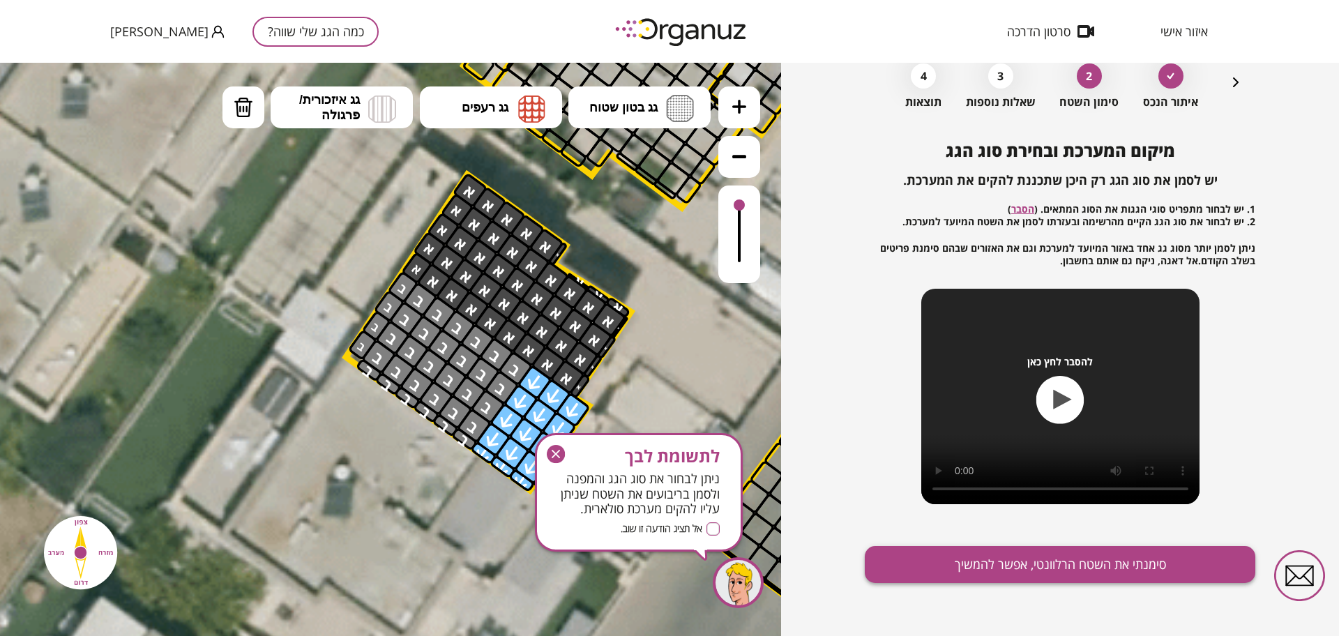
click at [896, 564] on button "סימנתי את השטח הרלוונטי, אפשר להמשיך" at bounding box center [1060, 564] width 391 height 37
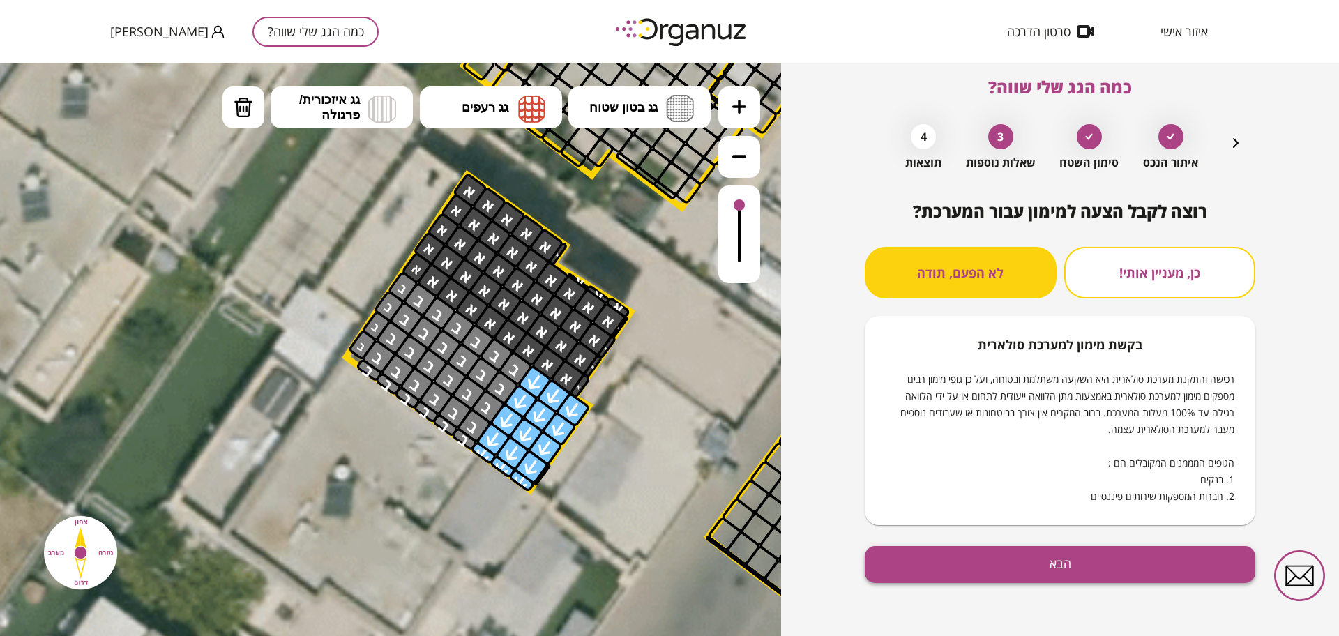
scroll to position [12, 0]
click at [903, 555] on button "הבא" at bounding box center [1060, 564] width 391 height 37
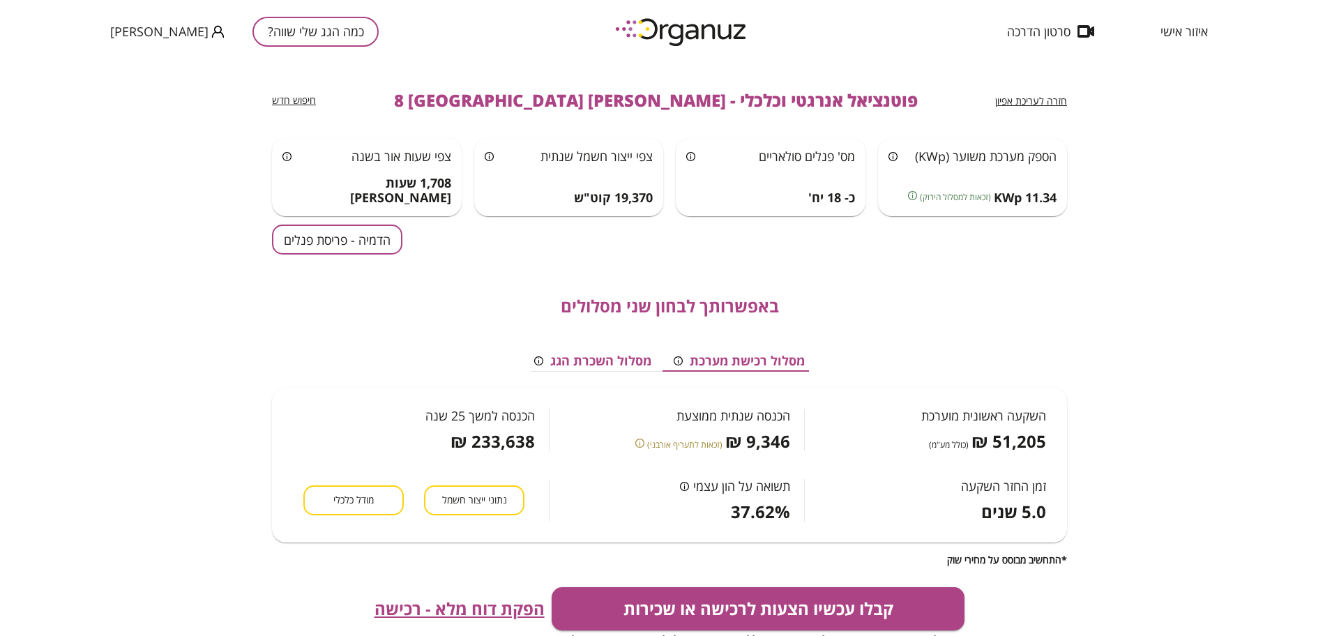
click at [347, 244] on button "הדמיה - פריסת פנלים" at bounding box center [337, 240] width 130 height 30
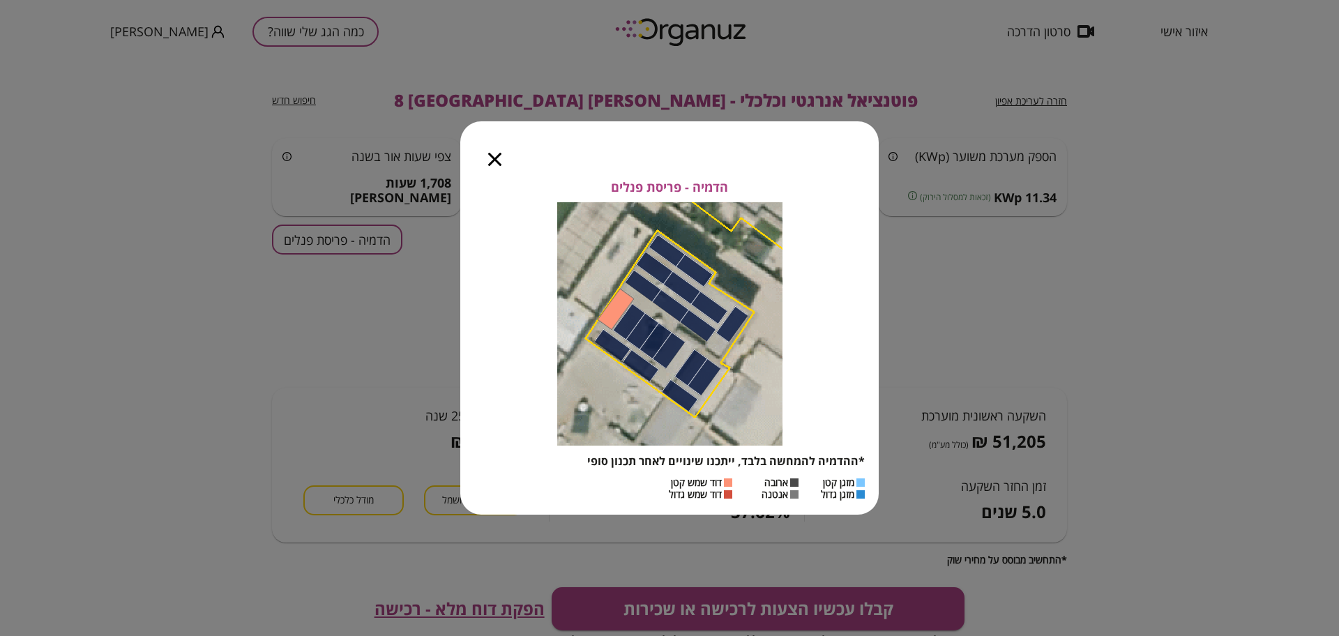
click at [495, 161] on icon "button" at bounding box center [494, 159] width 13 height 13
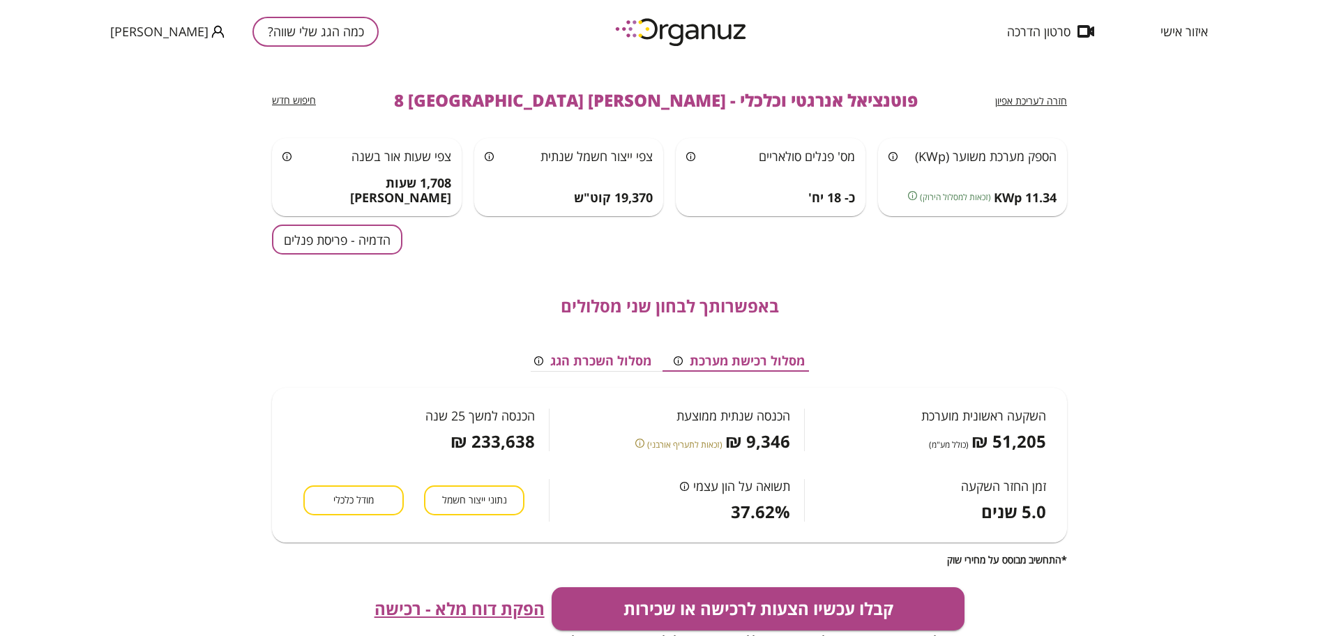
click at [345, 239] on button "הדמיה - פריסת פנלים" at bounding box center [337, 240] width 130 height 30
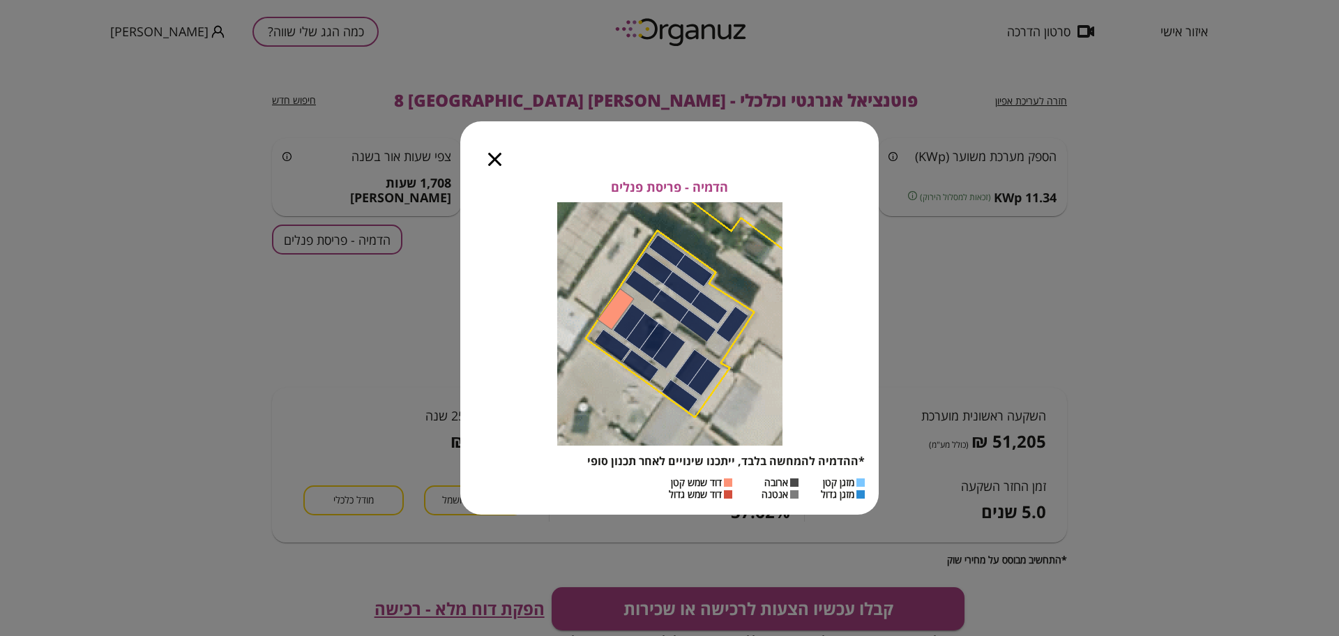
click at [491, 164] on icon "button" at bounding box center [494, 159] width 13 height 13
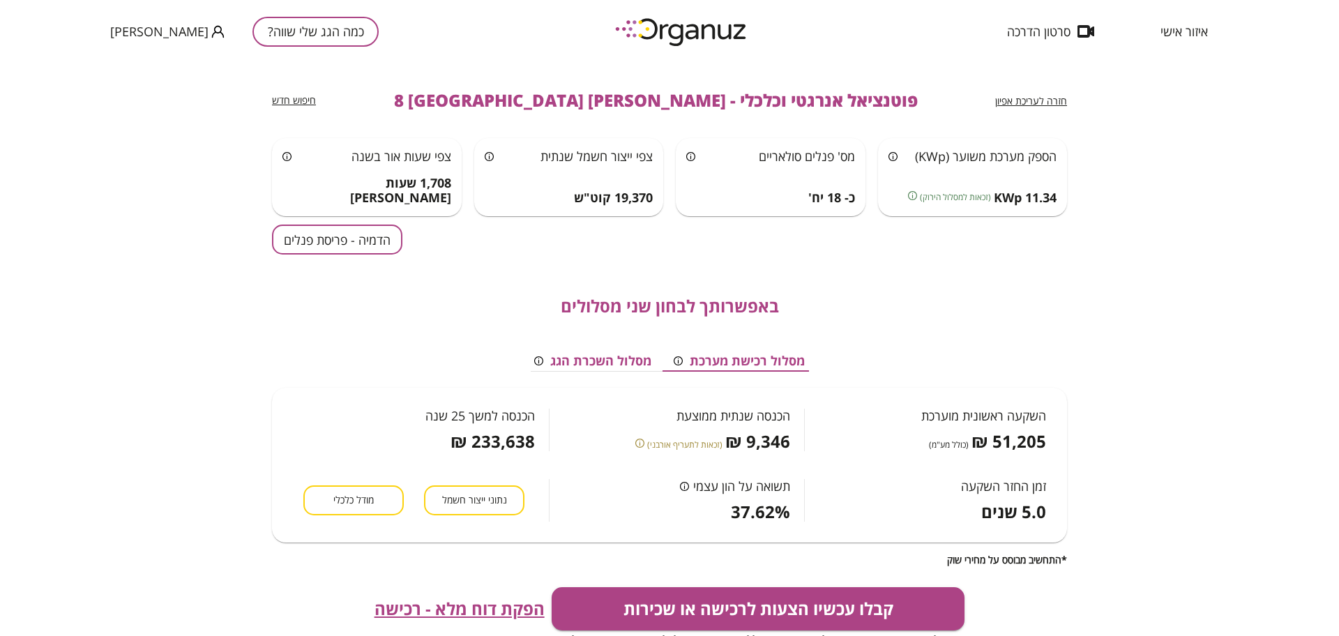
click at [356, 477] on div "נתוני ייצור חשמל מודל כלכלי" at bounding box center [421, 486] width 256 height 70
click at [349, 496] on span "מודל כלכלי" at bounding box center [353, 500] width 40 height 13
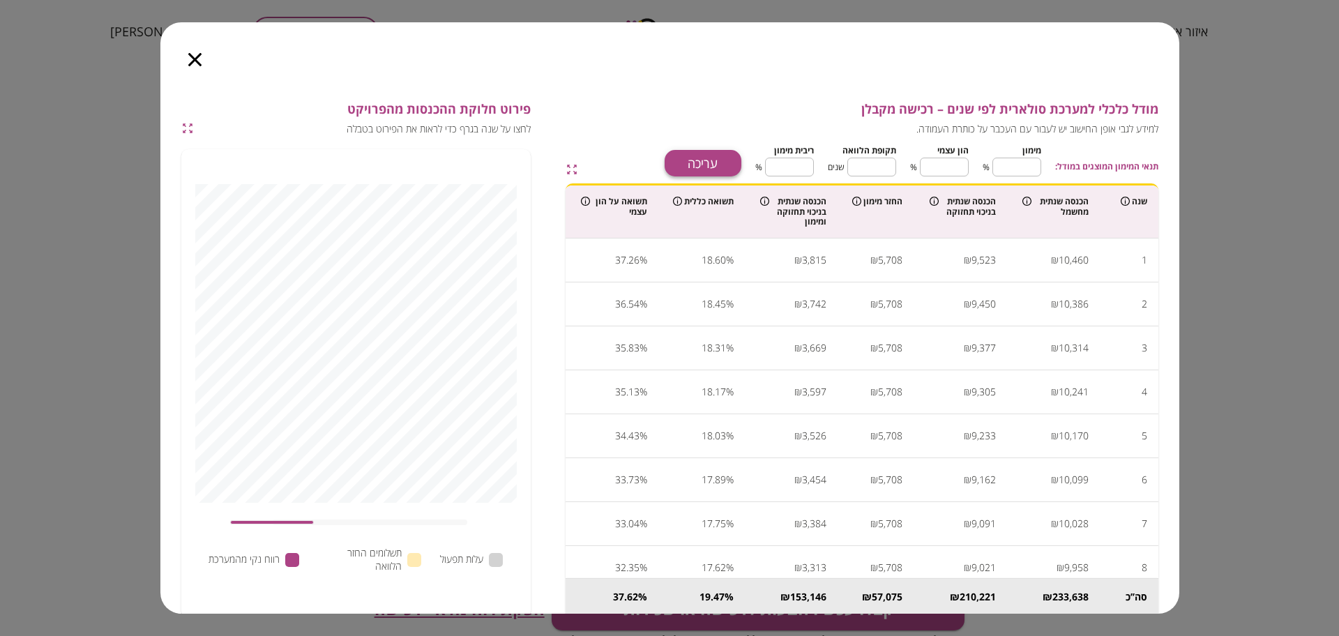
click at [714, 158] on button "עריכה" at bounding box center [703, 163] width 77 height 27
click at [193, 52] on div at bounding box center [194, 51] width 69 height 59
click at [193, 54] on icon "button" at bounding box center [194, 59] width 13 height 13
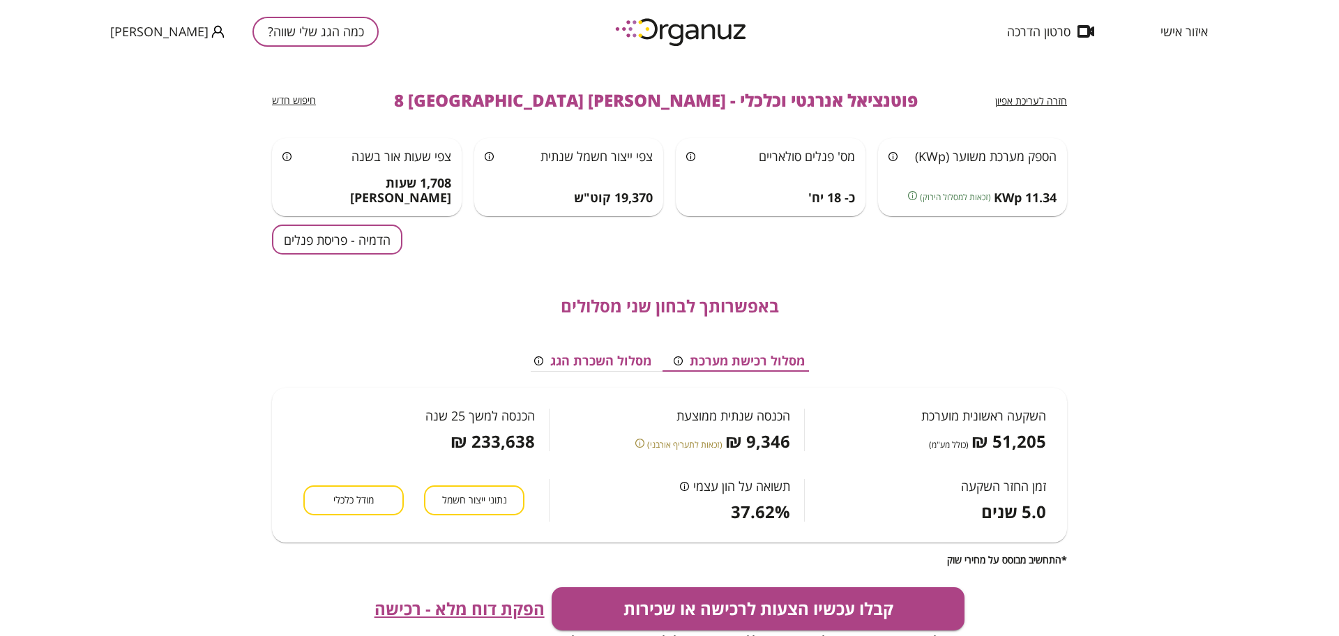
click at [397, 610] on span "הפקת דוח מלא - רכישה" at bounding box center [460, 609] width 170 height 20
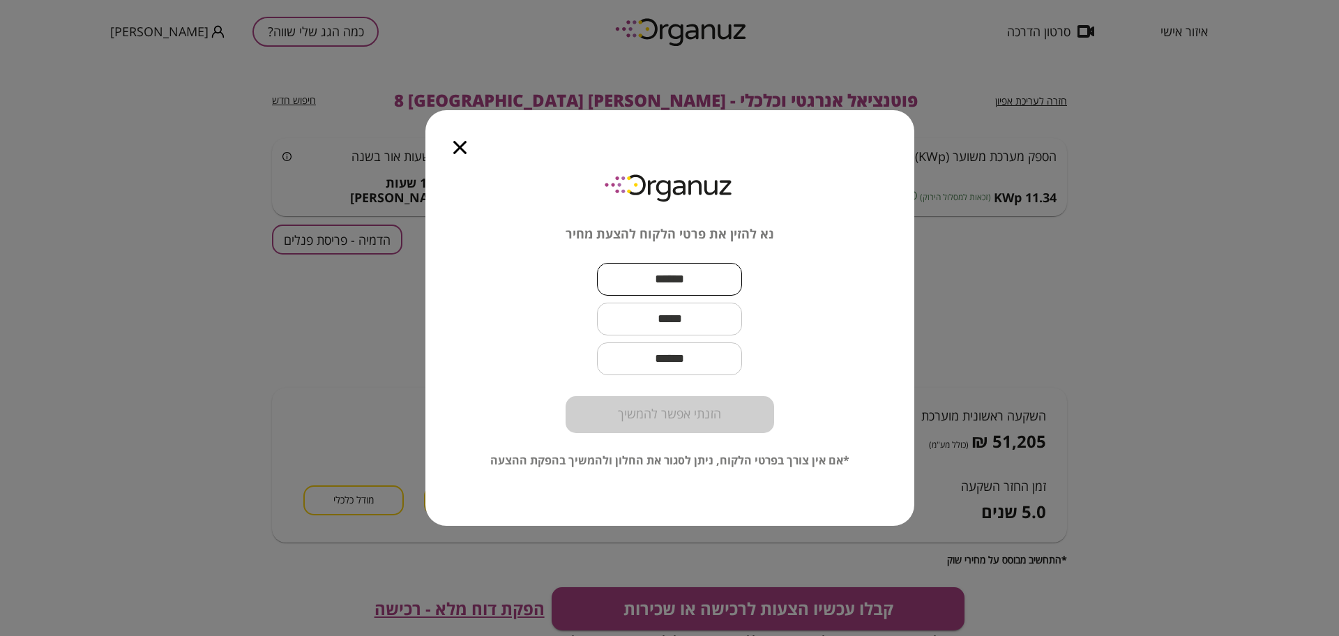
click at [671, 272] on input "text" at bounding box center [669, 279] width 145 height 41
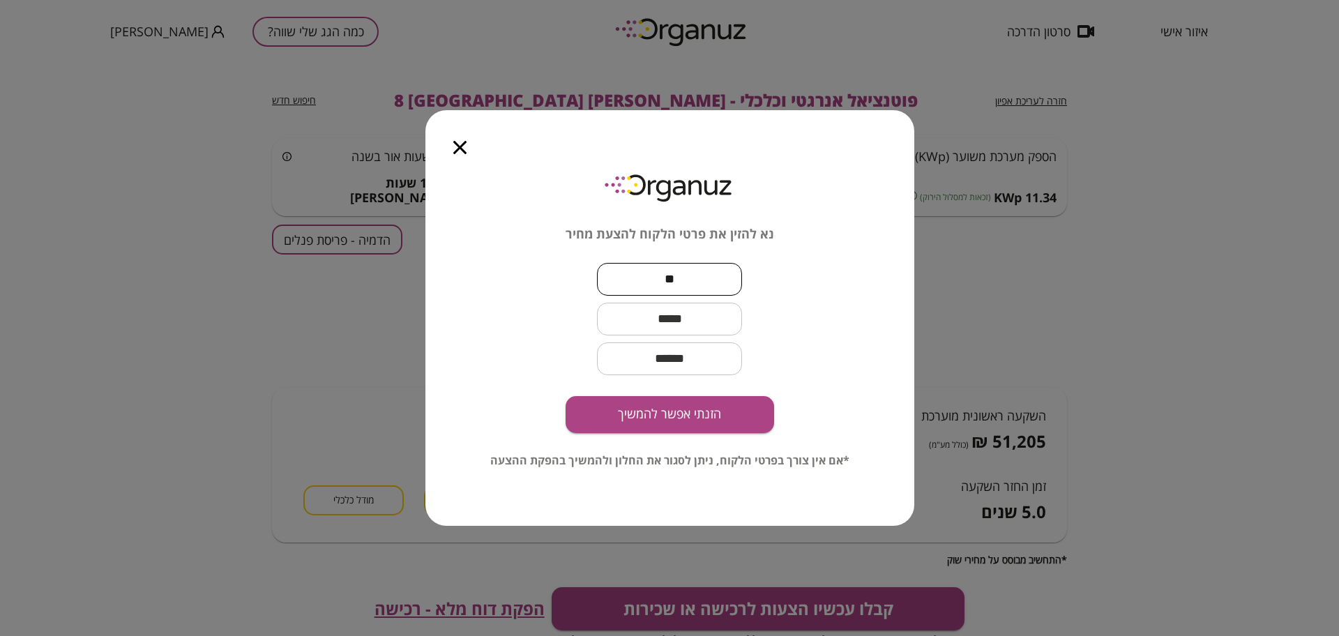
type input "*"
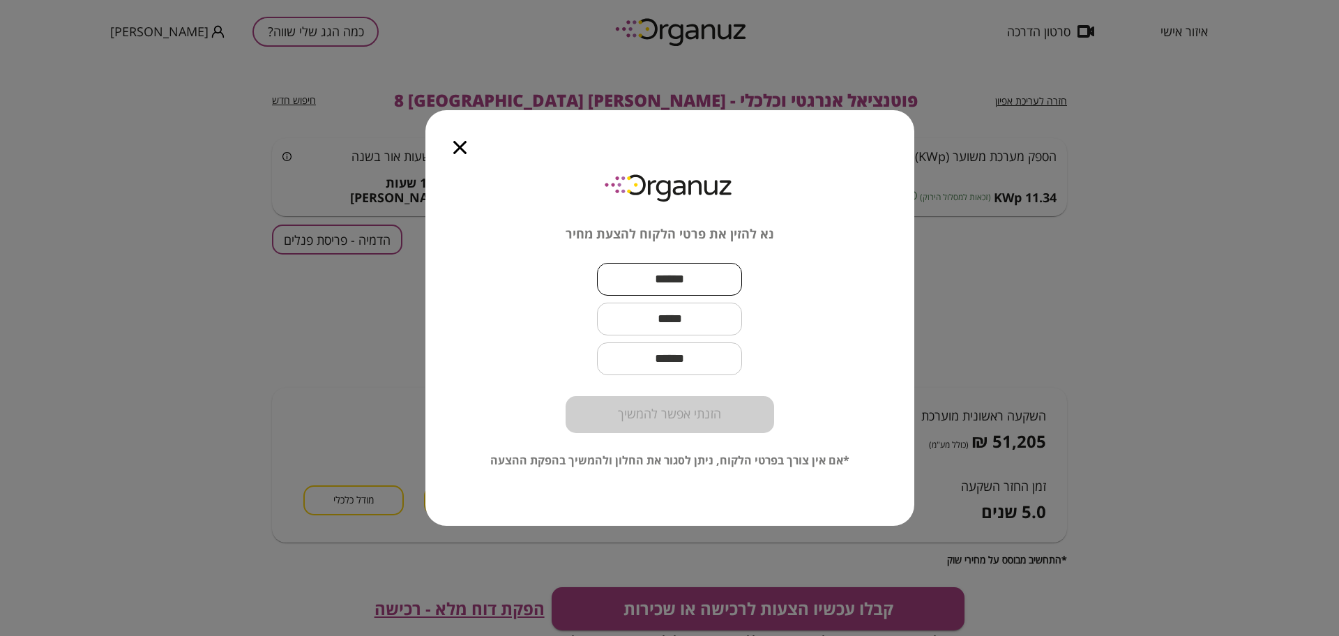
type input "*"
type input "*****"
click at [707, 324] on input "text" at bounding box center [669, 319] width 145 height 41
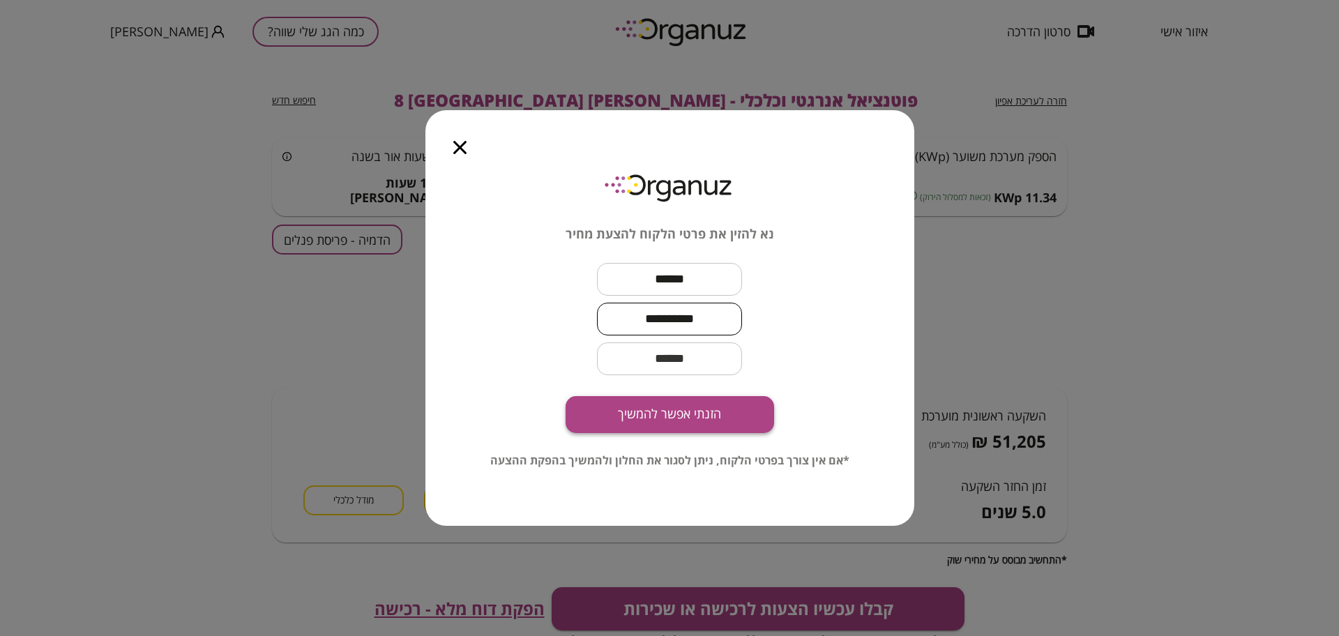
type input "**********"
click at [635, 407] on button "הזנתי אפשר להמשיך" at bounding box center [670, 414] width 209 height 37
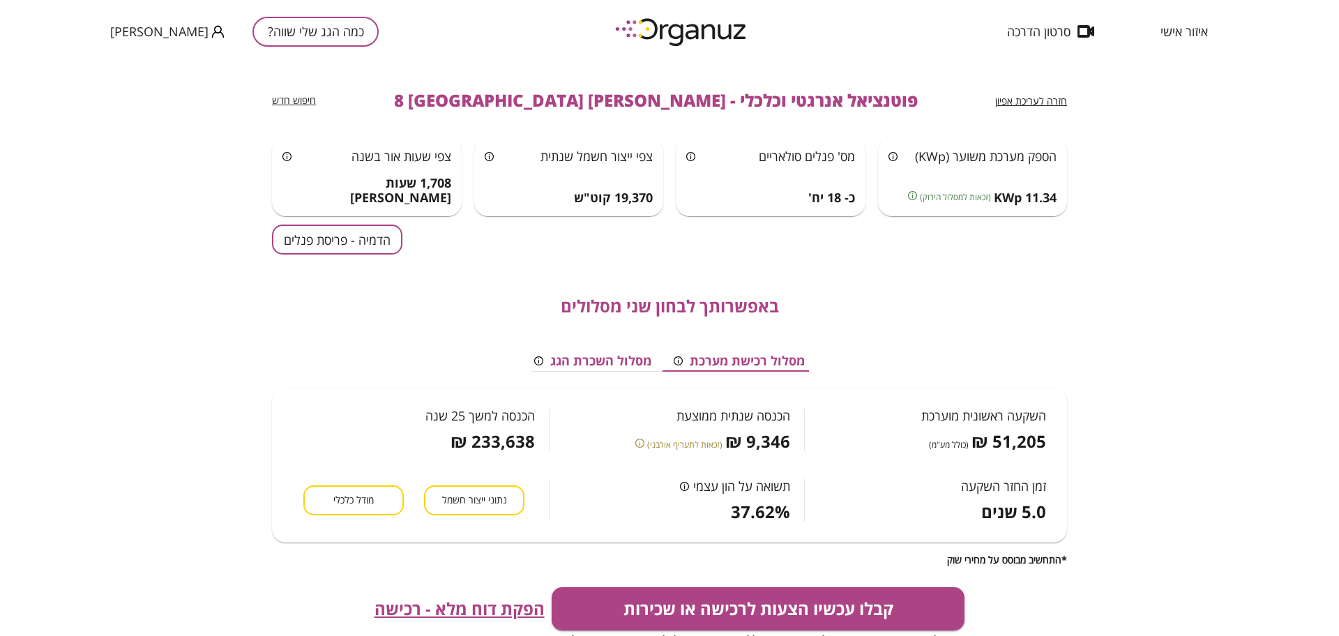
click at [472, 599] on span "הפקת דוח מלא - רכישה" at bounding box center [460, 609] width 170 height 20
click at [1014, 108] on div "חזרה לעריכת אפיון" at bounding box center [1031, 100] width 72 height 17
click at [1021, 104] on span "חזרה לעריכת אפיון" at bounding box center [1031, 100] width 72 height 13
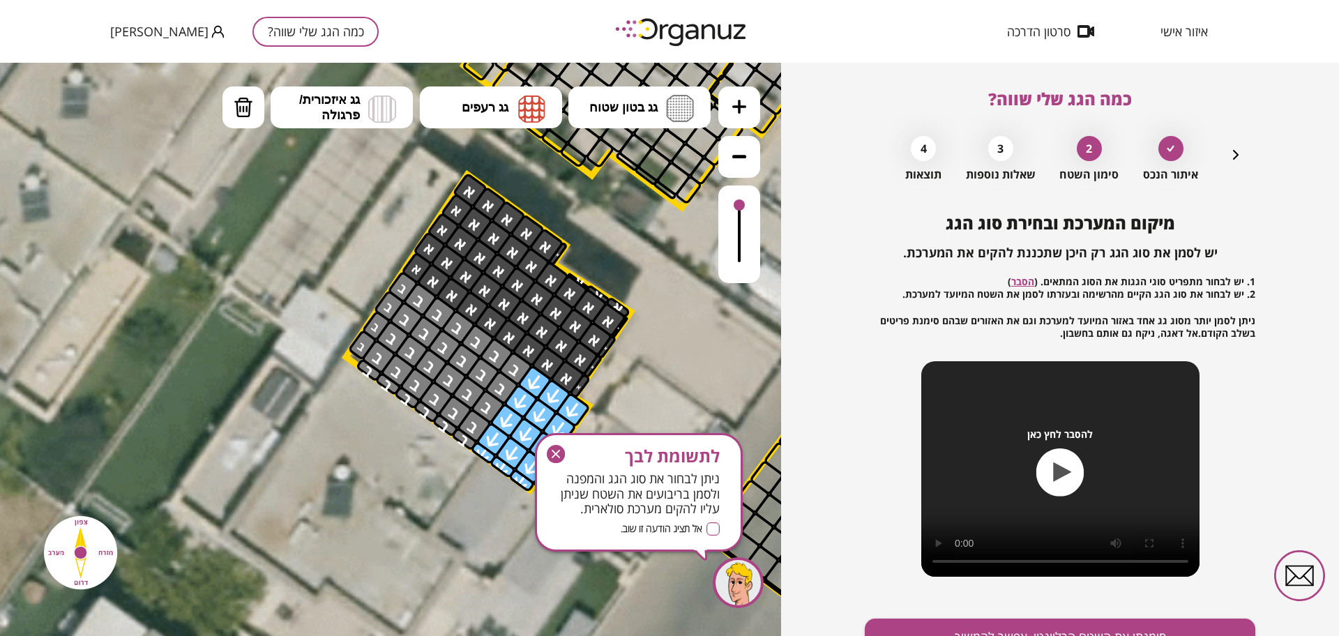
click at [555, 458] on icon "button" at bounding box center [556, 454] width 18 height 18
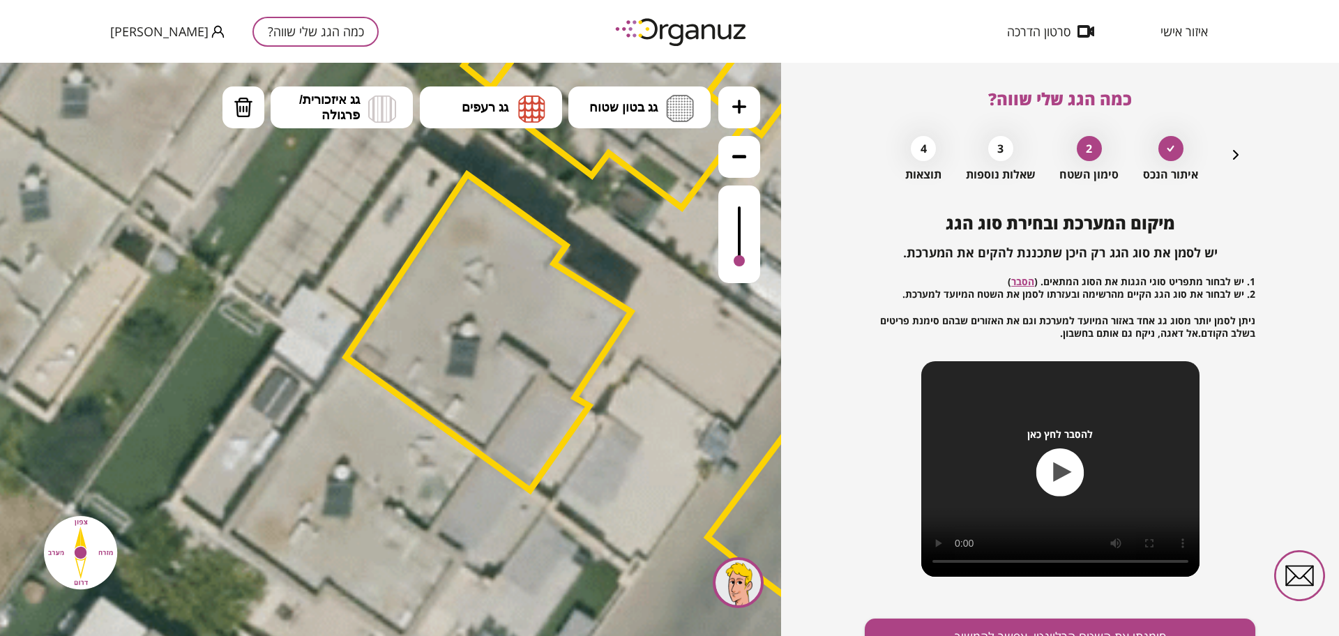
drag, startPoint x: 741, startPoint y: 199, endPoint x: 728, endPoint y: 271, distance: 72.4
click at [728, 271] on div at bounding box center [739, 235] width 42 height 98
click at [754, 169] on button at bounding box center [739, 157] width 42 height 42
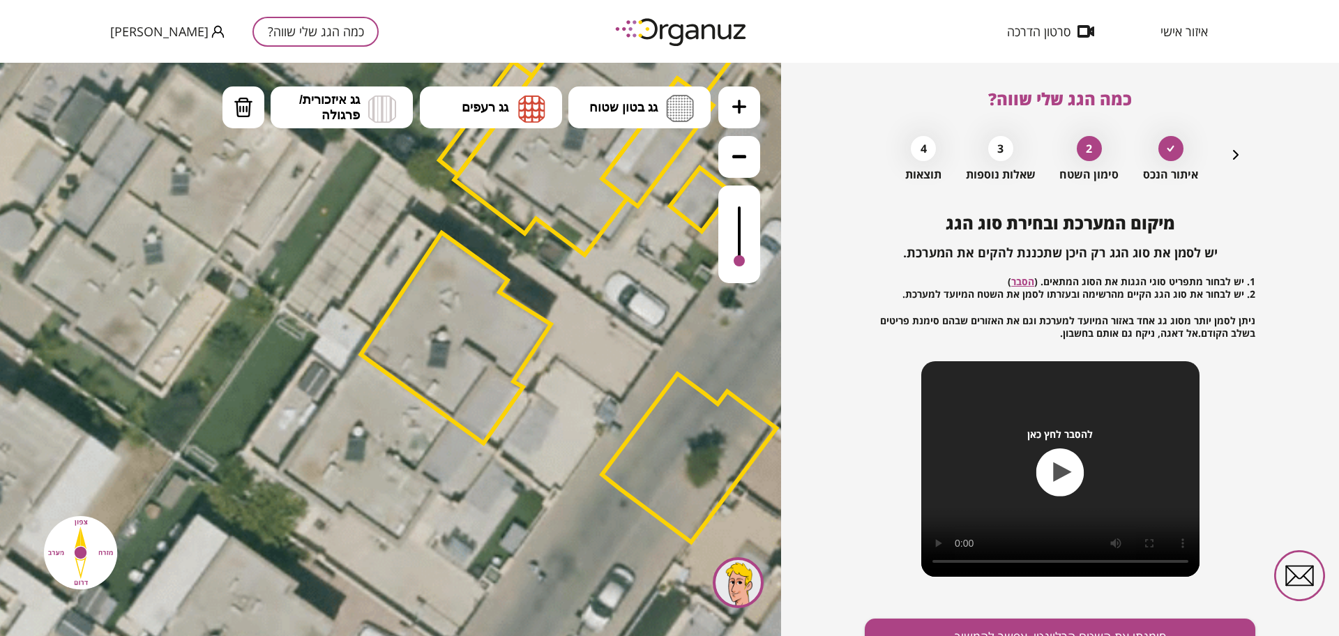
click at [754, 169] on button at bounding box center [739, 157] width 42 height 42
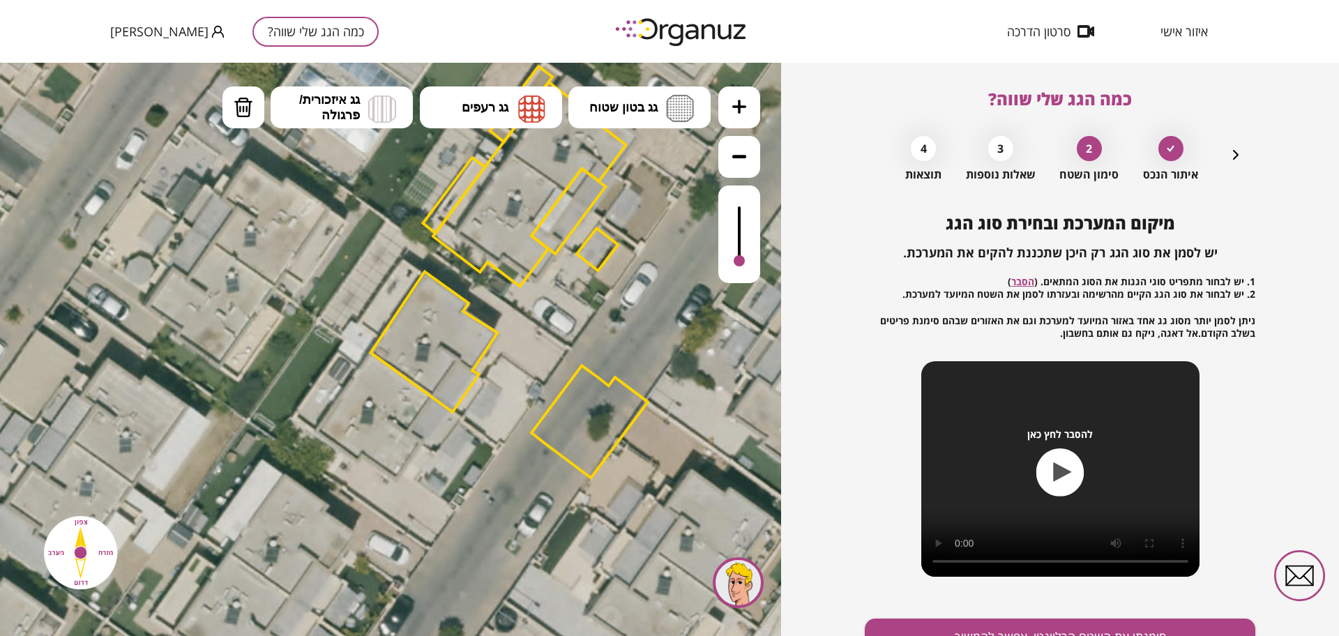
click at [754, 169] on button at bounding box center [739, 157] width 42 height 42
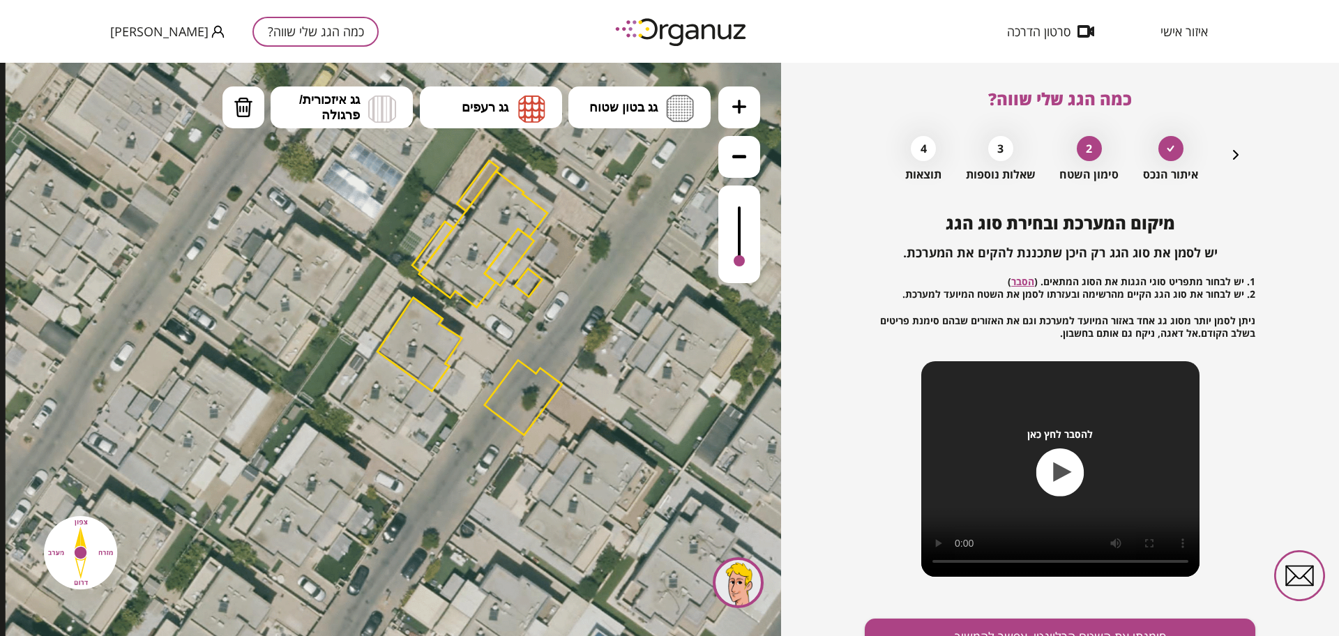
click at [741, 110] on icon at bounding box center [739, 107] width 14 height 14
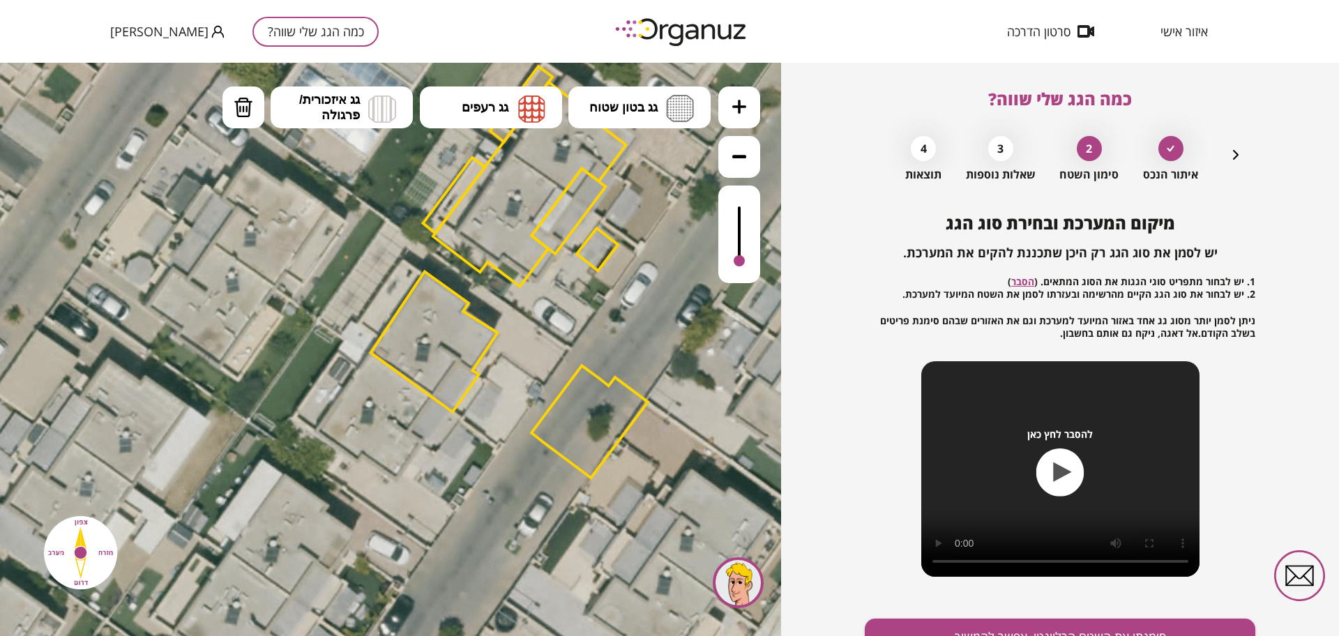
click at [744, 210] on div at bounding box center [739, 235] width 42 height 98
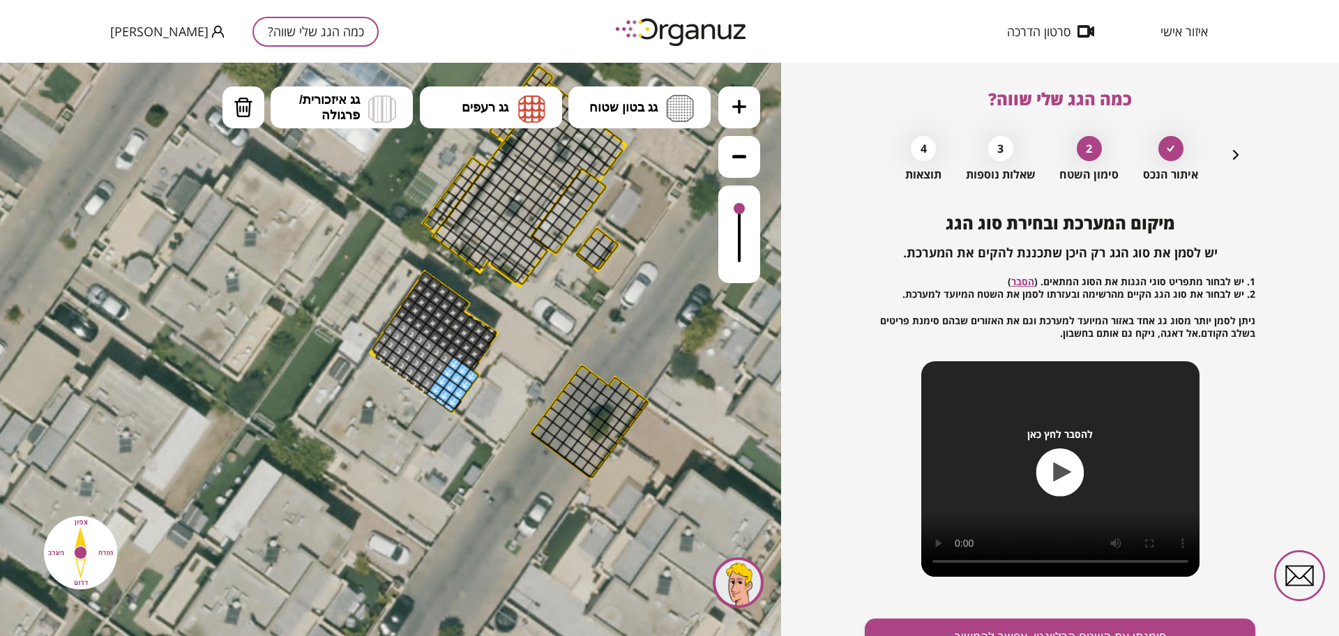
click at [744, 210] on div at bounding box center [739, 208] width 11 height 11
click at [744, 250] on div at bounding box center [739, 235] width 42 height 98
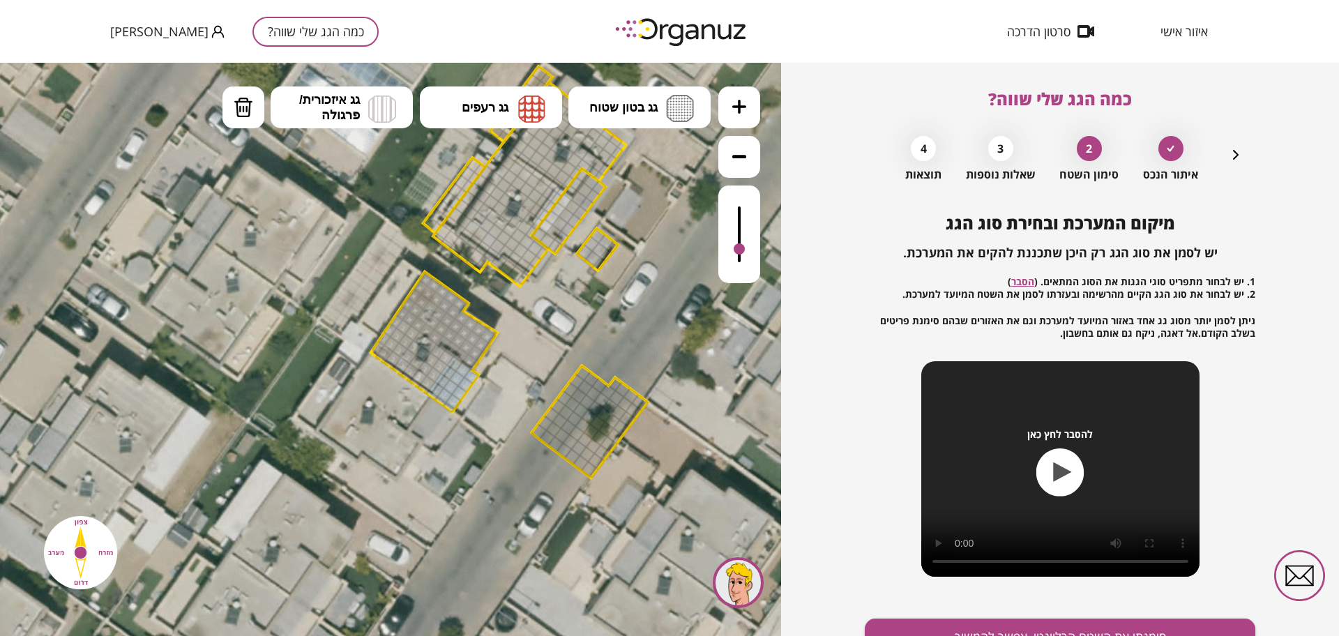
click at [744, 253] on div at bounding box center [739, 248] width 11 height 11
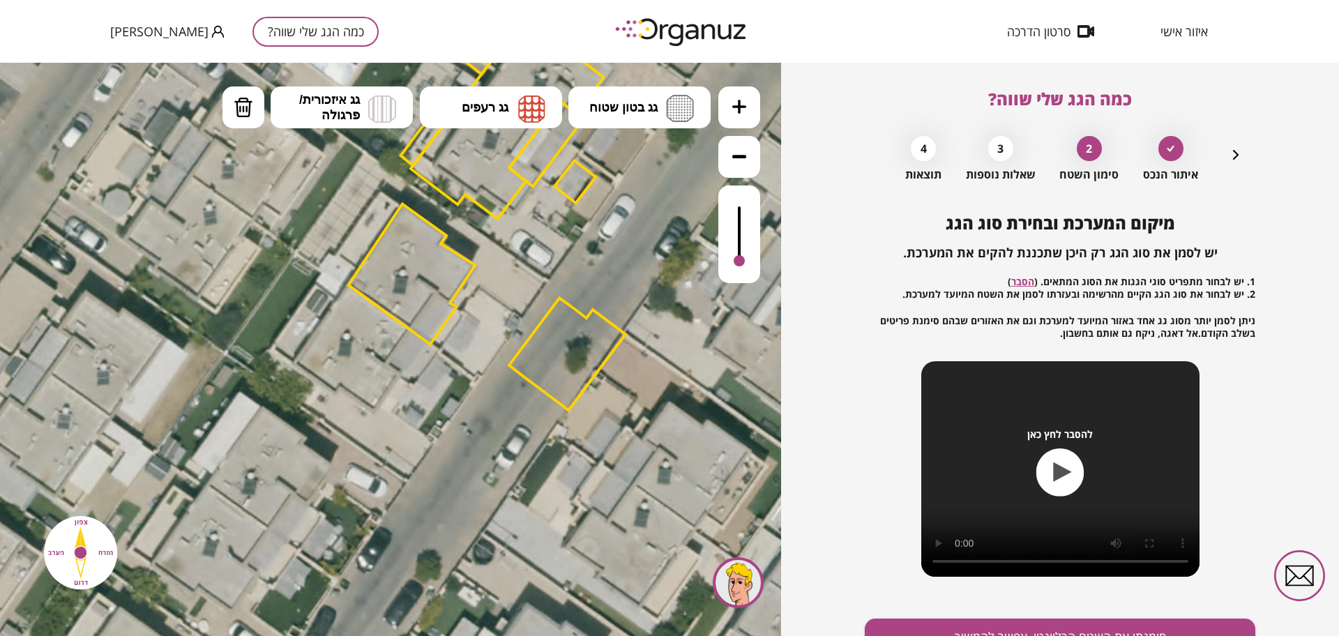
drag, startPoint x: 531, startPoint y: 320, endPoint x: 508, endPoint y: 253, distance: 71.2
click at [508, 253] on icon at bounding box center [434, 206] width 1287 height 1287
click at [739, 209] on div at bounding box center [739, 235] width 42 height 98
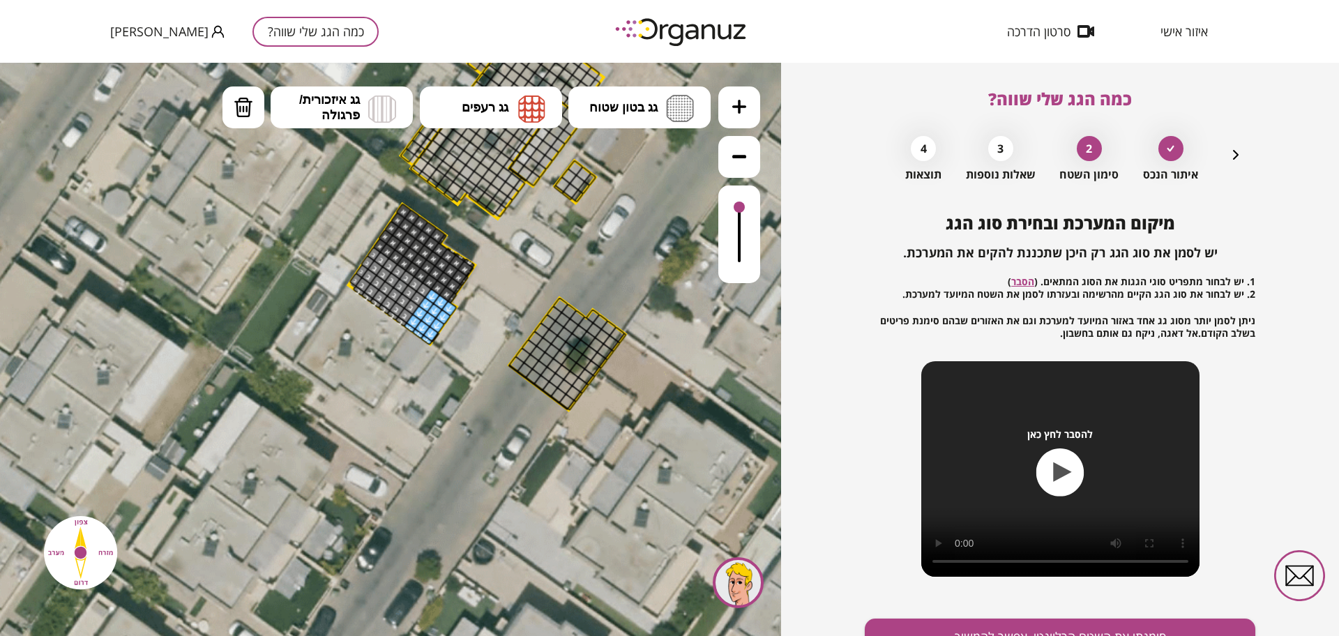
click at [741, 250] on div at bounding box center [739, 235] width 42 height 98
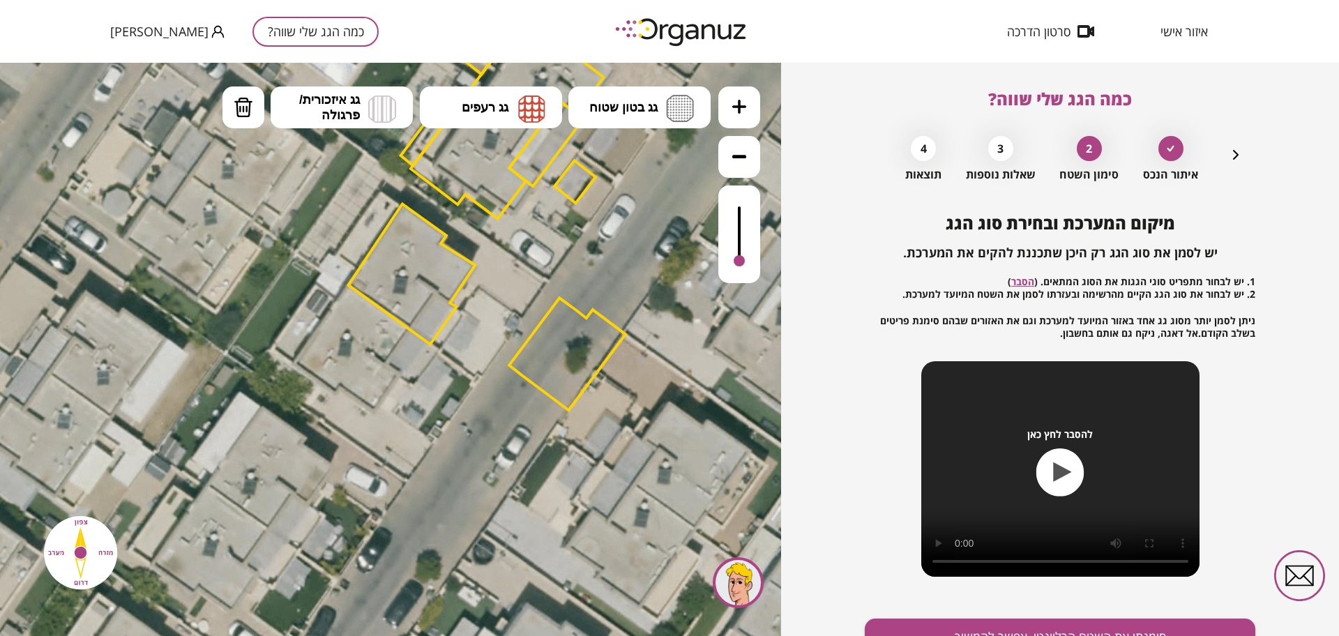
click at [745, 262] on div at bounding box center [739, 235] width 42 height 98
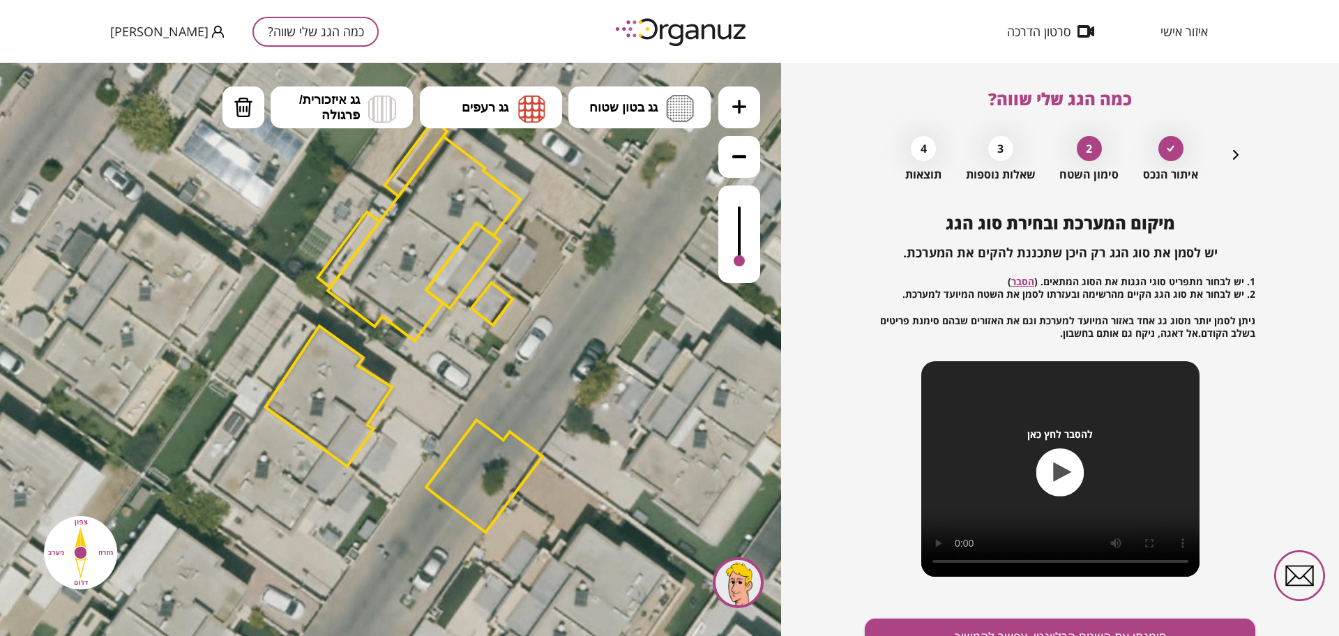
drag, startPoint x: 626, startPoint y: 252, endPoint x: 543, endPoint y: 374, distance: 147.6
click at [543, 374] on icon at bounding box center [351, 328] width 1287 height 1287
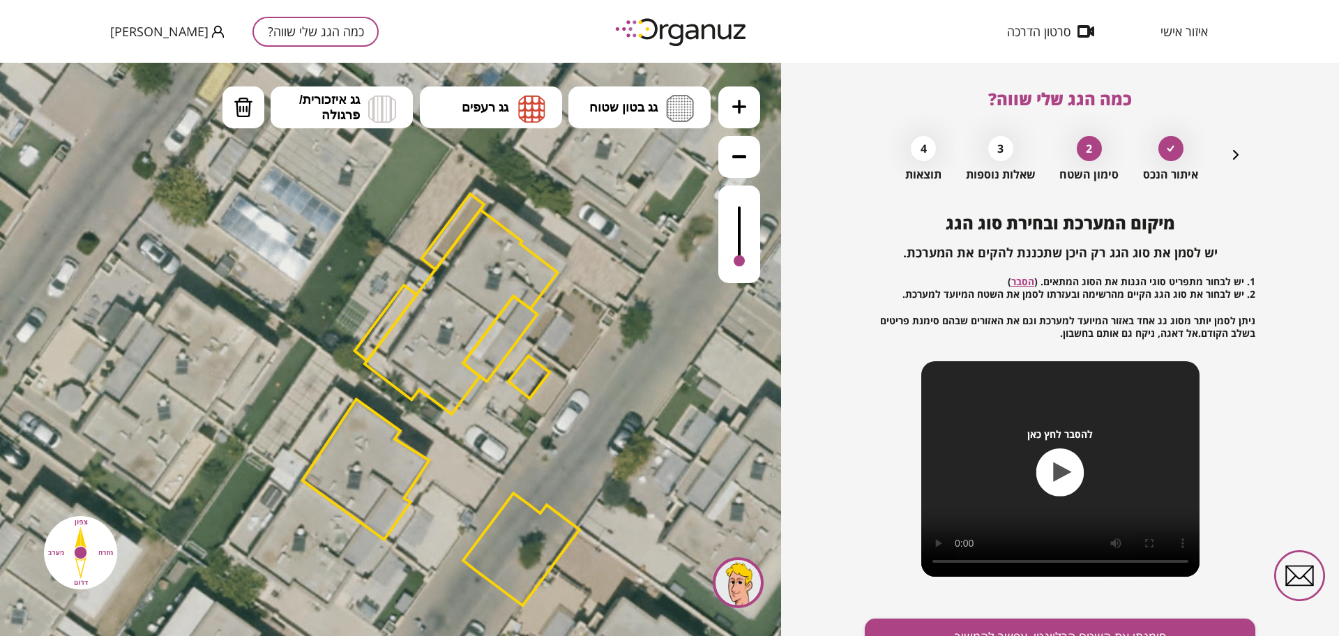
drag, startPoint x: 454, startPoint y: 361, endPoint x: 491, endPoint y: 435, distance: 82.7
click at [491, 435] on icon at bounding box center [388, 401] width 1287 height 1287
click at [451, 311] on div at bounding box center [450, 312] width 16 height 16
click at [470, 359] on div at bounding box center [470, 363] width 16 height 16
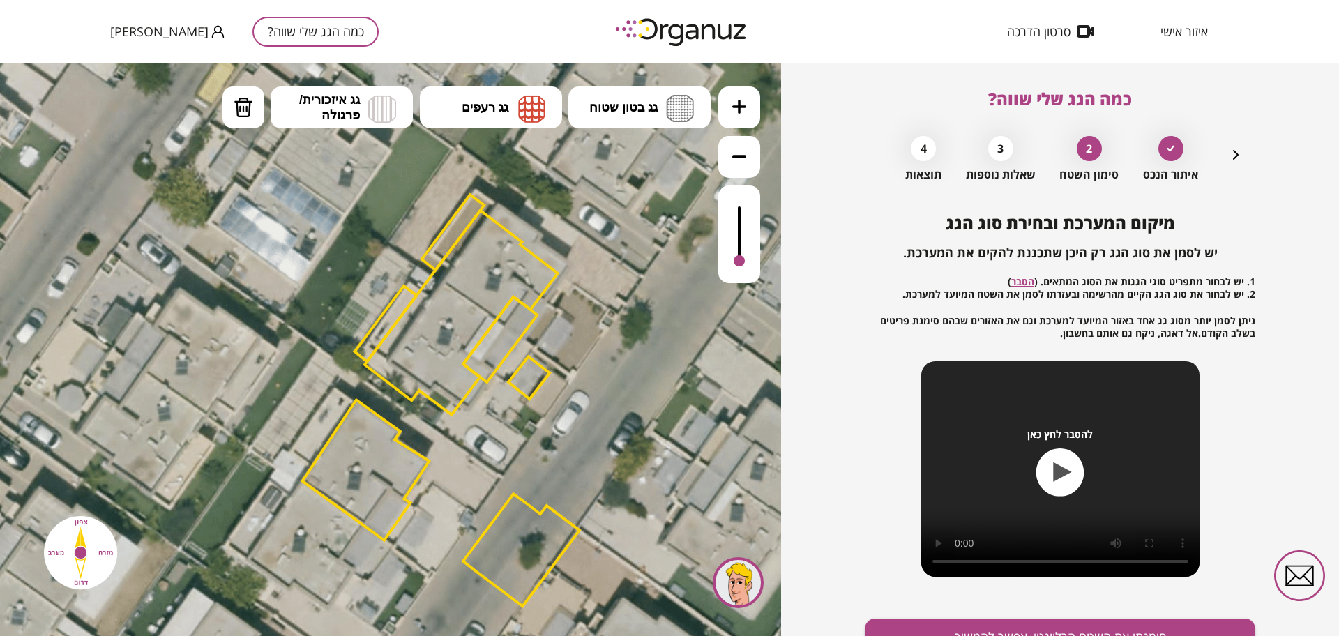
click at [742, 122] on button at bounding box center [739, 107] width 42 height 42
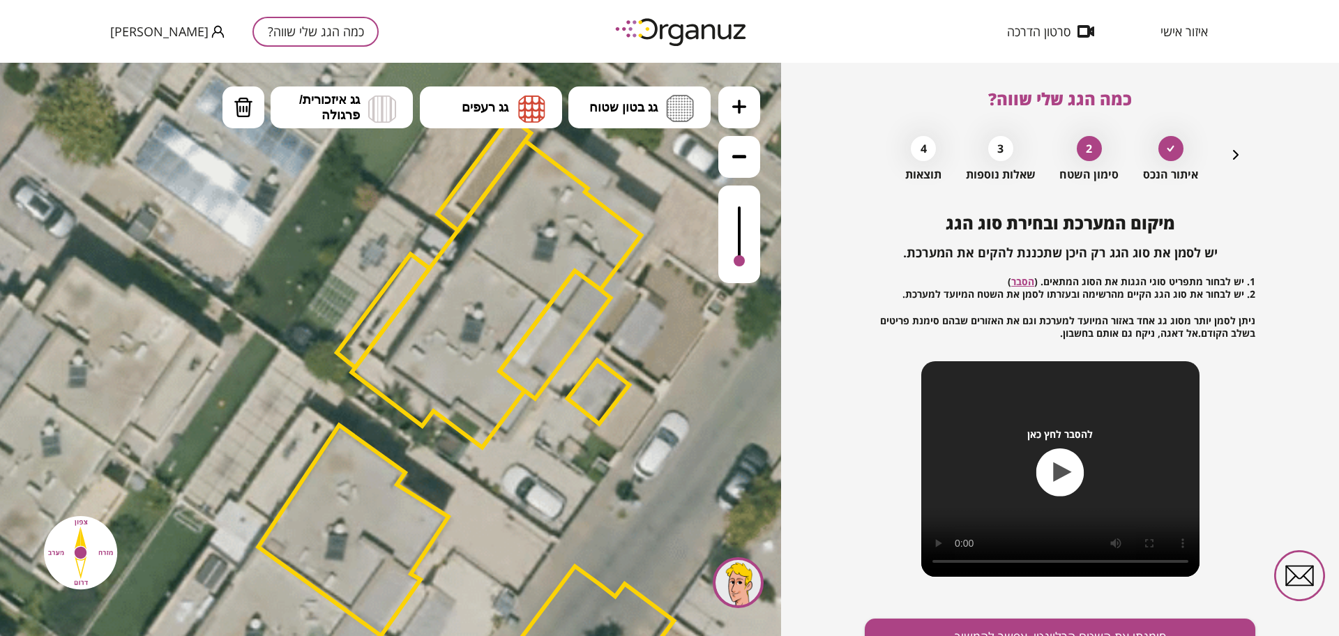
click at [534, 289] on div at bounding box center [536, 296] width 24 height 24
click at [1235, 151] on icon "button" at bounding box center [1236, 154] width 17 height 17
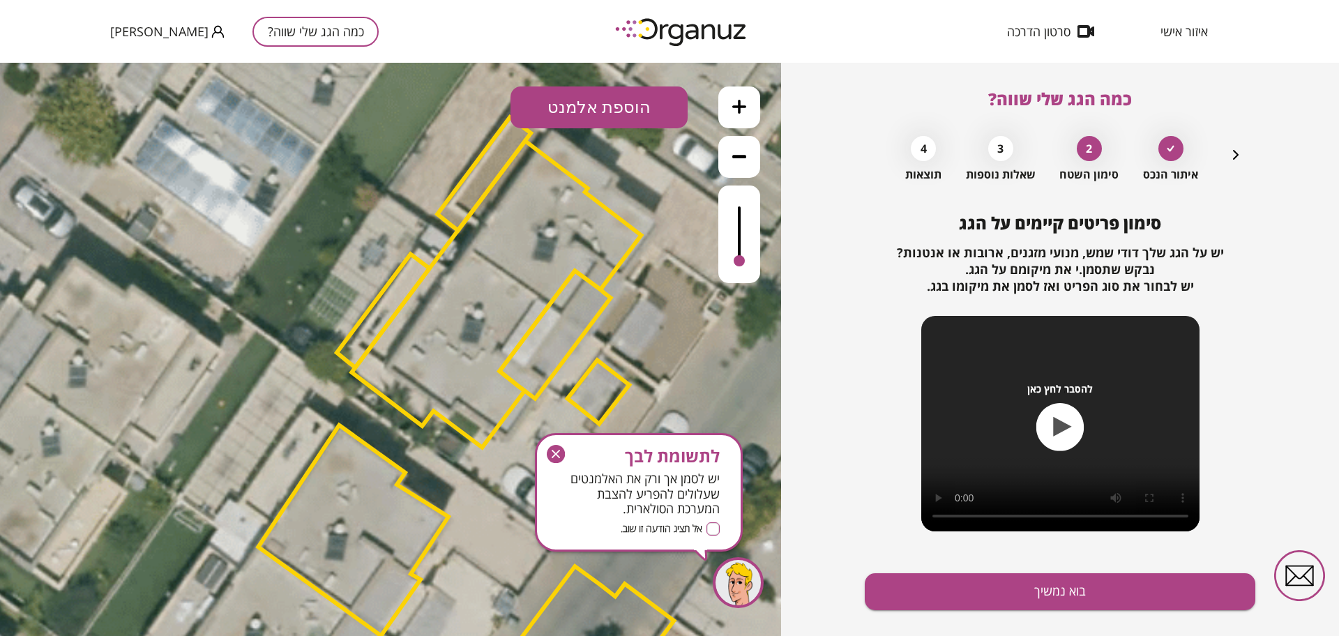
click at [460, 285] on polygon at bounding box center [496, 294] width 289 height 307
click at [552, 448] on icon "button" at bounding box center [556, 454] width 18 height 18
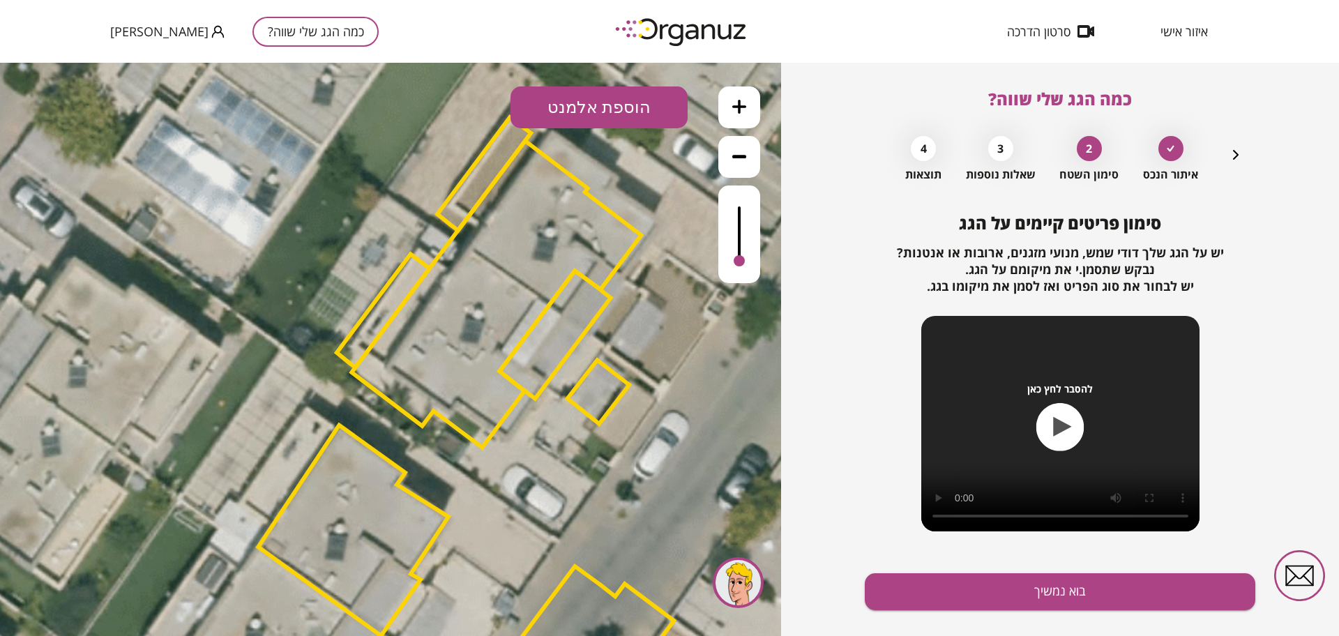
click at [1233, 153] on icon "button" at bounding box center [1236, 154] width 17 height 17
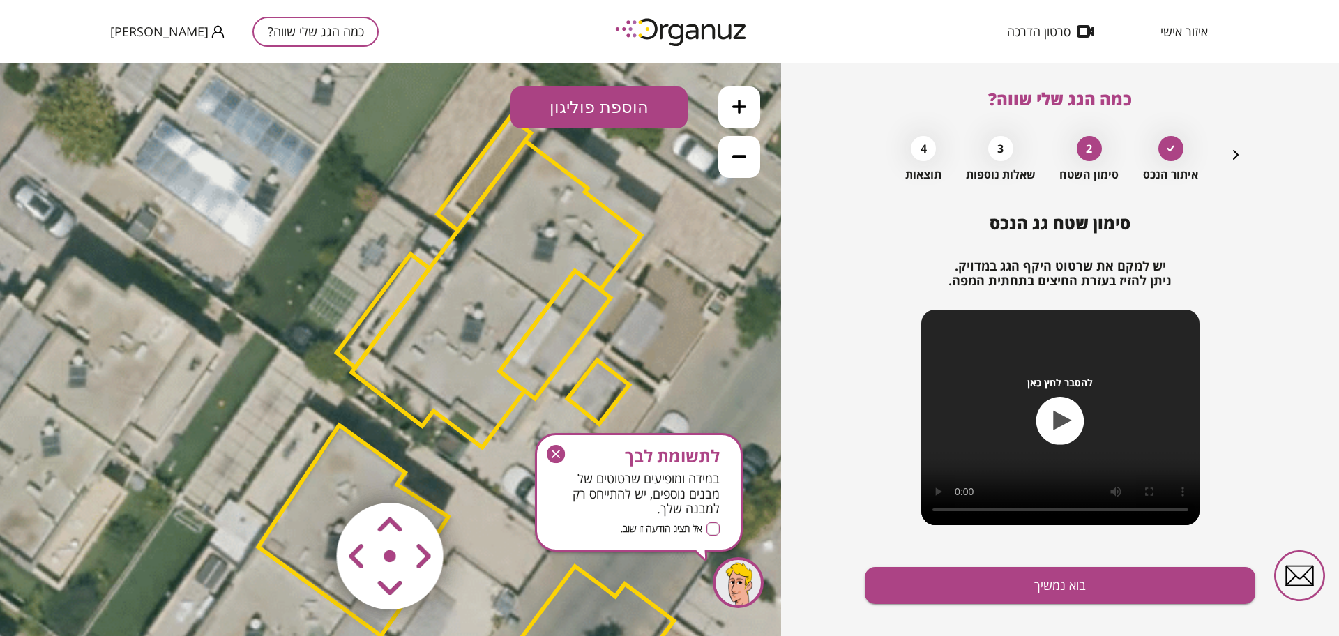
click at [467, 262] on polygon at bounding box center [496, 294] width 289 height 307
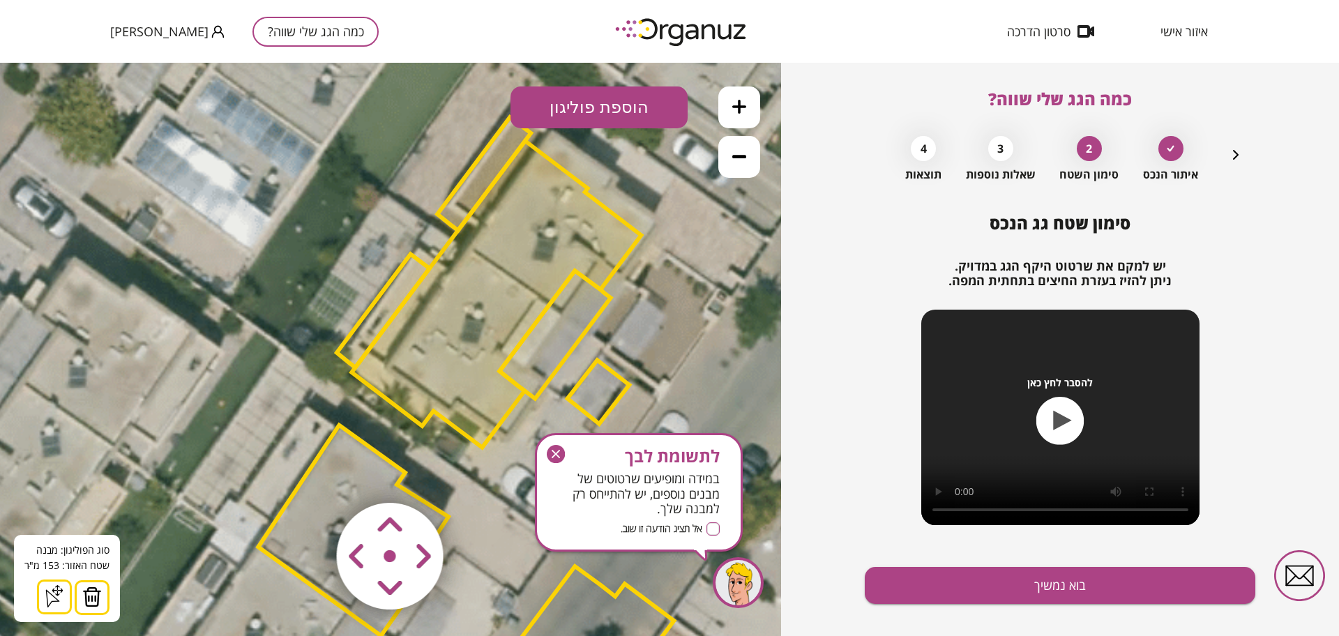
drag, startPoint x: 555, startPoint y: 451, endPoint x: 560, endPoint y: 346, distance: 105.5
click at [555, 451] on icon "button" at bounding box center [556, 454] width 18 height 18
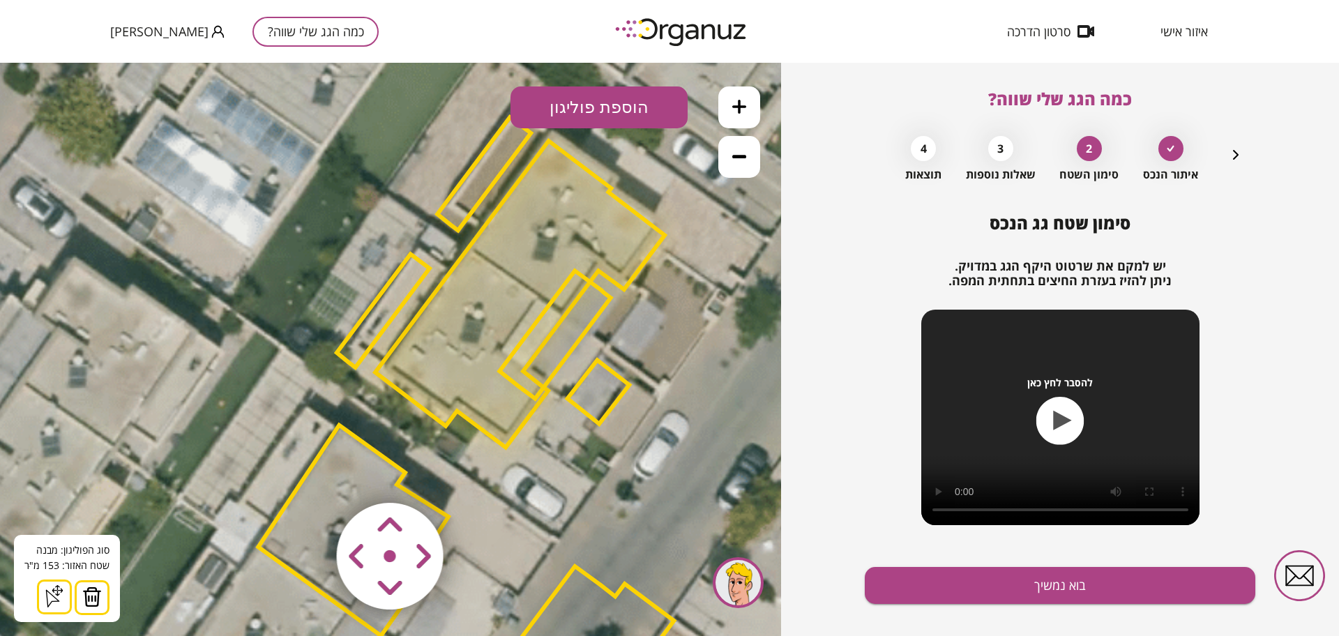
click at [308, 474] on area at bounding box center [308, 474] width 0 height 0
click at [564, 345] on polygon at bounding box center [554, 335] width 111 height 128
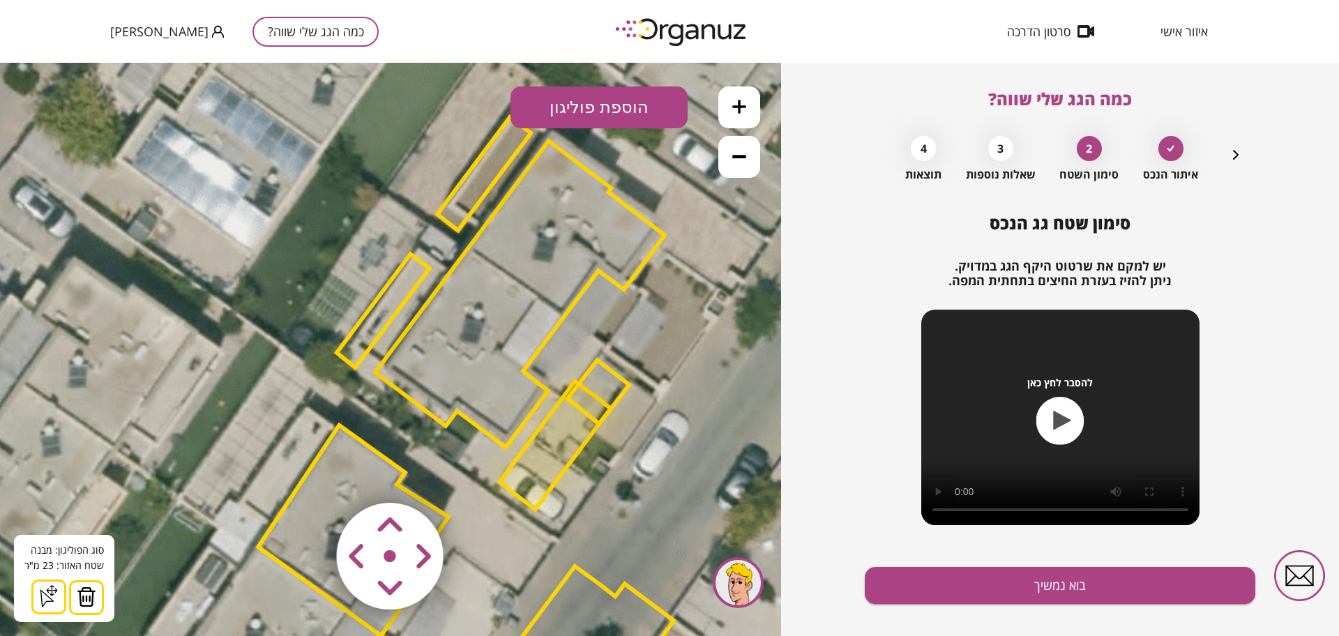
click at [308, 474] on area at bounding box center [308, 474] width 0 height 0
click at [507, 305] on polygon at bounding box center [519, 294] width 289 height 307
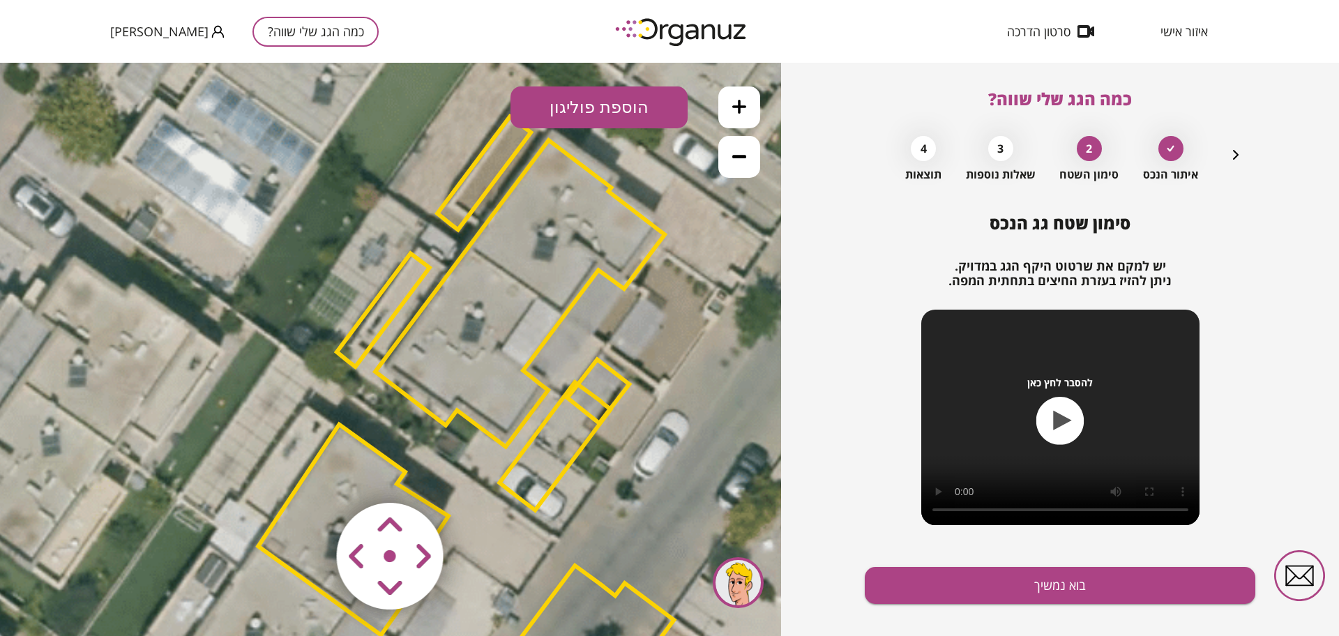
click at [507, 305] on polygon at bounding box center [519, 293] width 289 height 307
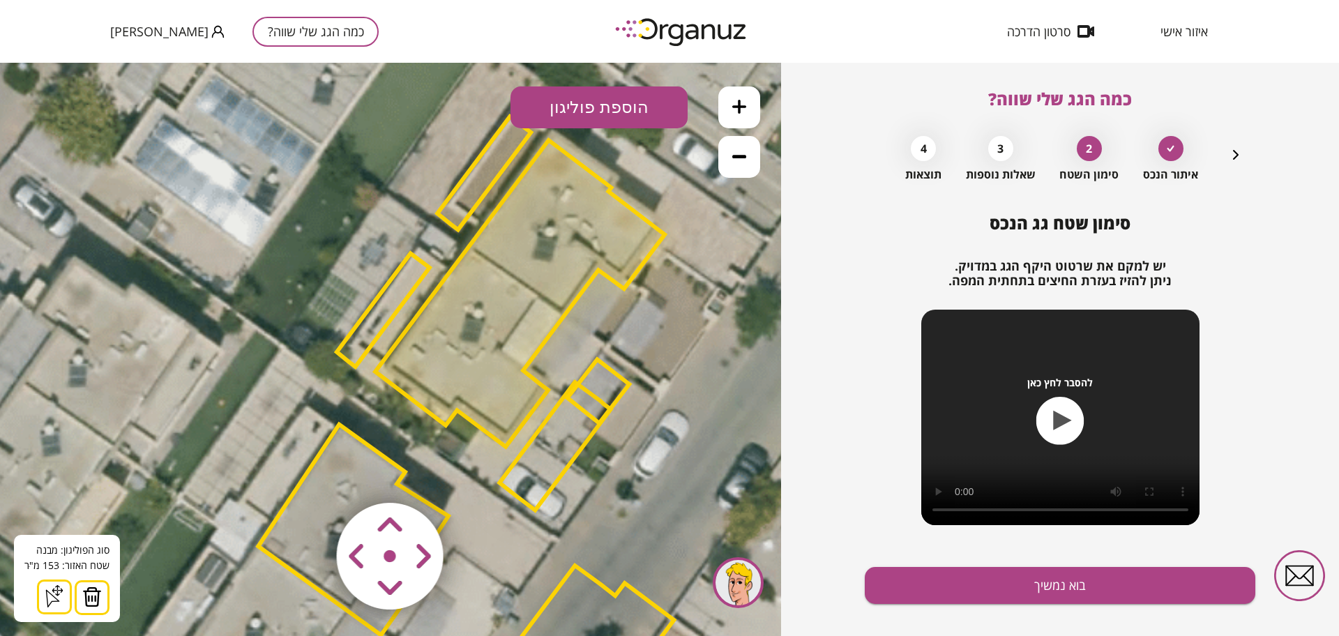
click at [93, 591] on img at bounding box center [92, 597] width 20 height 21
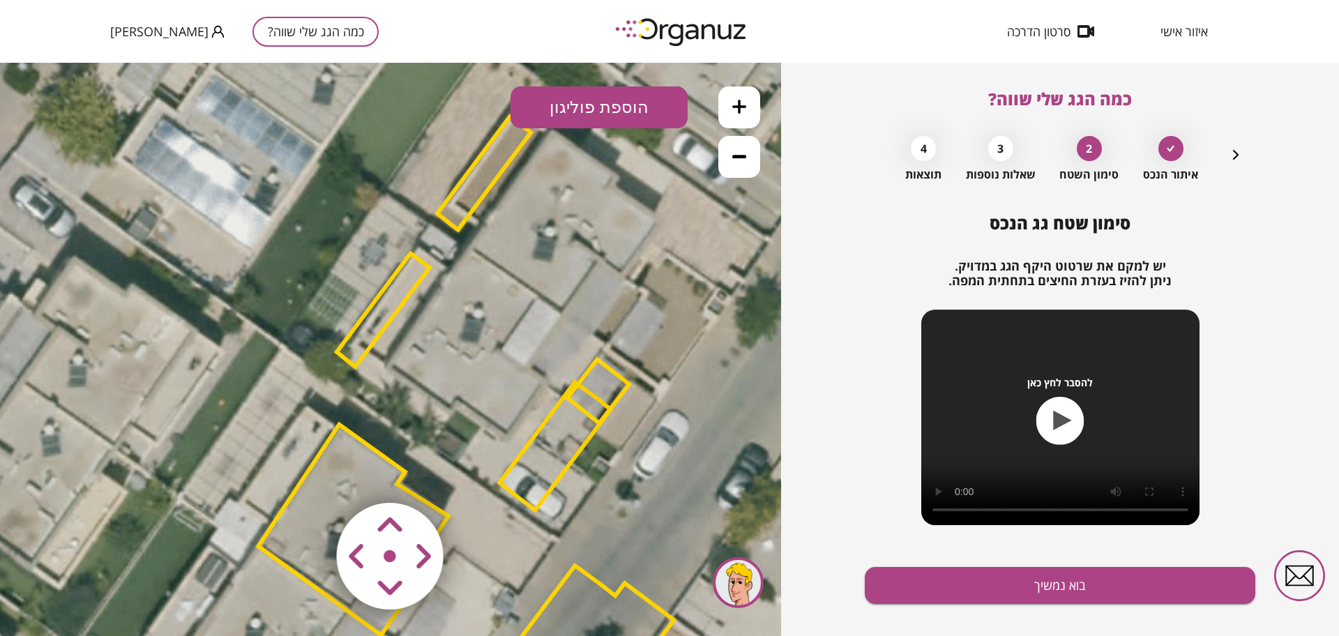
click at [418, 266] on polygon at bounding box center [383, 309] width 93 height 113
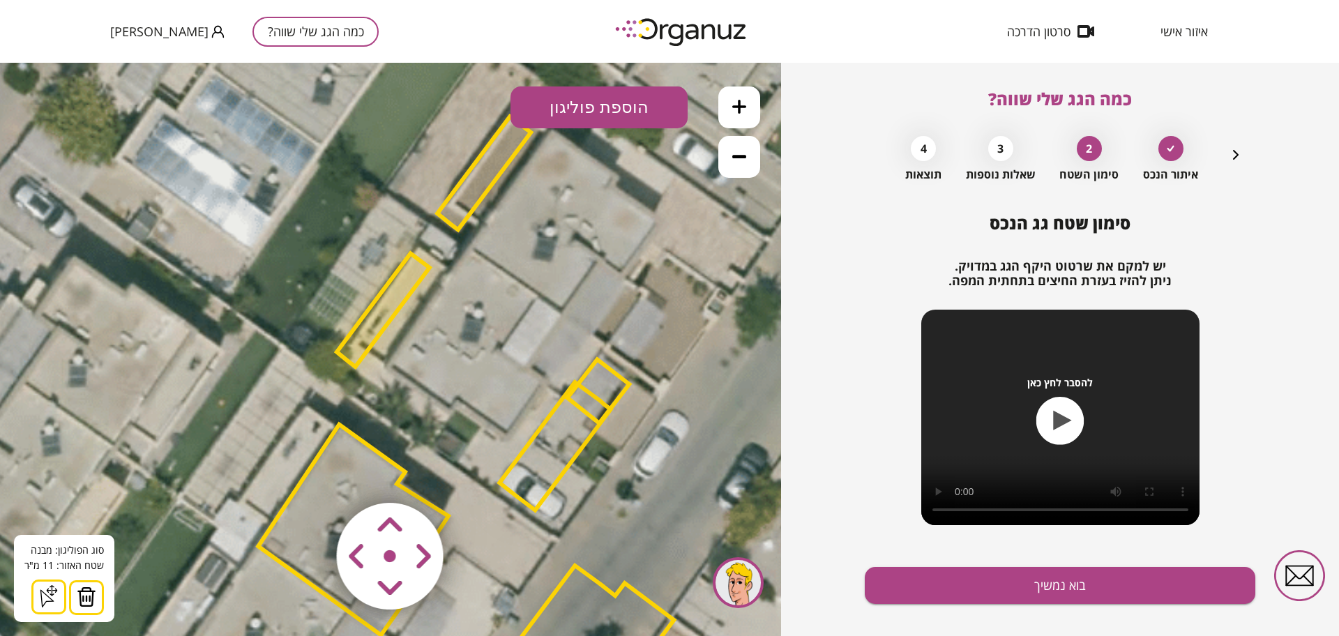
click at [418, 266] on polygon at bounding box center [383, 309] width 93 height 113
click at [111, 609] on div "סוג הפוליגון: מבנה אורך הצלע: 0 מטר שטח האזור: 11 מ"ּר הוסף נקודה סגור צורה" at bounding box center [64, 578] width 100 height 87
click at [93, 603] on img at bounding box center [87, 597] width 20 height 21
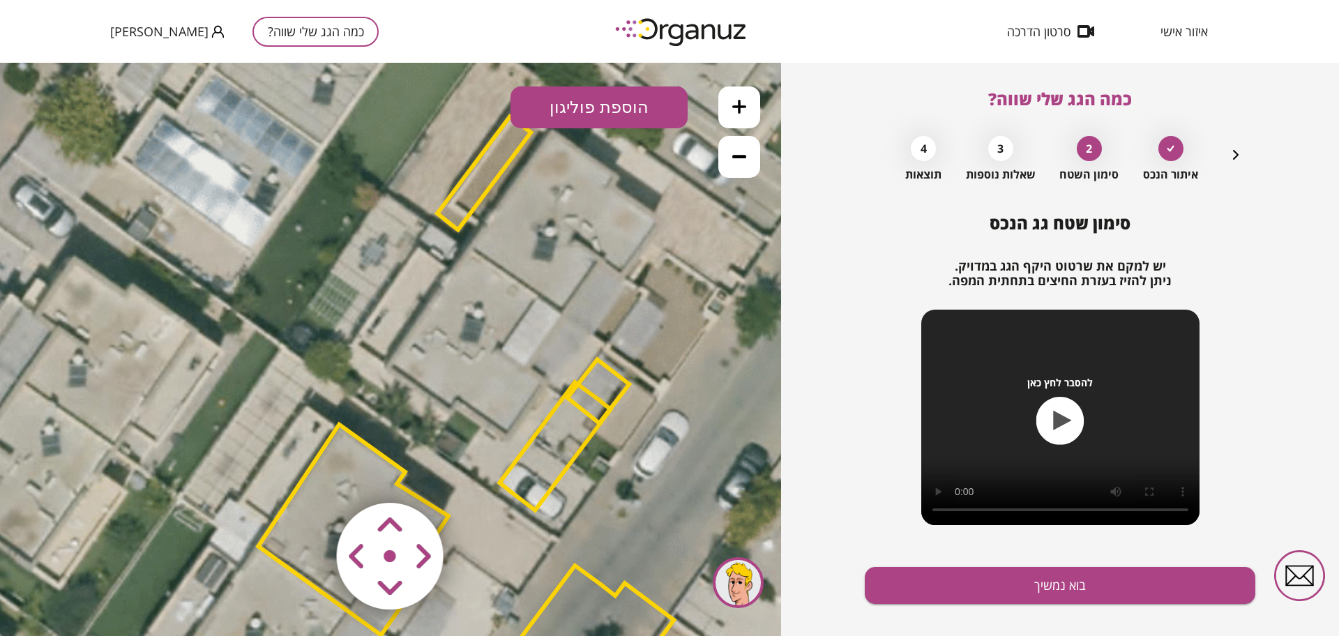
click at [548, 467] on polygon at bounding box center [554, 446] width 111 height 128
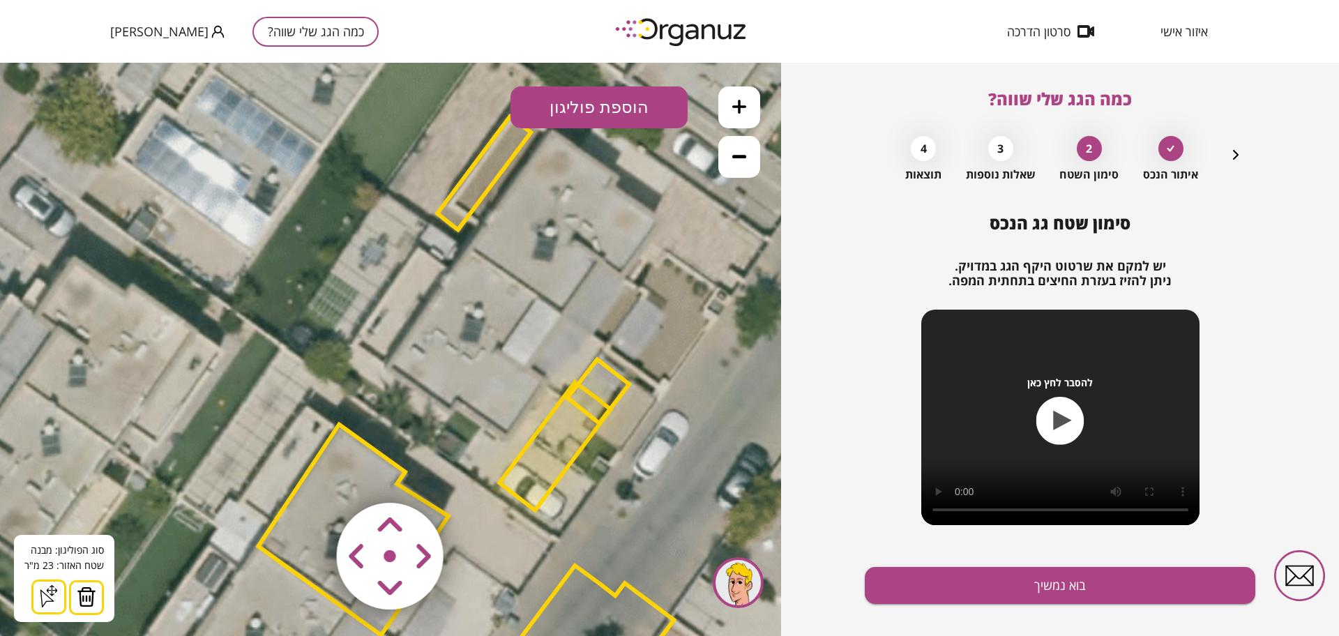
click at [84, 603] on img at bounding box center [87, 597] width 20 height 21
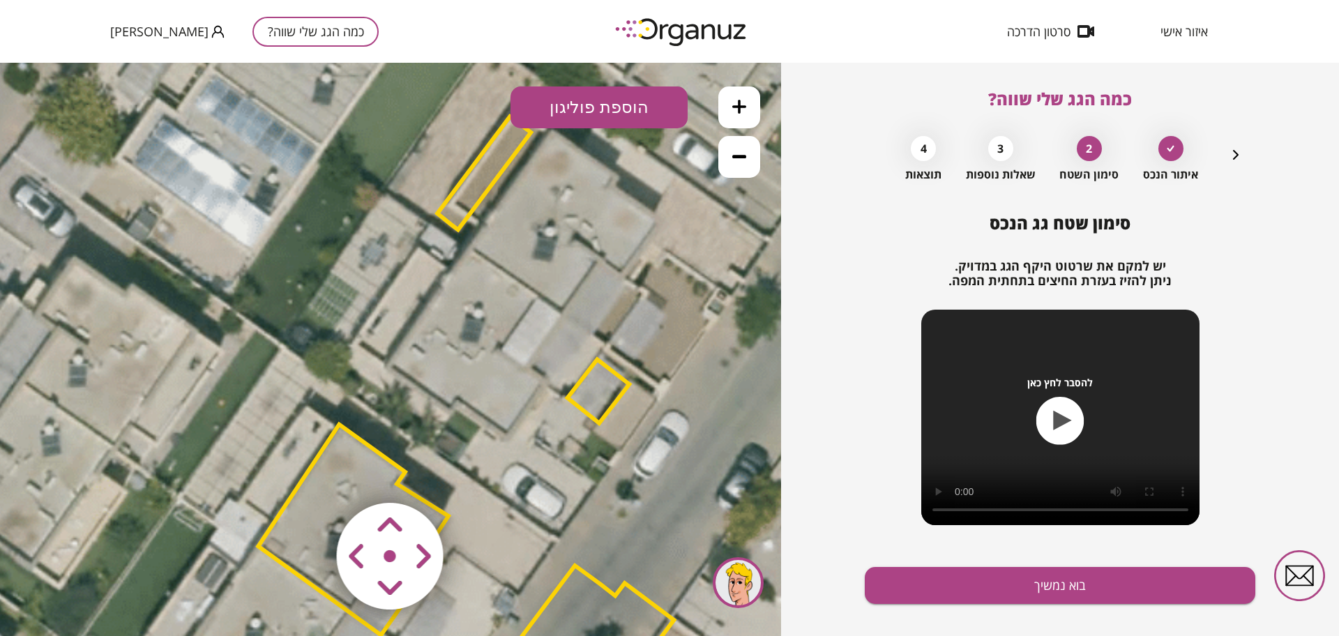
click at [608, 389] on polygon at bounding box center [599, 390] width 62 height 63
click at [587, 390] on polygon at bounding box center [599, 390] width 62 height 63
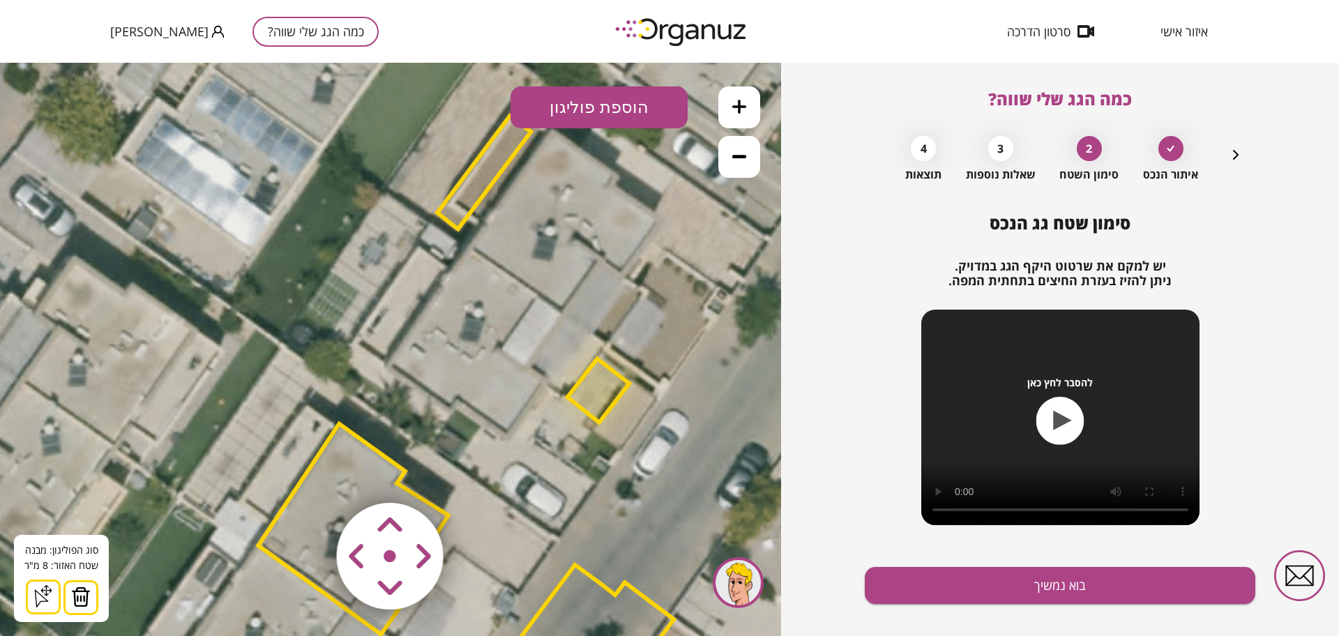
drag, startPoint x: 58, startPoint y: 601, endPoint x: 74, endPoint y: 600, distance: 16.1
click at [60, 600] on div "סוג הפוליגון: מבנה אורך הצלע: 0 מטר שטח האזור: 8 מ"ּר הוסף נקודה סגור צורה" at bounding box center [61, 578] width 95 height 87
click at [75, 598] on img at bounding box center [81, 597] width 20 height 21
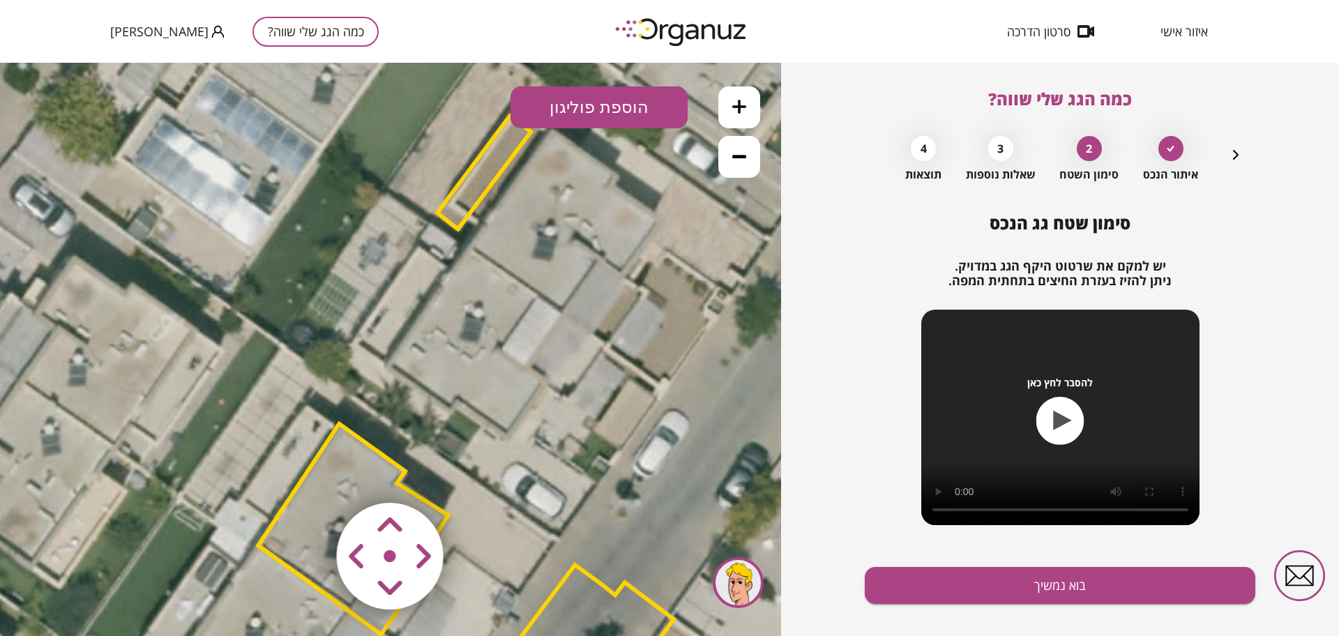
click at [605, 93] on button "הוספת פוליגון" at bounding box center [599, 107] width 177 height 42
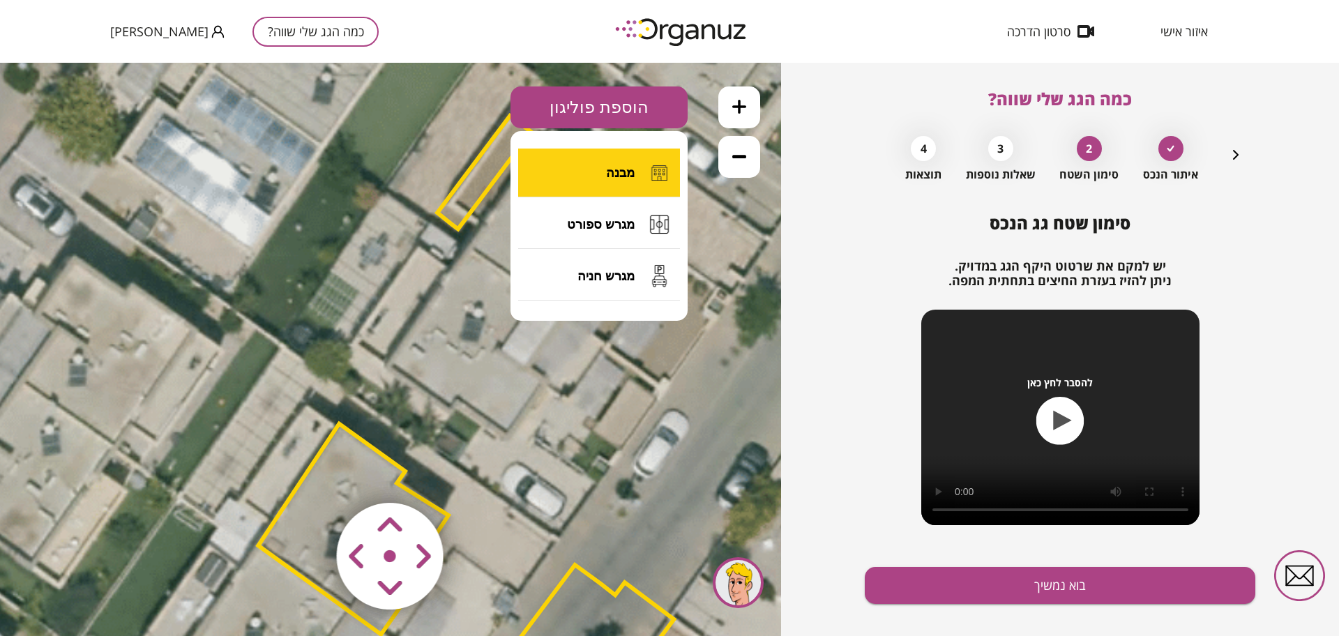
click at [601, 158] on button "מבנה" at bounding box center [599, 173] width 162 height 49
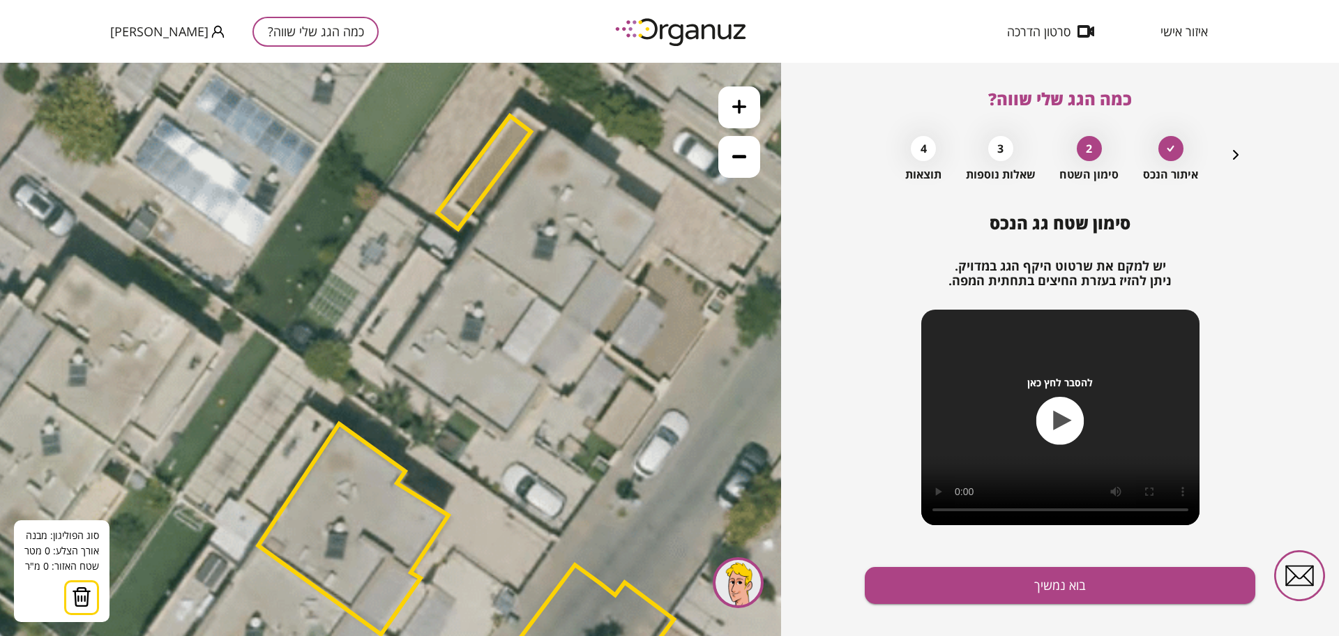
drag, startPoint x: 469, startPoint y: 248, endPoint x: 476, endPoint y: 253, distance: 9.1
click at [469, 248] on icon at bounding box center [386, 427] width 1931 height 1931
click at [469, 247] on icon at bounding box center [387, 427] width 1931 height 1931
click at [590, 331] on icon at bounding box center [387, 427] width 1931 height 1931
click at [594, 336] on icon at bounding box center [387, 427] width 1931 height 1931
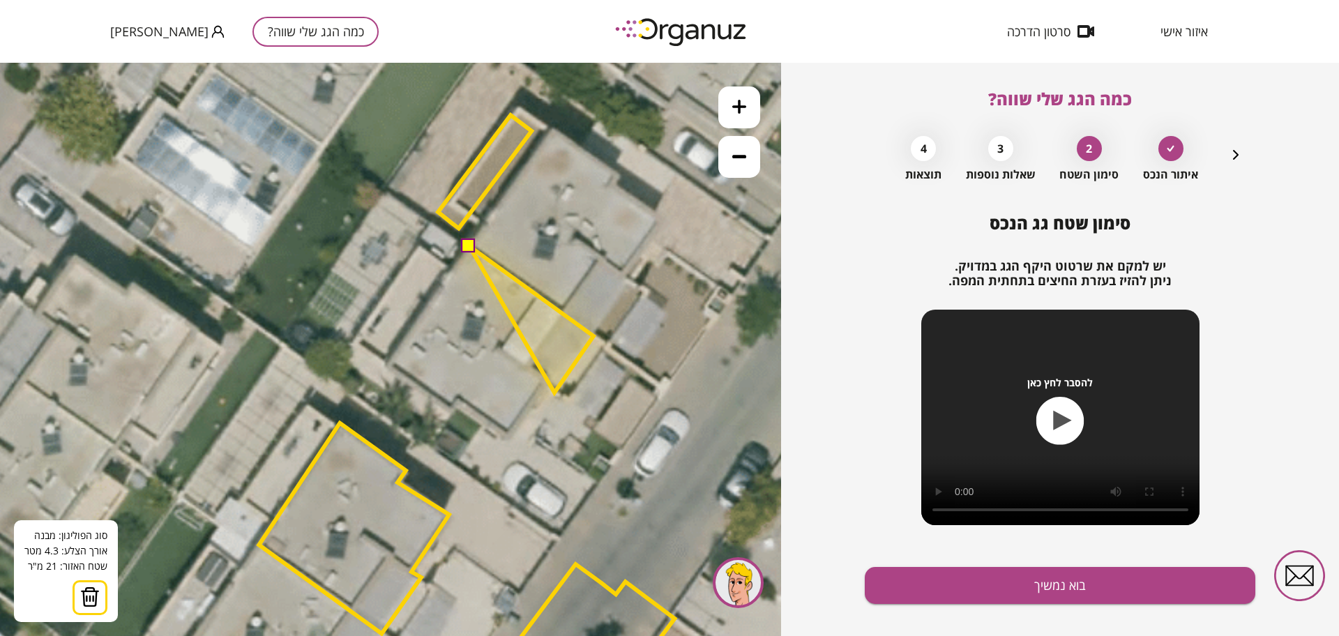
click at [555, 393] on polygon at bounding box center [531, 319] width 124 height 146
click at [543, 384] on polygon at bounding box center [531, 319] width 124 height 146
click at [505, 437] on polygon at bounding box center [531, 341] width 124 height 190
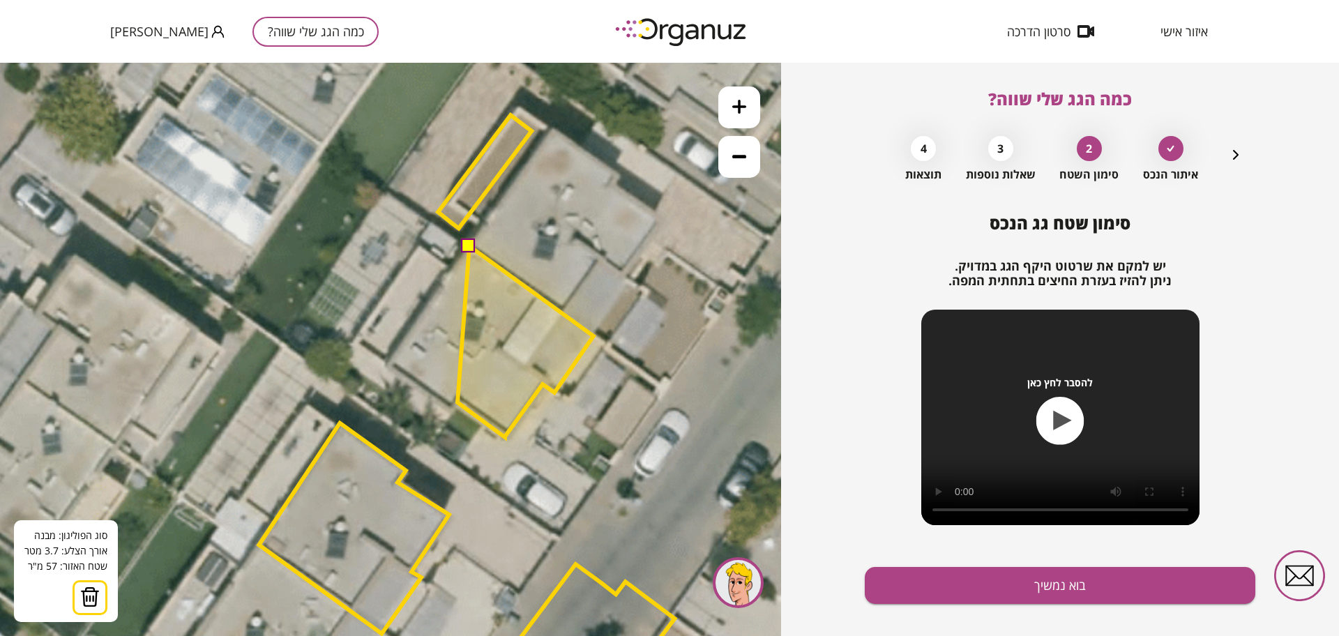
click at [458, 402] on polygon at bounding box center [526, 341] width 136 height 191
click at [458, 407] on polygon at bounding box center [525, 341] width 135 height 191
click at [453, 412] on polygon at bounding box center [523, 341] width 141 height 191
click at [382, 363] on polygon at bounding box center [488, 341] width 212 height 191
click at [470, 246] on button at bounding box center [469, 245] width 14 height 14
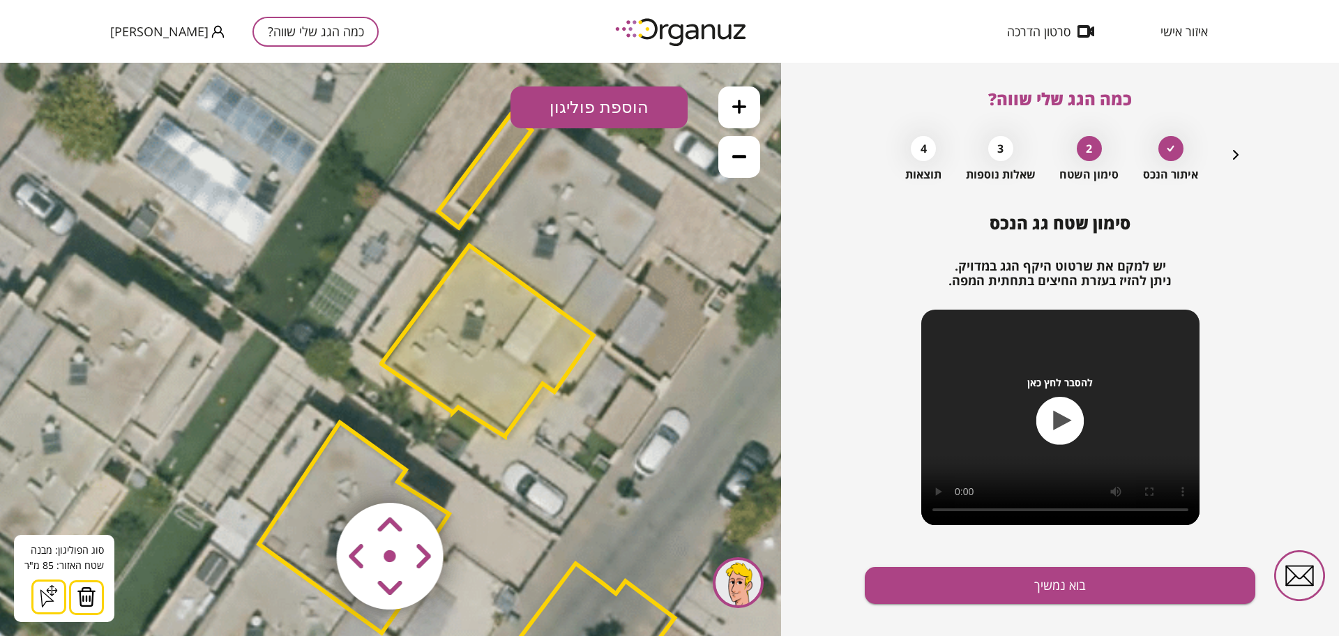
click at [474, 338] on polygon at bounding box center [488, 341] width 212 height 191
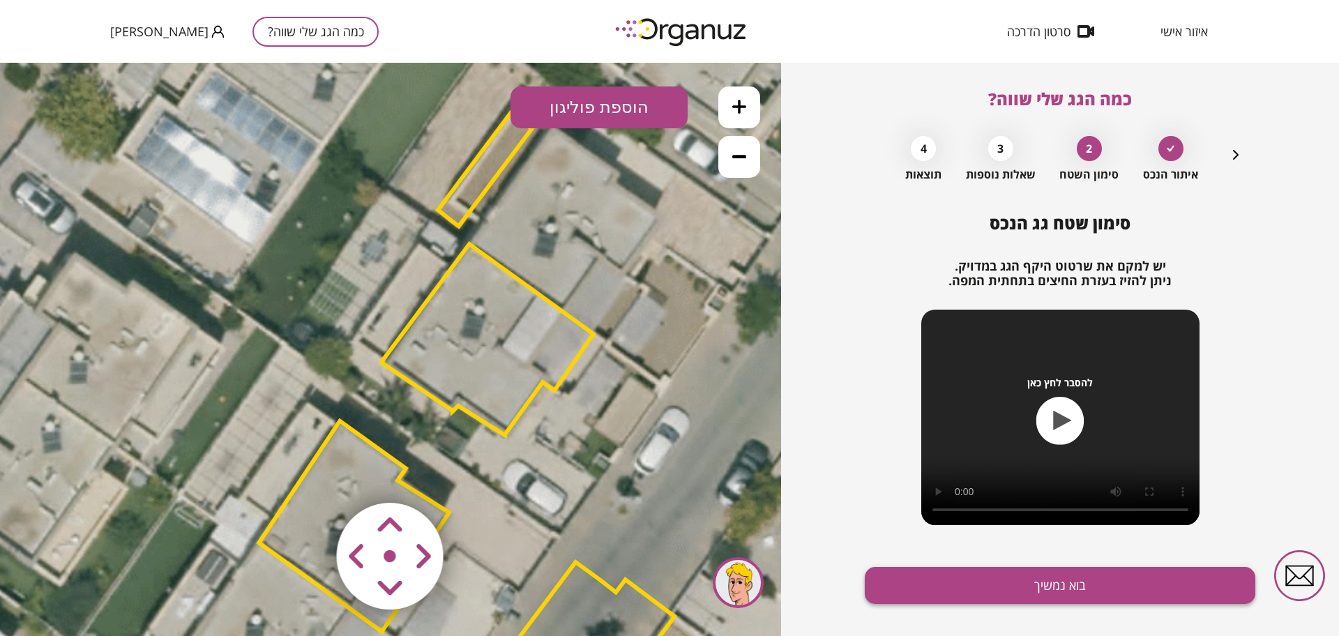
click at [1000, 592] on button "בוא נמשיך" at bounding box center [1060, 585] width 391 height 37
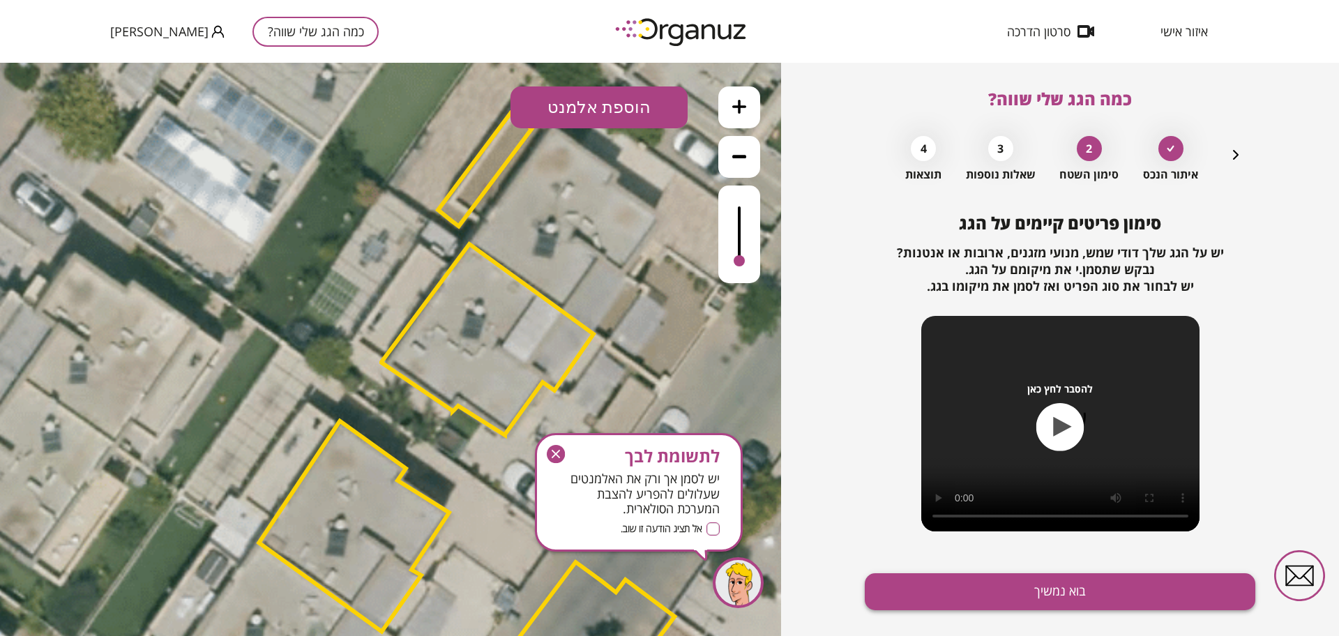
click at [997, 587] on button "בוא נמשיך" at bounding box center [1060, 591] width 391 height 37
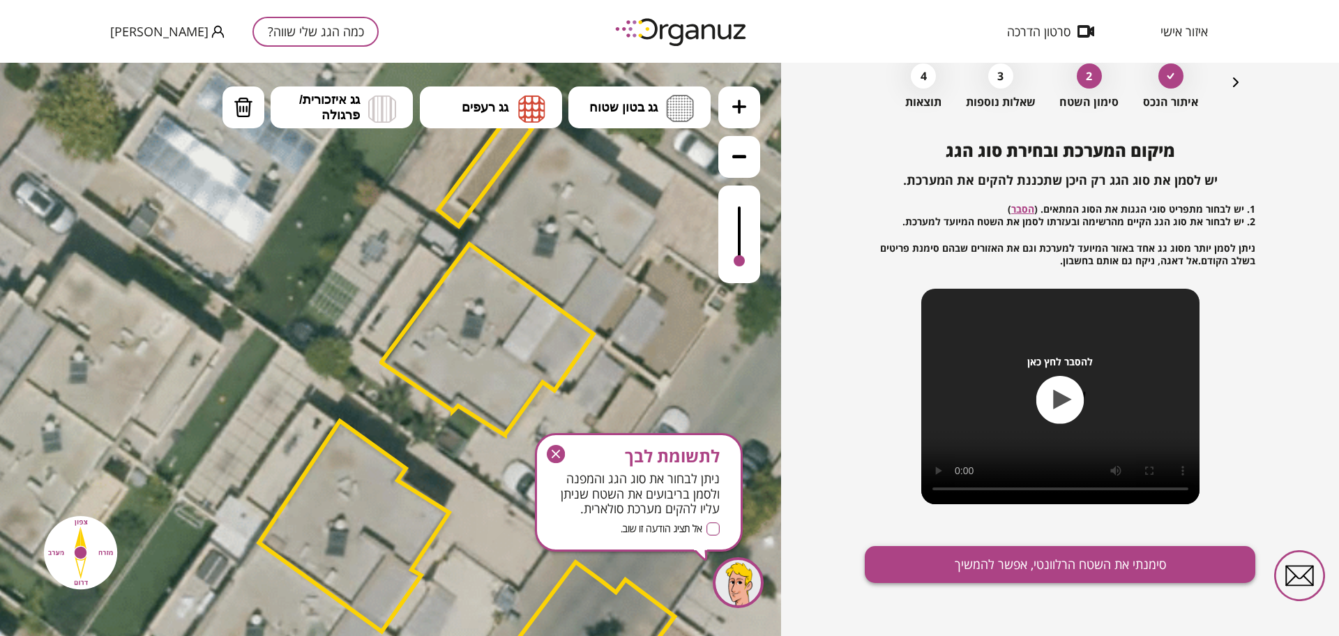
click at [1030, 567] on button "סימנתי את השטח הרלוונטי, אפשר להמשיך" at bounding box center [1060, 564] width 391 height 37
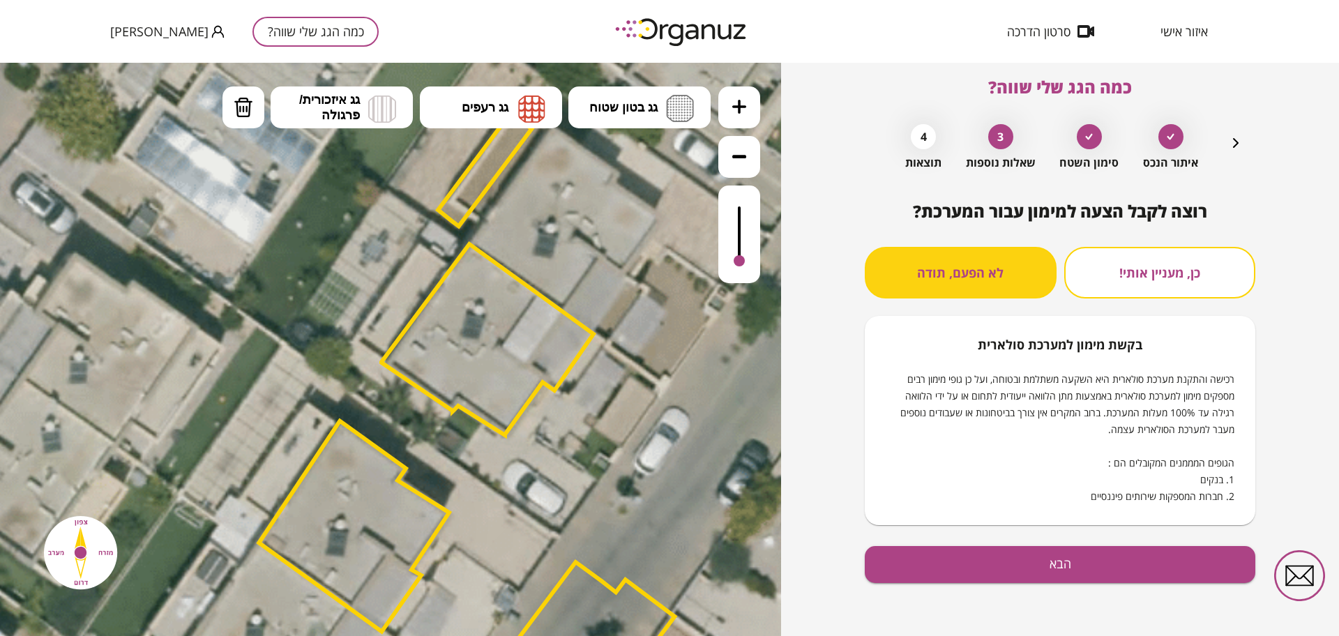
click at [734, 213] on div at bounding box center [390, 349] width 781 height 573
click at [747, 213] on div at bounding box center [390, 349] width 781 height 573
click at [746, 214] on div at bounding box center [390, 349] width 781 height 573
click at [1233, 150] on icon "button" at bounding box center [1236, 143] width 17 height 17
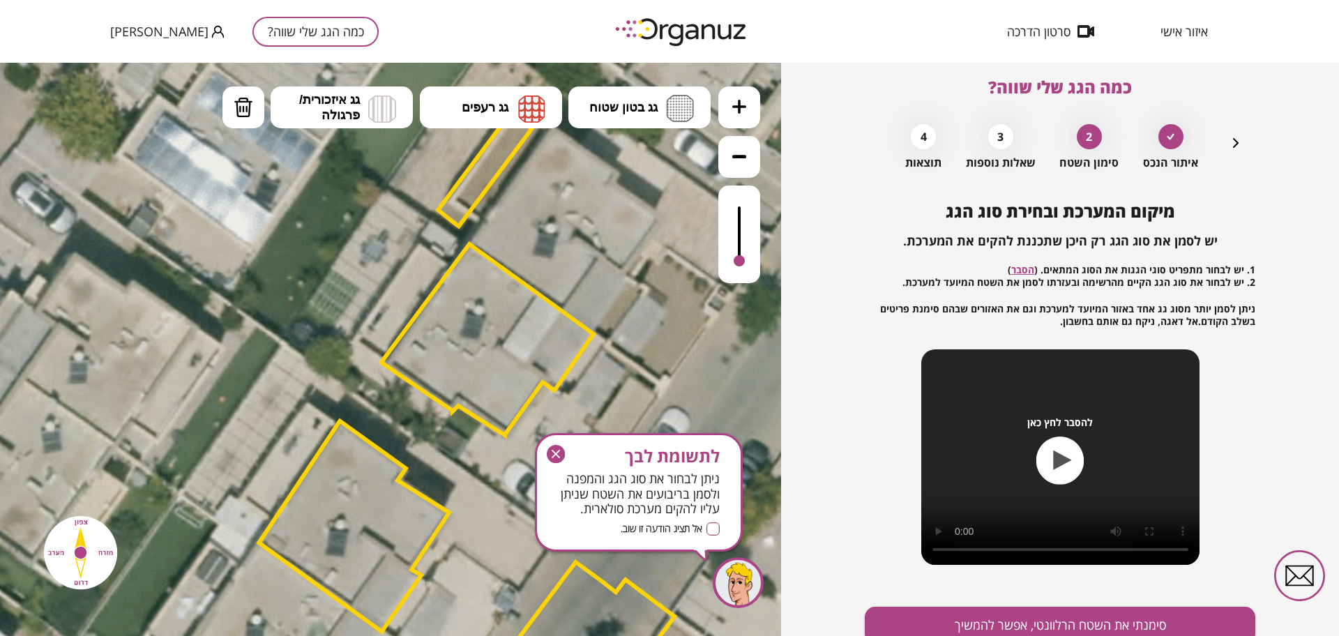
click at [761, 210] on icon at bounding box center [387, 424] width 1931 height 1931
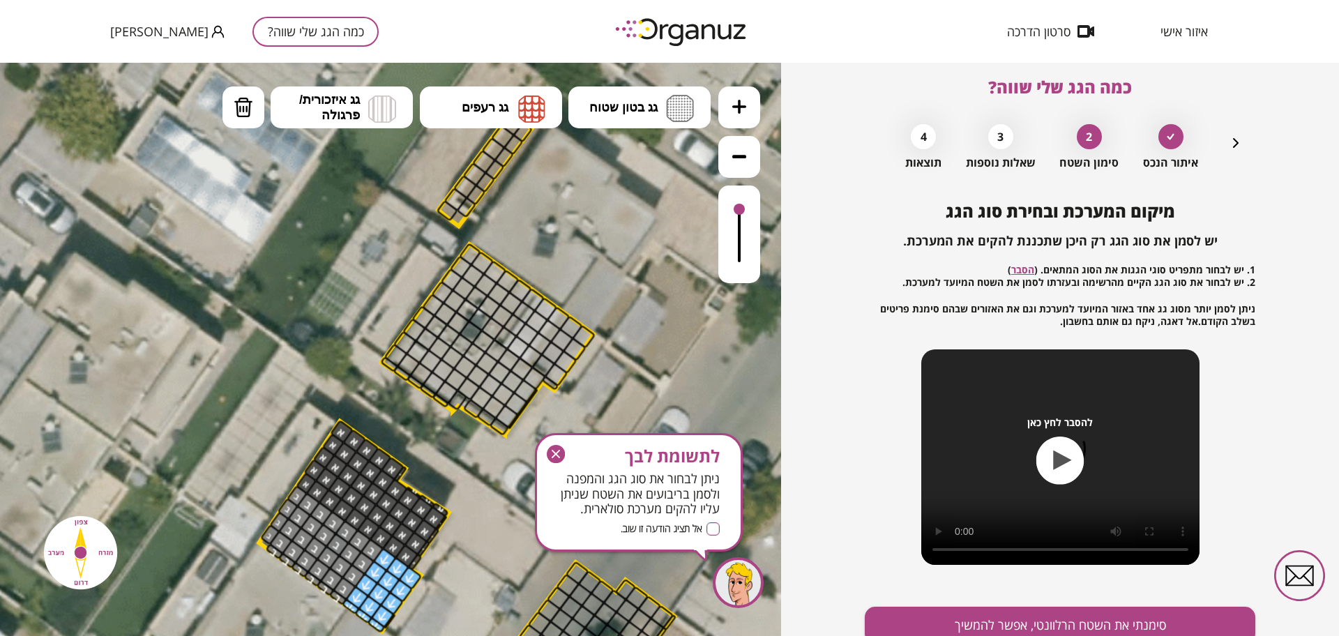
click at [745, 211] on div at bounding box center [739, 235] width 42 height 98
click at [315, 93] on span "גג איזכורית/ פרגולה" at bounding box center [329, 107] width 61 height 31
click at [365, 312] on div ".st0 { fill: #FFFFFF; } .st0 { fill: #FFFFFF; }" at bounding box center [390, 349] width 781 height 573
click at [558, 458] on icon "button" at bounding box center [556, 454] width 18 height 18
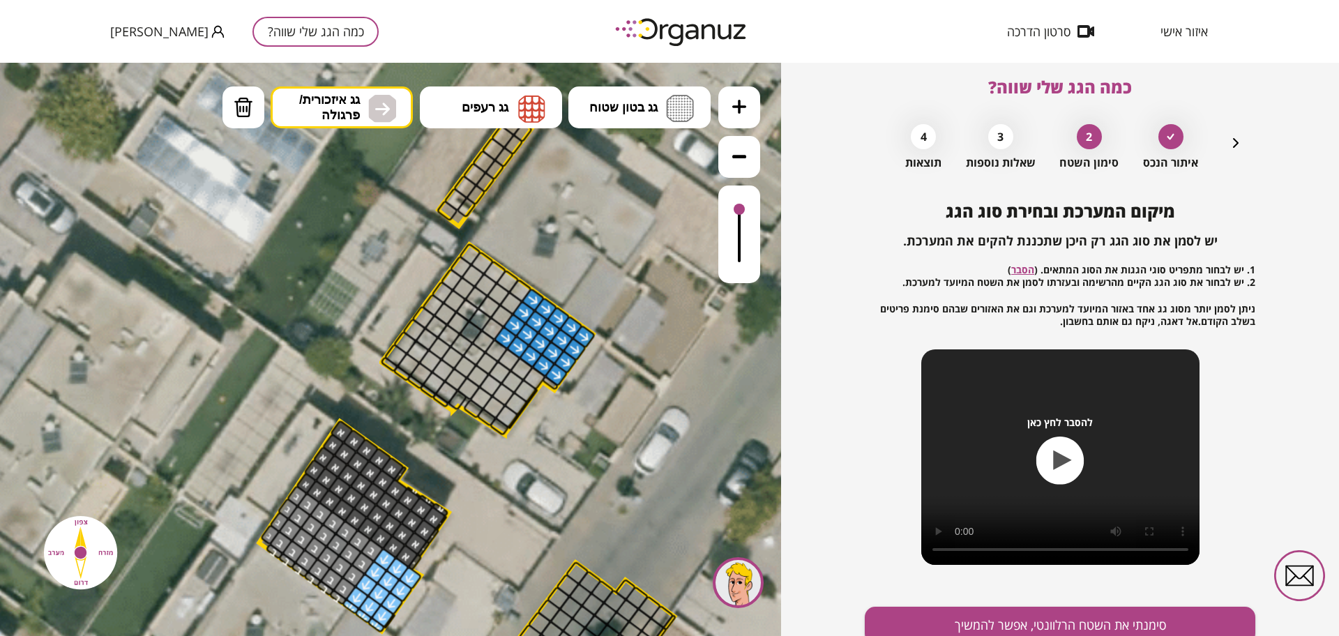
drag, startPoint x: 580, startPoint y: 338, endPoint x: 508, endPoint y: 340, distance: 72.6
click at [629, 102] on span "גג בטון שטוח" at bounding box center [623, 107] width 68 height 15
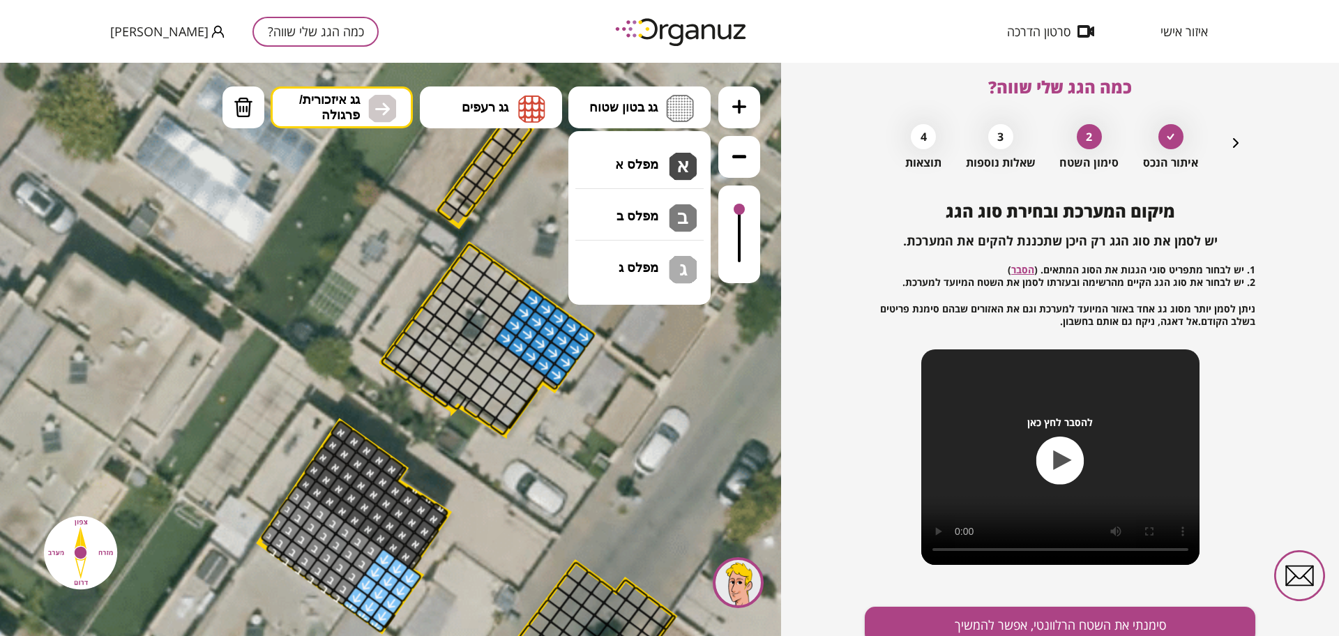
drag, startPoint x: 1223, startPoint y: 135, endPoint x: 1233, endPoint y: 142, distance: 11.6
click at [1226, 136] on div "איתור הנכס 2 סימון השטח 3 שאלות נוספות 4 תוצאות" at bounding box center [1060, 143] width 368 height 52
click at [1235, 142] on icon "button" at bounding box center [1236, 143] width 6 height 10
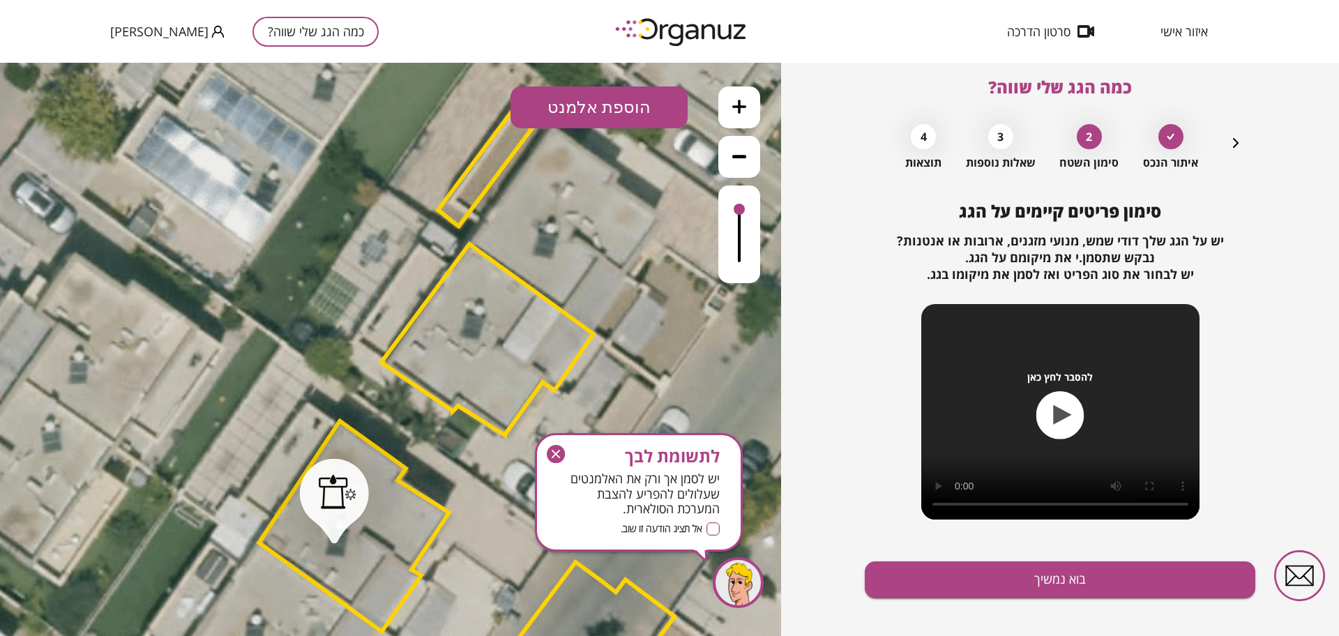
click at [323, 488] on div at bounding box center [338, 491] width 38 height 35
click at [488, 119] on button at bounding box center [483, 107] width 42 height 42
click at [564, 95] on button "הוספת אלמנט" at bounding box center [599, 107] width 177 height 42
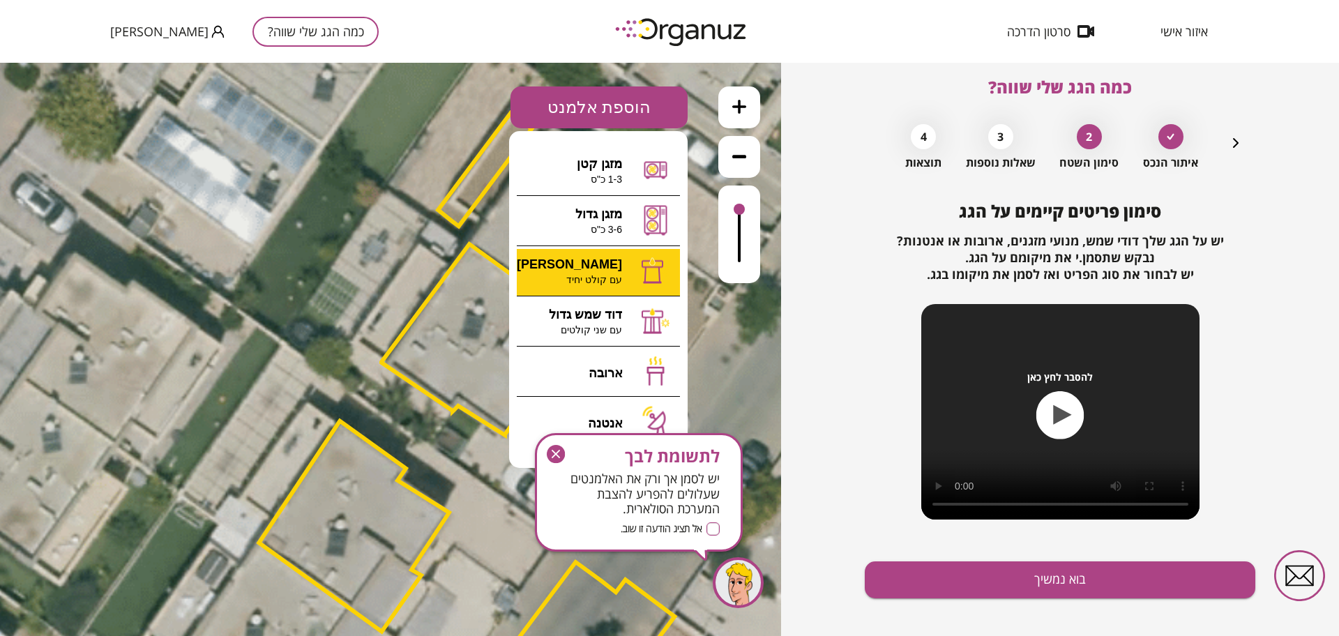
click at [626, 278] on div ".st0 { fill: #FFFFFF; } 85" at bounding box center [390, 349] width 781 height 573
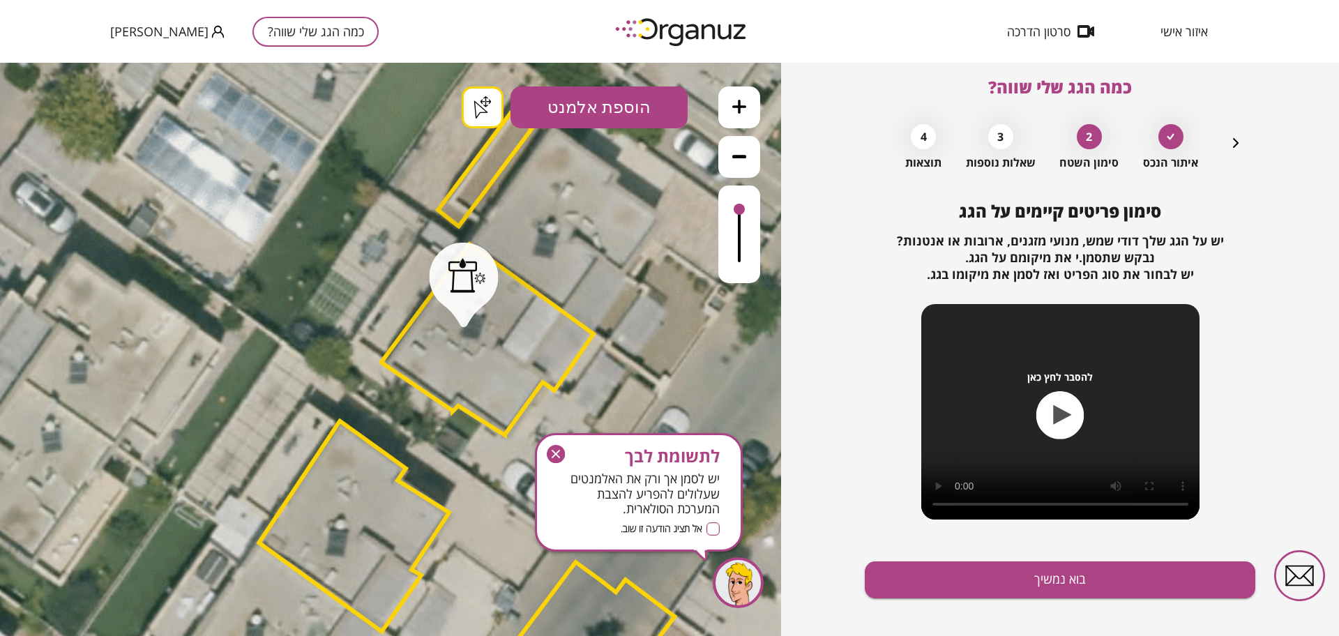
drag, startPoint x: 534, startPoint y: 330, endPoint x: 555, endPoint y: 453, distance: 124.5
click at [555, 453] on icon "button" at bounding box center [556, 454] width 8 height 8
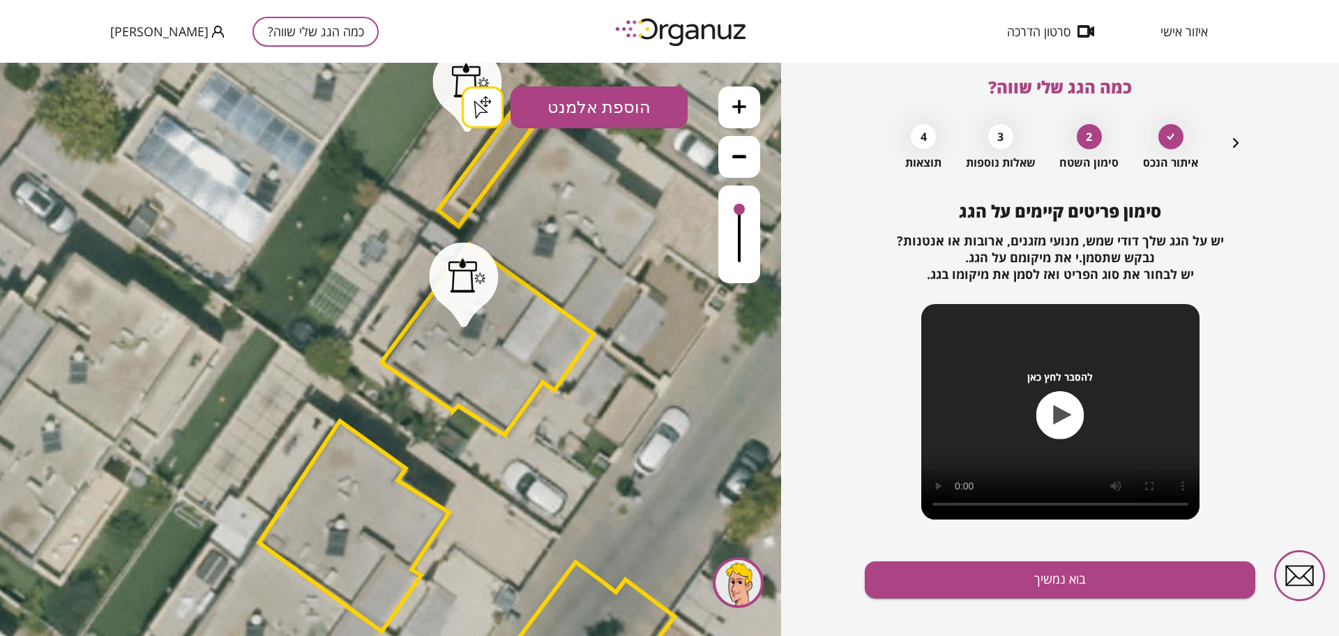
click at [483, 120] on div ".st0 { fill: #FFFFFF; } .st0 { fill: #FFFFFF; }" at bounding box center [390, 349] width 781 height 573
click at [1048, 571] on button "בוא נמשיך" at bounding box center [1060, 580] width 391 height 37
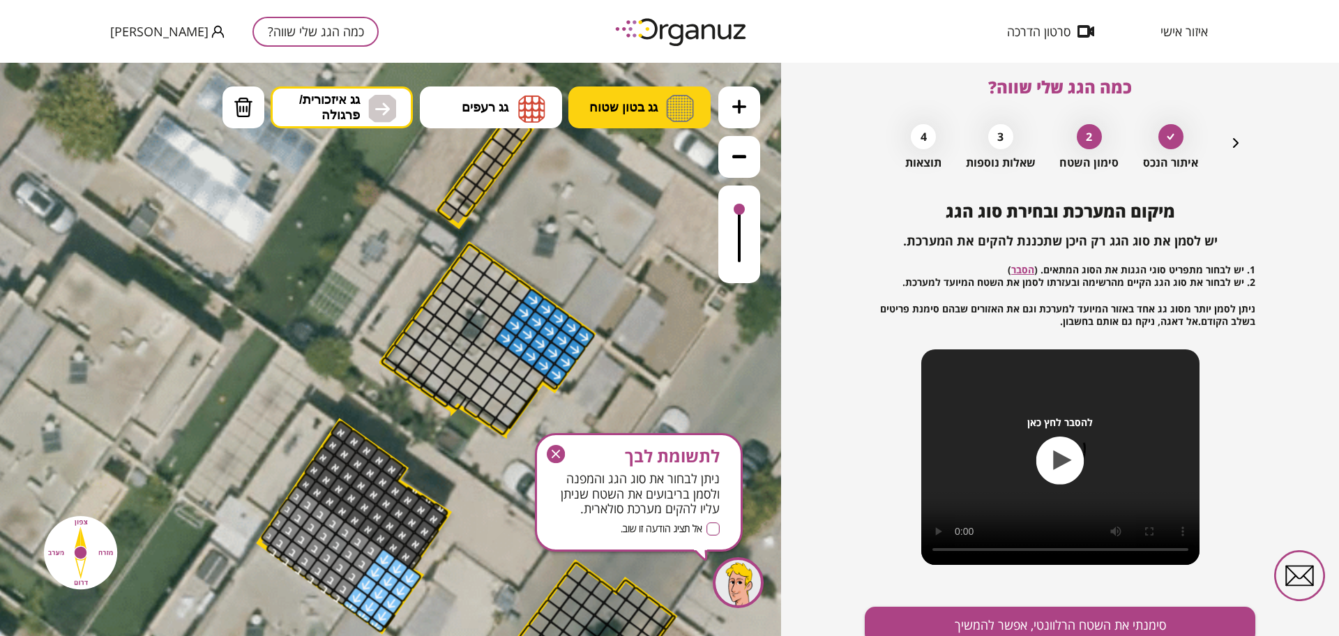
click at [632, 103] on span "גג בטון שטוח" at bounding box center [623, 107] width 68 height 15
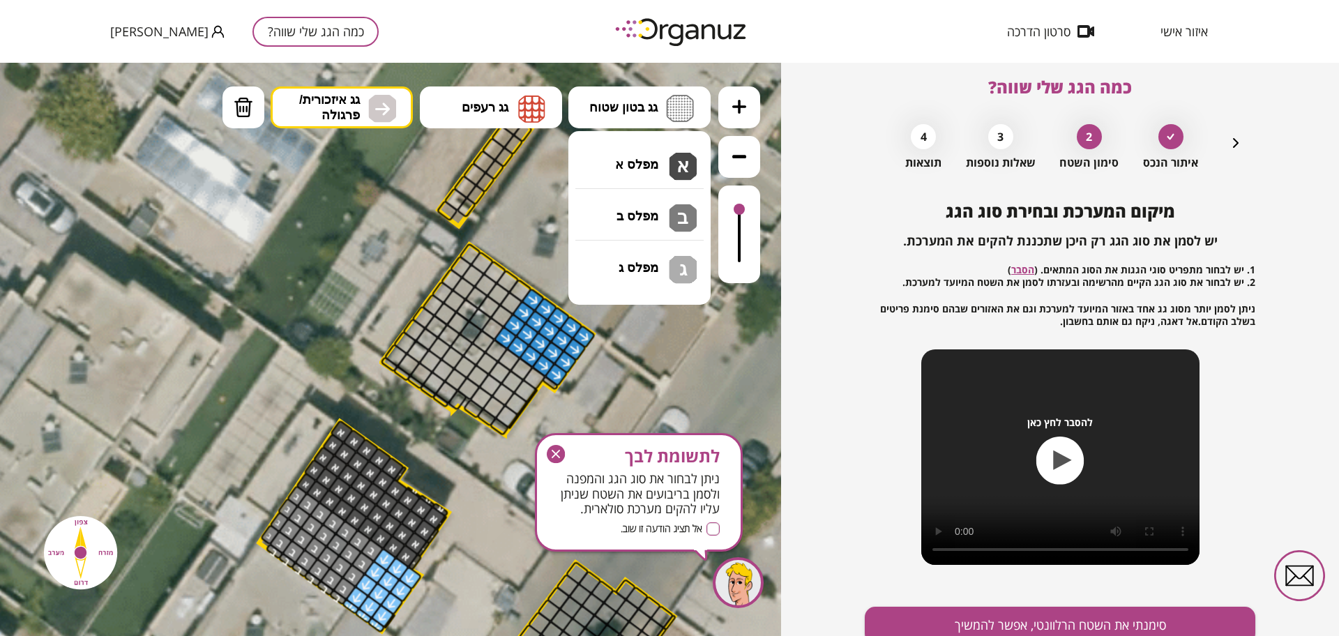
drag, startPoint x: 635, startPoint y: 154, endPoint x: 617, endPoint y: 184, distance: 35.4
click at [636, 155] on div ".st0 { fill: #FFFFFF; } .st0 { fill: #FFFFFF; }" at bounding box center [390, 349] width 781 height 573
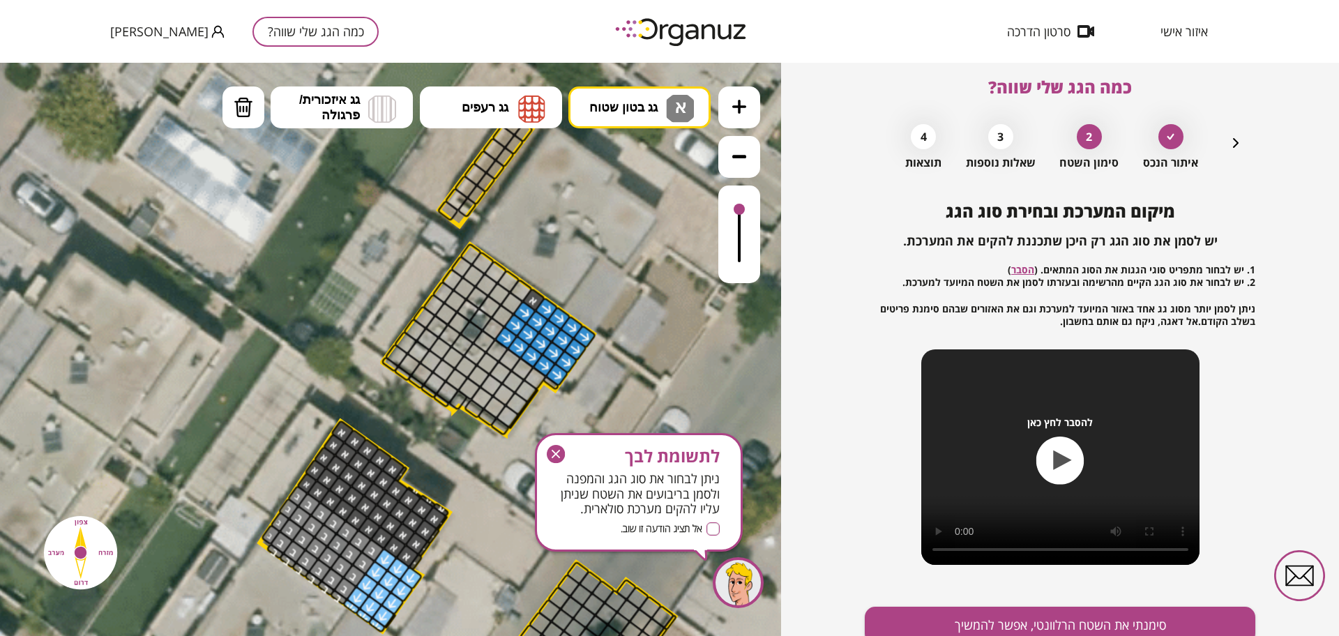
click at [525, 299] on div at bounding box center [534, 300] width 24 height 24
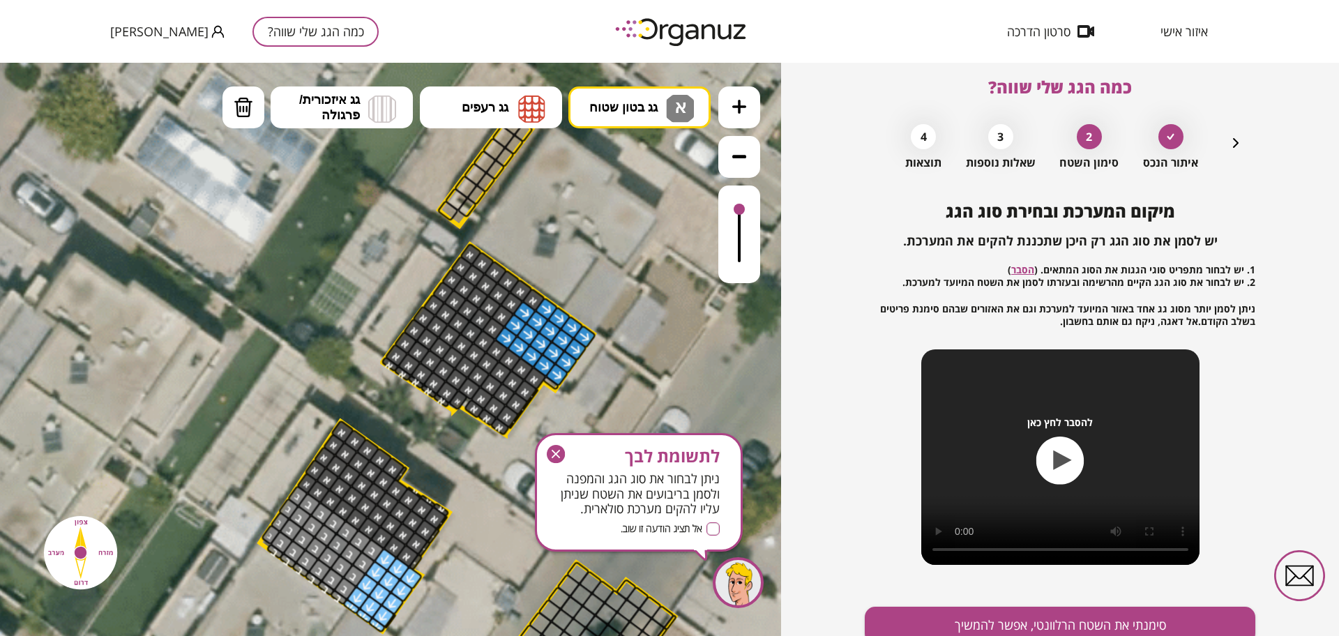
drag, startPoint x: 523, startPoint y: 291, endPoint x: 479, endPoint y: 247, distance: 62.1
click at [479, 247] on div ".st0 { fill: #FFFFFF; } .st0 { fill: #FFFFFF; }" at bounding box center [387, 424] width 1931 height 1931
click at [550, 383] on div at bounding box center [550, 382] width 17 height 15
click at [490, 105] on span "גג רעפים" at bounding box center [485, 107] width 47 height 15
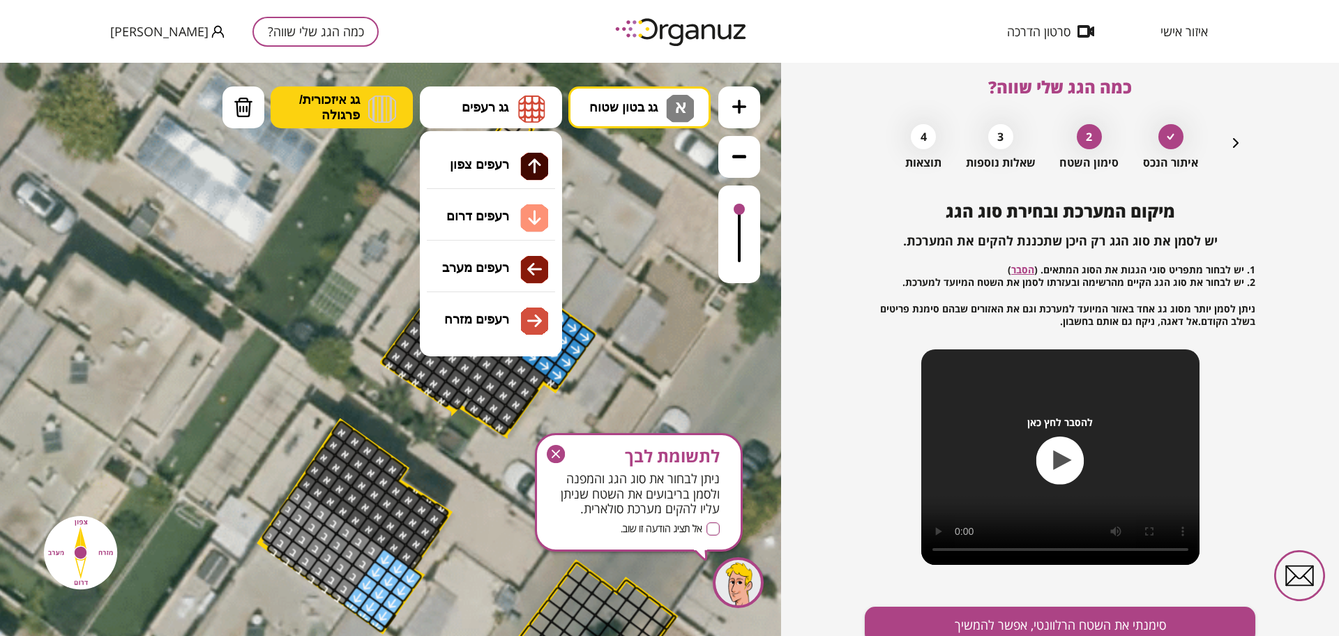
click at [345, 116] on span "גג איזכורית/ פרגולה" at bounding box center [329, 107] width 61 height 31
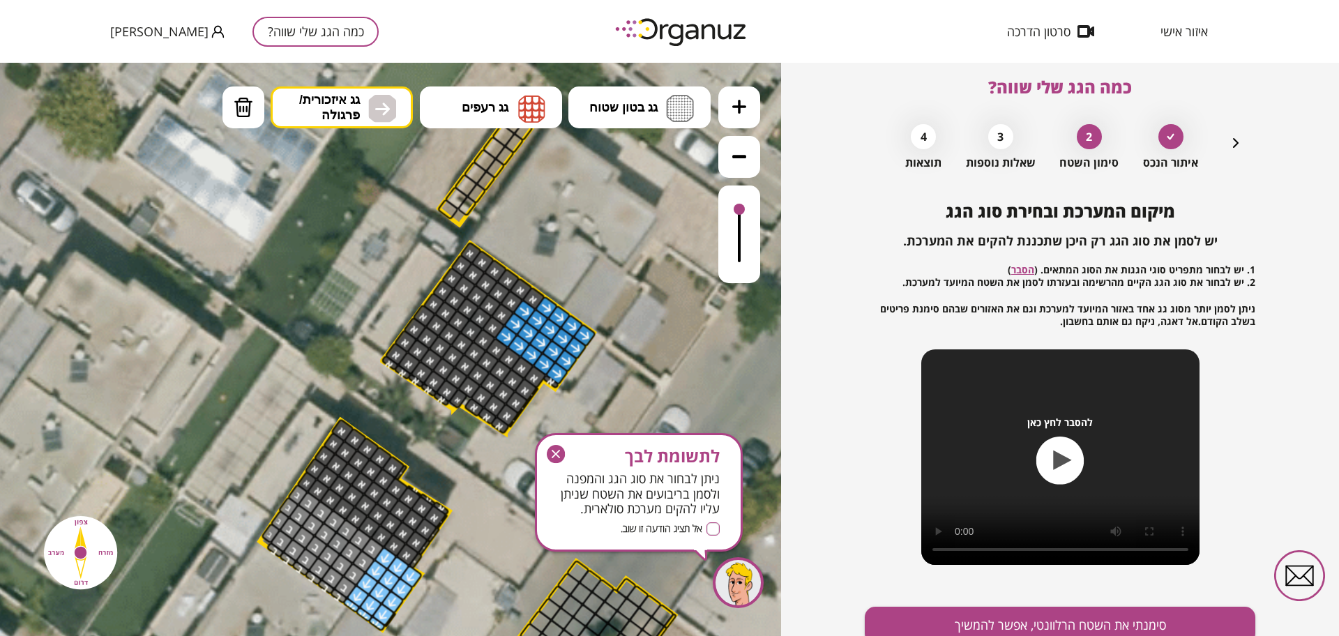
drag, startPoint x: 392, startPoint y: 325, endPoint x: 400, endPoint y: 320, distance: 9.1
click at [393, 323] on div ".st0 { fill: #FFFFFF; } .st0 { fill: #FFFFFF; }" at bounding box center [390, 349] width 781 height 573
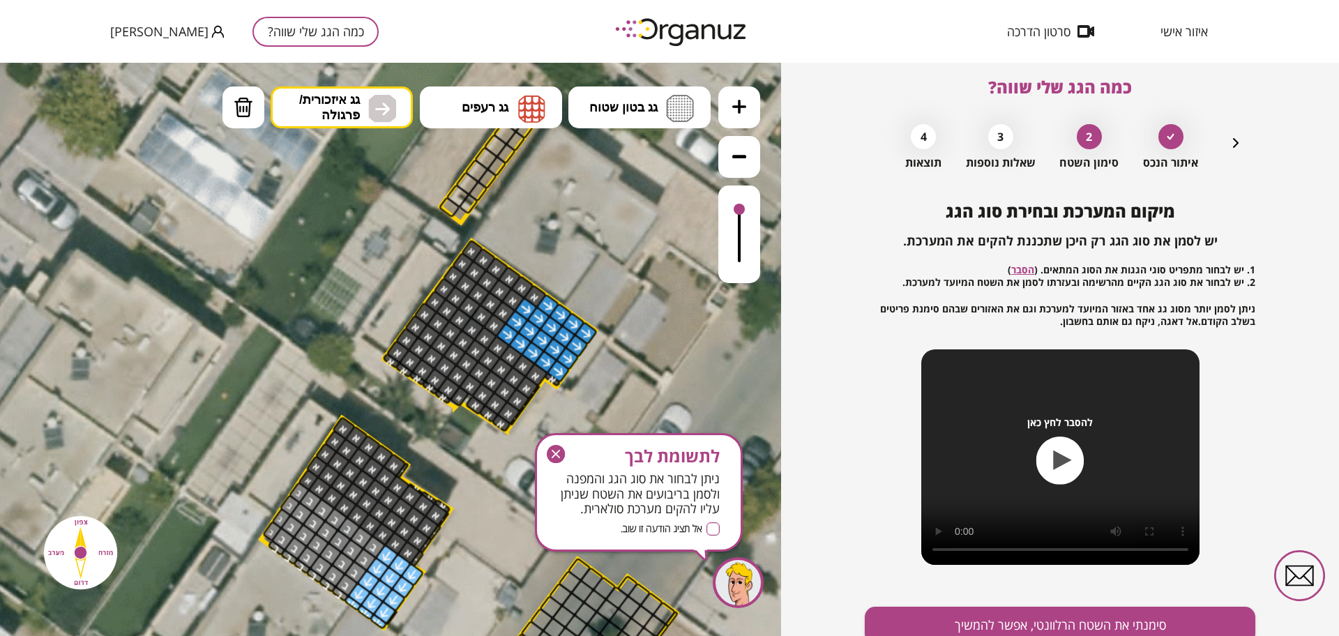
click at [536, 299] on div at bounding box center [535, 297] width 24 height 24
click at [554, 449] on icon "button" at bounding box center [556, 454] width 18 height 18
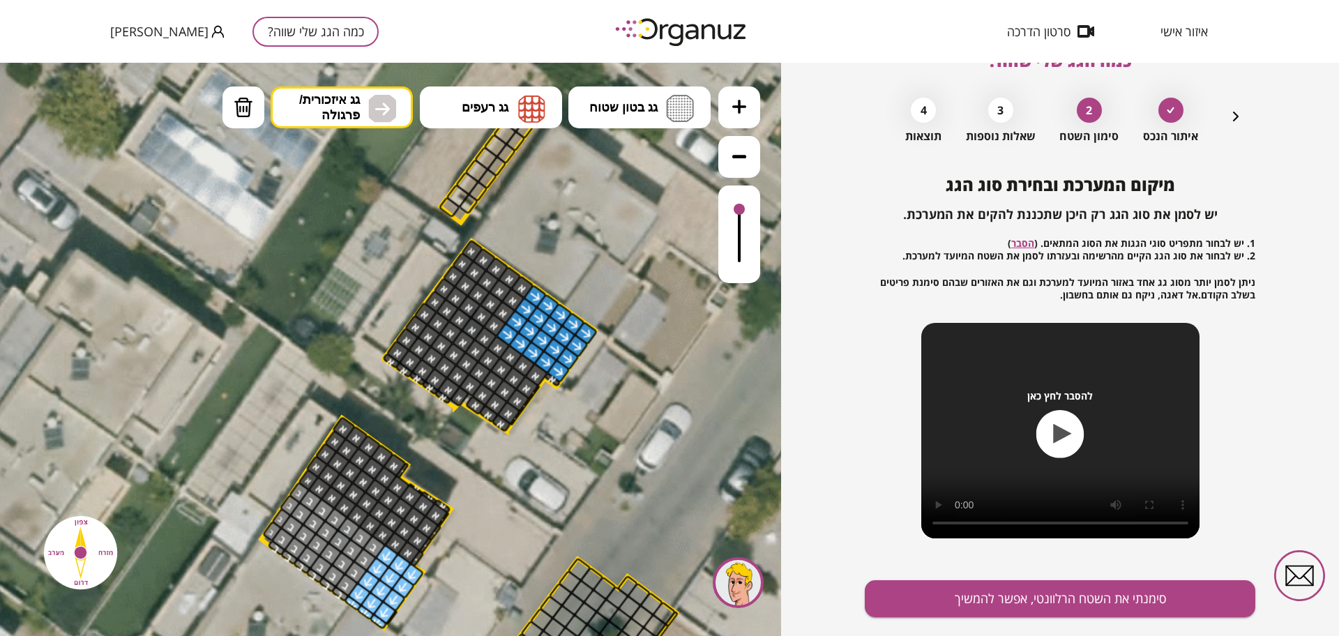
scroll to position [73, 0]
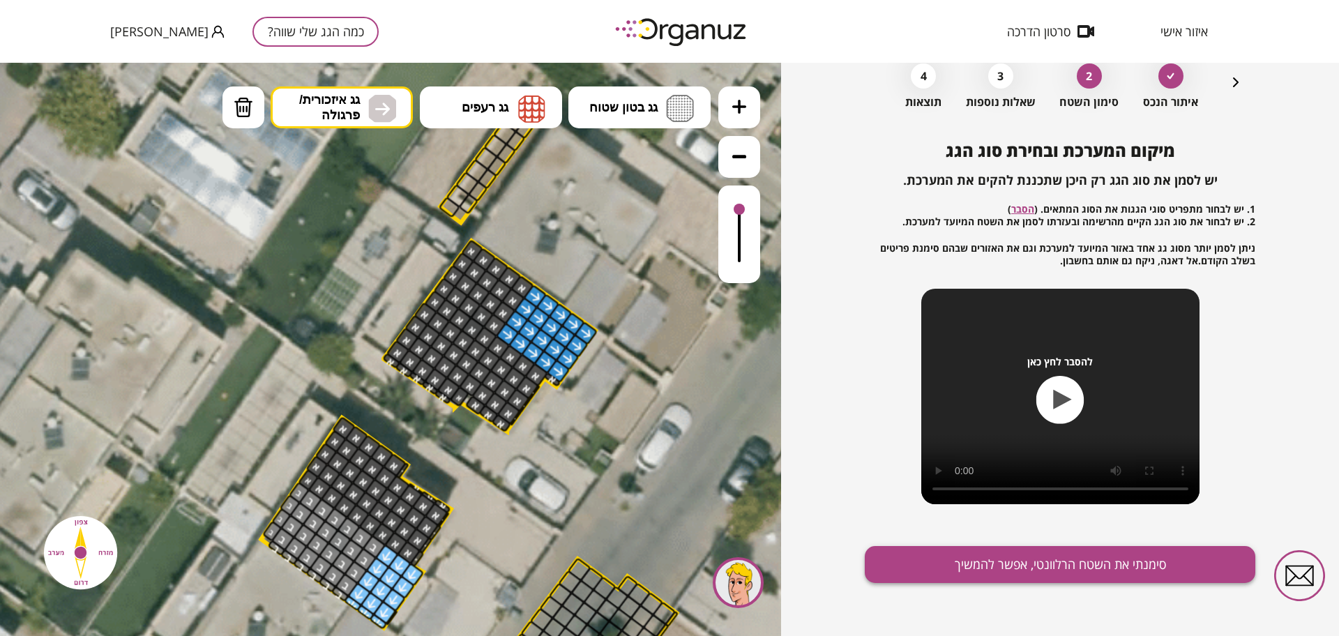
click at [976, 565] on button "סימנתי את השטח הרלוונטי, אפשר להמשיך" at bounding box center [1060, 564] width 391 height 37
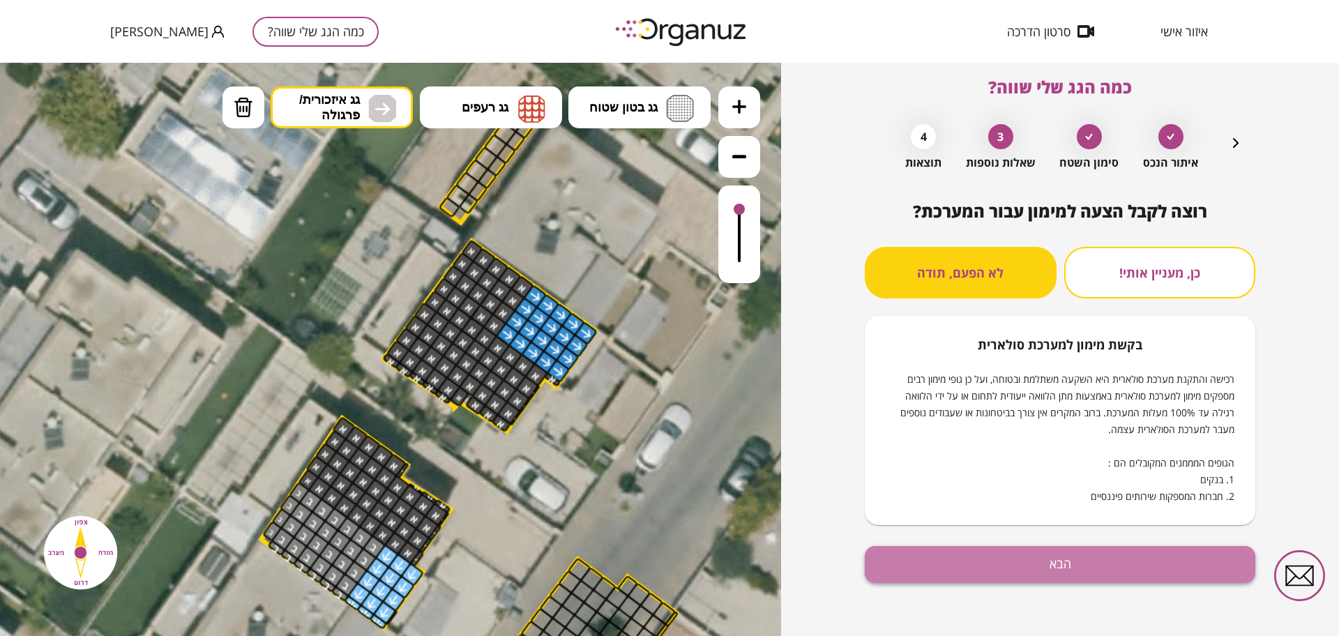
click at [1144, 562] on button "הבא" at bounding box center [1060, 564] width 391 height 37
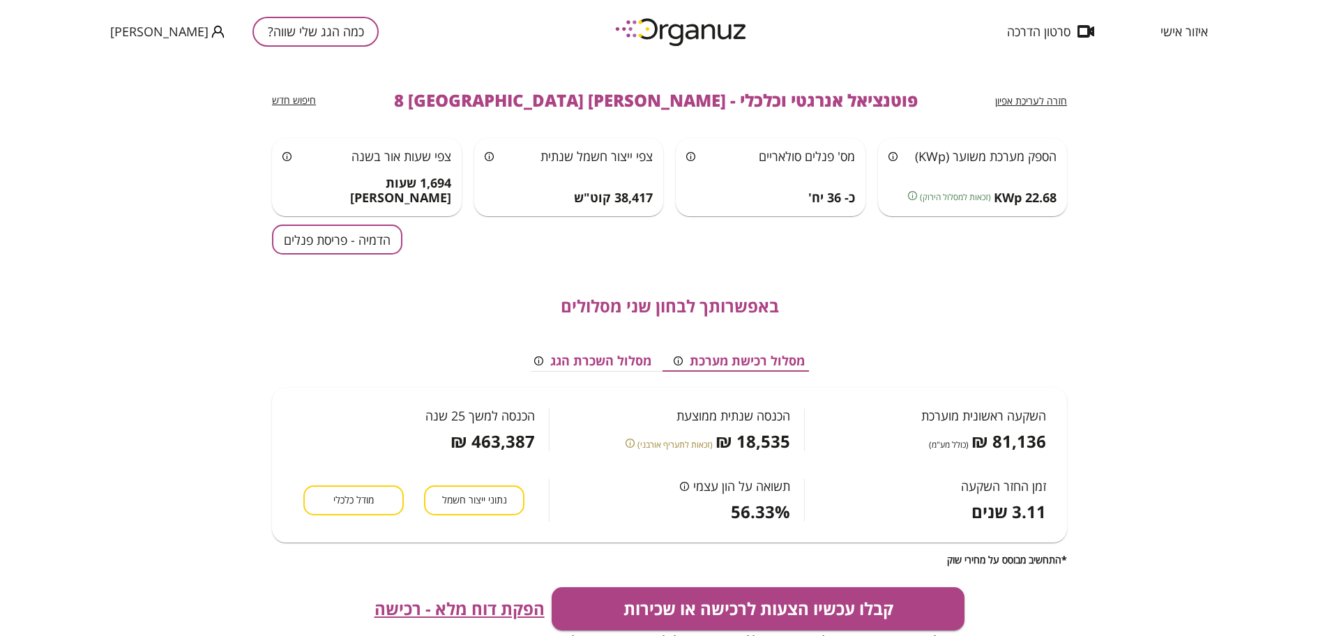
click at [362, 246] on button "הדמיה - פריסת פנלים" at bounding box center [337, 240] width 130 height 30
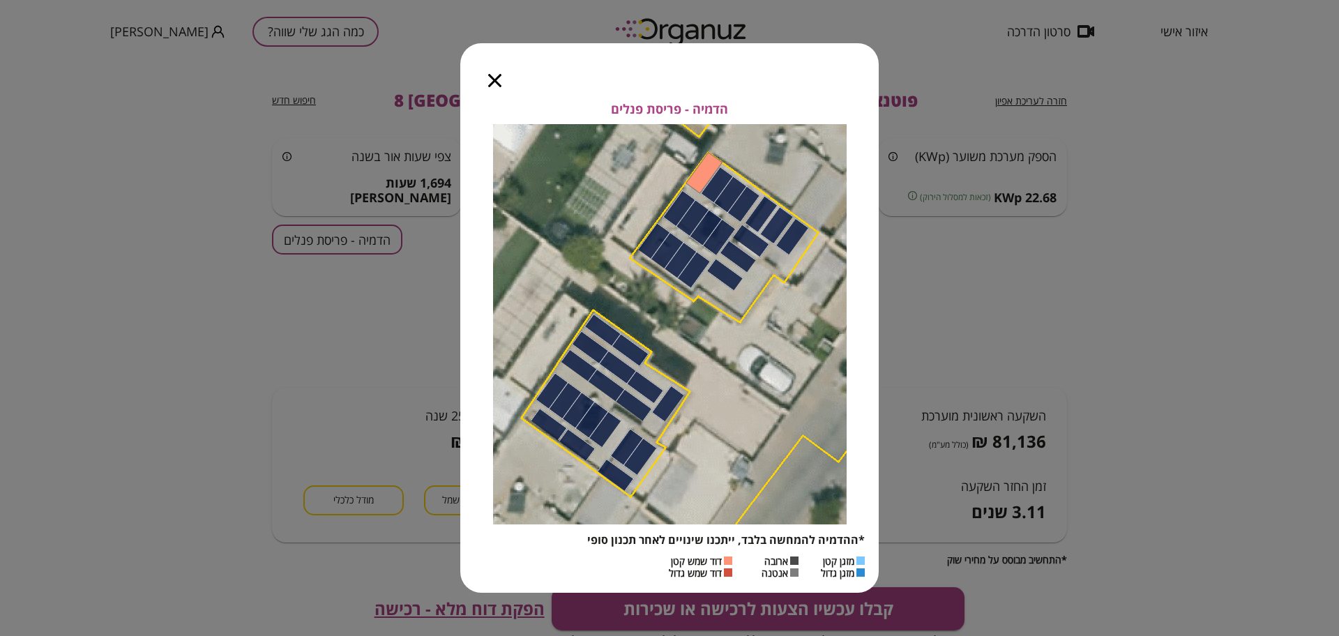
click at [499, 75] on icon "button" at bounding box center [494, 80] width 13 height 13
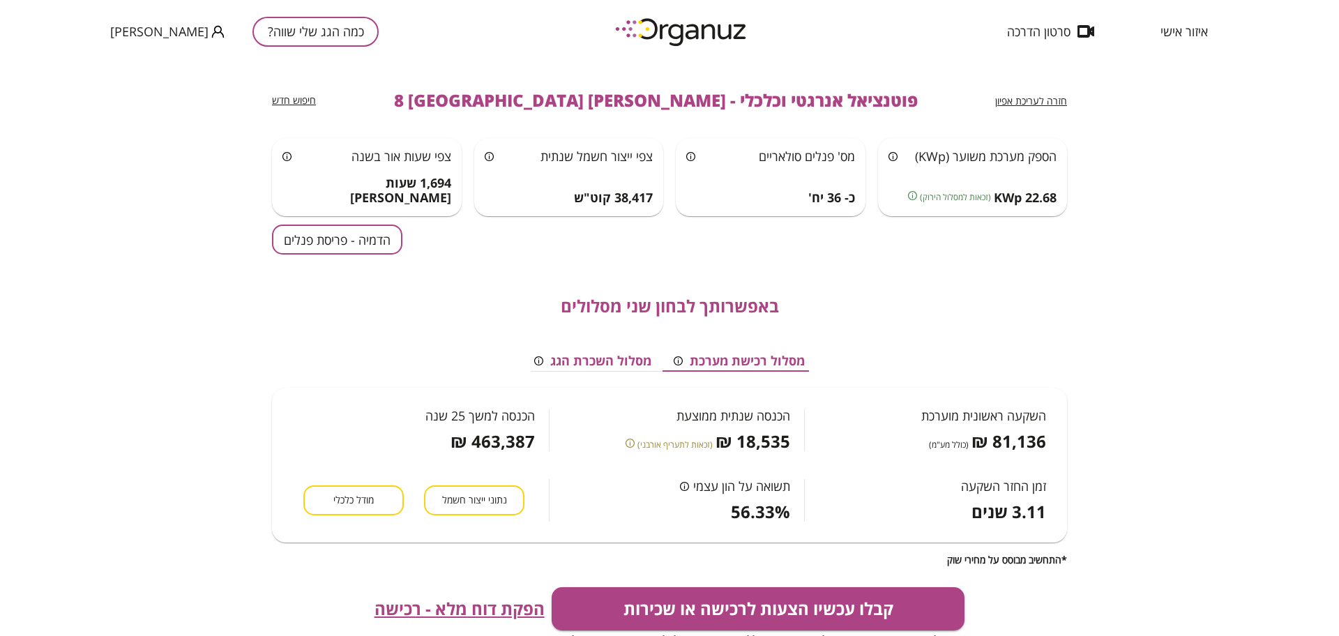
click at [1011, 100] on span "חזרה לעריכת אפיון" at bounding box center [1031, 100] width 72 height 13
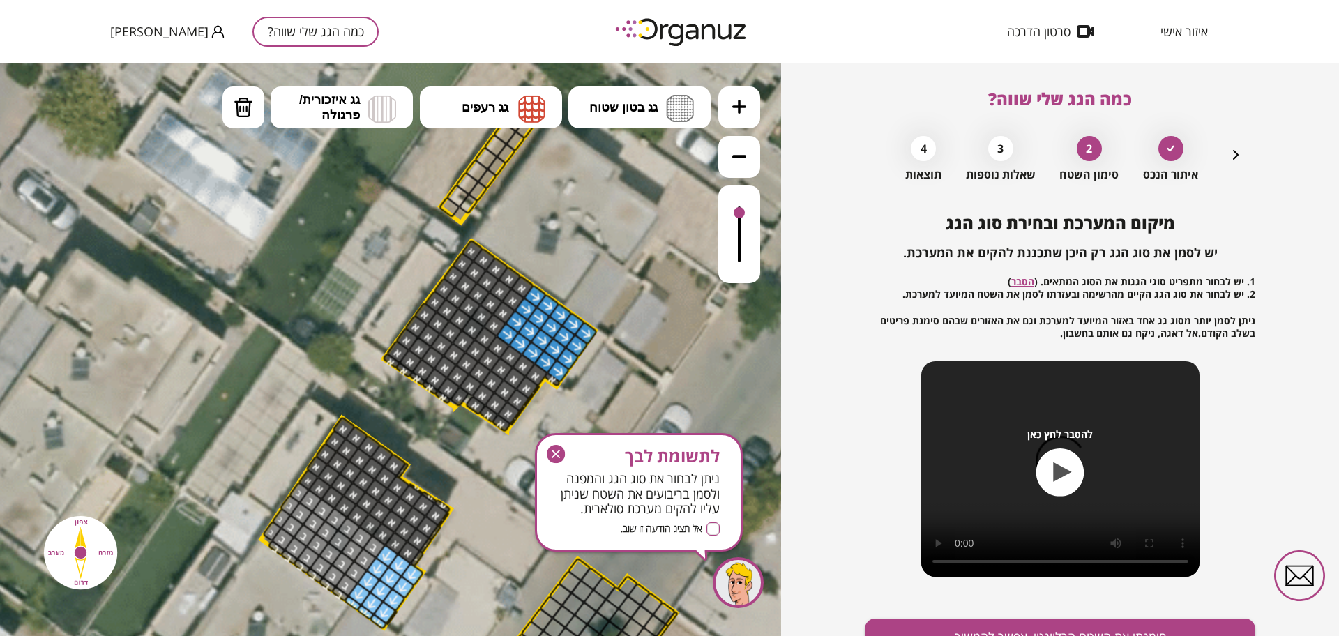
drag, startPoint x: 740, startPoint y: 201, endPoint x: 736, endPoint y: 217, distance: 16.6
click at [736, 217] on div at bounding box center [739, 212] width 11 height 11
click at [232, 102] on button "מחיקה" at bounding box center [244, 107] width 42 height 42
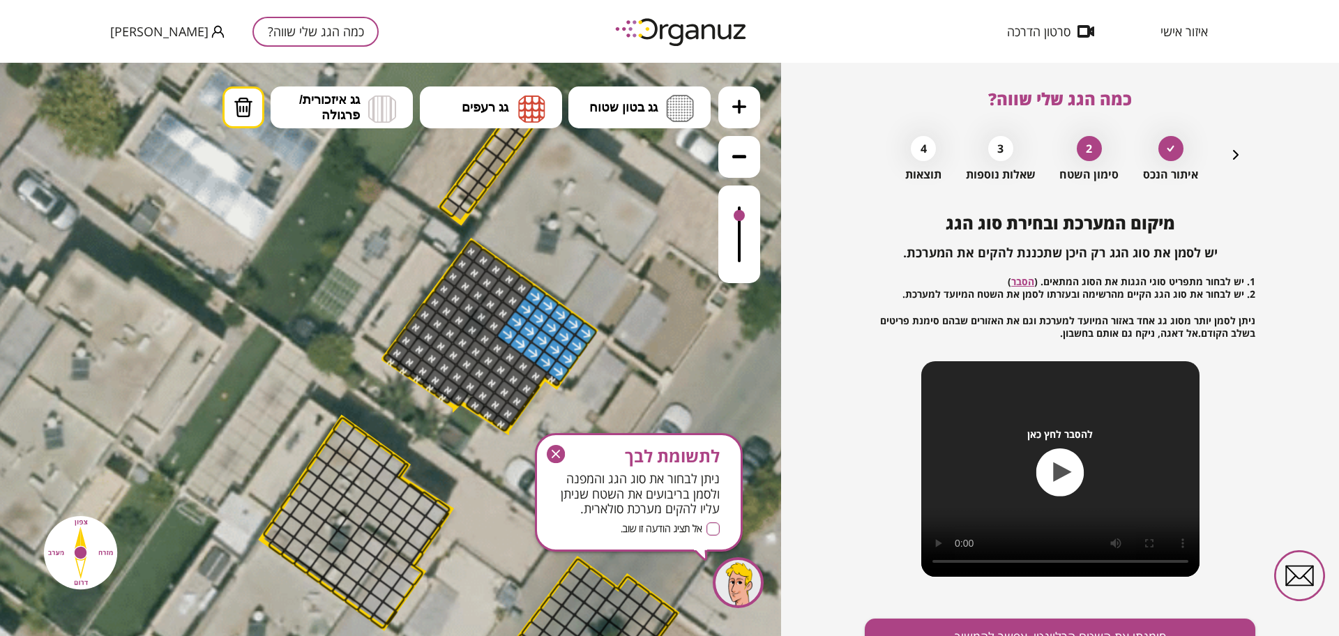
drag, startPoint x: 403, startPoint y: 566, endPoint x: 550, endPoint y: 459, distance: 182.2
click at [550, 459] on div ".st0 { fill: #FFFFFF; } .st0 { fill: #FFFFFF; }" at bounding box center [389, 421] width 1931 height 1931
drag, startPoint x: 552, startPoint y: 458, endPoint x: 555, endPoint y: 395, distance: 63.5
click at [552, 458] on icon "button" at bounding box center [556, 454] width 18 height 18
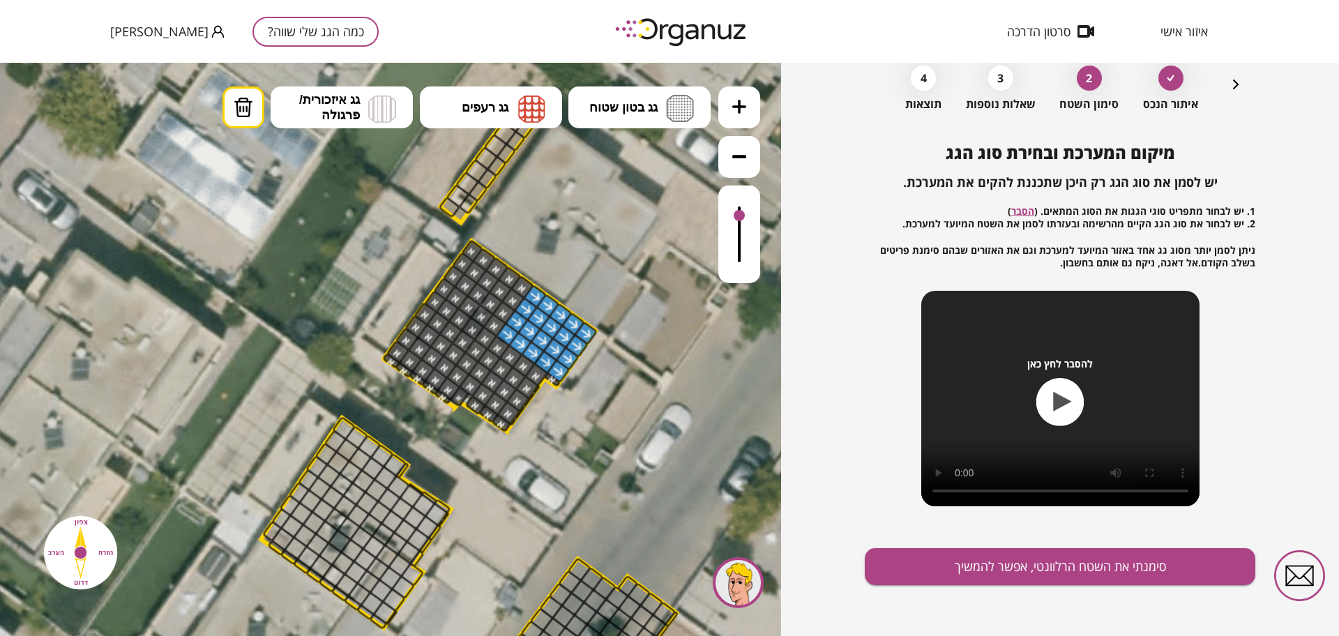
scroll to position [73, 0]
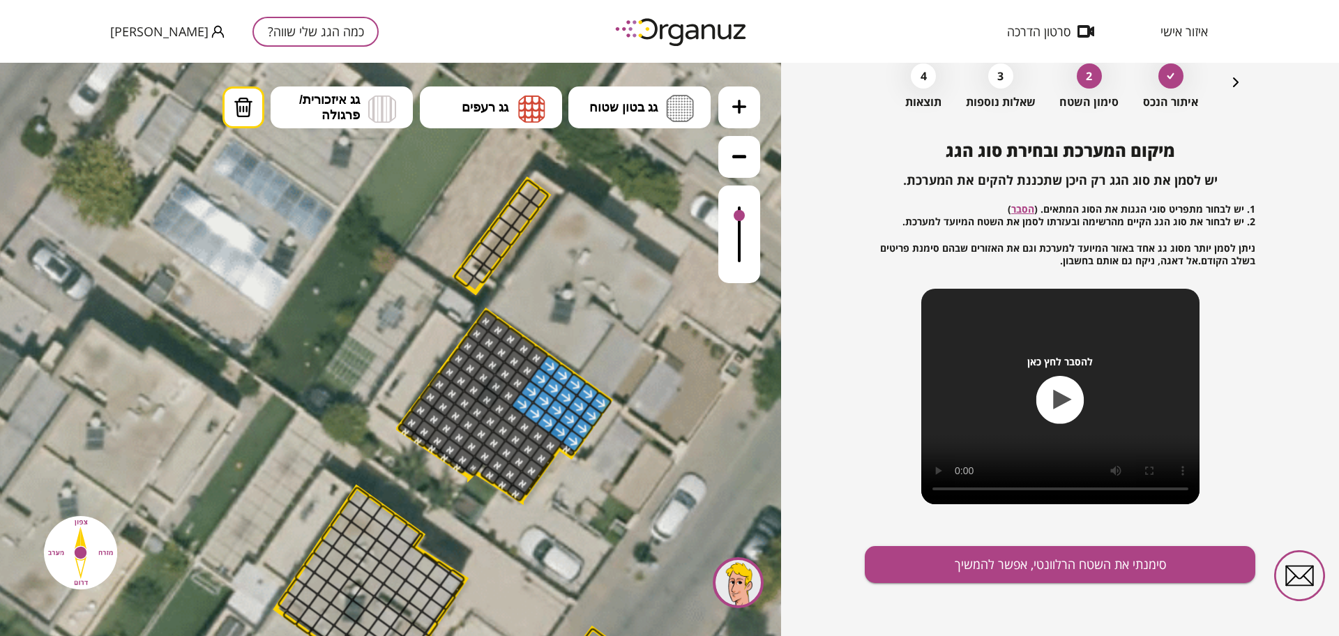
drag, startPoint x: 567, startPoint y: 458, endPoint x: 582, endPoint y: 526, distance: 69.9
click at [582, 526] on icon at bounding box center [403, 491] width 1931 height 1931
click at [1090, 578] on button "סימנתי את השטח הרלוונטי, אפשר להמשיך" at bounding box center [1060, 564] width 391 height 37
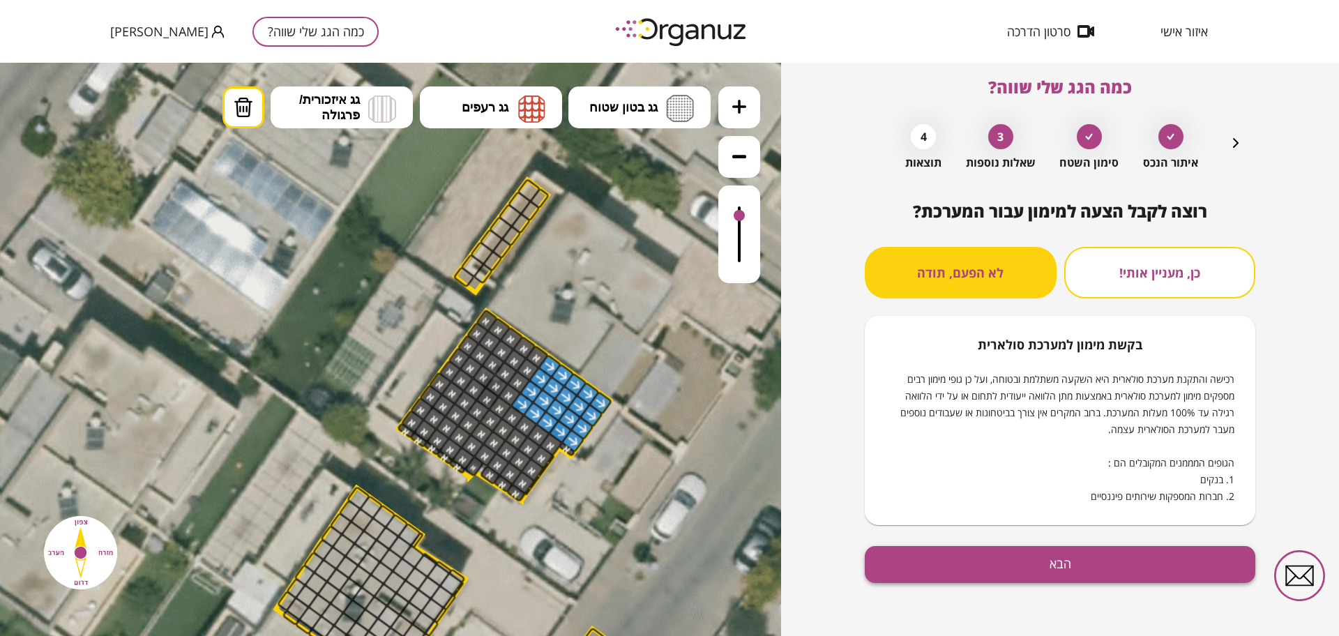
click at [940, 558] on button "הבא" at bounding box center [1060, 564] width 391 height 37
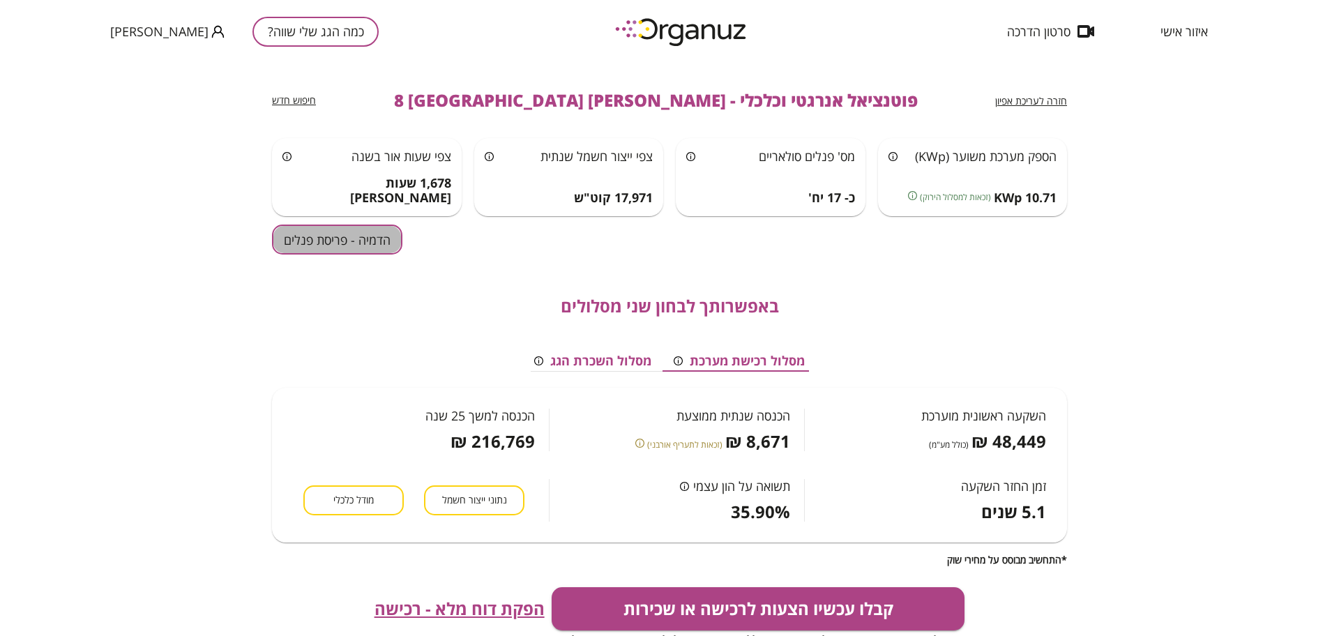
click at [330, 244] on button "הדמיה - פריסת פנלים" at bounding box center [337, 240] width 130 height 30
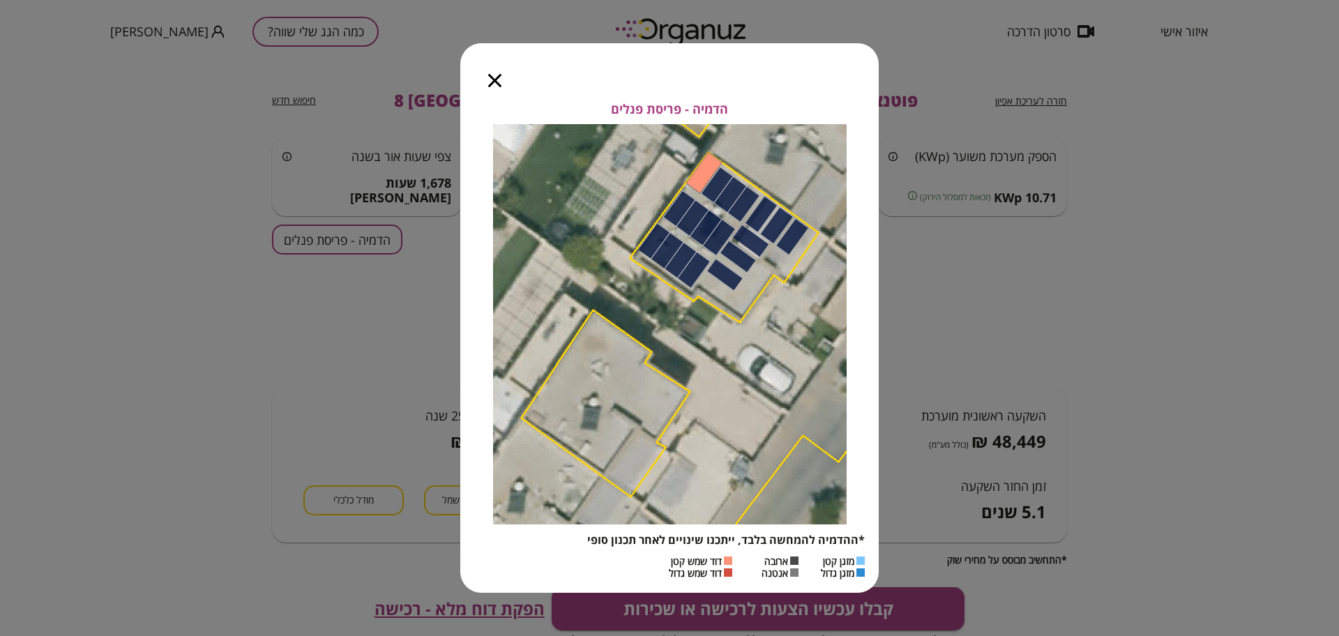
click at [494, 77] on icon "button" at bounding box center [494, 80] width 13 height 13
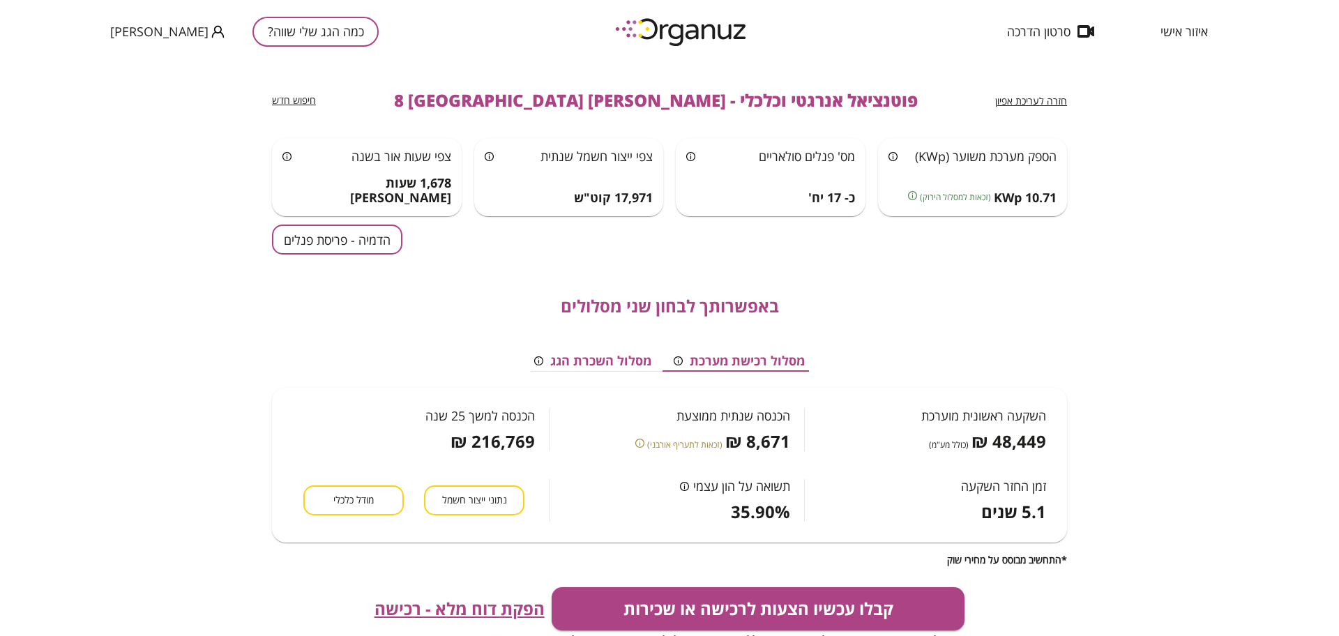
click at [1023, 97] on span "חזרה לעריכת אפיון" at bounding box center [1031, 100] width 72 height 13
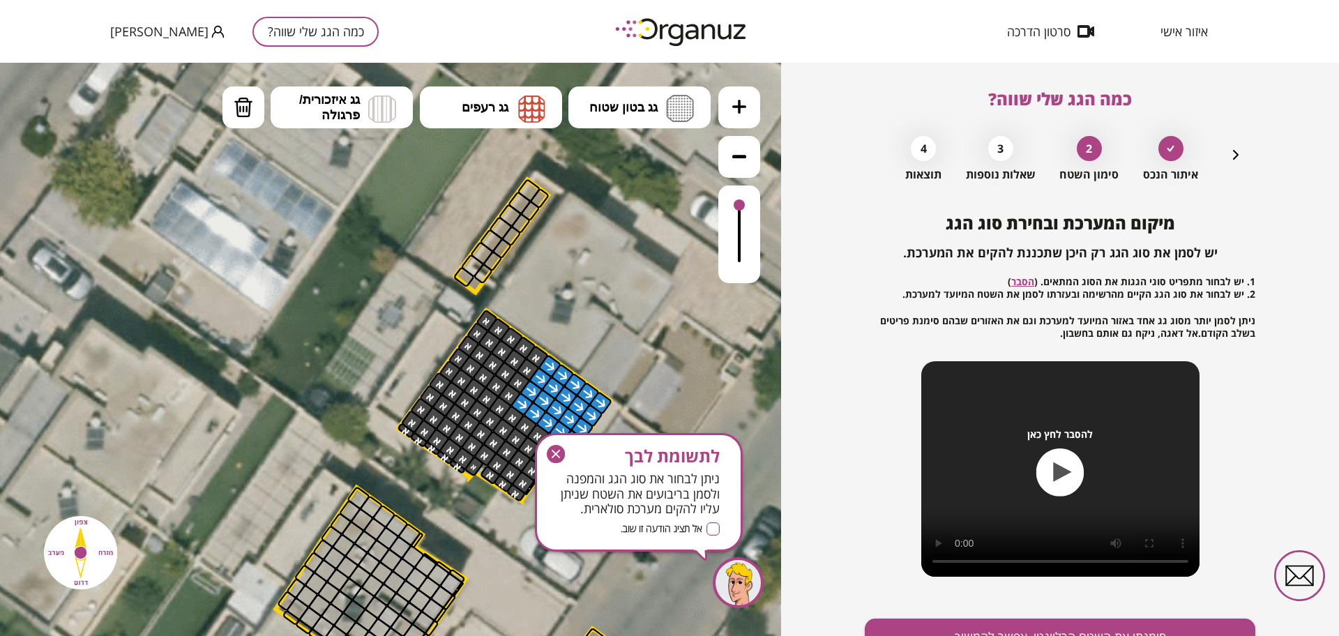
click at [555, 459] on icon "button" at bounding box center [556, 454] width 18 height 18
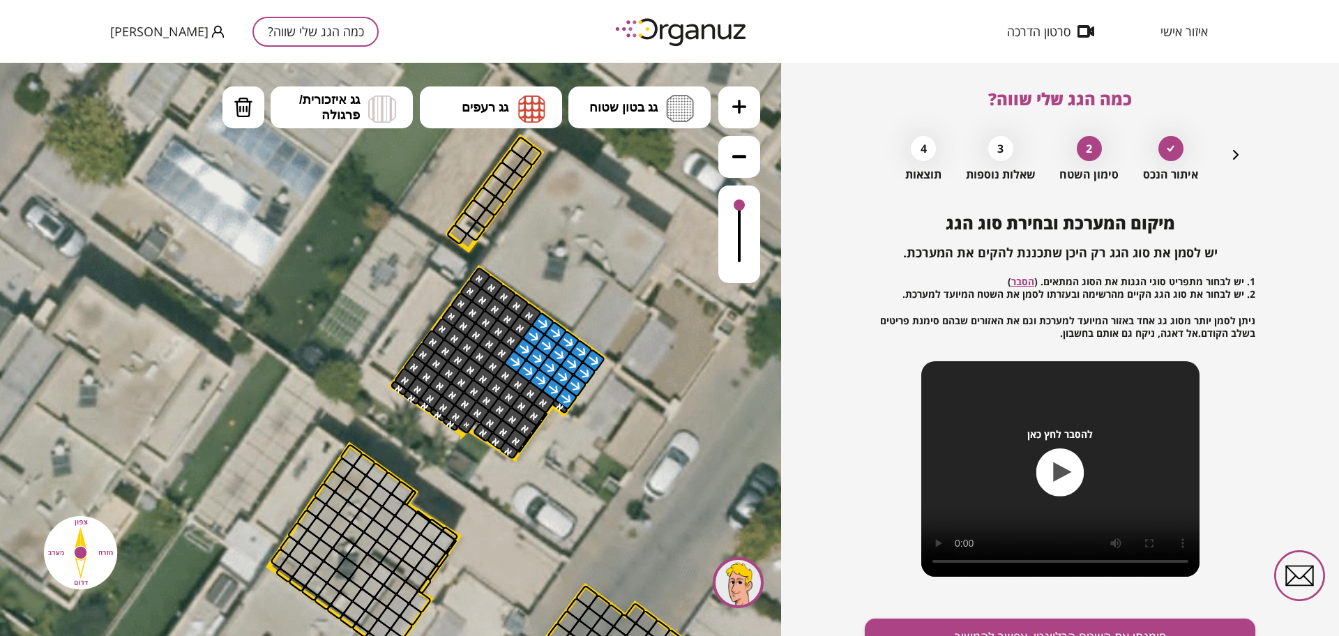
drag, startPoint x: 684, startPoint y: 367, endPoint x: 699, endPoint y: 287, distance: 81.0
click at [674, 338] on icon at bounding box center [397, 448] width 1931 height 1931
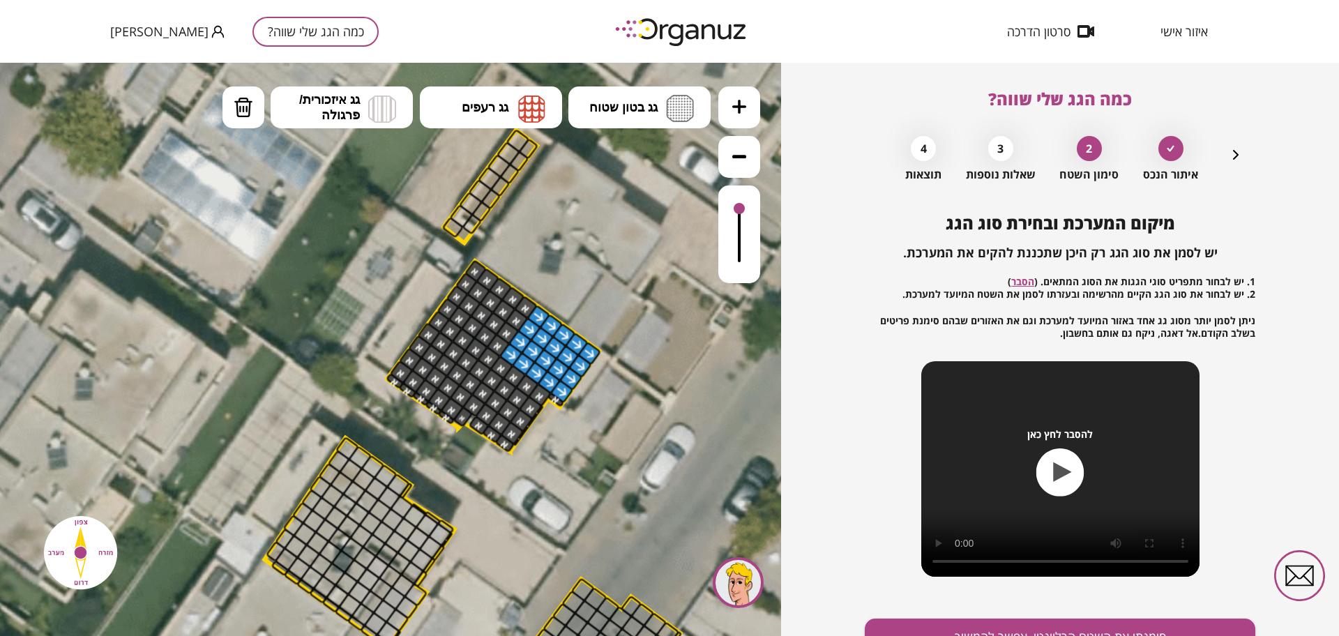
drag, startPoint x: 737, startPoint y: 203, endPoint x: 728, endPoint y: 209, distance: 10.6
click at [728, 209] on div at bounding box center [739, 235] width 42 height 98
click at [746, 245] on div at bounding box center [739, 235] width 42 height 98
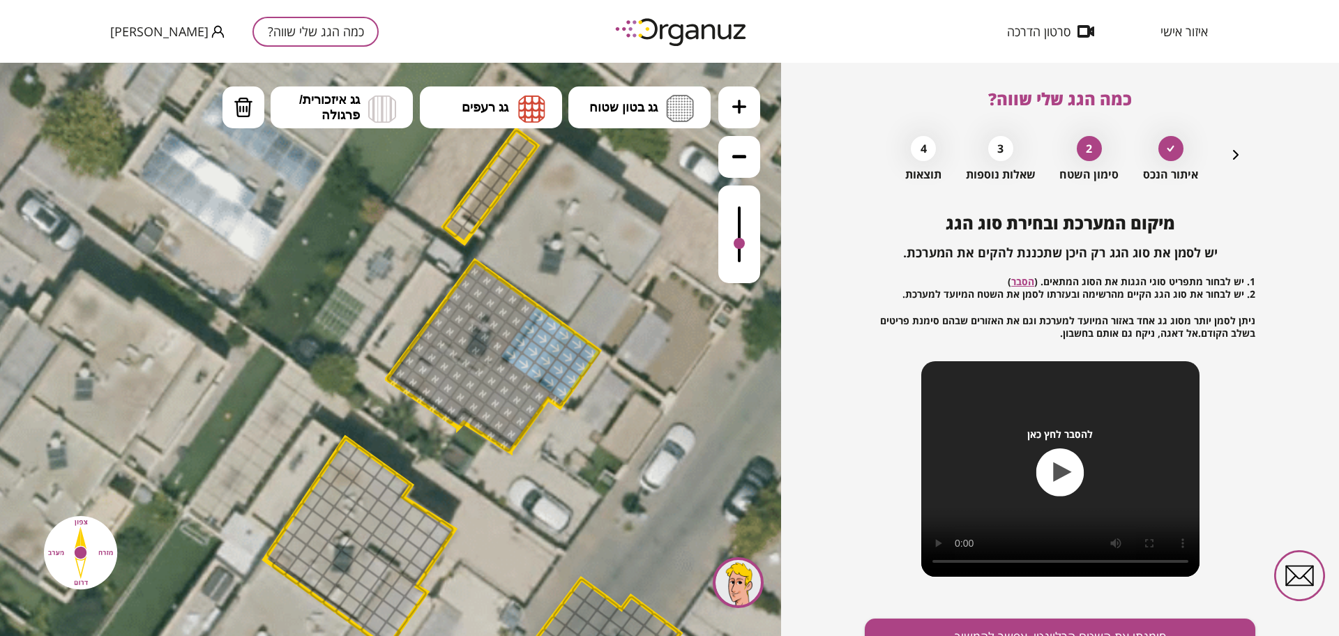
drag, startPoint x: 740, startPoint y: 255, endPoint x: 700, endPoint y: 271, distance: 43.5
click at [740, 256] on div at bounding box center [739, 235] width 42 height 98
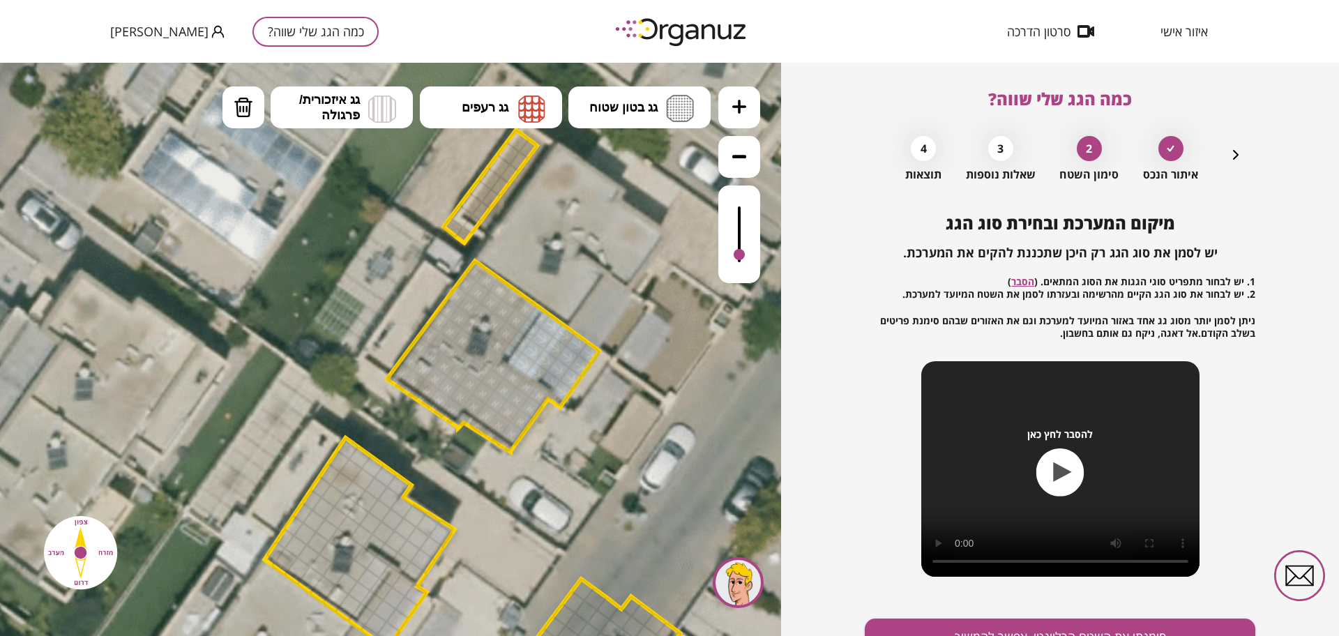
click at [1228, 156] on icon "button" at bounding box center [1236, 154] width 17 height 17
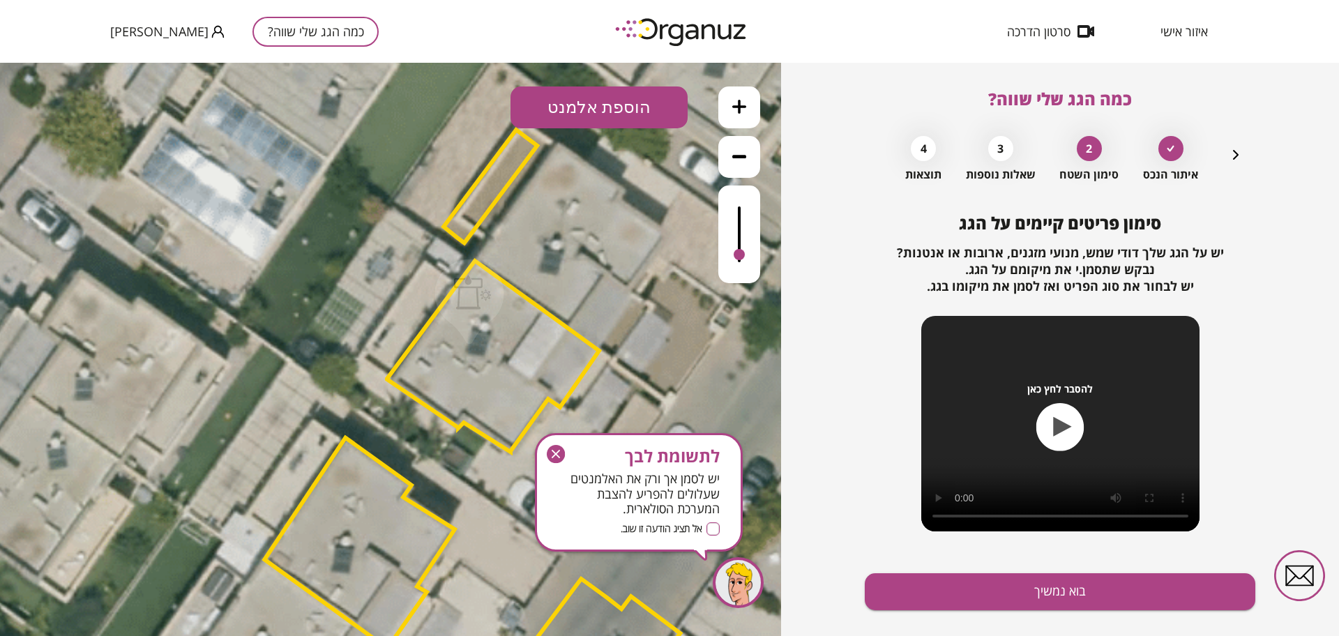
click at [564, 354] on polygon at bounding box center [493, 356] width 212 height 191
click at [1240, 147] on icon "button" at bounding box center [1236, 154] width 17 height 17
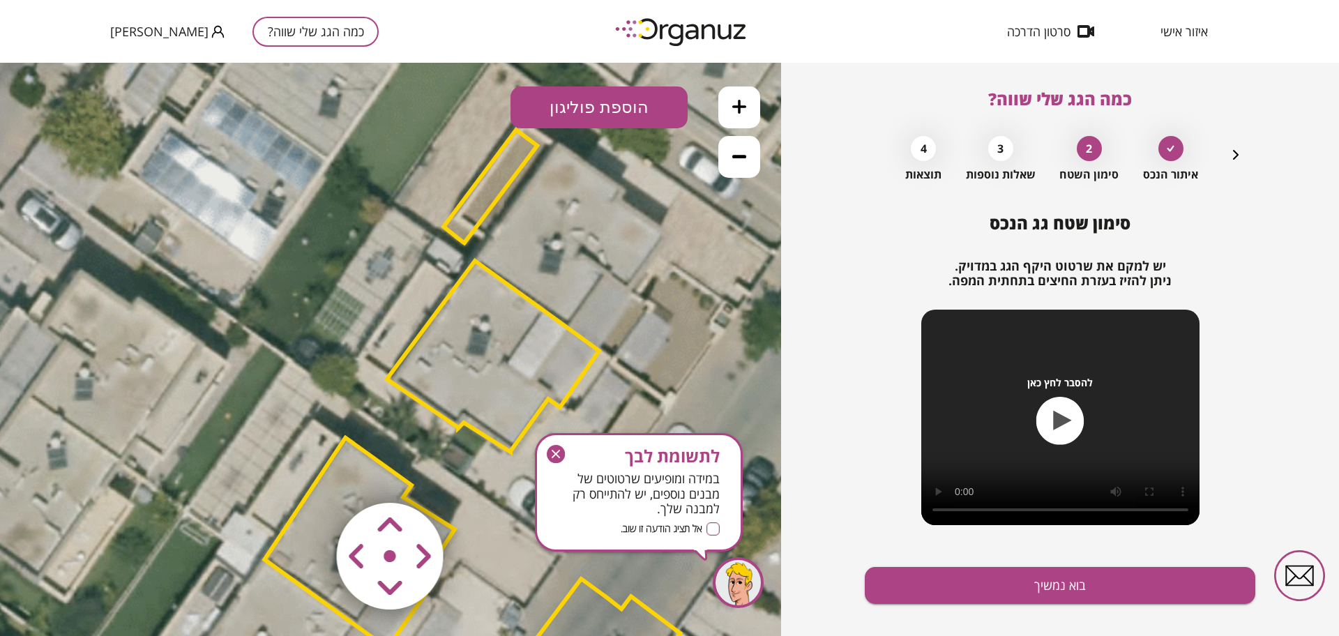
click at [464, 336] on polygon at bounding box center [493, 356] width 212 height 191
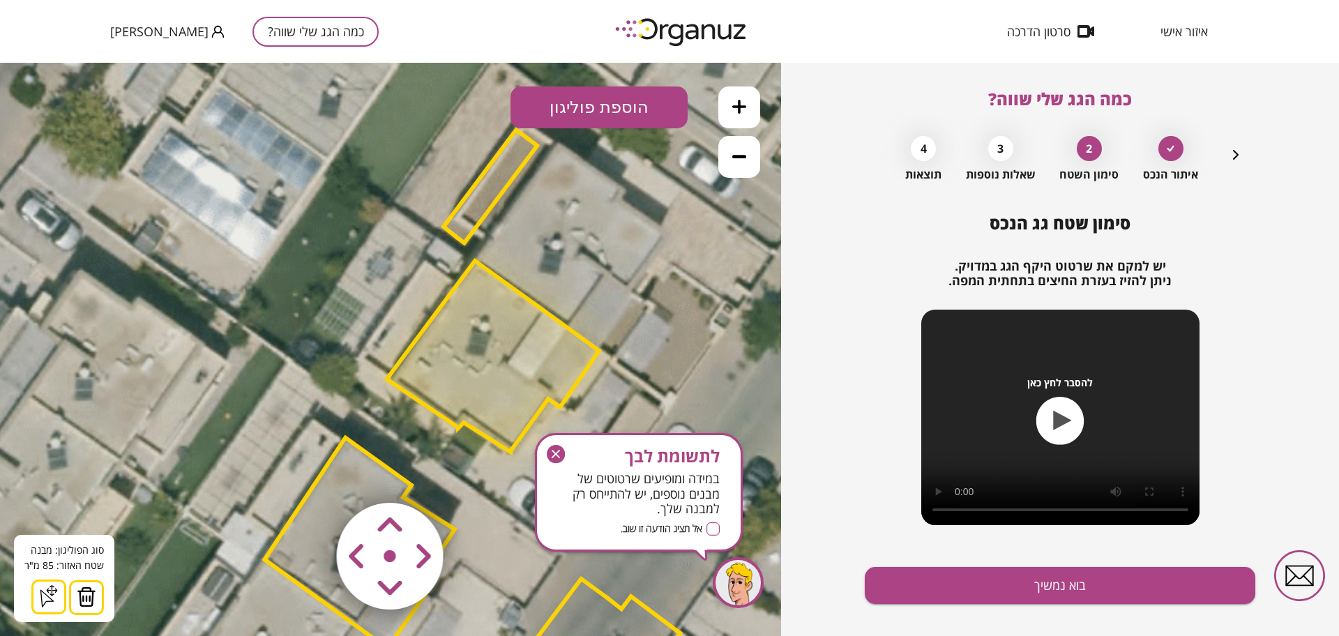
click at [545, 455] on div "לתשומת לבך במידה ומופיעים שרטוטים של מבנים נוספים, יש להתייחס רק למבנה שלך. אל …" at bounding box center [639, 492] width 208 height 119
click at [96, 588] on button at bounding box center [86, 597] width 35 height 35
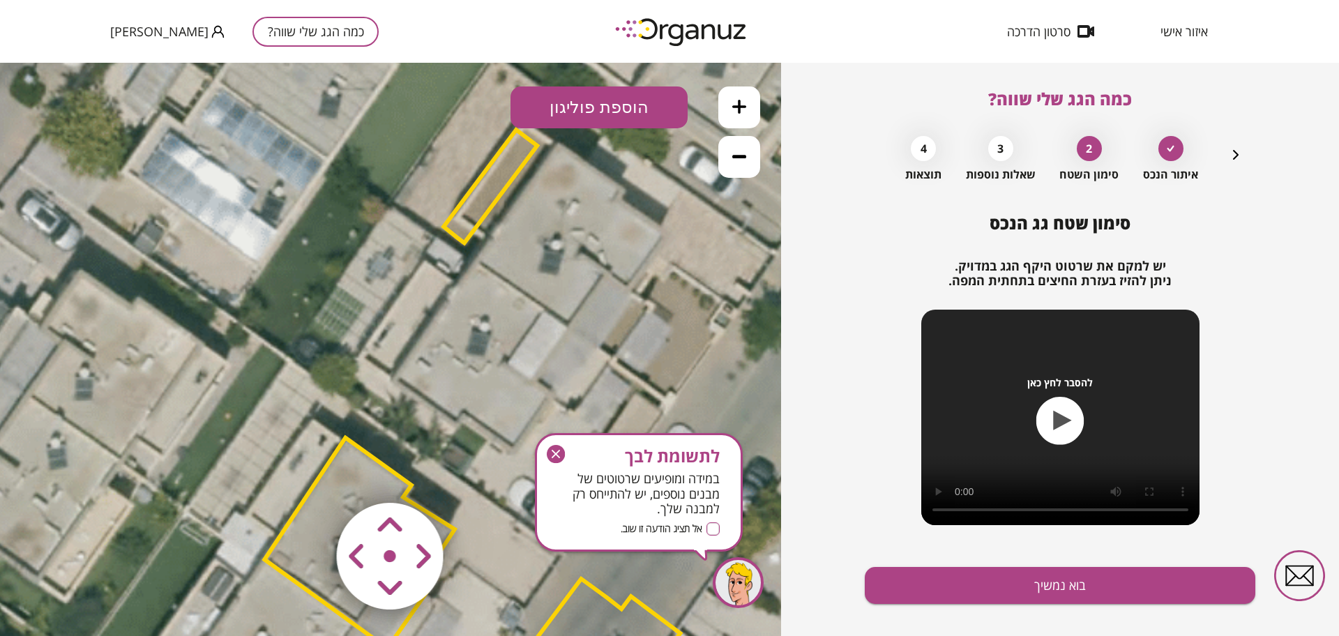
drag, startPoint x: 548, startPoint y: 447, endPoint x: 663, endPoint y: 235, distance: 240.9
click at [548, 447] on icon "button" at bounding box center [556, 454] width 19 height 19
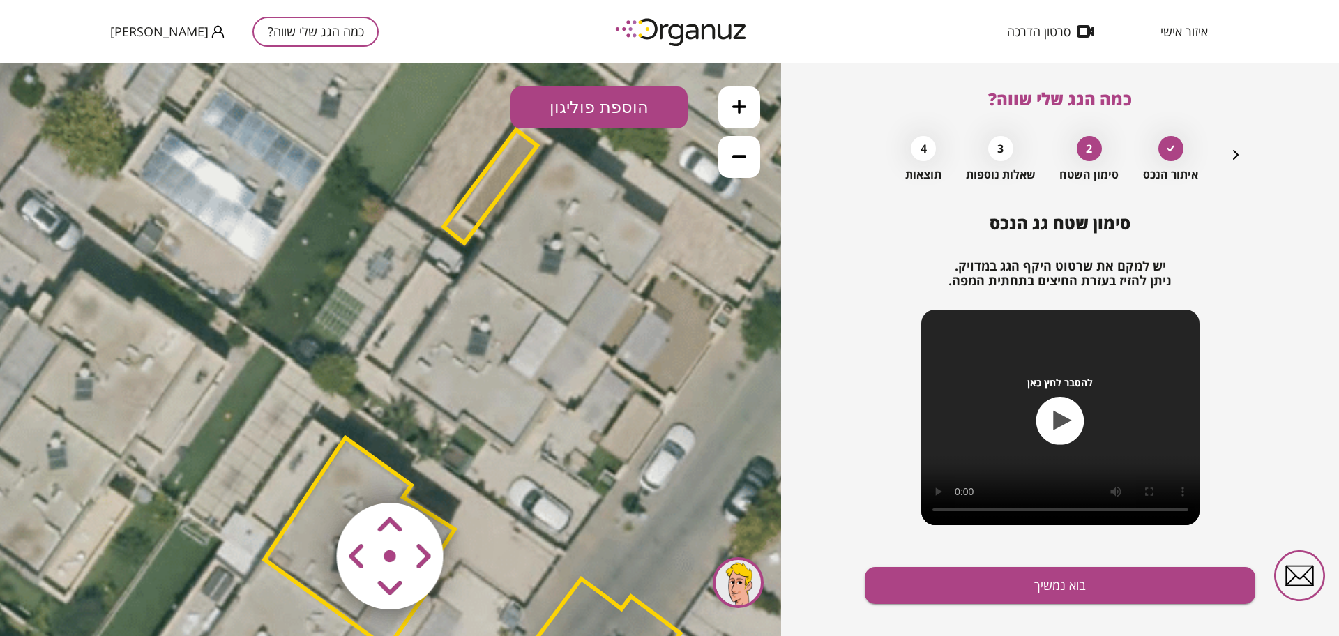
click at [734, 116] on button at bounding box center [739, 107] width 42 height 42
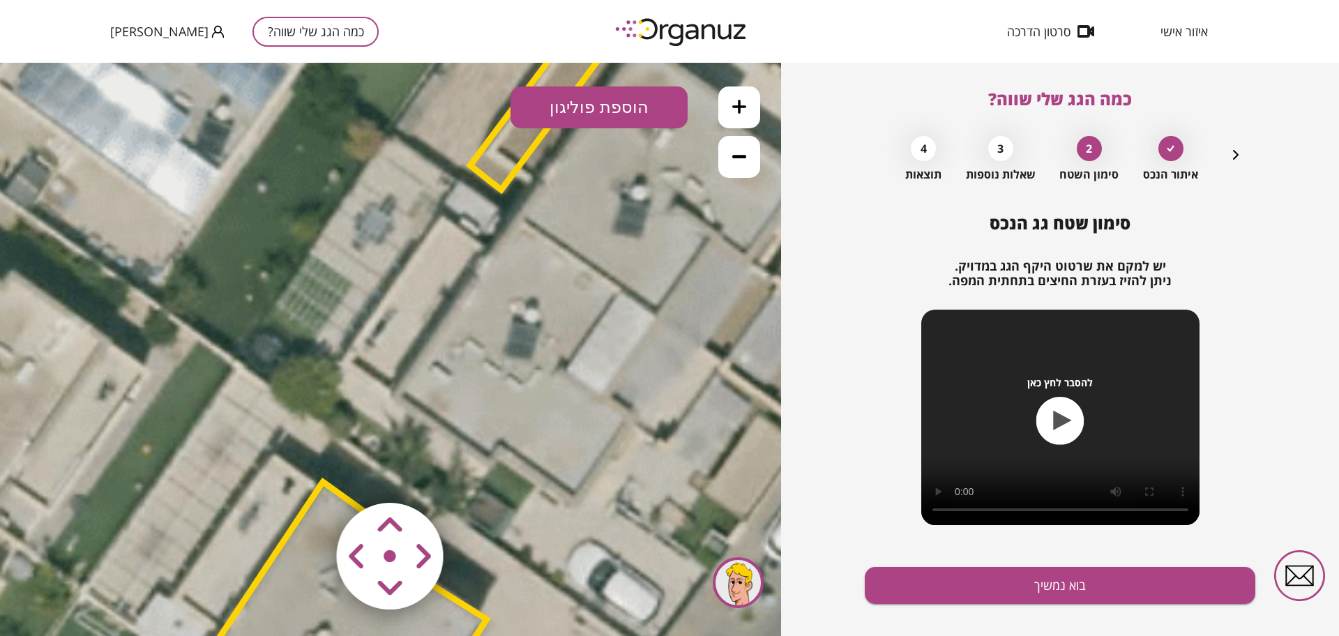
click at [654, 113] on button "הוספת פוליגון" at bounding box center [599, 107] width 177 height 42
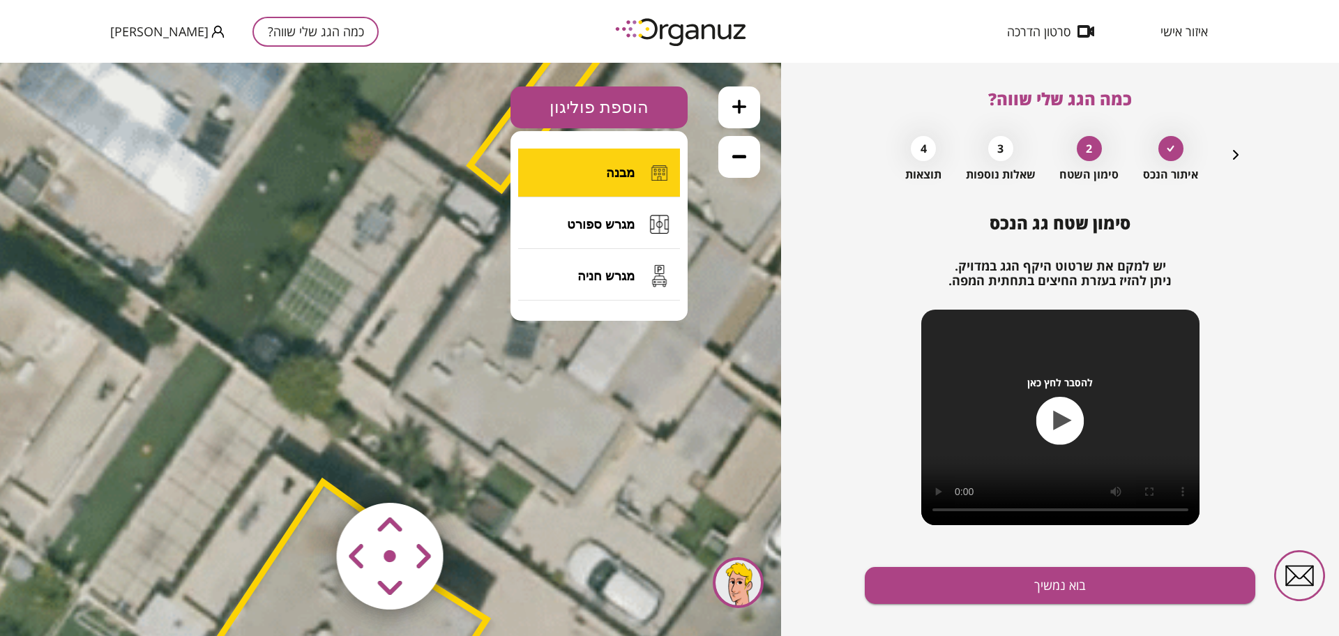
click at [642, 169] on button "מבנה" at bounding box center [599, 173] width 162 height 49
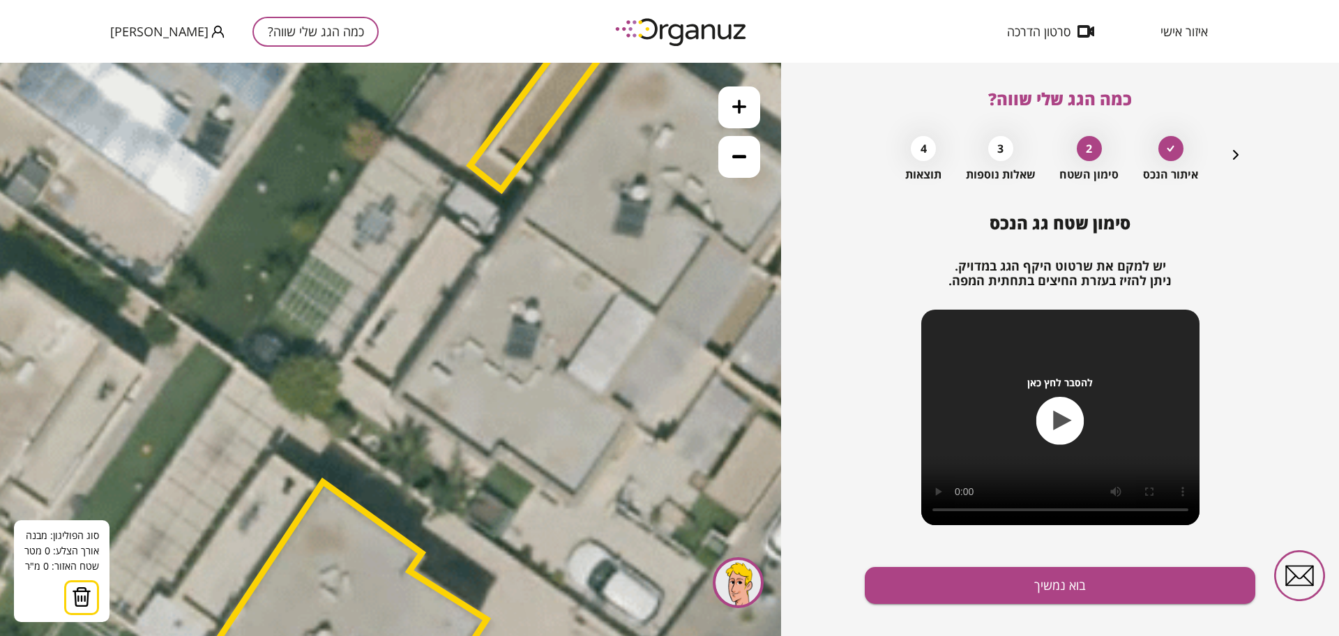
click at [514, 215] on icon at bounding box center [393, 487] width 2895 height 2895
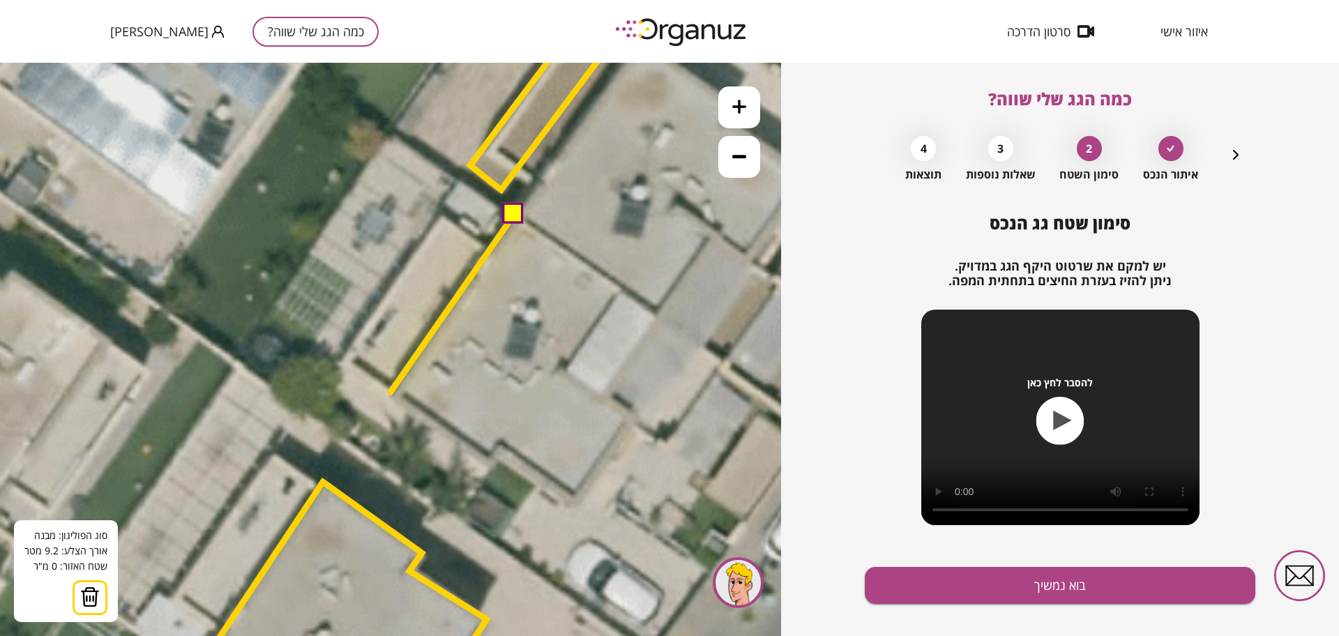
click at [389, 394] on icon at bounding box center [393, 487] width 2895 height 2895
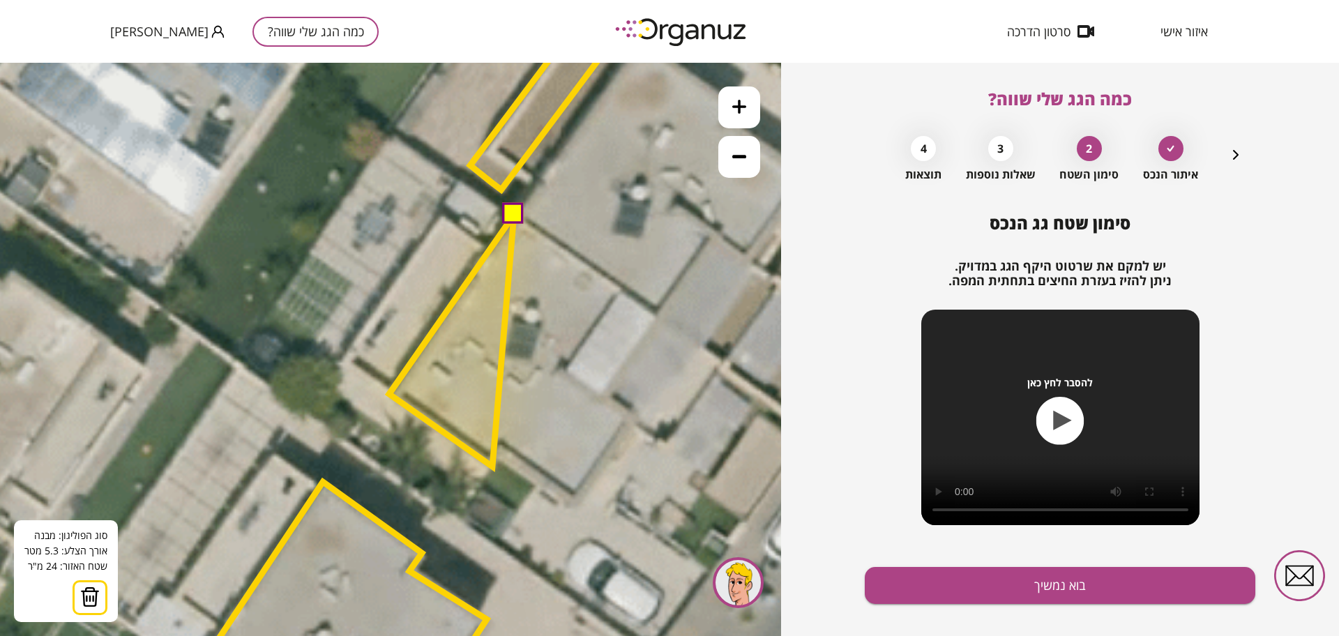
click at [492, 467] on polygon at bounding box center [451, 341] width 125 height 252
click at [502, 453] on polygon at bounding box center [451, 341] width 125 height 252
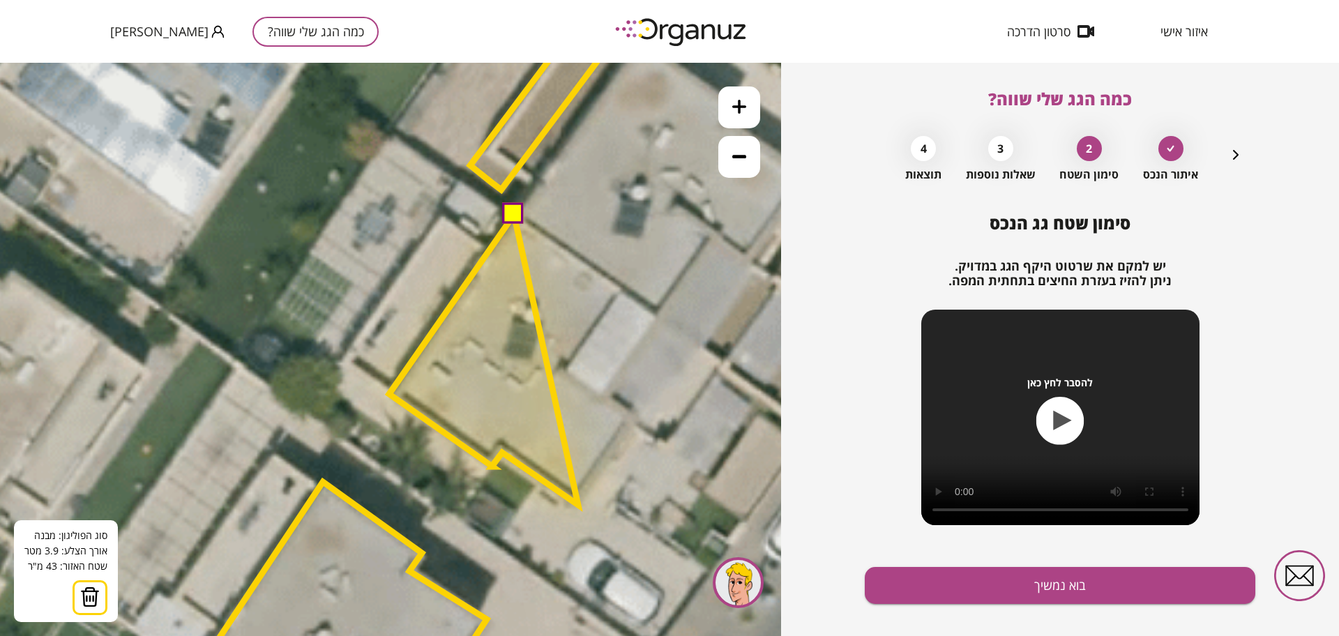
click at [578, 505] on polygon at bounding box center [483, 360] width 189 height 290
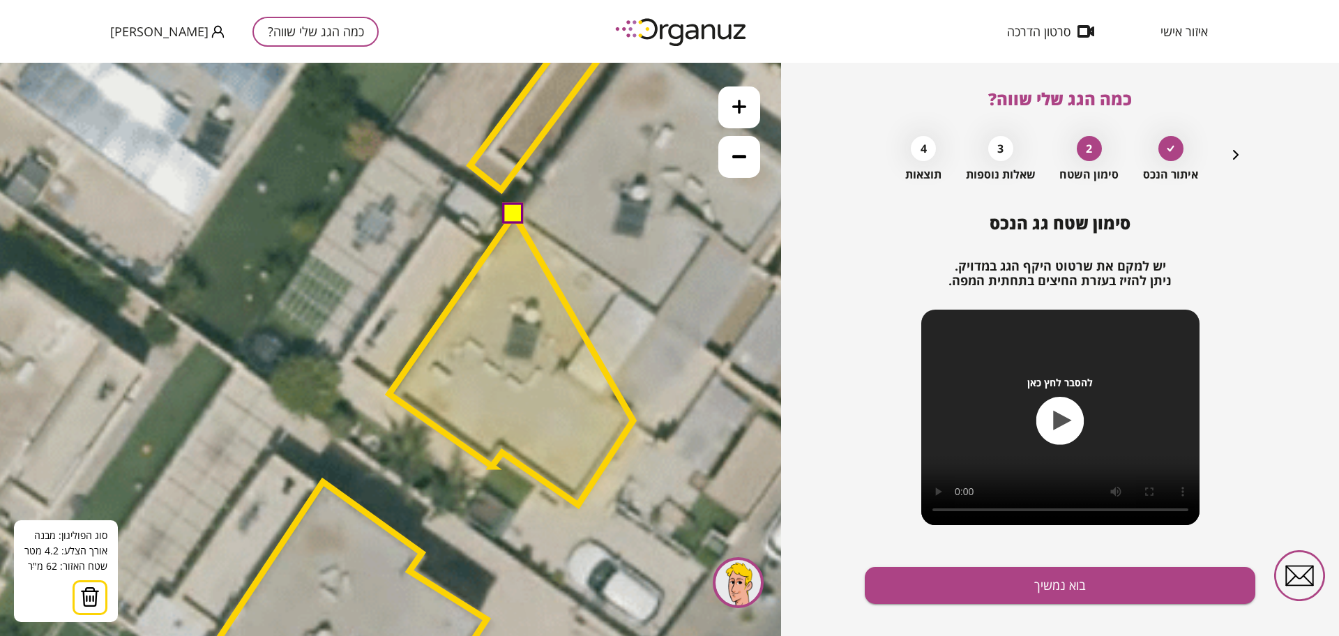
click at [633, 421] on polygon at bounding box center [511, 360] width 244 height 290
click at [642, 427] on polygon at bounding box center [515, 360] width 253 height 290
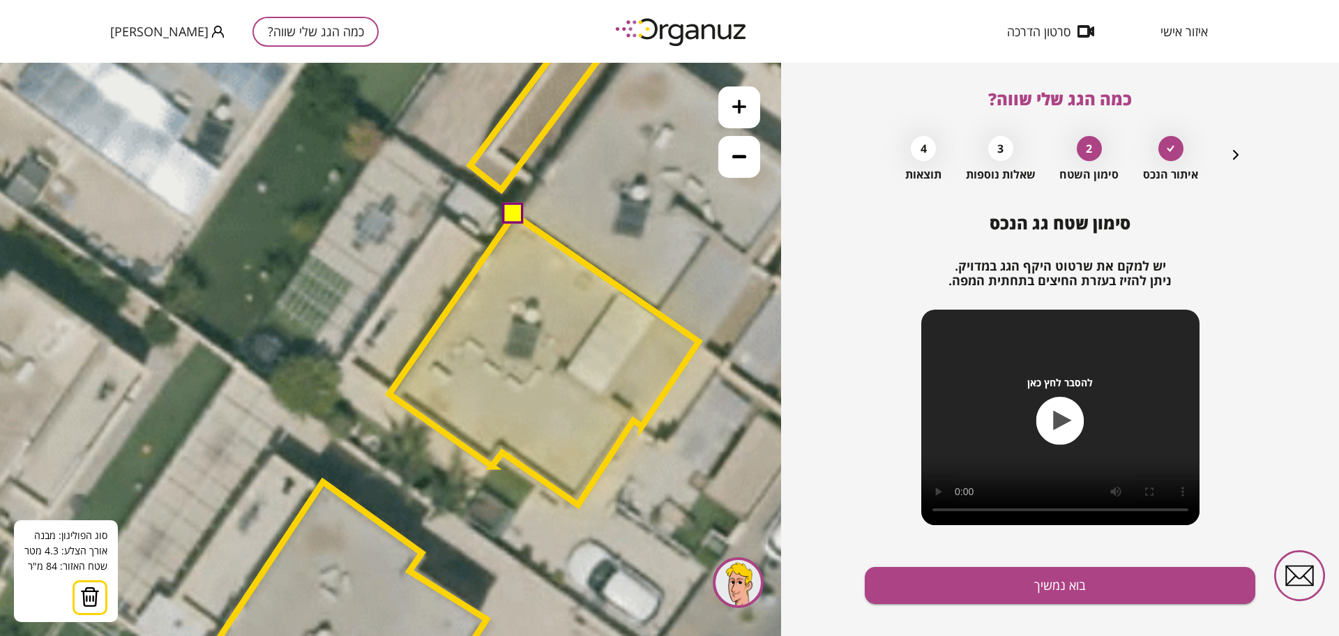
click at [699, 342] on polygon at bounding box center [544, 360] width 310 height 290
click at [512, 216] on button at bounding box center [512, 213] width 21 height 21
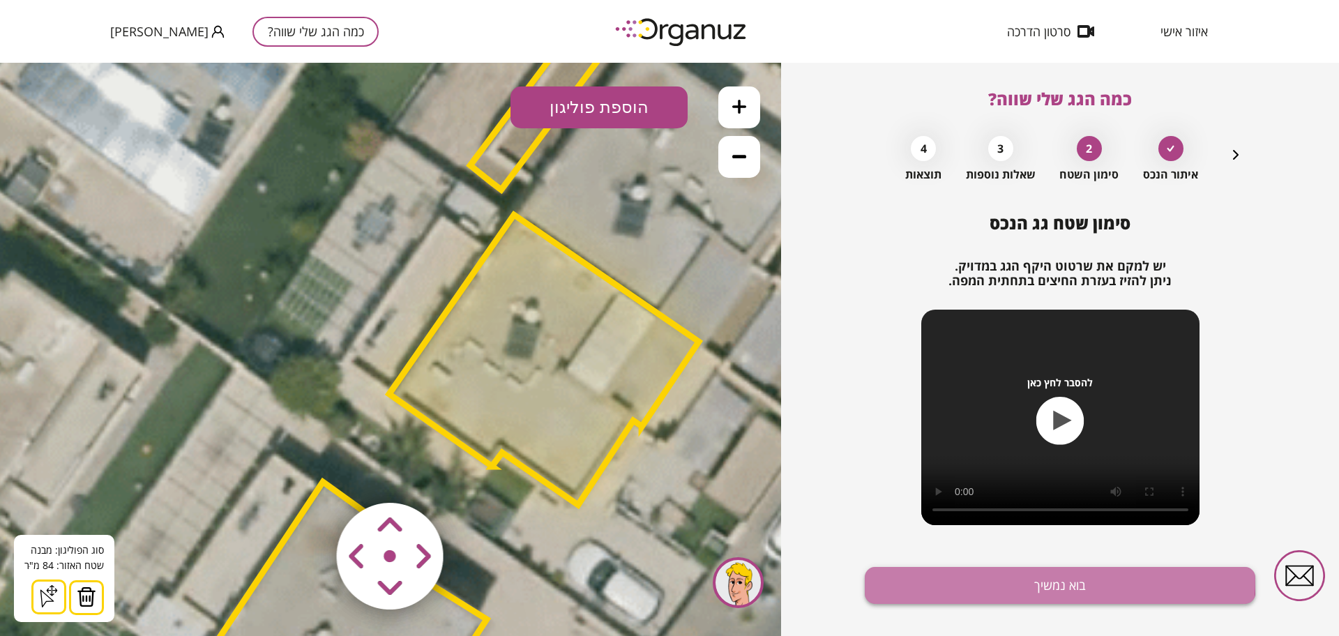
click at [1041, 580] on button "בוא נמשיך" at bounding box center [1060, 585] width 391 height 37
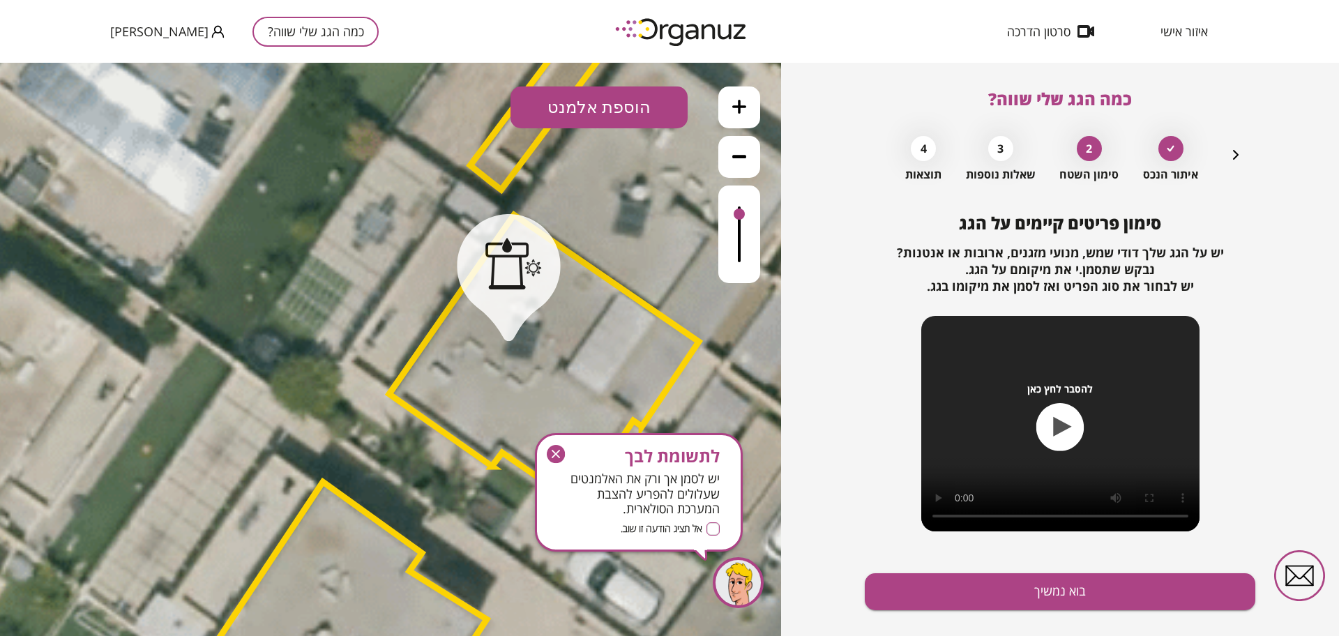
click at [734, 216] on div at bounding box center [739, 235] width 42 height 98
click at [1067, 597] on button "בוא נמשיך" at bounding box center [1060, 591] width 391 height 37
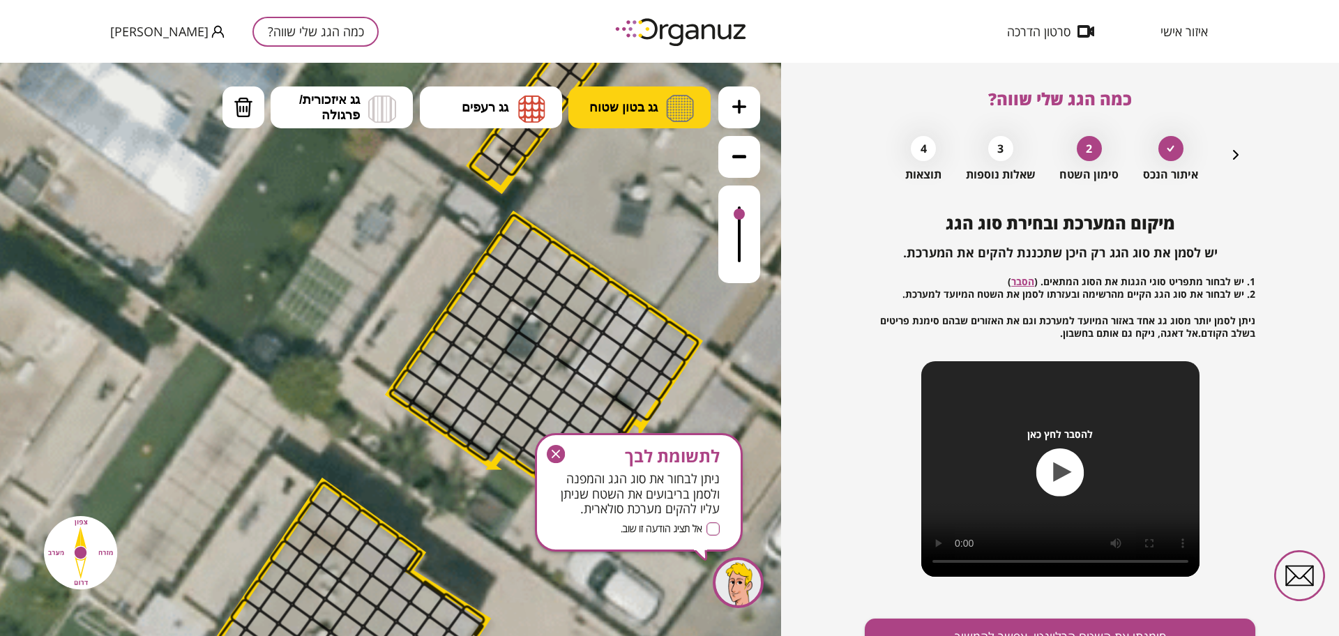
click at [642, 115] on button "גג בטון שטוח" at bounding box center [639, 107] width 142 height 42
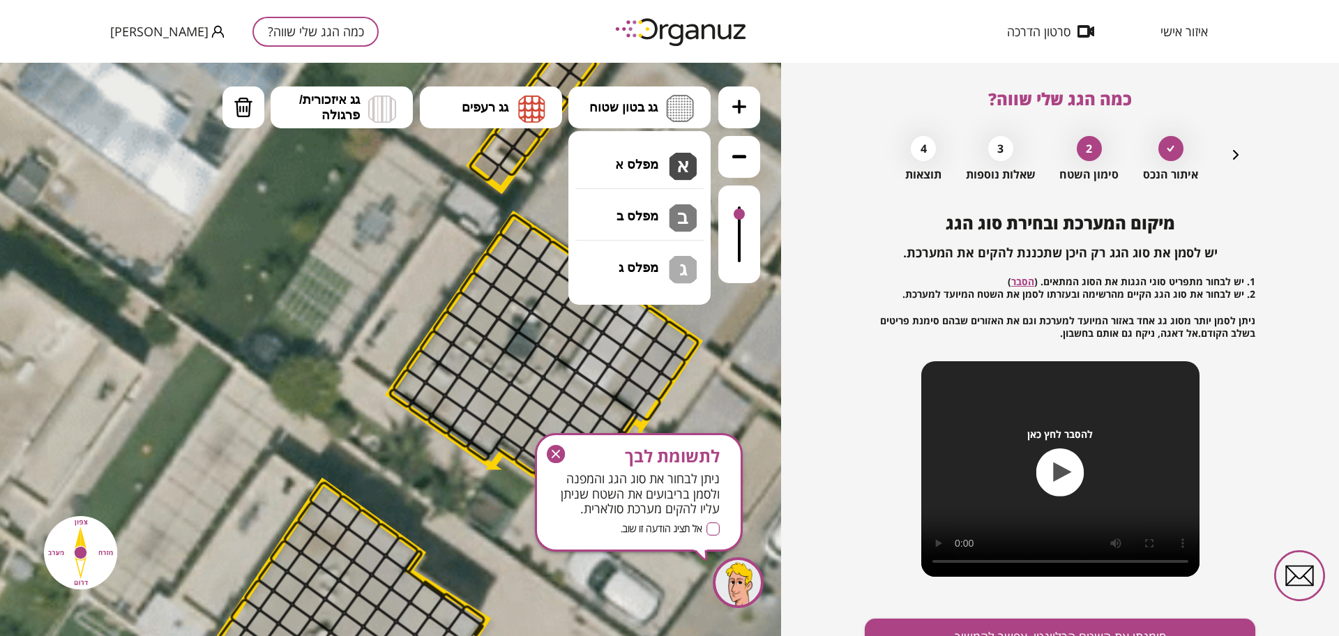
click at [559, 455] on icon "button" at bounding box center [556, 454] width 18 height 18
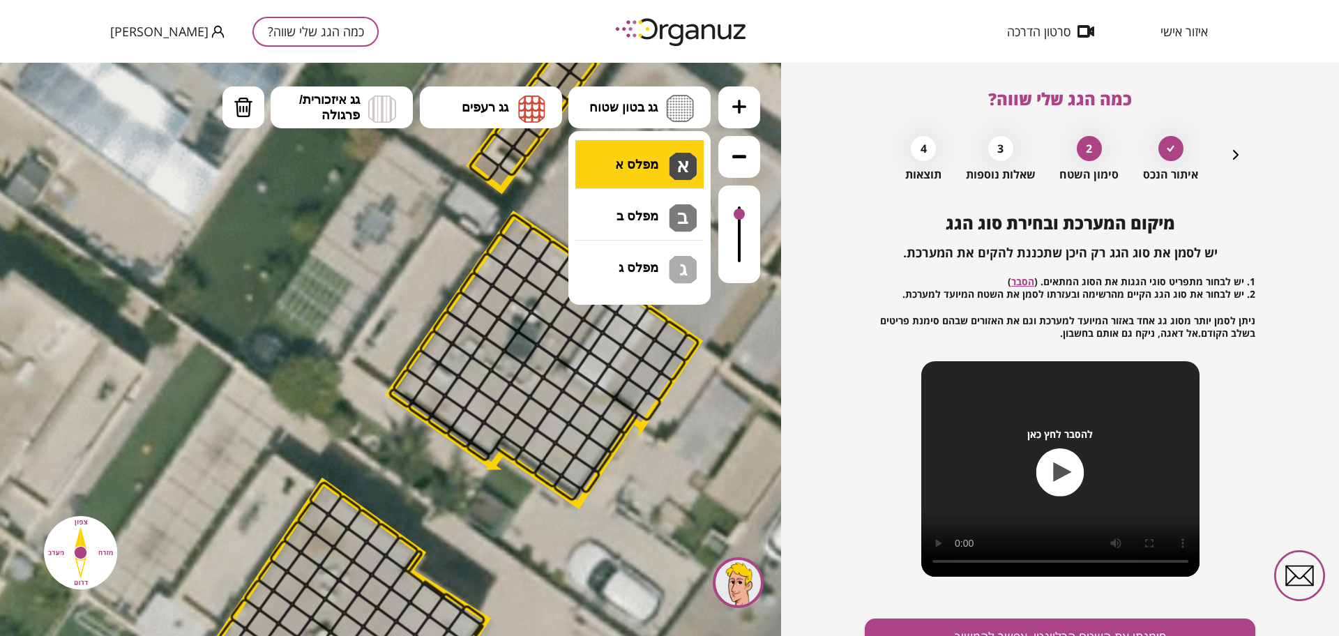
click at [623, 162] on div ".st0 { fill: #FFFFFF; } .st0 { fill: #FFFFFF; }" at bounding box center [390, 349] width 781 height 573
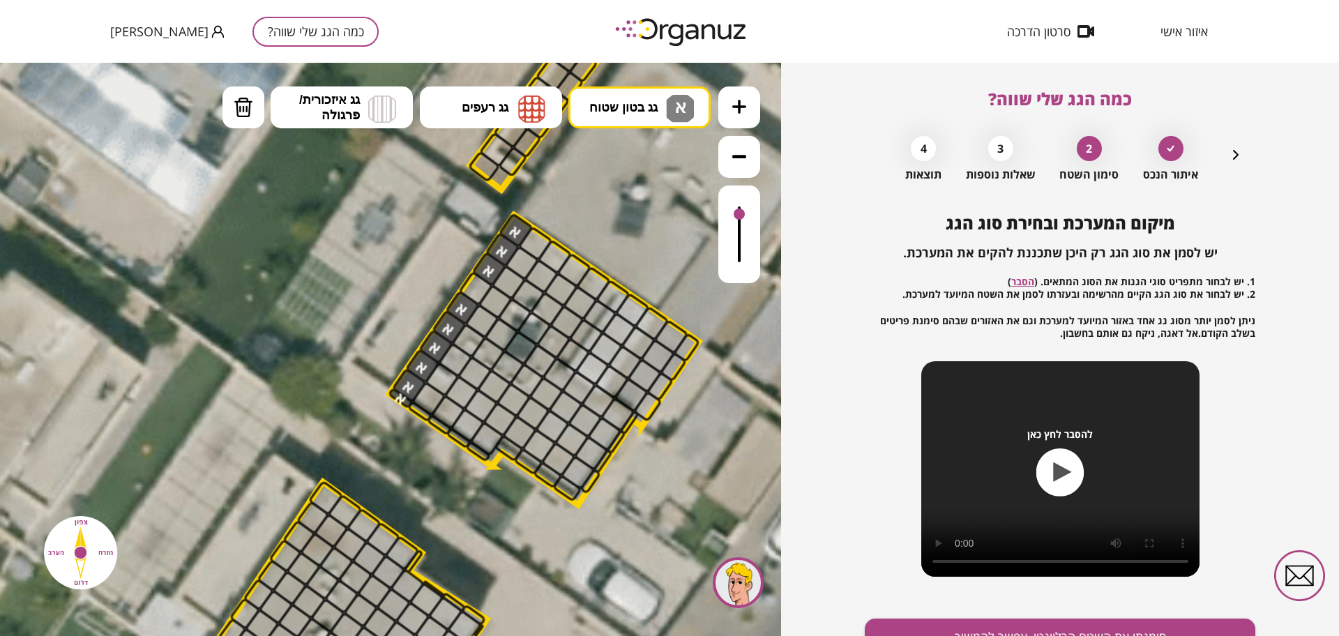
drag, startPoint x: 510, startPoint y: 226, endPoint x: 398, endPoint y: 415, distance: 219.9
click at [398, 415] on div ".st0 { fill: #FFFFFF; } .st0 { fill: #FFFFFF; }" at bounding box center [393, 487] width 2895 height 2895
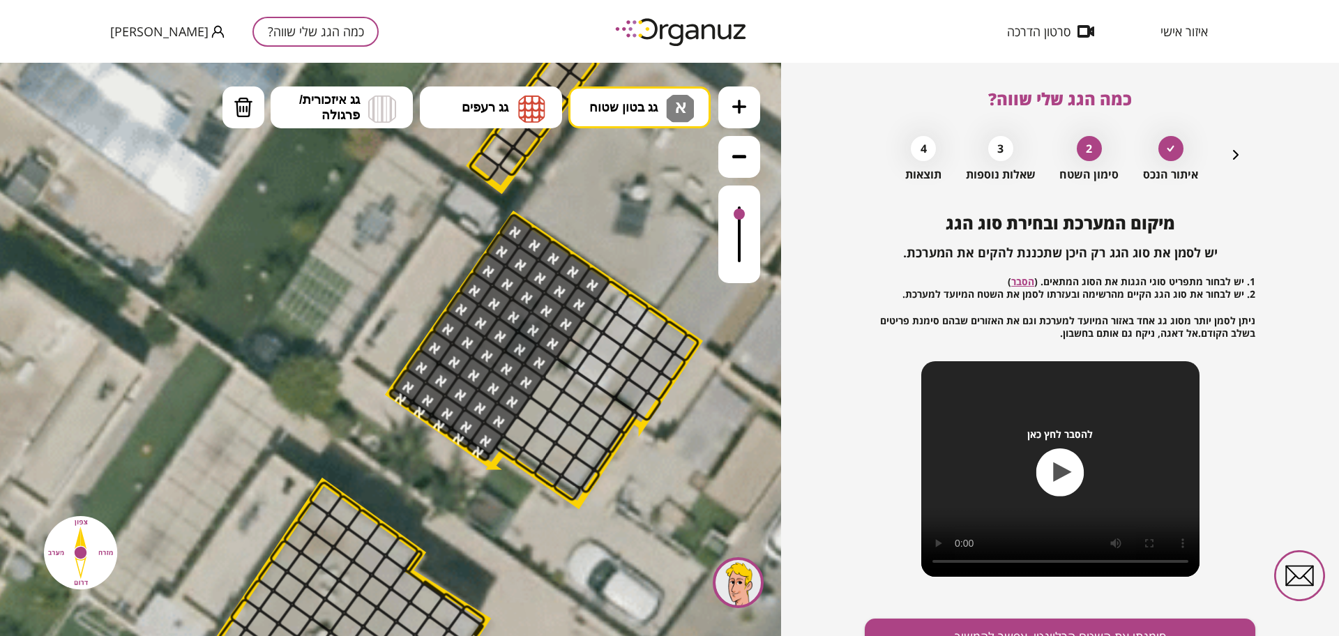
drag, startPoint x: 403, startPoint y: 399, endPoint x: 593, endPoint y: 269, distance: 229.8
drag, startPoint x: 550, startPoint y: 377, endPoint x: 556, endPoint y: 432, distance: 55.4
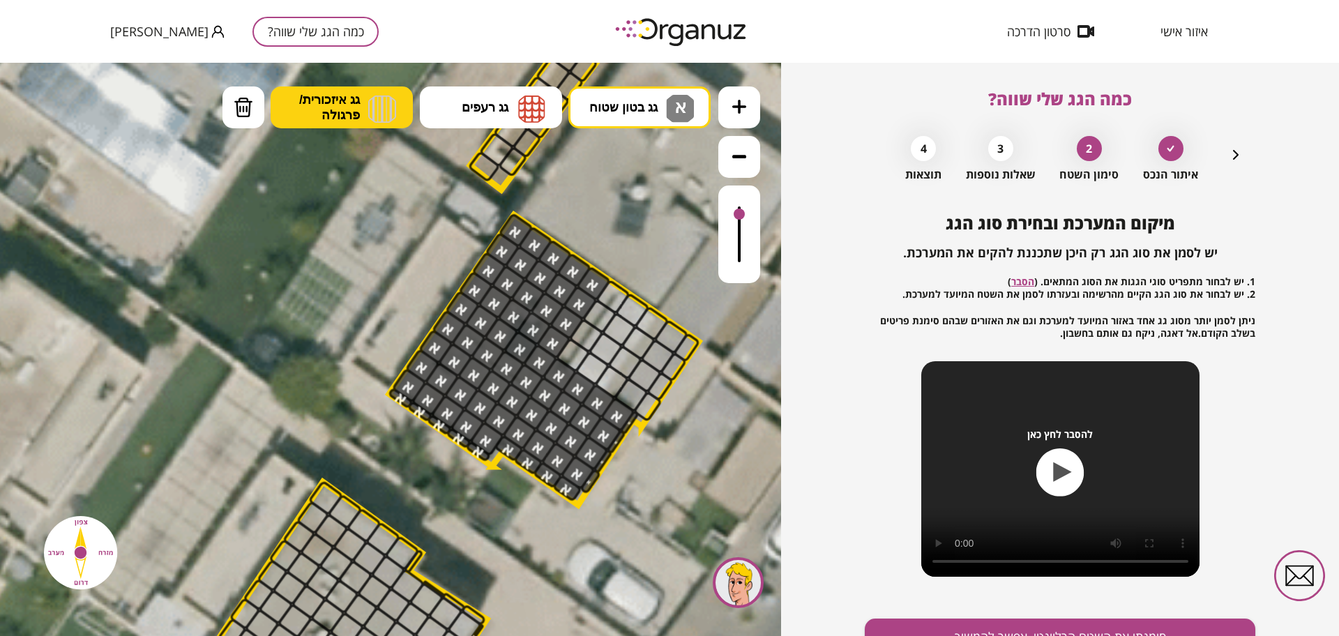
click at [361, 115] on button "גג איזכורית/ פרגולה" at bounding box center [342, 107] width 142 height 42
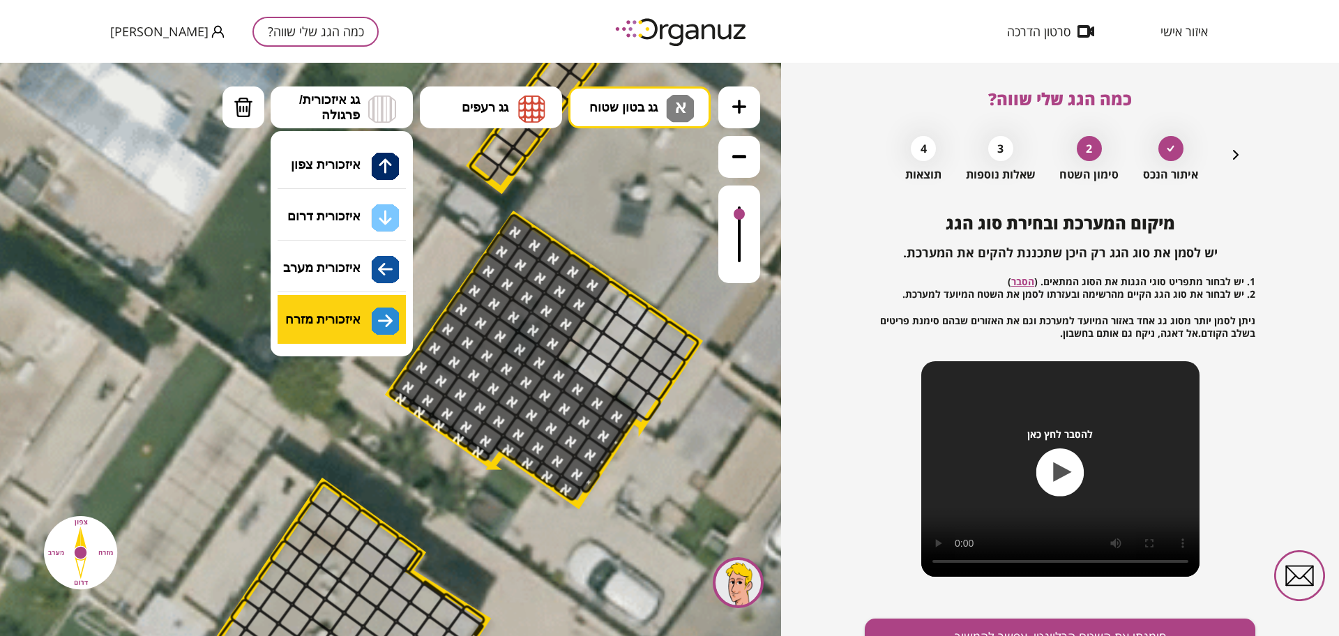
click at [331, 319] on div ".st0 { fill: #FFFFFF; } .st0 { fill: #FFFFFF; }" at bounding box center [390, 349] width 781 height 573
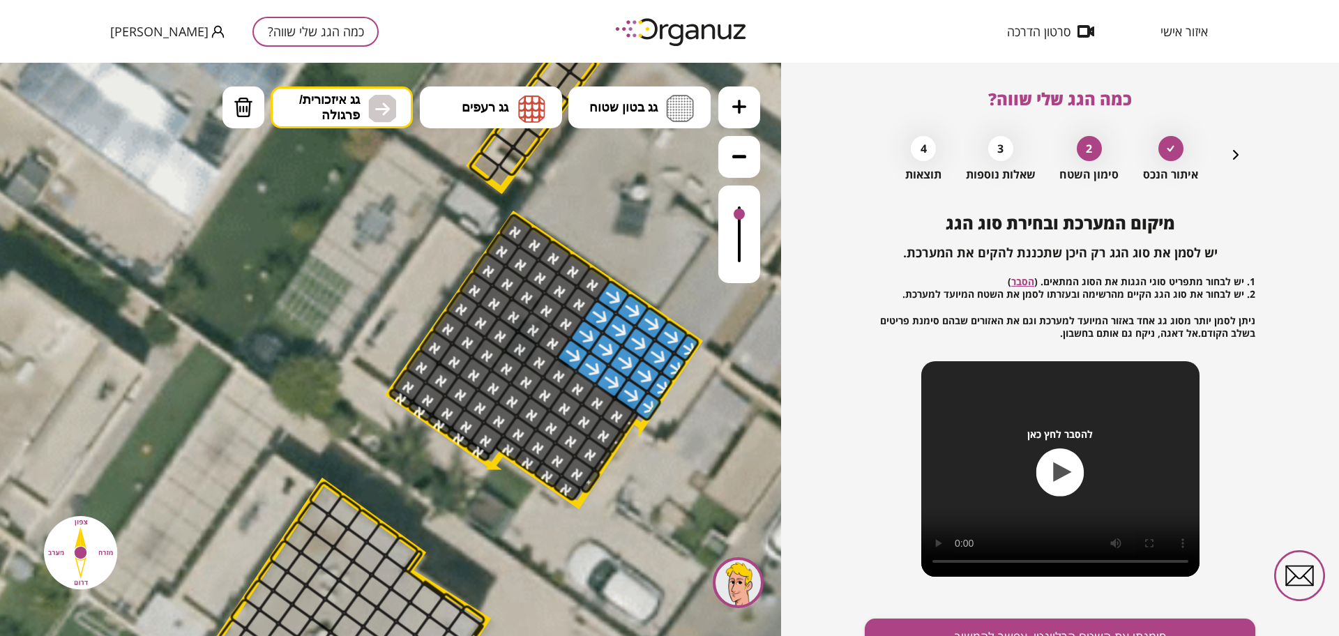
drag, startPoint x: 615, startPoint y: 299, endPoint x: 699, endPoint y: 344, distance: 95.5
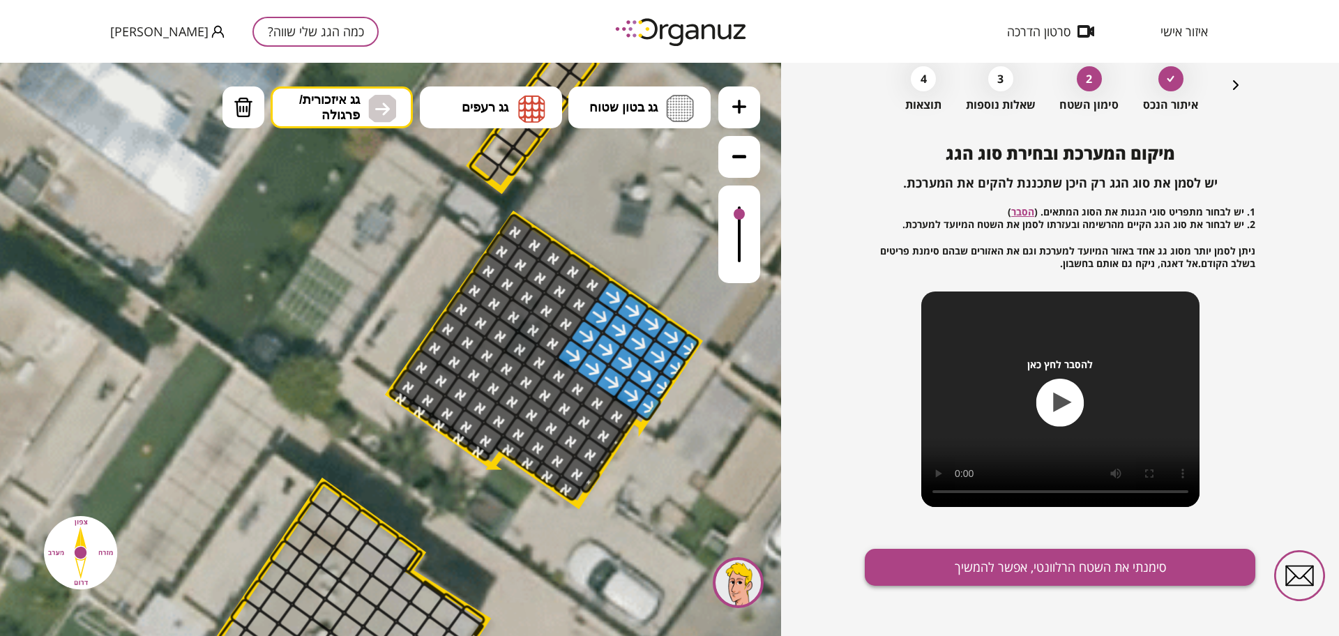
scroll to position [73, 0]
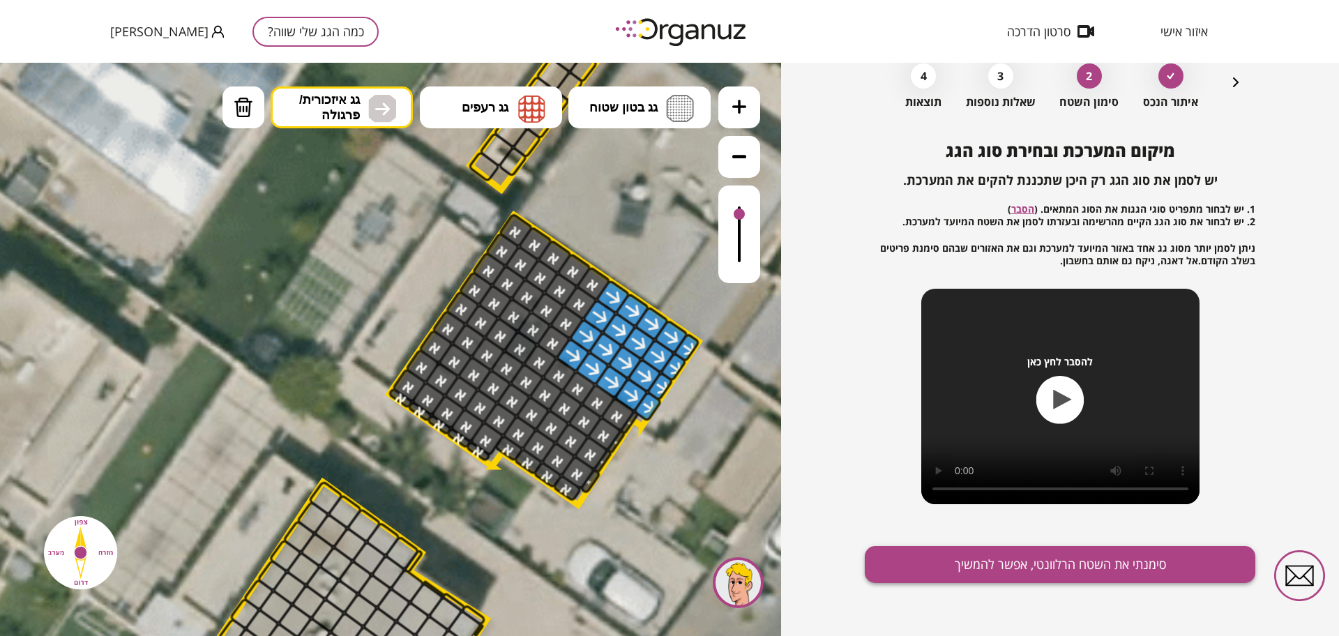
click at [986, 567] on button "סימנתי את השטח הרלוונטי, אפשר להמשיך" at bounding box center [1060, 564] width 391 height 37
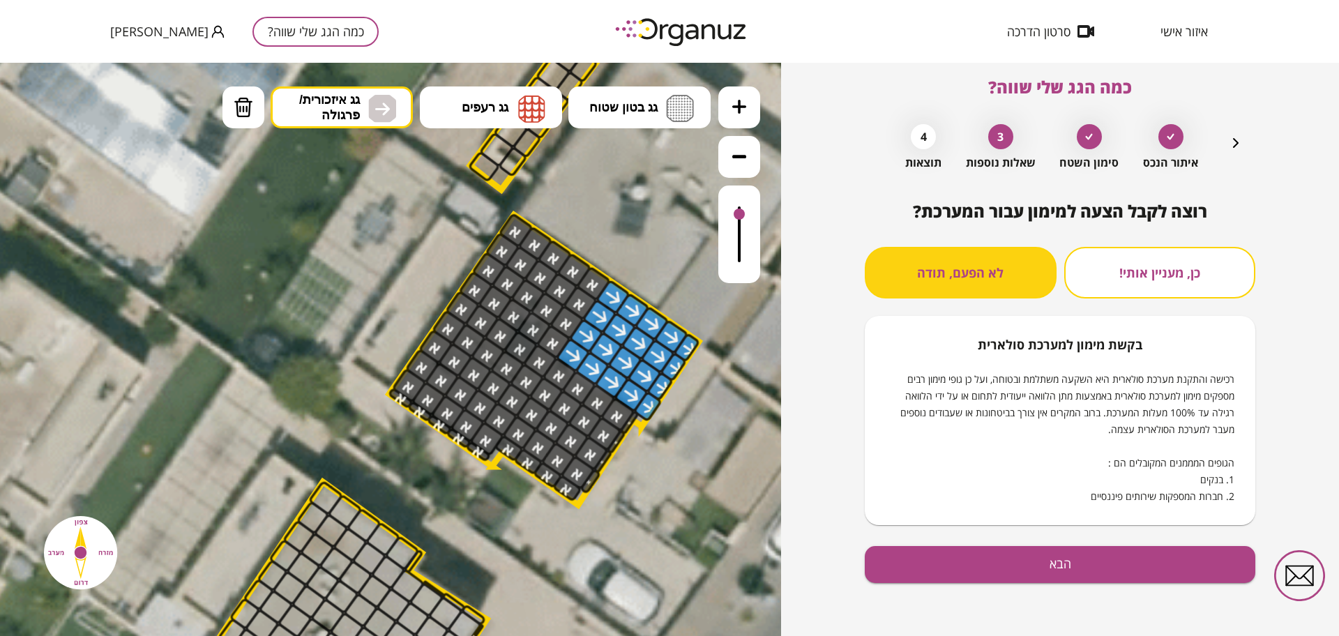
scroll to position [12, 0]
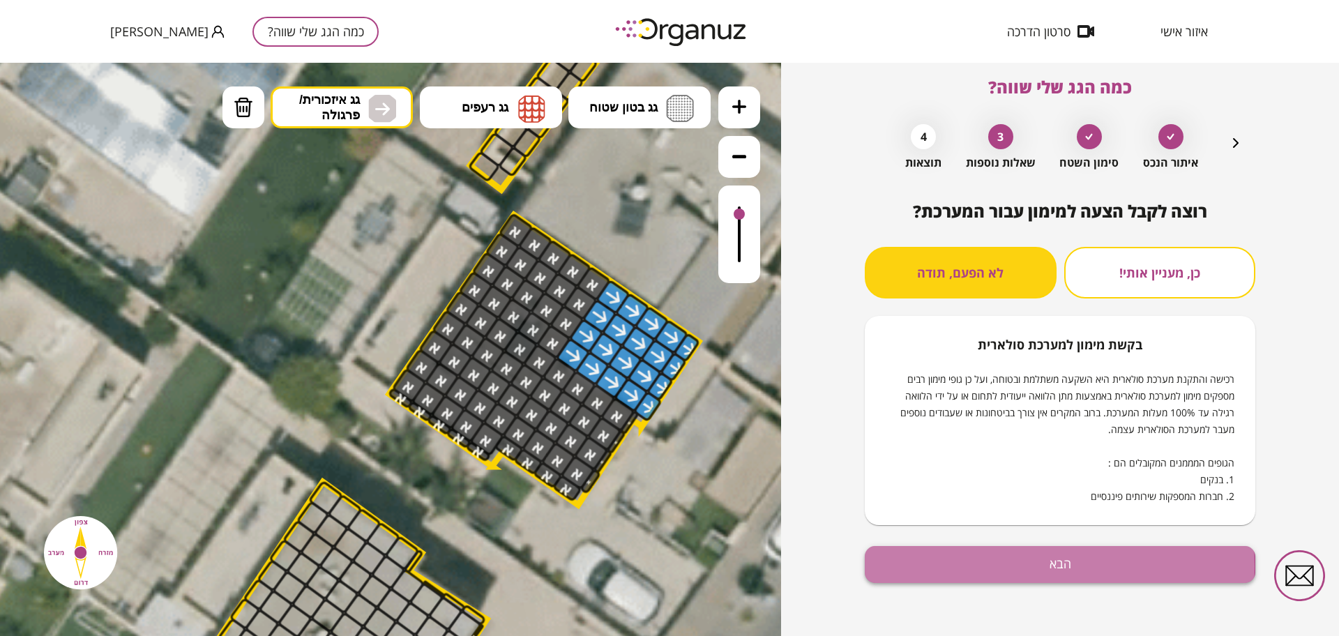
click at [987, 566] on button "הבא" at bounding box center [1060, 564] width 391 height 37
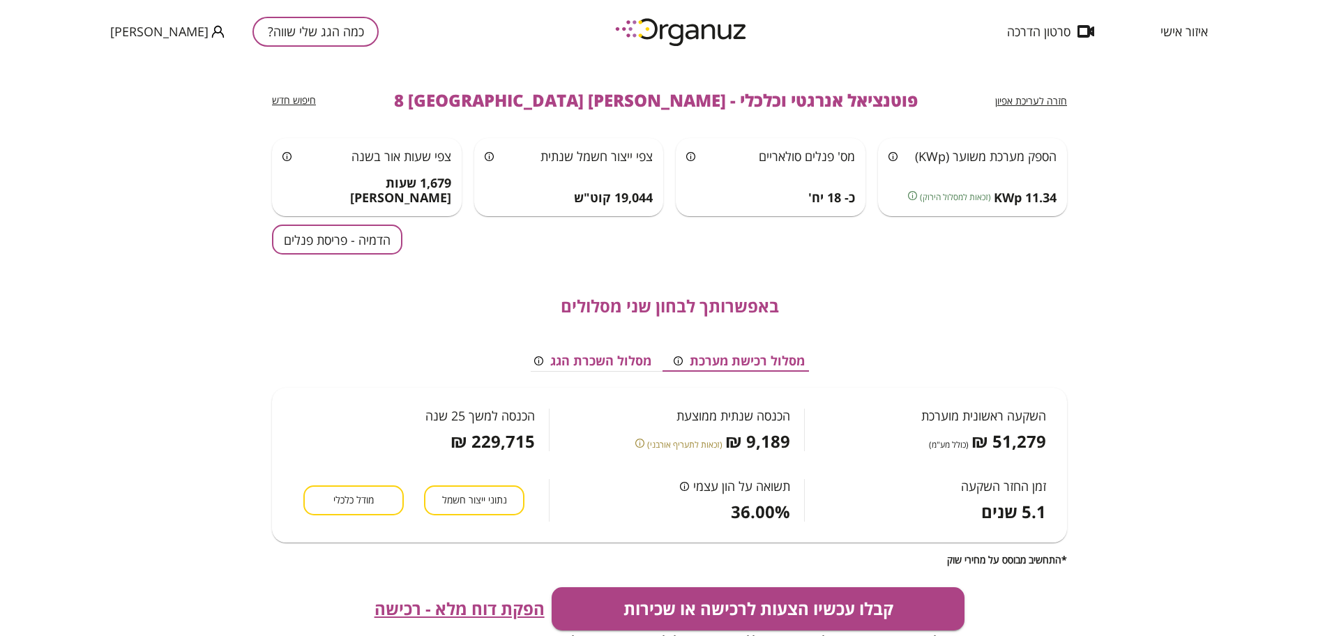
click at [391, 243] on button "הדמיה - פריסת פנלים" at bounding box center [337, 240] width 130 height 30
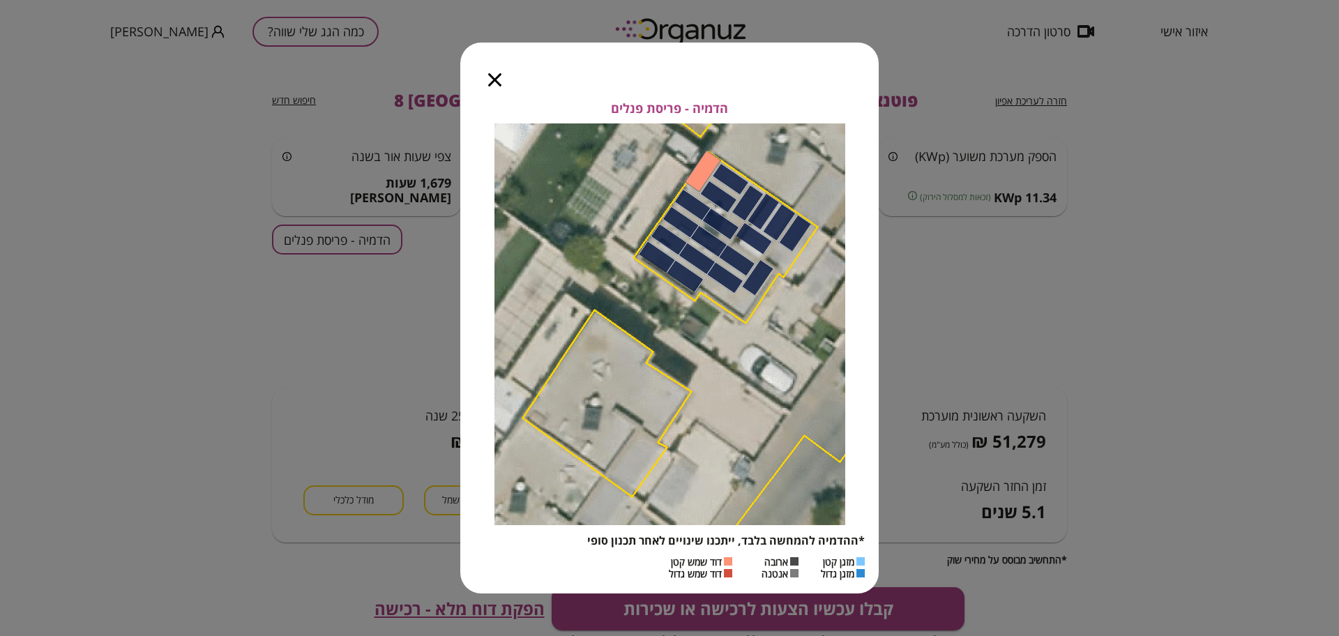
click at [492, 81] on icon "button" at bounding box center [494, 79] width 13 height 13
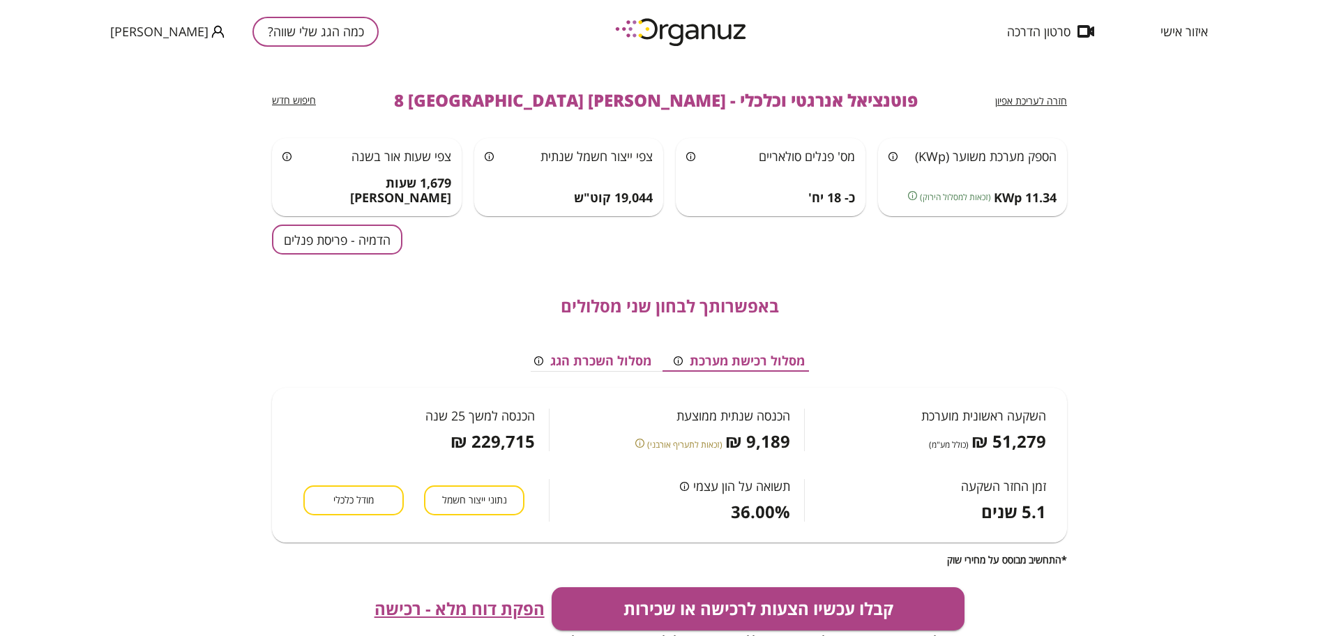
click at [376, 490] on button "מודל כלכלי" at bounding box center [353, 500] width 100 height 30
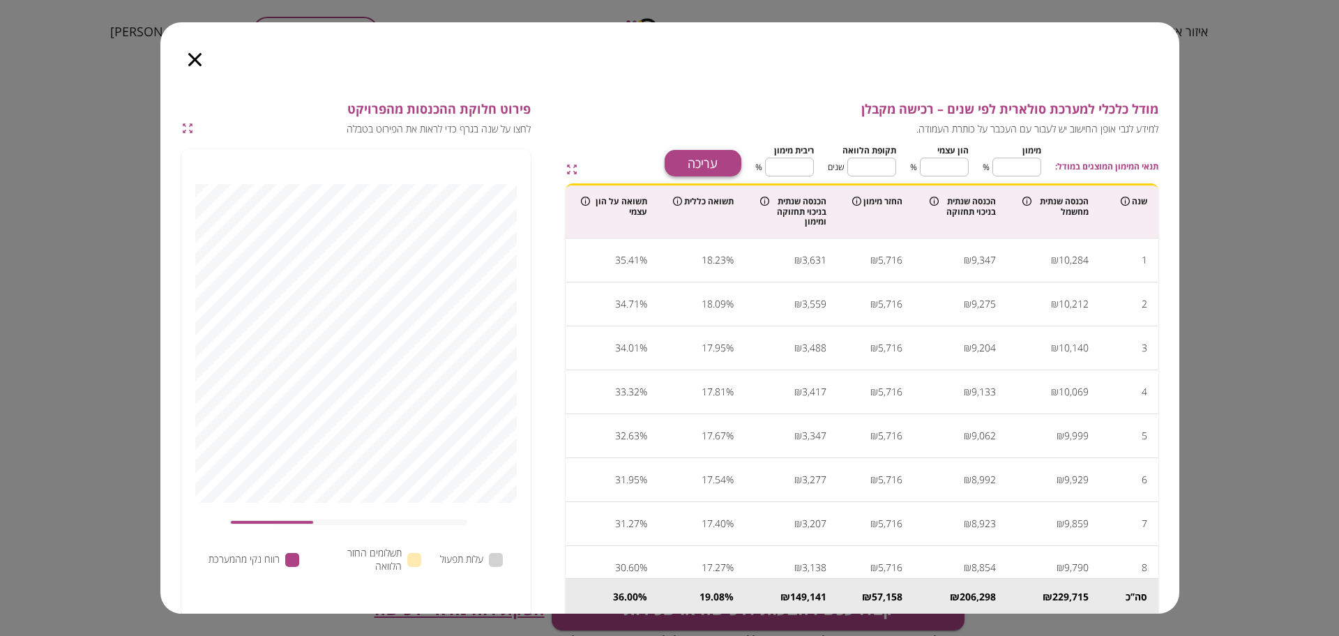
click at [686, 160] on button "עריכה" at bounding box center [703, 163] width 77 height 27
drag, startPoint x: 1020, startPoint y: 173, endPoint x: 1100, endPoint y: 169, distance: 79.6
click at [1100, 169] on div "תנאי המימון המוצגים במודל: מימון ** ​ % הון עצמי ** ​ % תקופת הלוואה ** ​ שנים …" at bounding box center [949, 159] width 417 height 36
type input "*"
type input "**"
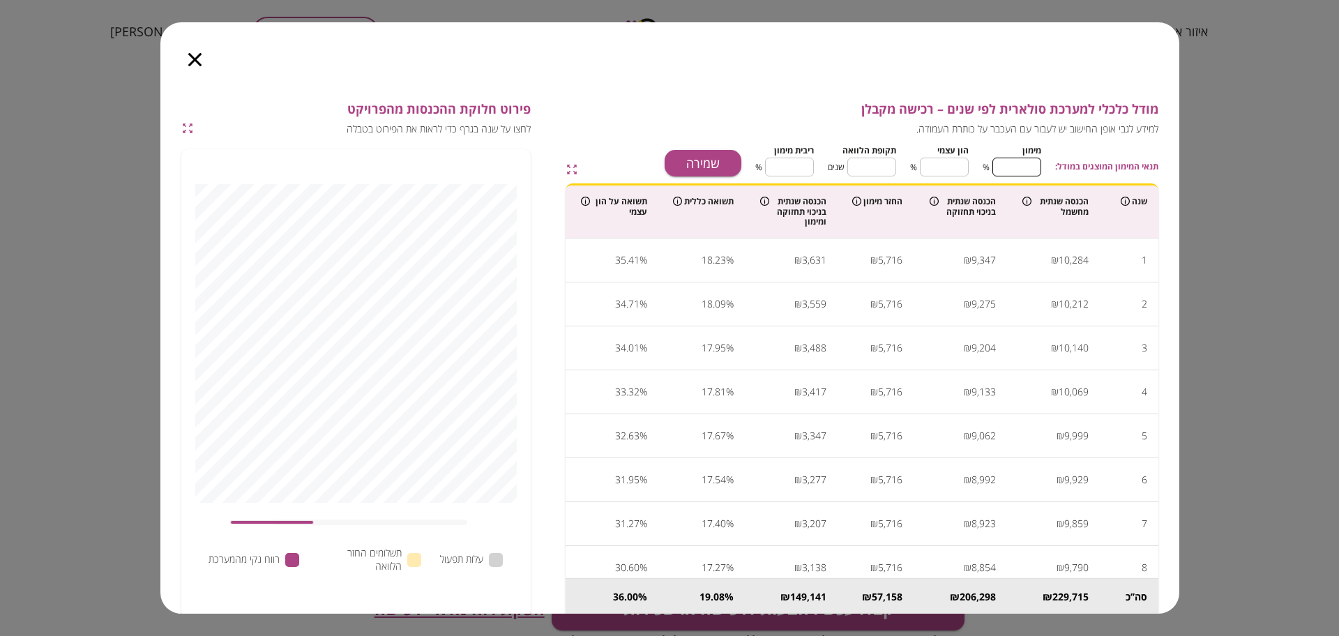
type input "**"
type input "***"
type input "*"
type input "***"
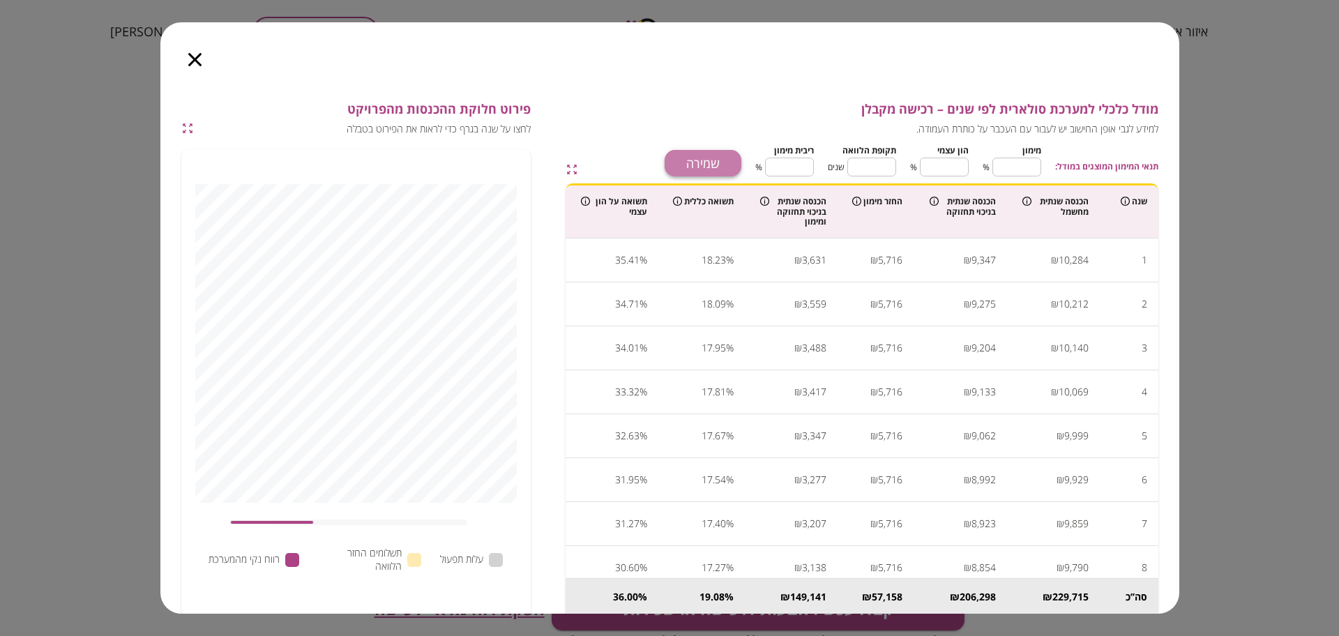
click at [689, 166] on button "שמירה" at bounding box center [703, 163] width 77 height 27
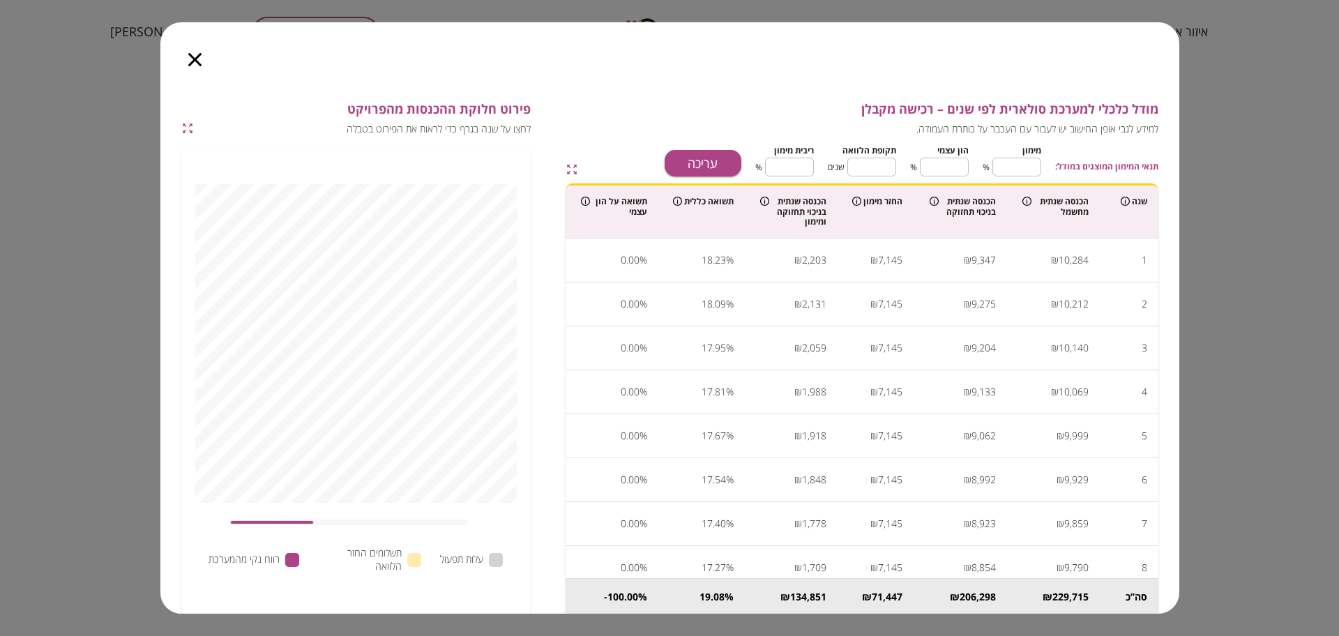
click at [190, 55] on icon "button" at bounding box center [194, 59] width 13 height 13
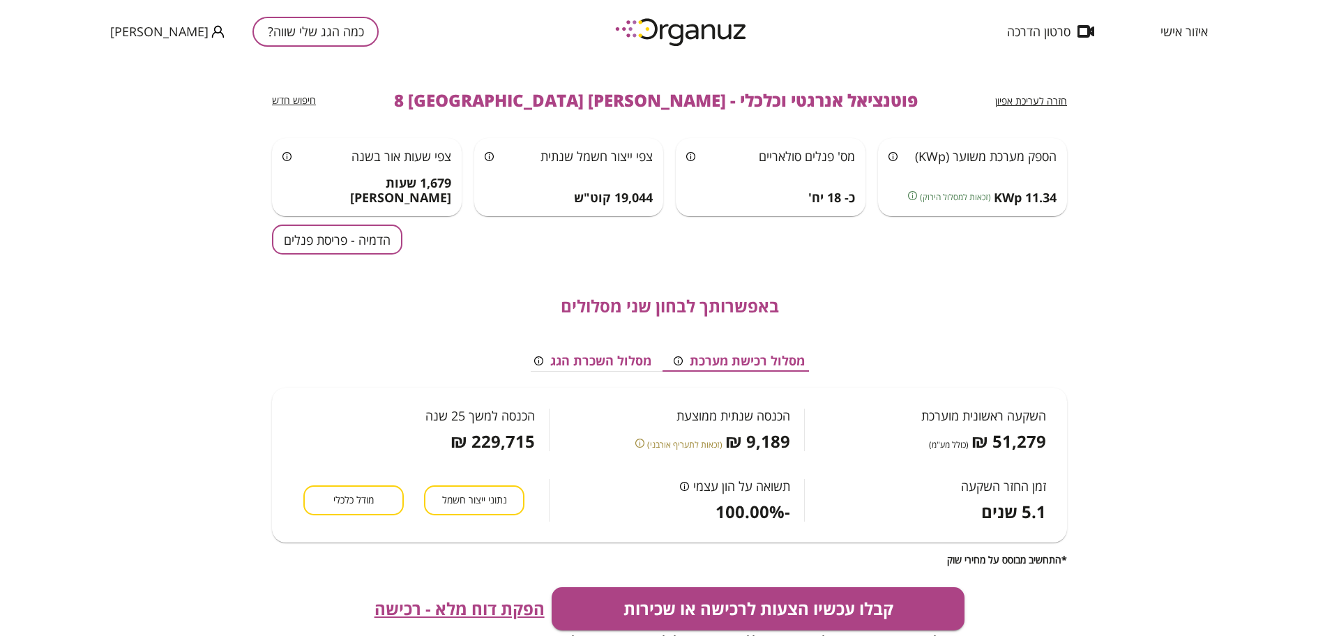
click at [320, 219] on div "חזרה לעריכת אפיון פוטנציאל אנרגטי וכלכלי - שמואל סלנט 8 באר שבע חיפוש חדש הספק …" at bounding box center [669, 372] width 795 height 619
click at [329, 248] on button "הדמיה - פריסת פנלים" at bounding box center [337, 240] width 130 height 30
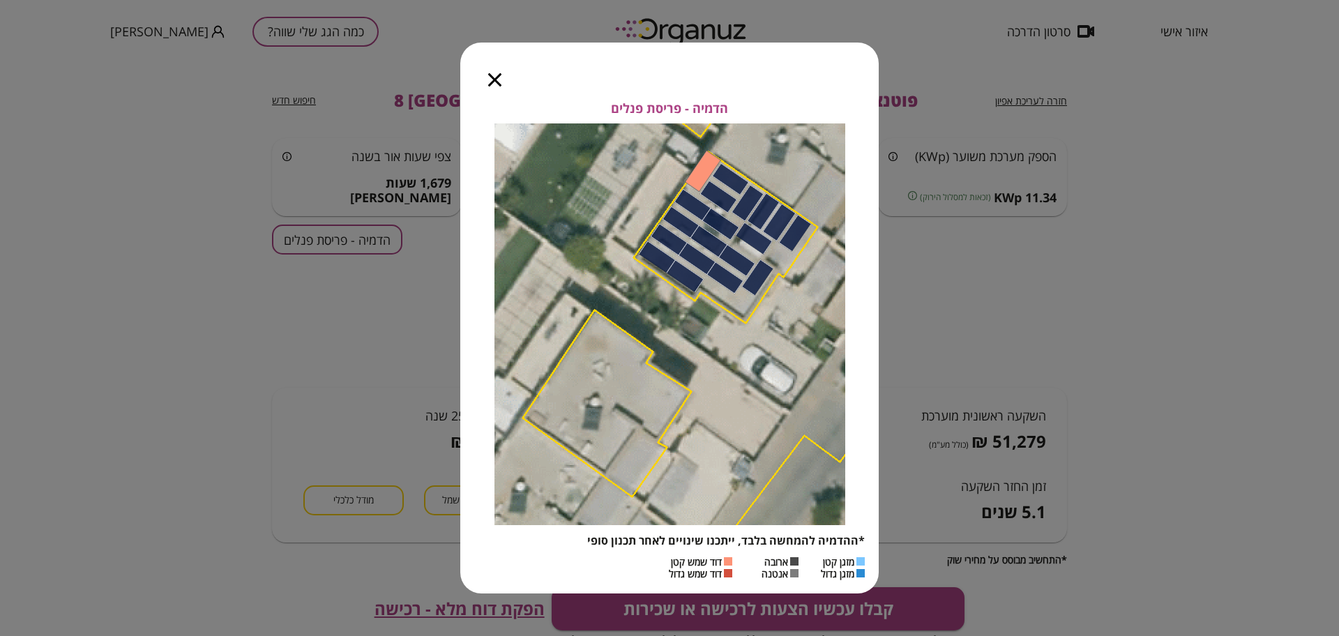
click at [492, 82] on icon "button" at bounding box center [494, 79] width 13 height 13
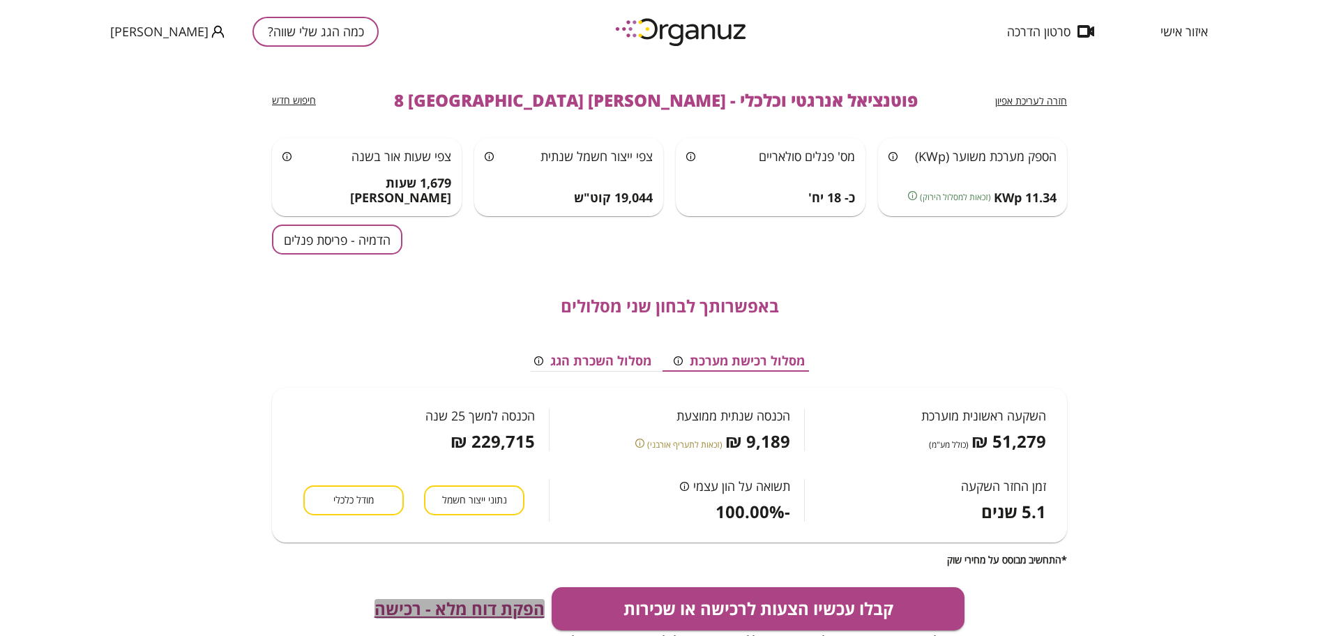
click at [454, 604] on span "הפקת דוח מלא - רכישה" at bounding box center [460, 609] width 170 height 20
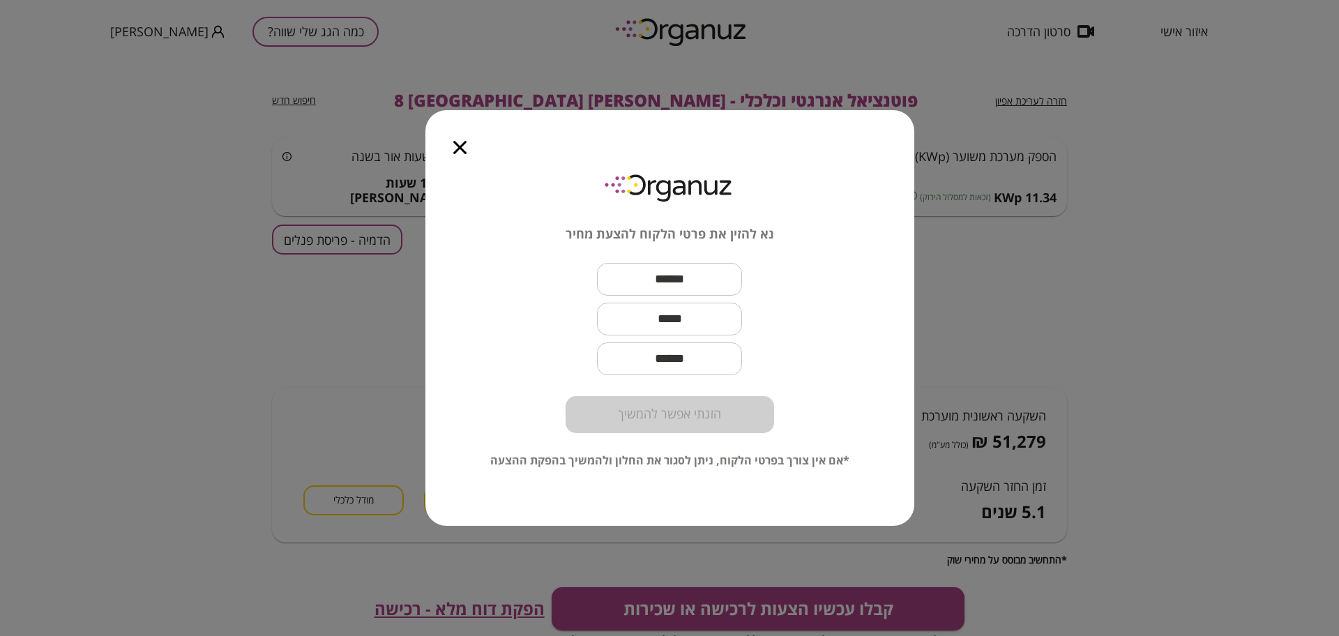
click at [465, 144] on icon "button" at bounding box center [459, 147] width 13 height 13
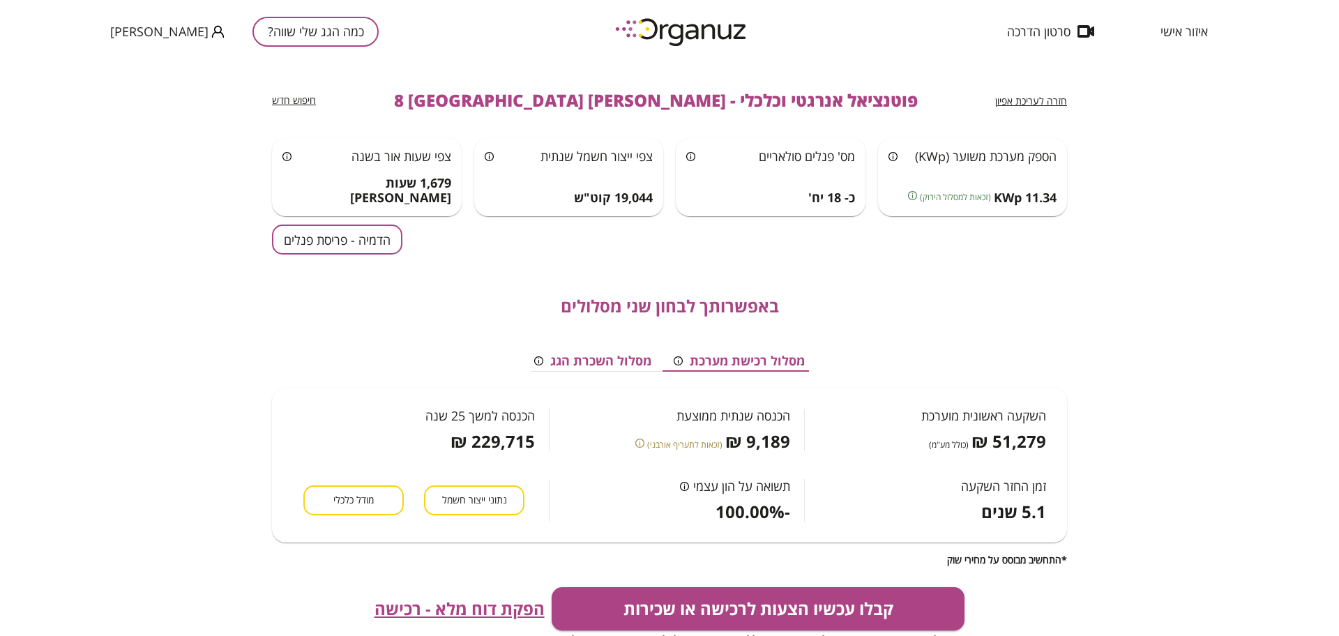
click at [326, 254] on div "חזרה לעריכת אפיון פוטנציאל אנרגטי וכלכלי - שמואל סלנט 8 באר שבע חיפוש חדש הספק …" at bounding box center [669, 372] width 795 height 619
click at [354, 232] on button "הדמיה - פריסת פנלים" at bounding box center [337, 240] width 130 height 30
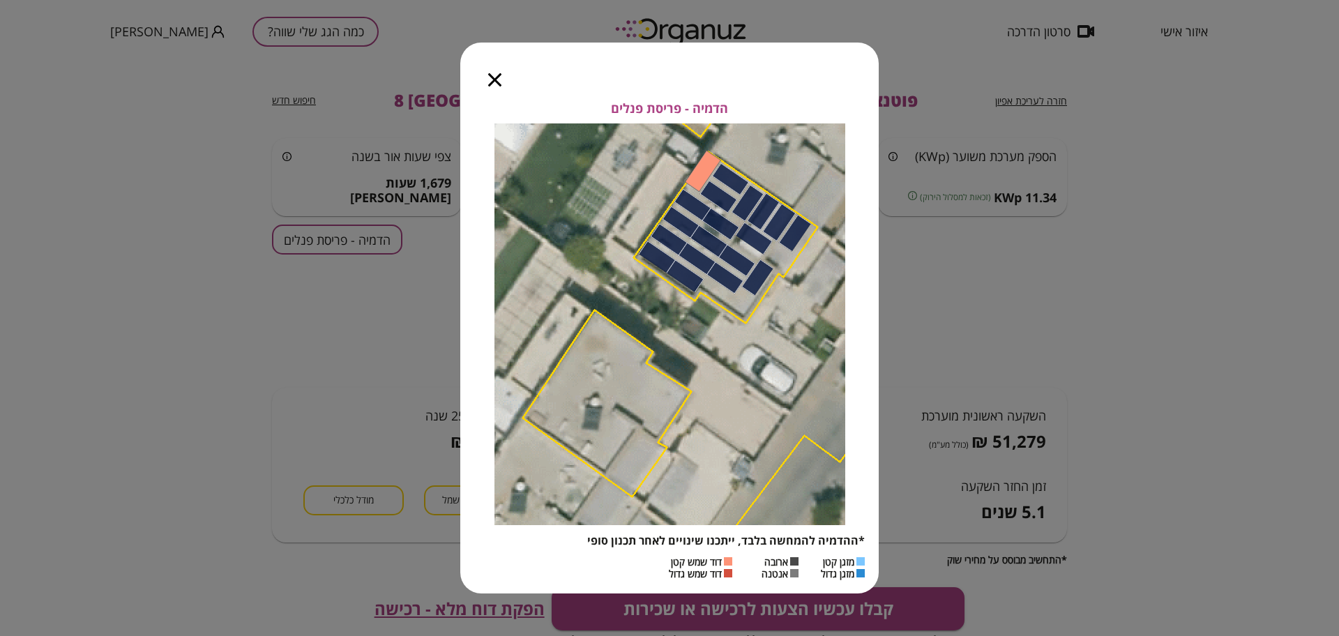
click at [499, 75] on icon "button" at bounding box center [494, 79] width 13 height 13
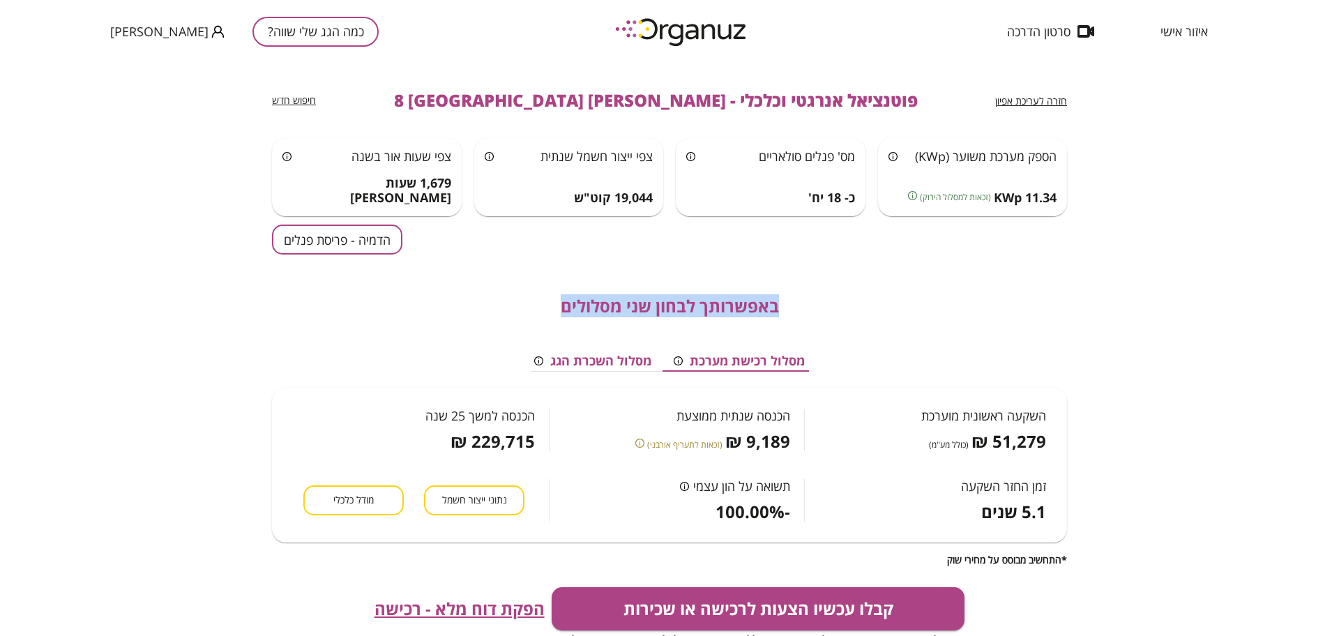
click at [350, 495] on span "מודל כלכלי" at bounding box center [353, 500] width 40 height 13
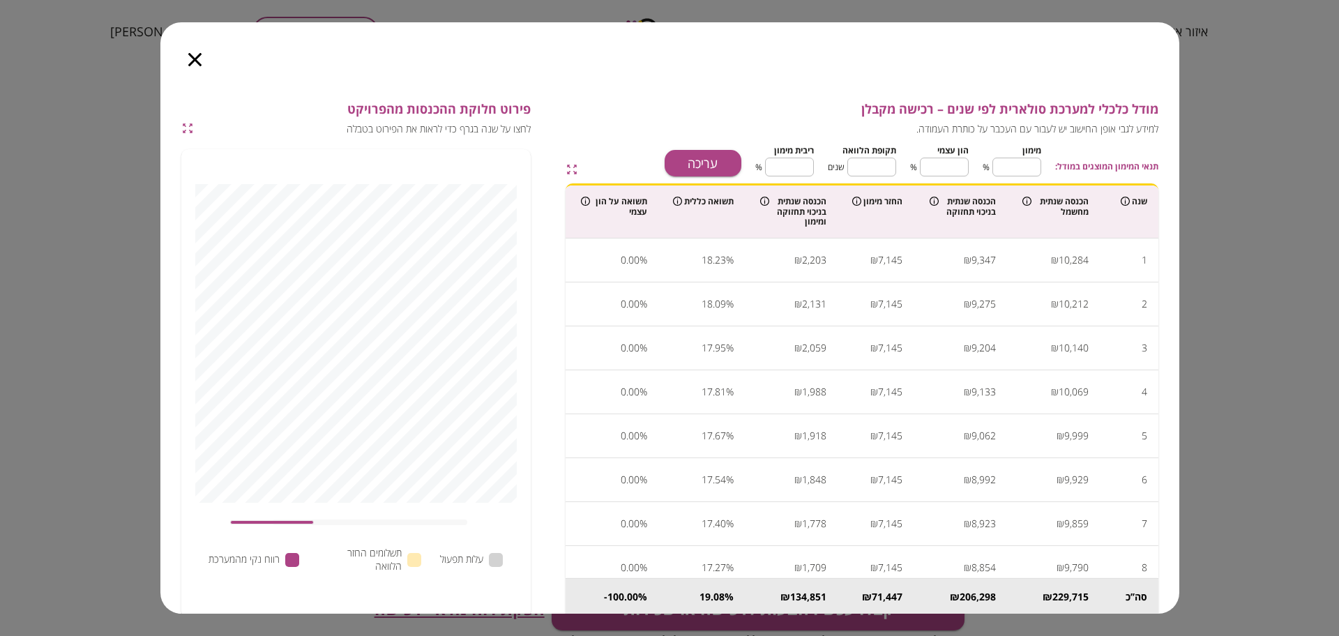
click at [197, 62] on icon "button" at bounding box center [194, 59] width 13 height 13
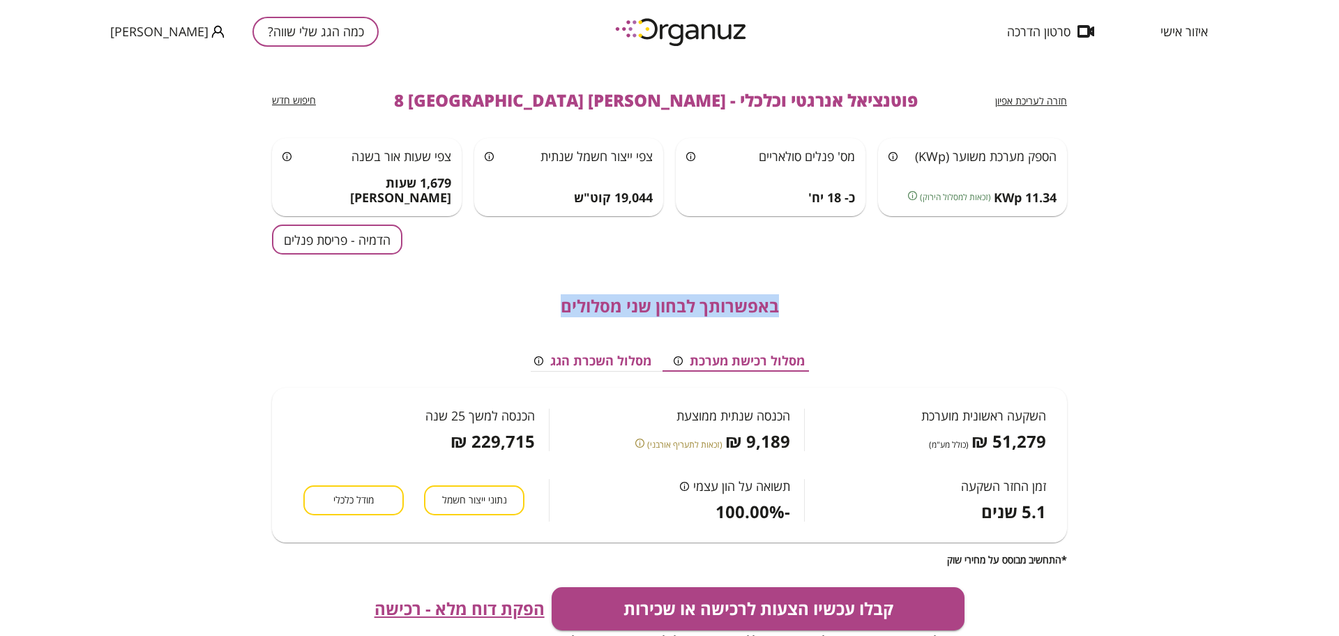
click at [372, 241] on button "הדמיה - פריסת פנלים" at bounding box center [337, 240] width 130 height 30
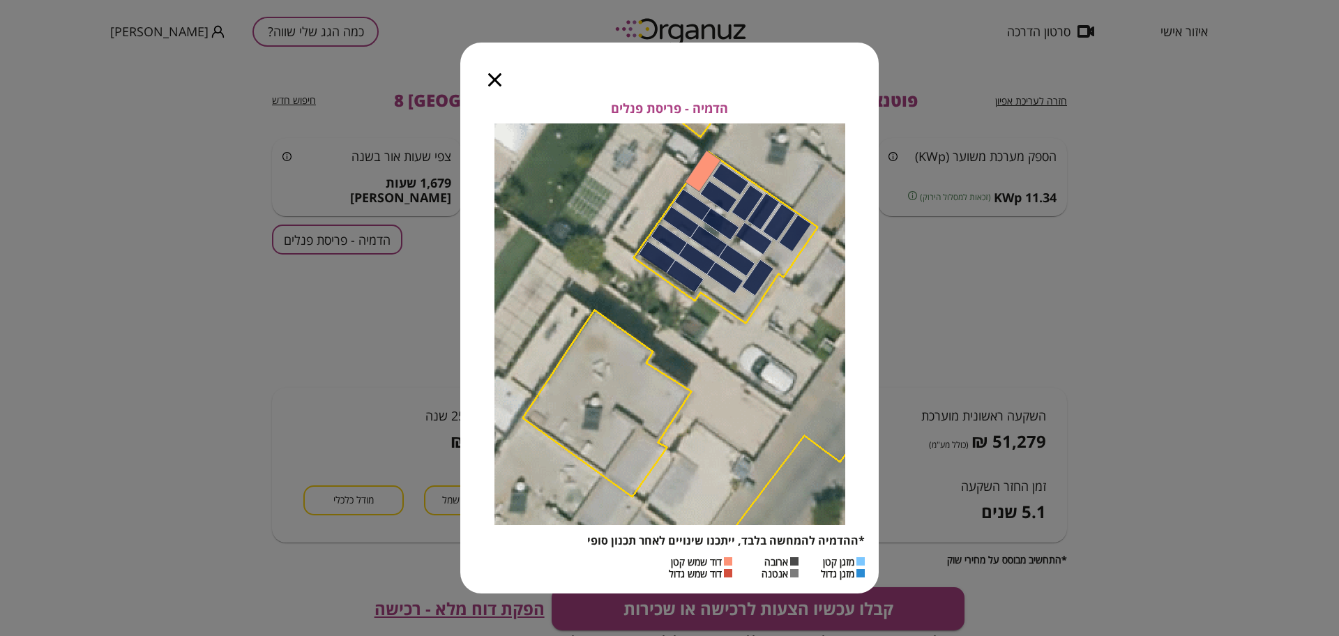
click at [490, 83] on icon "button" at bounding box center [494, 79] width 13 height 13
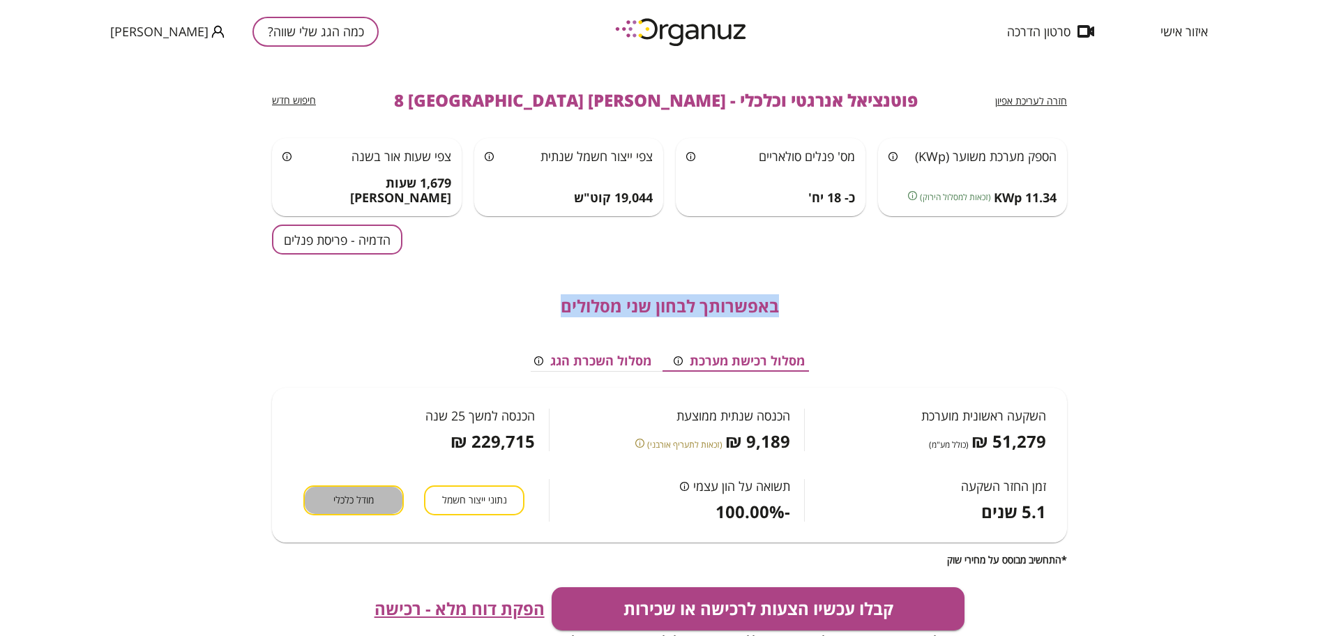
click at [358, 501] on span "מודל כלכלי" at bounding box center [353, 500] width 40 height 13
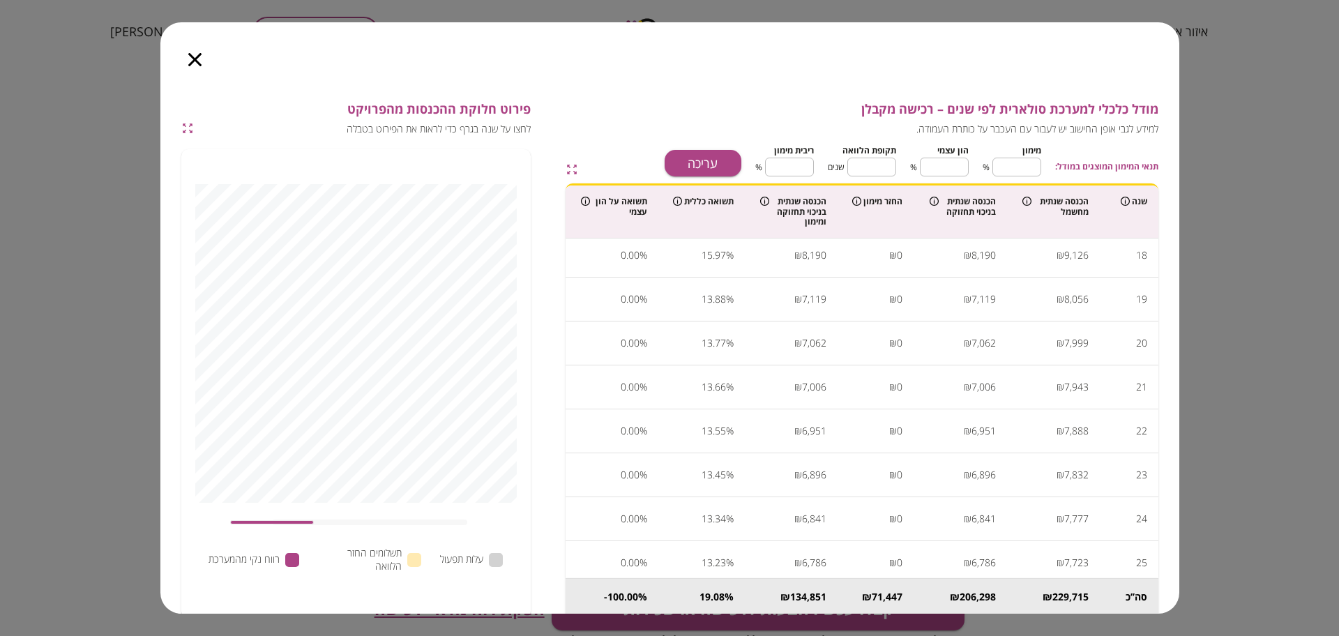
scroll to position [759, 0]
click at [190, 62] on icon "button" at bounding box center [194, 59] width 13 height 13
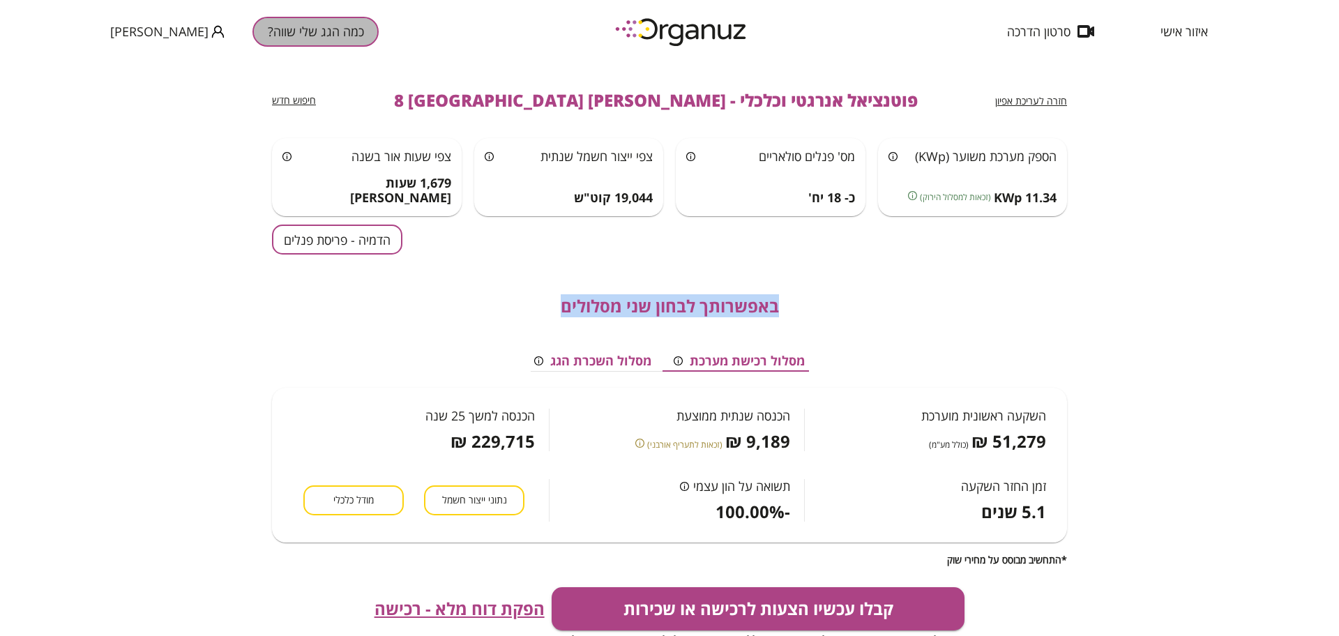
click at [314, 27] on button "כמה הגג שלי שווה?" at bounding box center [316, 32] width 126 height 30
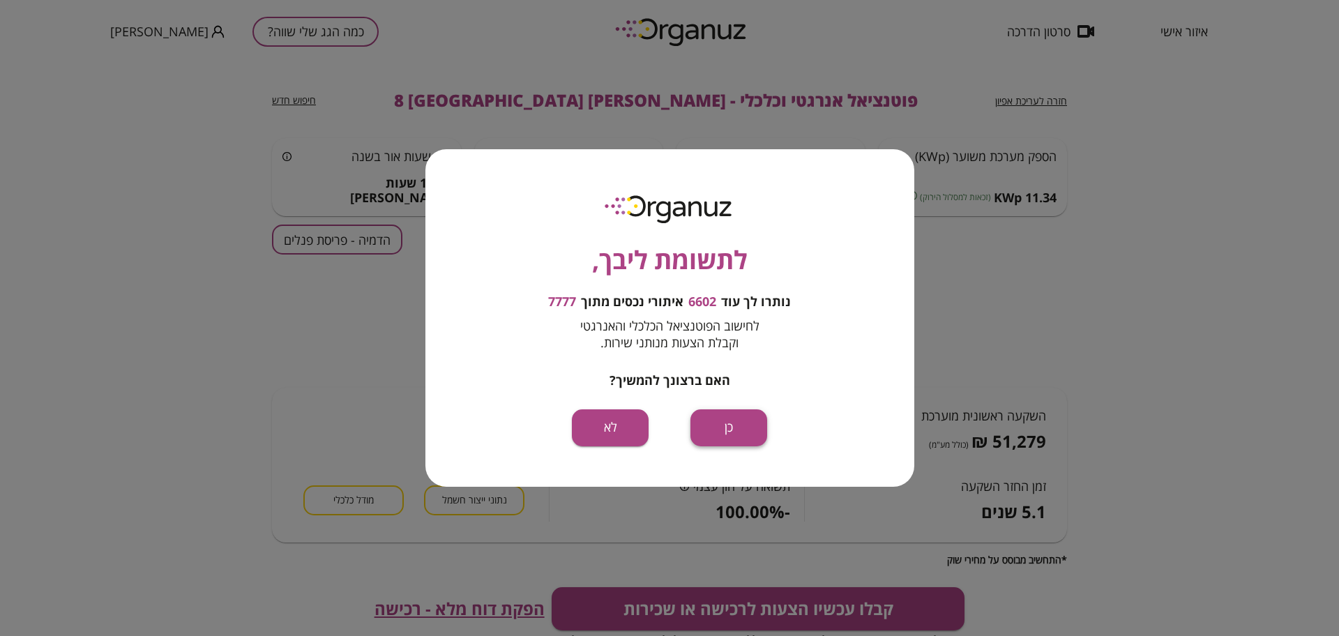
click at [739, 432] on button "כן" at bounding box center [729, 427] width 77 height 37
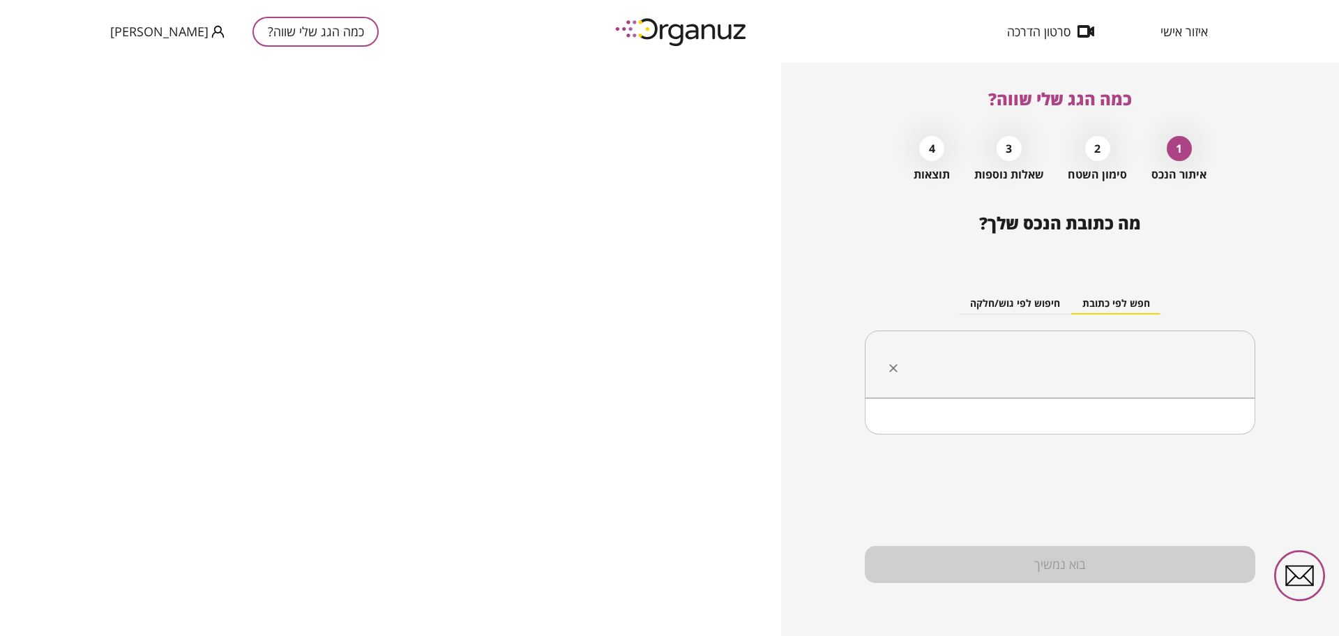
click at [1020, 371] on input "text" at bounding box center [1065, 364] width 347 height 35
paste input "******"
click at [1182, 439] on li "סאג'ור" at bounding box center [1060, 434] width 354 height 25
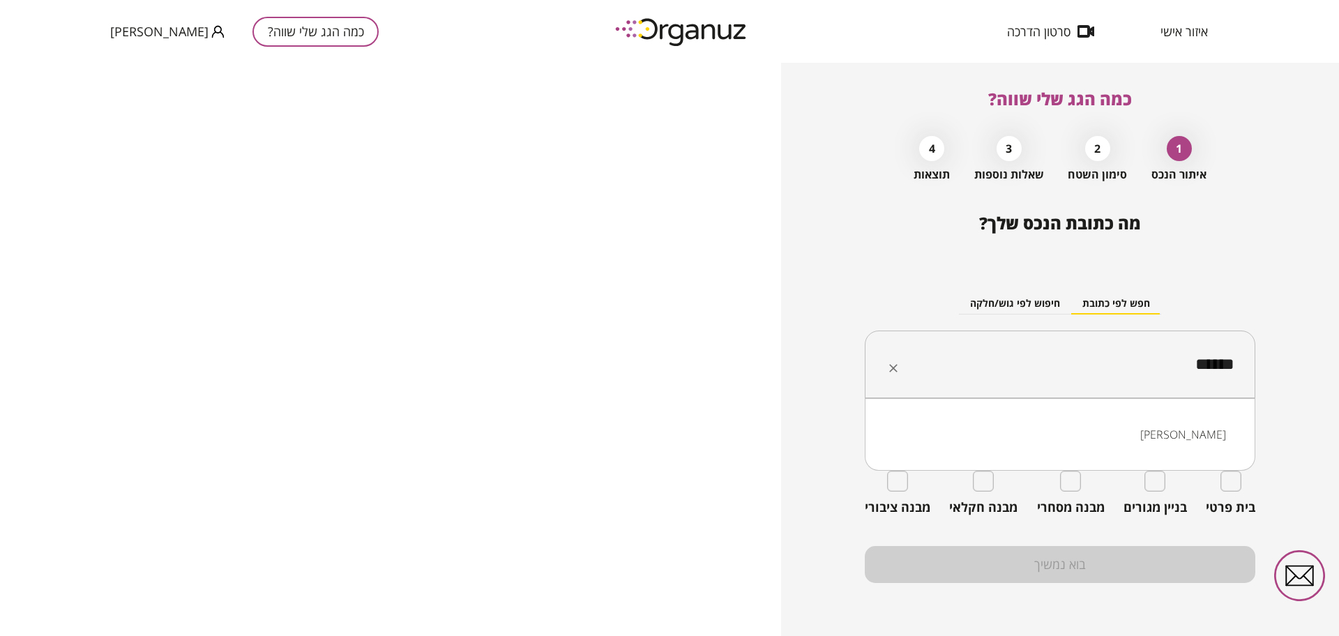
click at [1189, 373] on input "******" at bounding box center [1065, 364] width 347 height 35
paste input "********"
click at [1161, 427] on li "צאלון 73 טבריה" at bounding box center [1060, 434] width 354 height 25
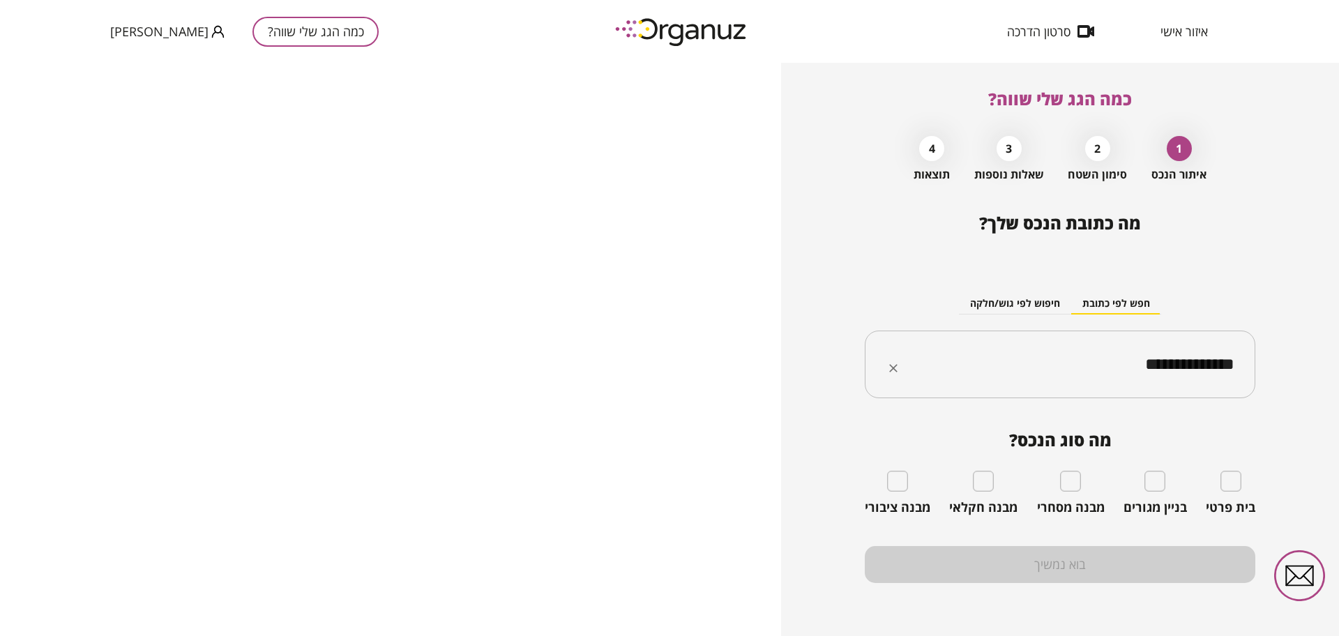
type input "**********"
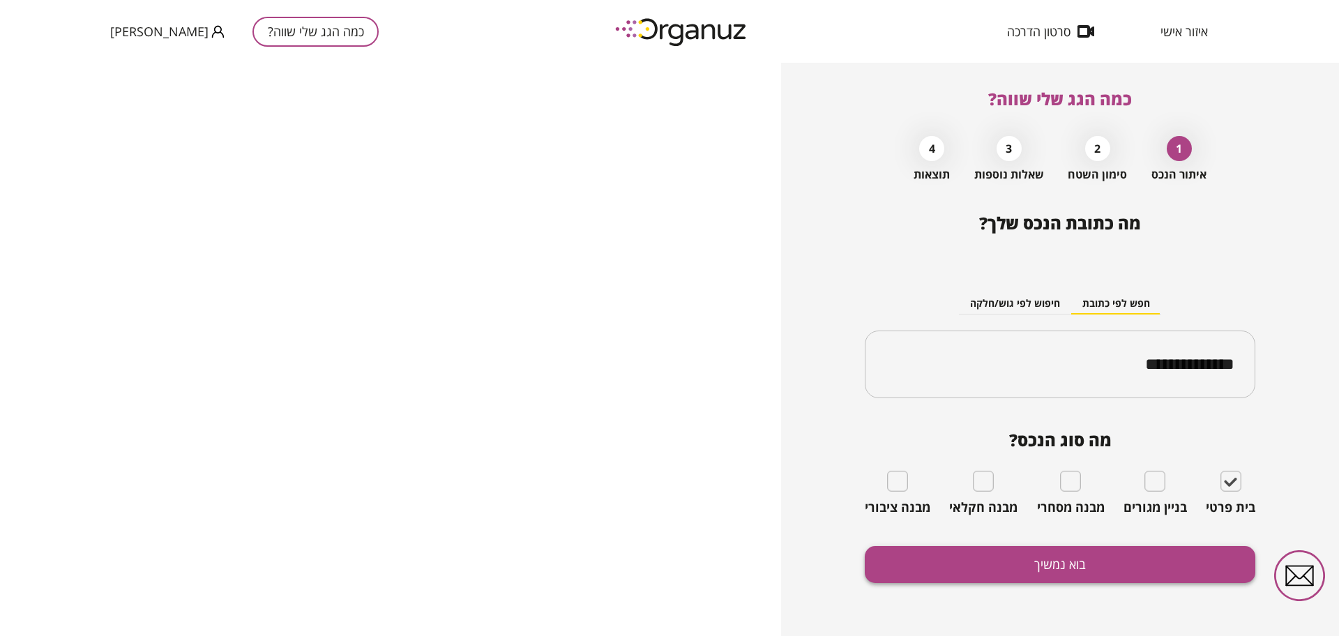
click at [1095, 563] on button "בוא נמשיך" at bounding box center [1060, 564] width 391 height 37
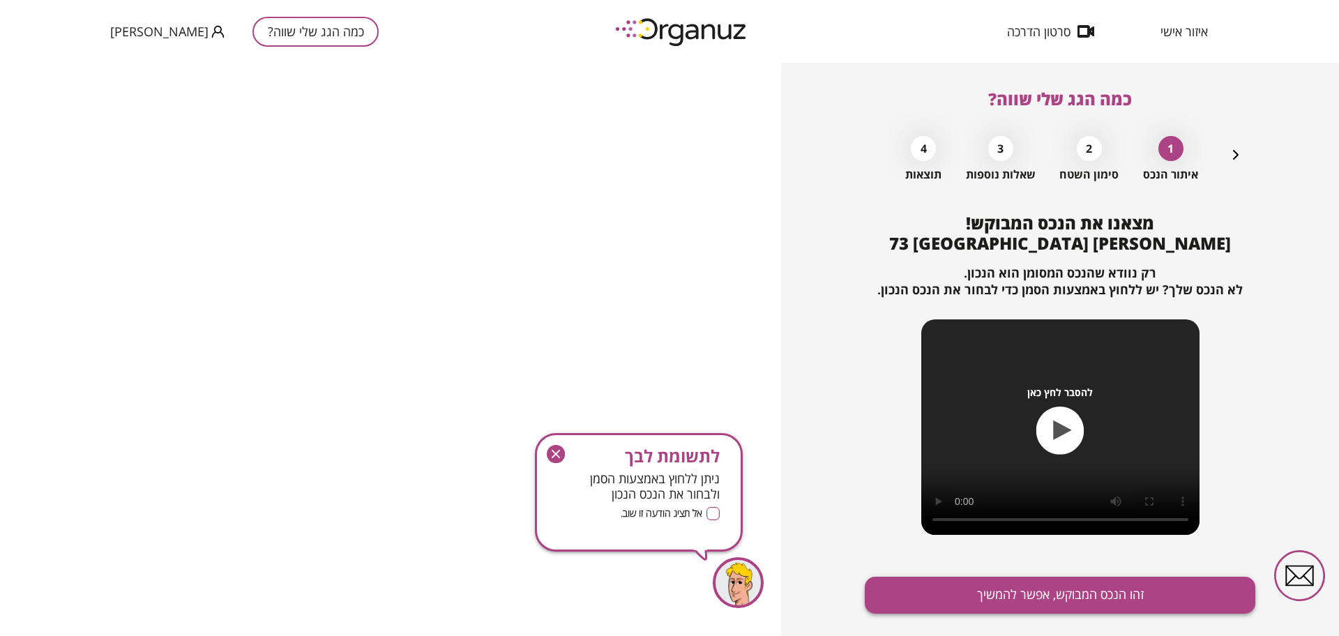
click at [1071, 605] on button "זהו הנכס המבוקש, אפשר להמשיך" at bounding box center [1060, 595] width 391 height 37
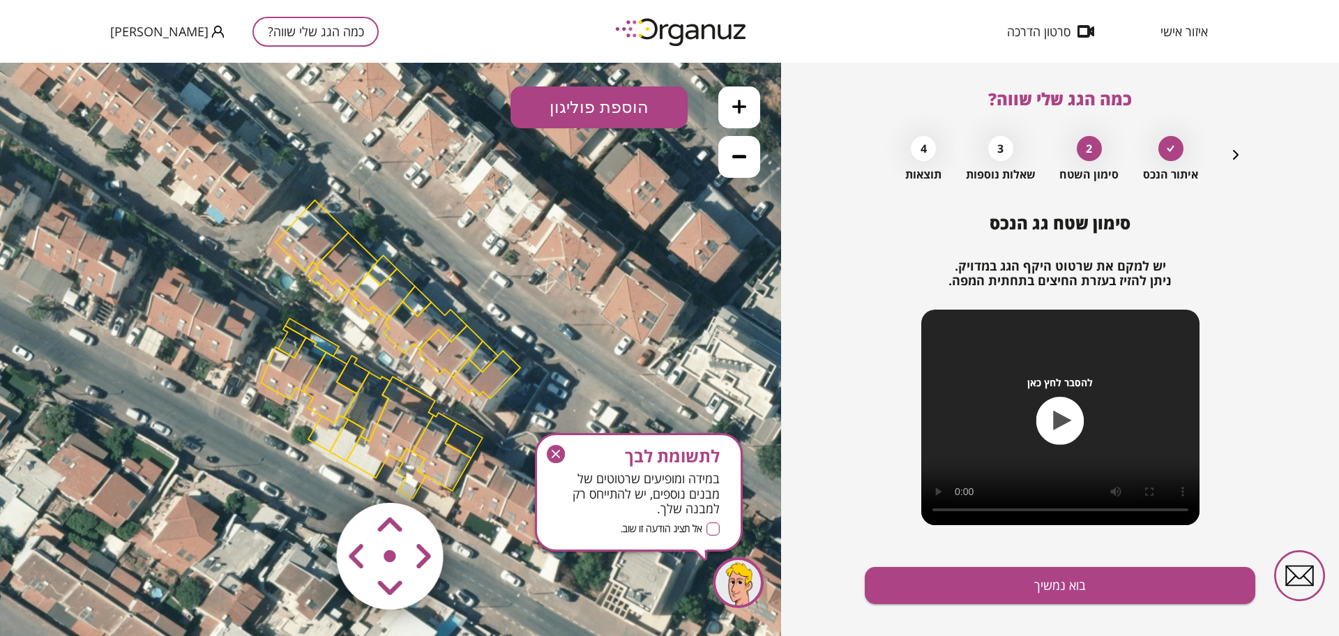
click at [558, 453] on icon "button" at bounding box center [556, 454] width 8 height 8
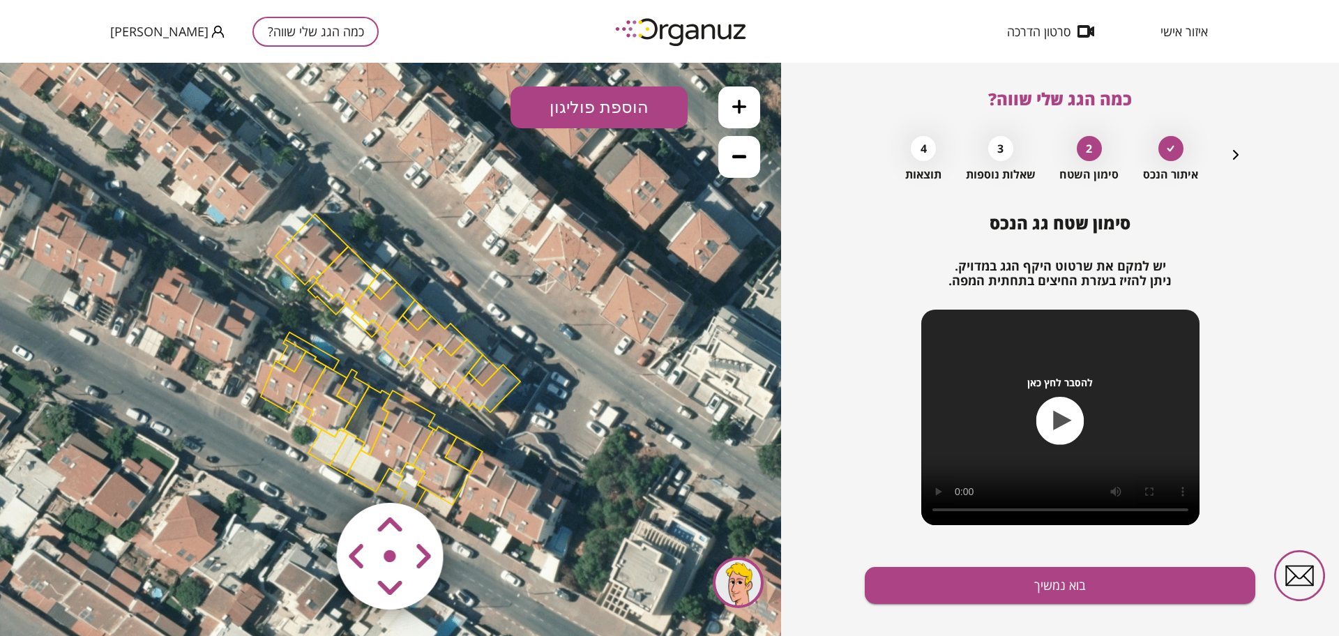
click at [308, 474] on area at bounding box center [308, 474] width 0 height 0
click at [386, 298] on polygon at bounding box center [382, 291] width 29 height 30
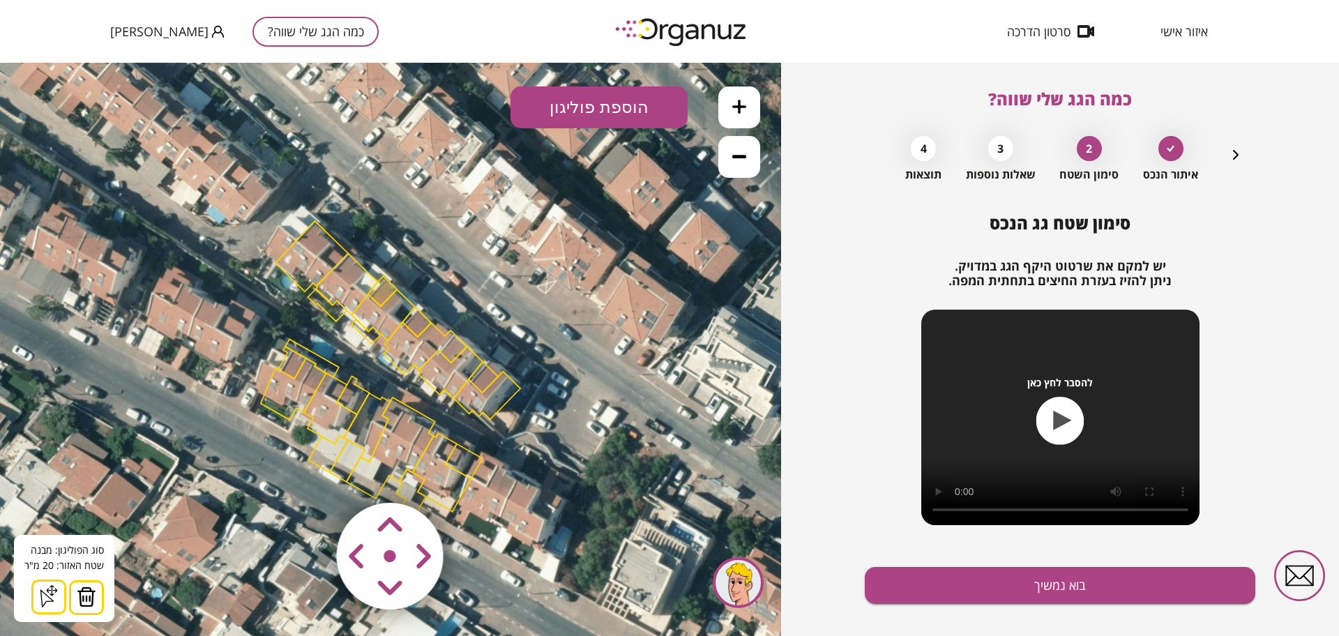
click at [92, 591] on img at bounding box center [87, 597] width 20 height 21
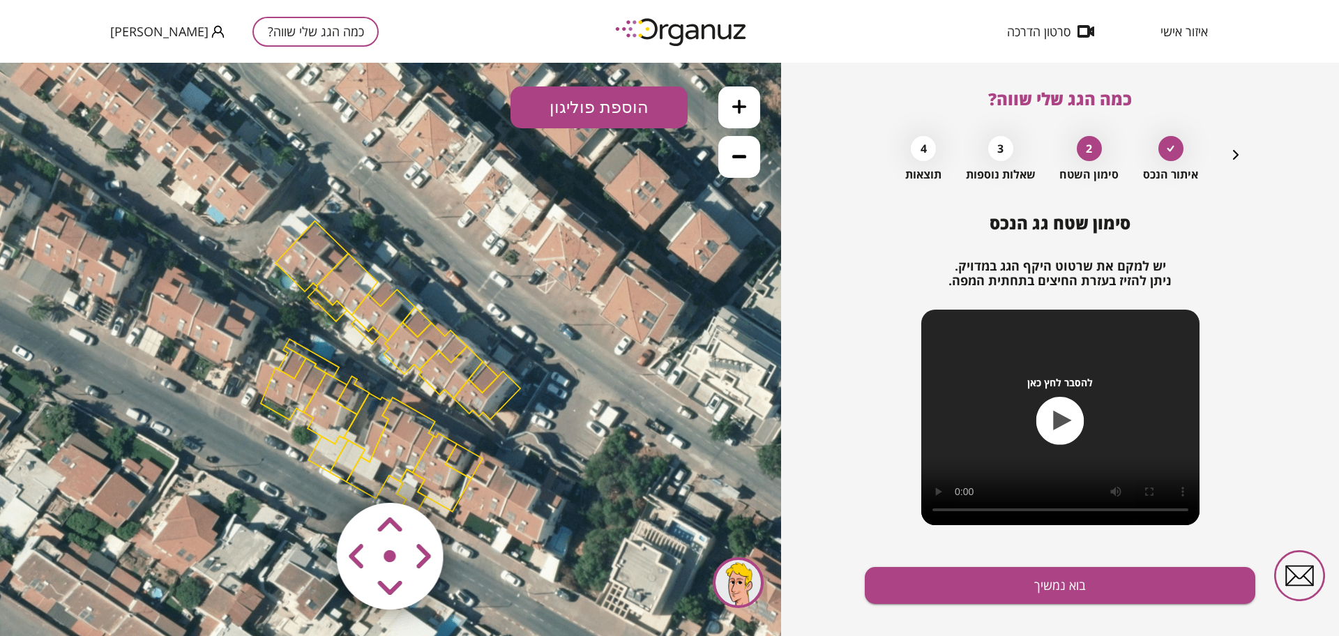
click at [396, 319] on polygon at bounding box center [383, 314] width 63 height 51
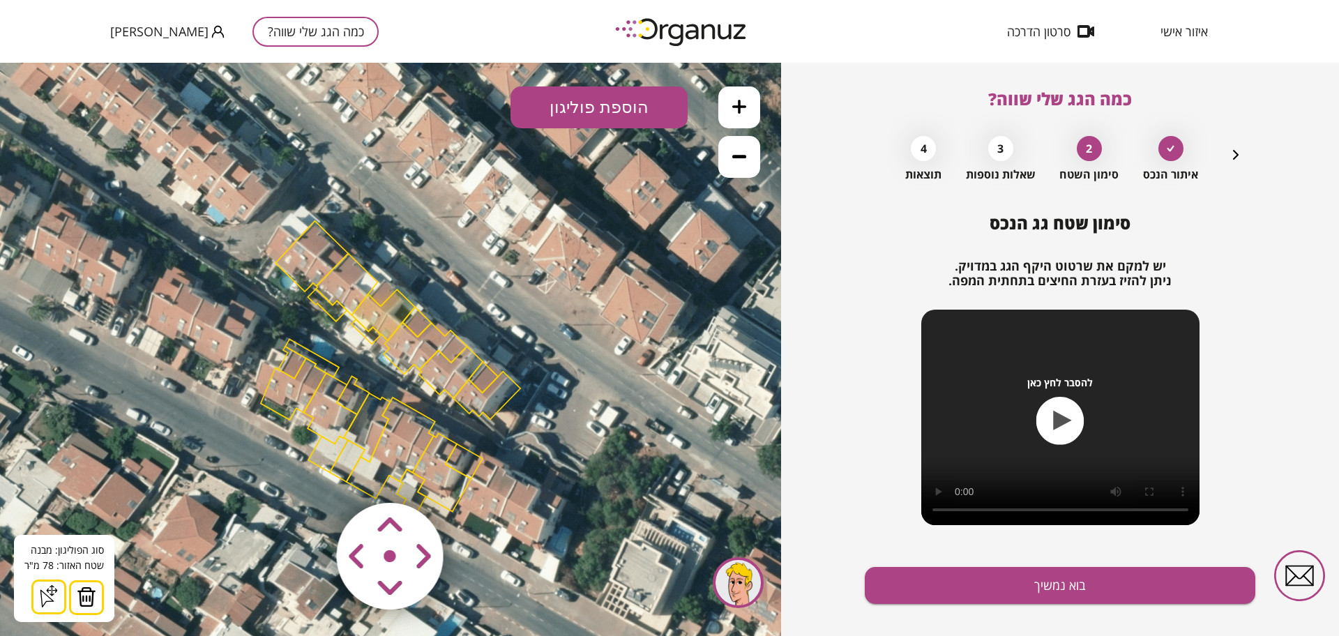
click at [86, 594] on img at bounding box center [87, 597] width 20 height 21
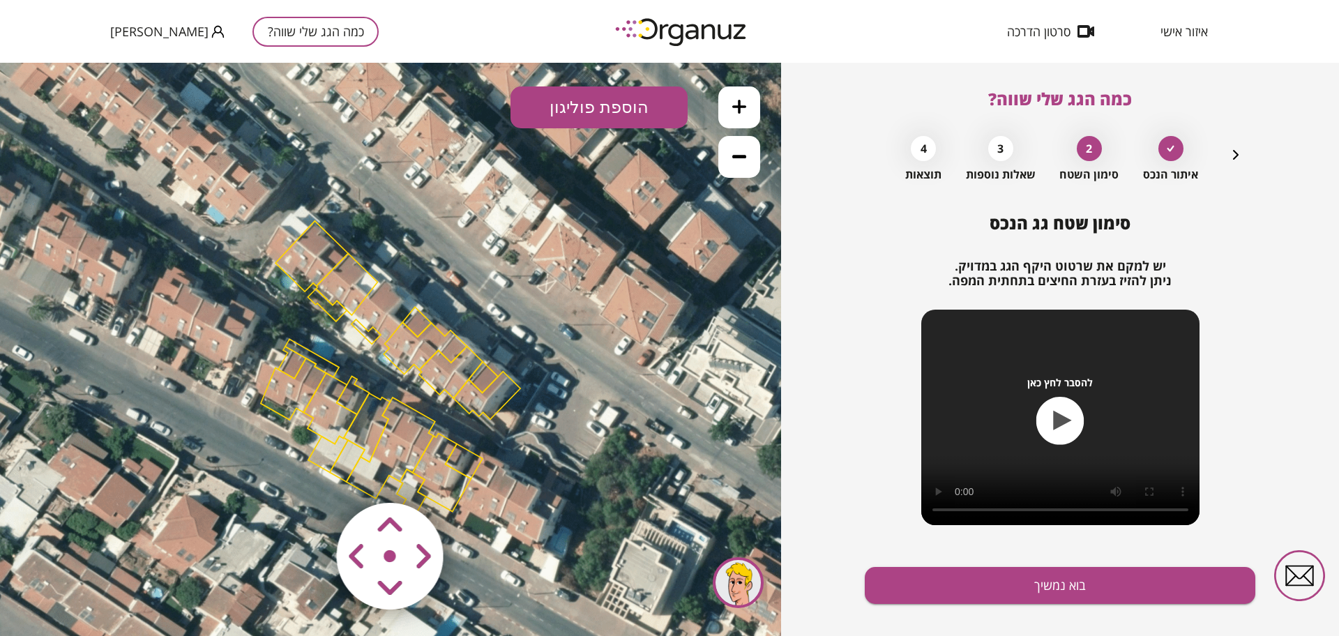
click at [348, 290] on polygon at bounding box center [346, 283] width 61 height 61
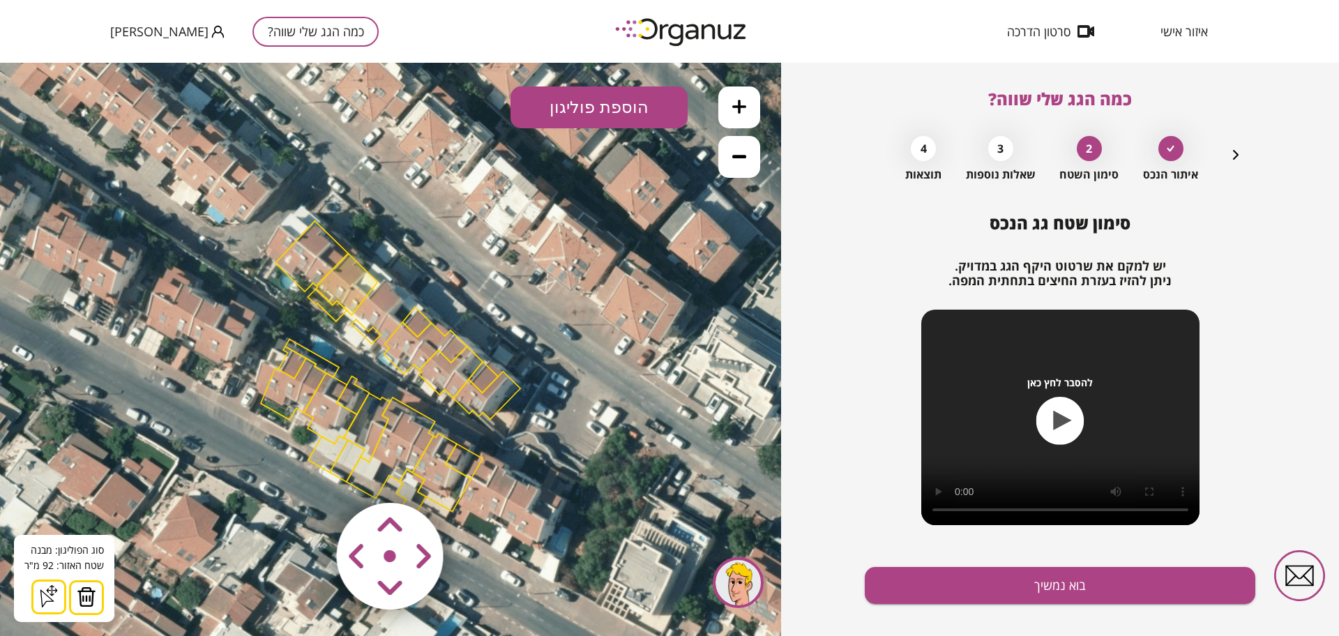
click at [79, 598] on img at bounding box center [87, 597] width 20 height 21
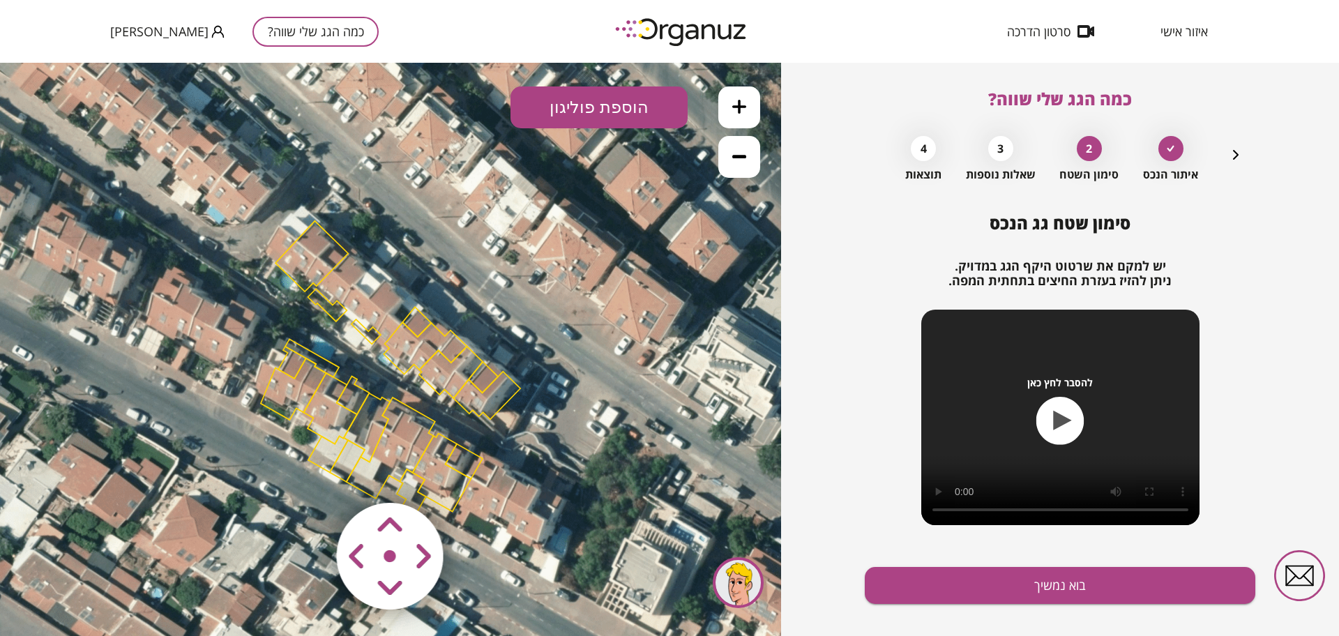
click at [350, 294] on icon at bounding box center [391, 350] width 912 height 912
click at [327, 310] on polygon at bounding box center [327, 305] width 39 height 33
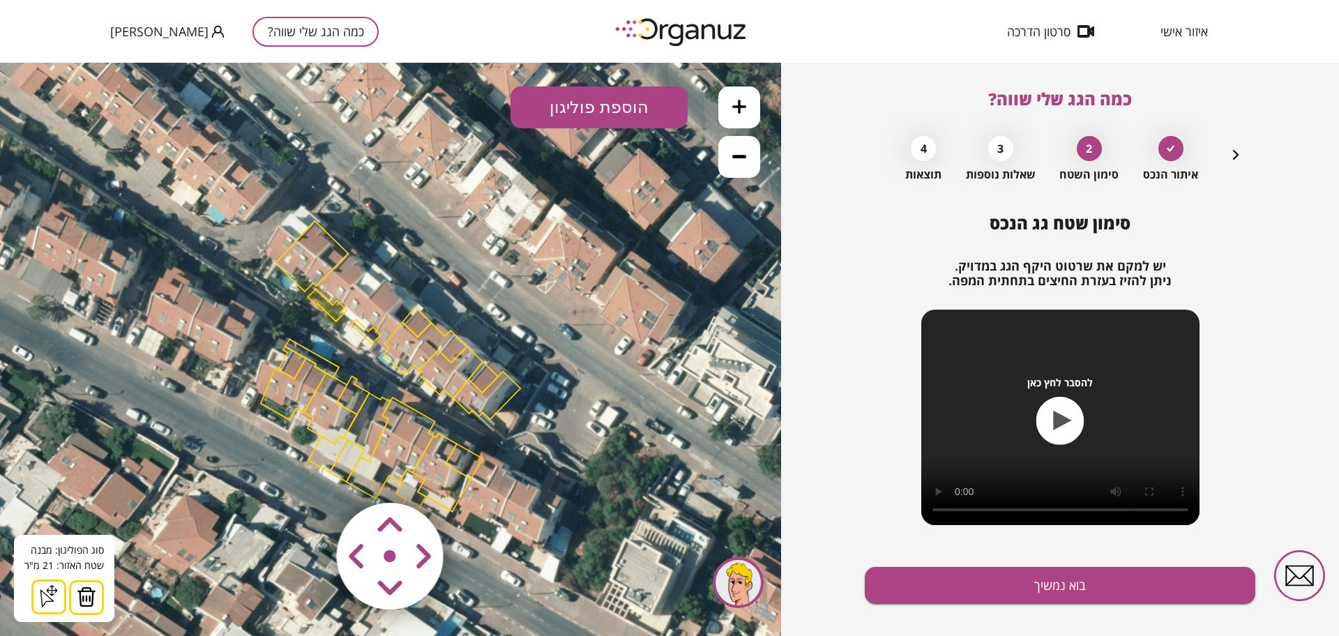
click at [98, 590] on button at bounding box center [86, 597] width 35 height 35
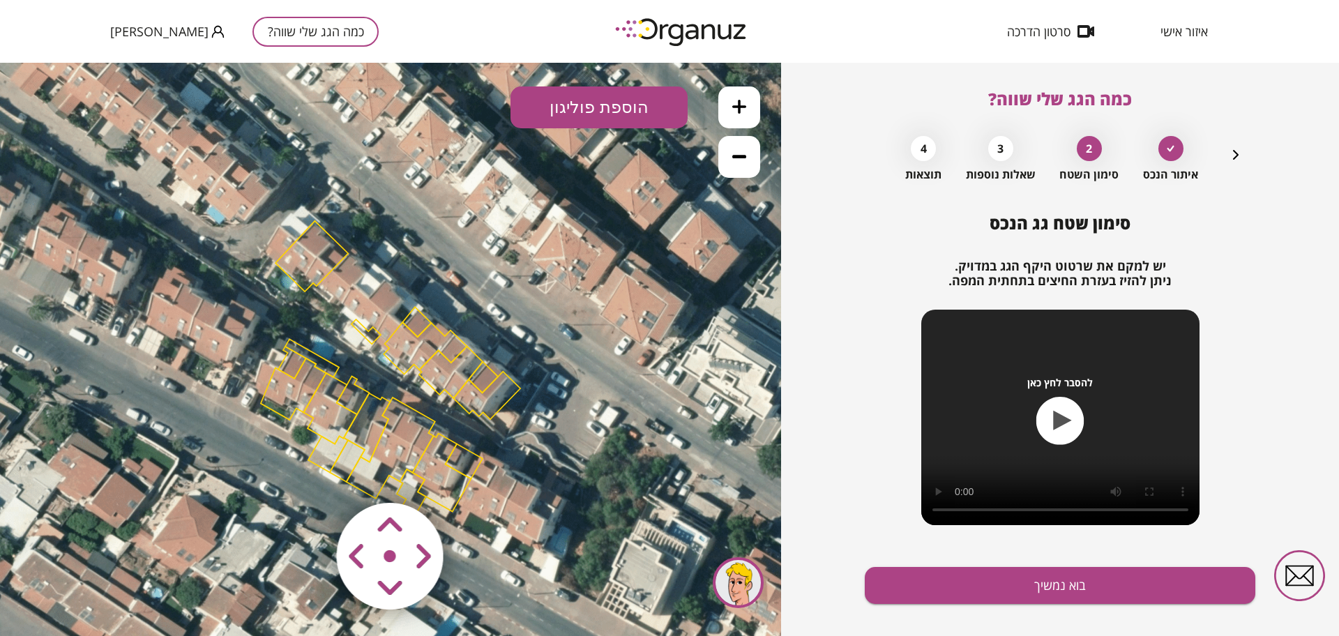
click at [363, 333] on polygon at bounding box center [366, 331] width 29 height 24
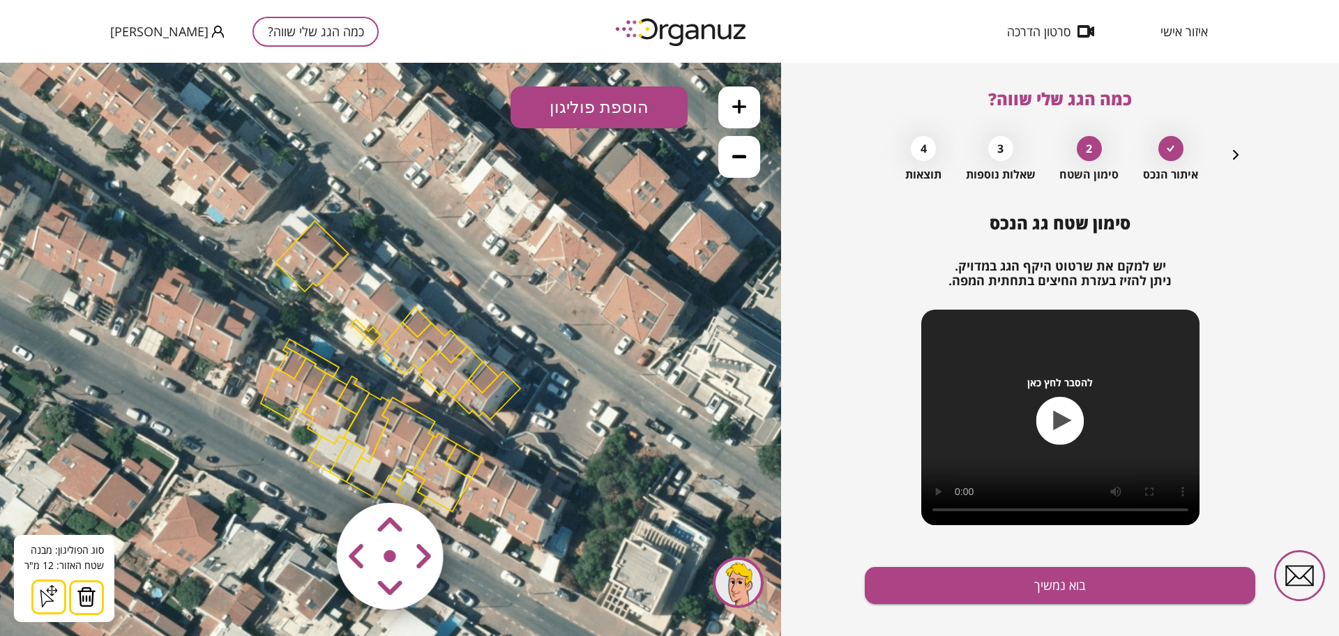
click at [77, 596] on img at bounding box center [87, 597] width 20 height 21
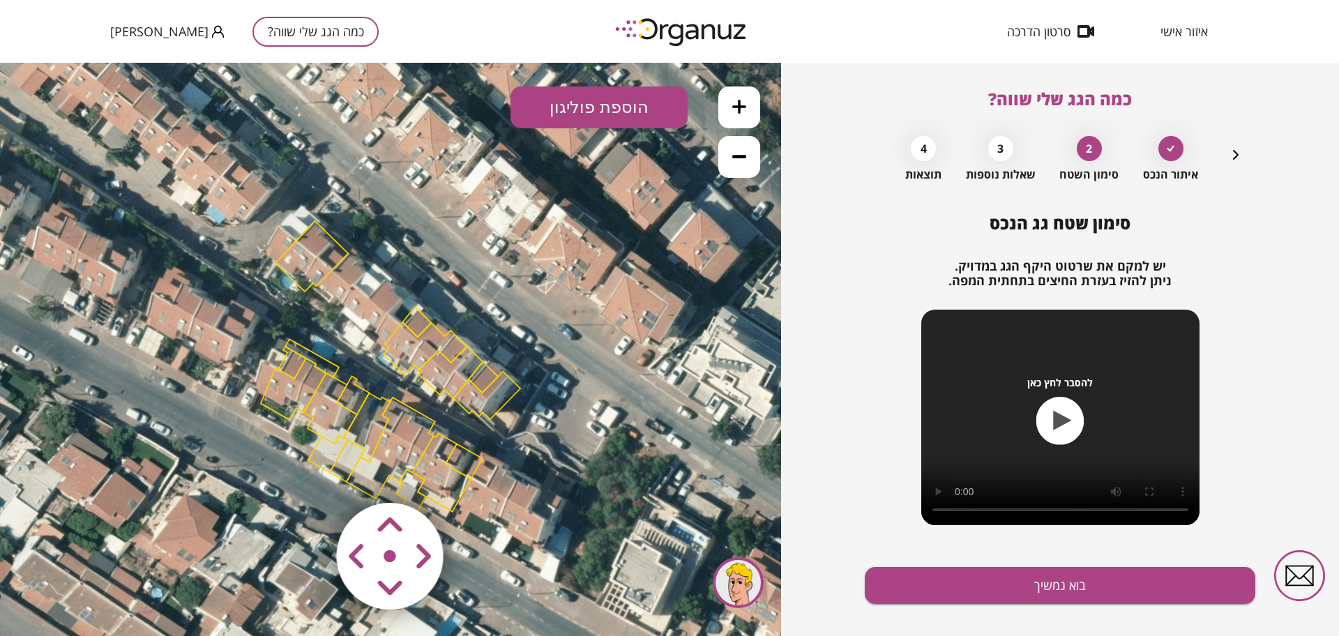
click at [416, 343] on polygon at bounding box center [425, 348] width 83 height 52
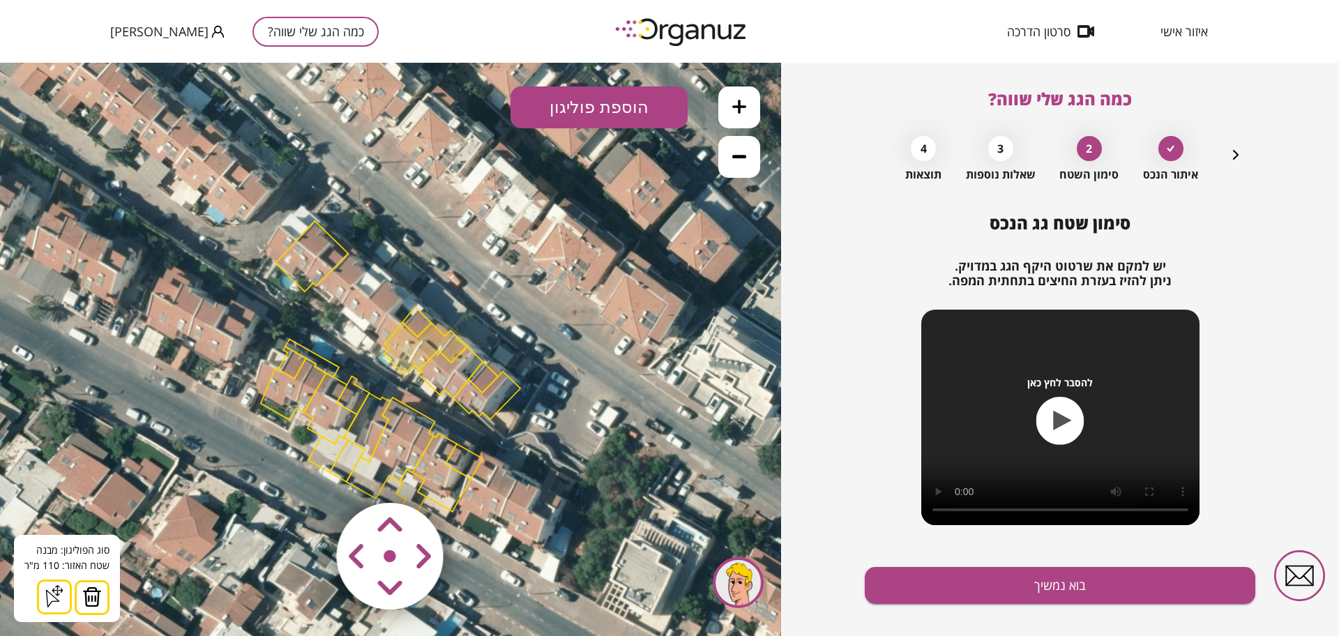
click at [87, 601] on img at bounding box center [92, 597] width 20 height 21
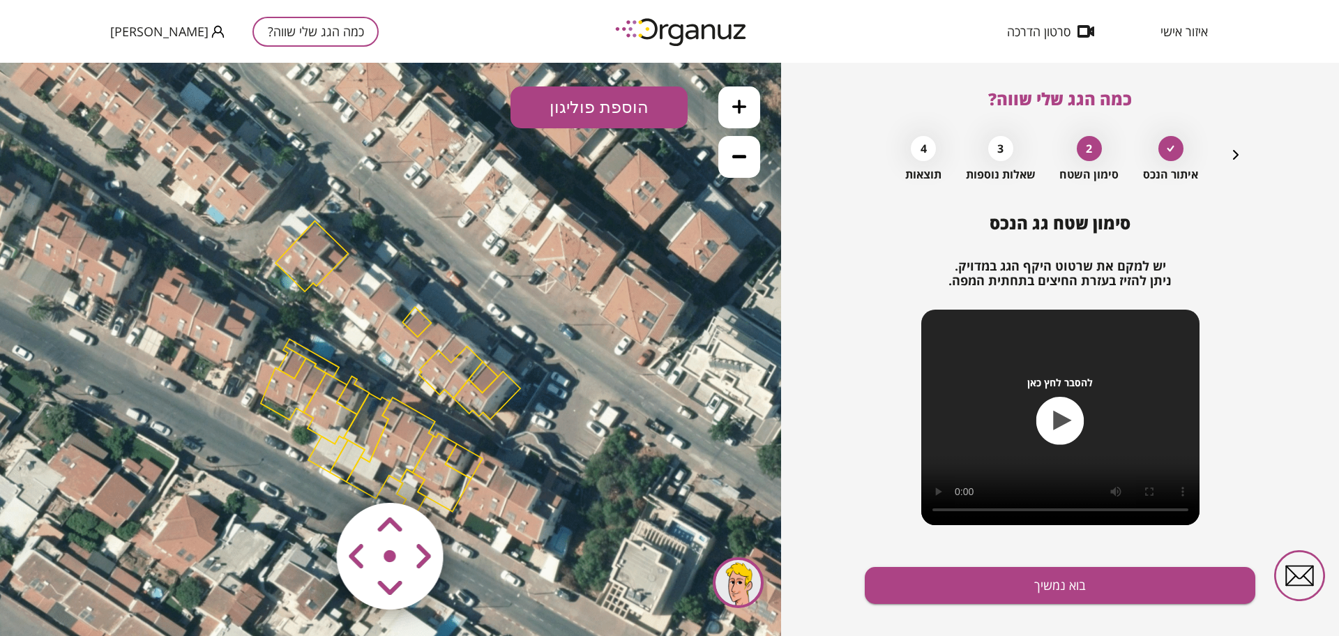
click at [408, 324] on polygon at bounding box center [416, 322] width 29 height 30
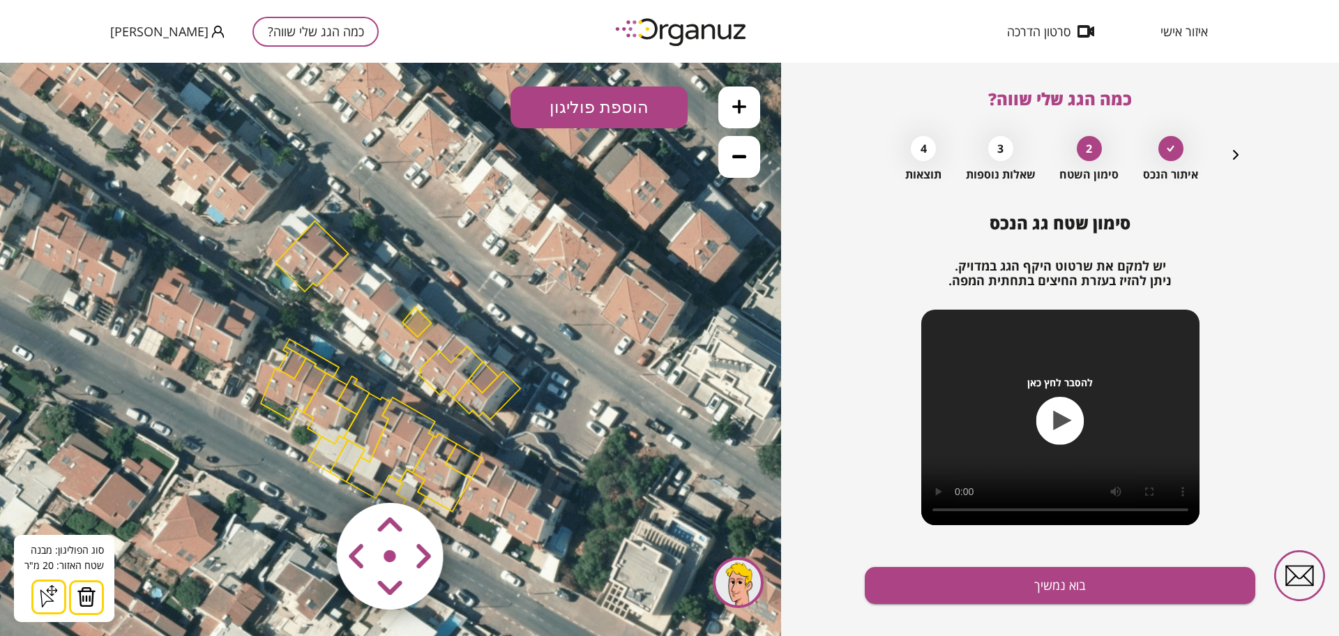
click at [79, 593] on img at bounding box center [87, 597] width 20 height 21
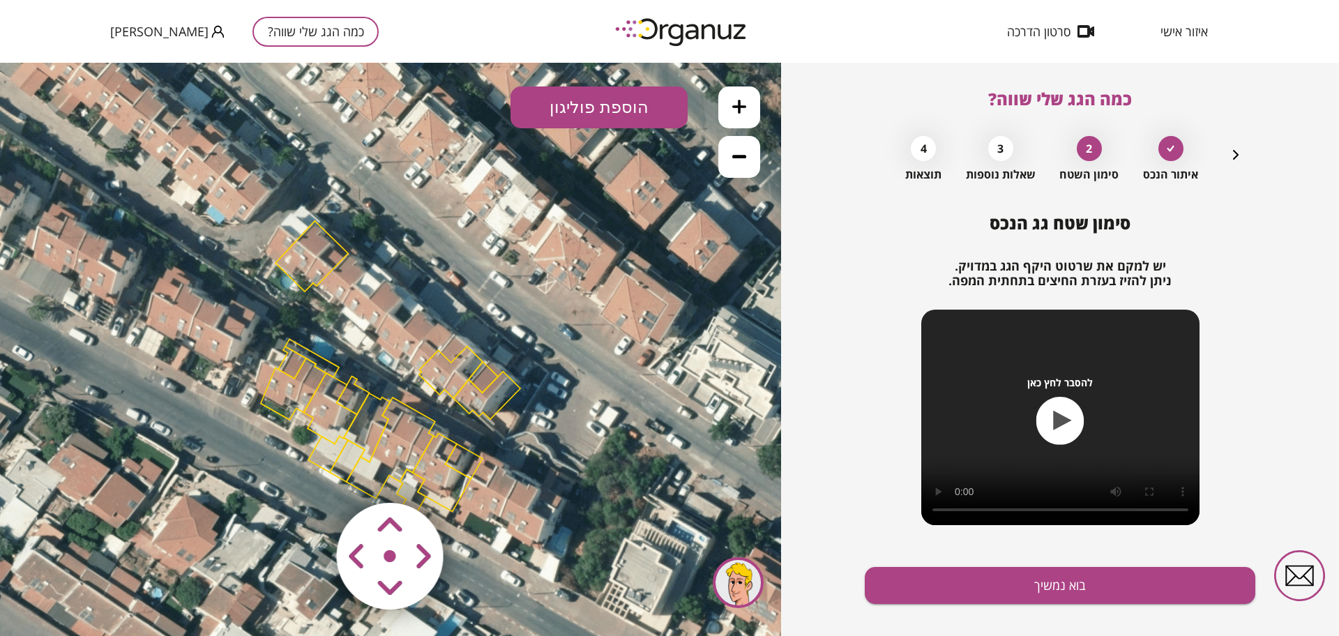
click at [309, 273] on polygon at bounding box center [312, 256] width 73 height 70
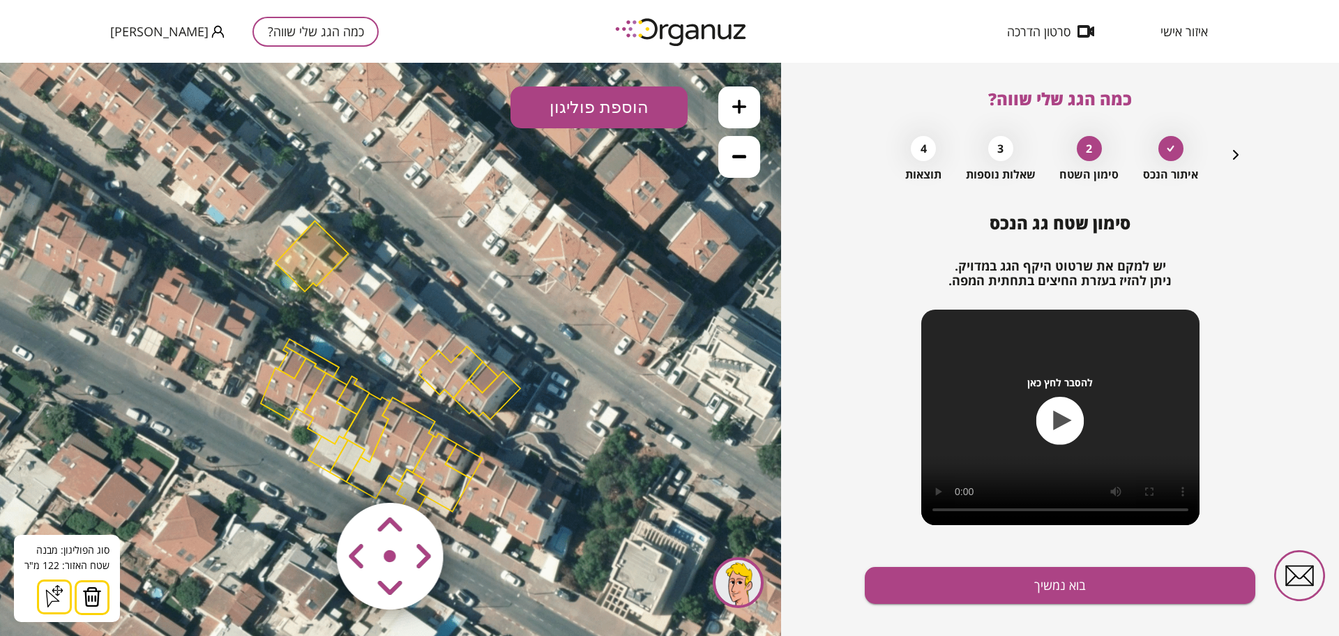
click at [85, 592] on img at bounding box center [92, 597] width 20 height 21
